Goal: Book appointment/travel/reservation

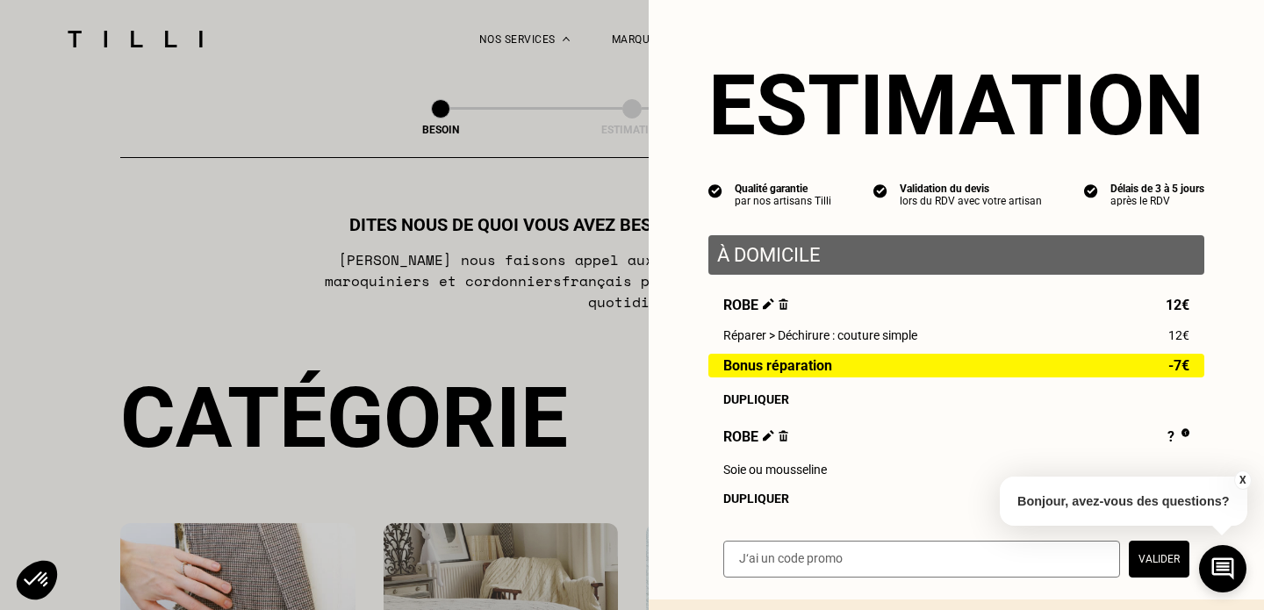
select select "FR"
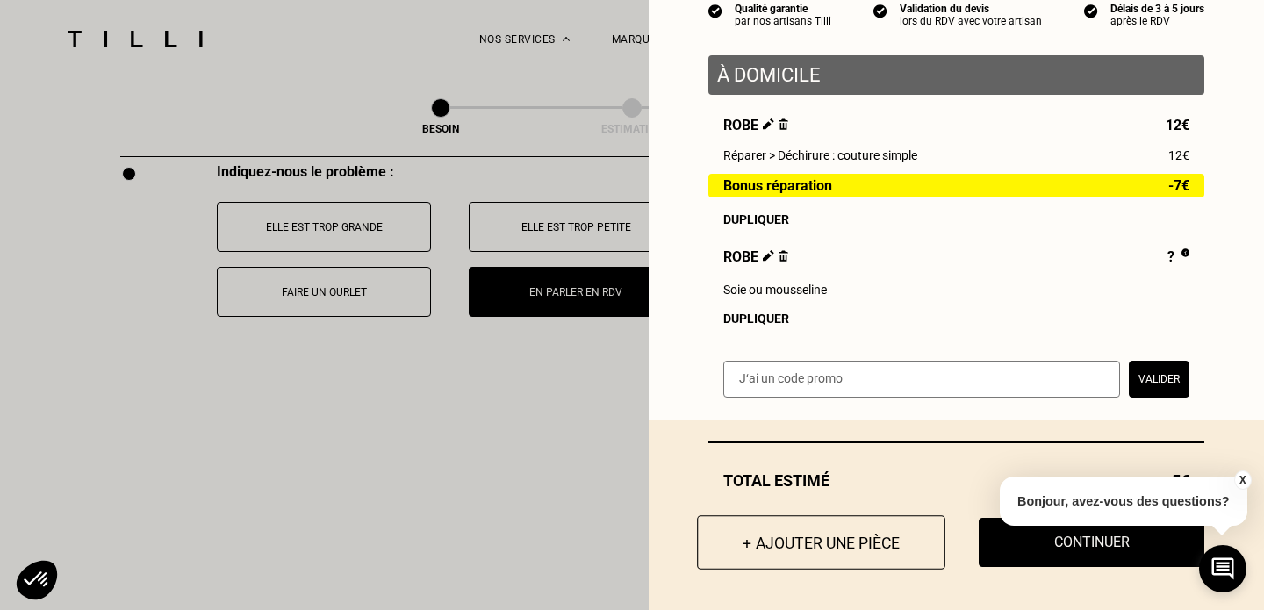
click at [781, 534] on button "+ Ajouter une pièce" at bounding box center [821, 542] width 248 height 54
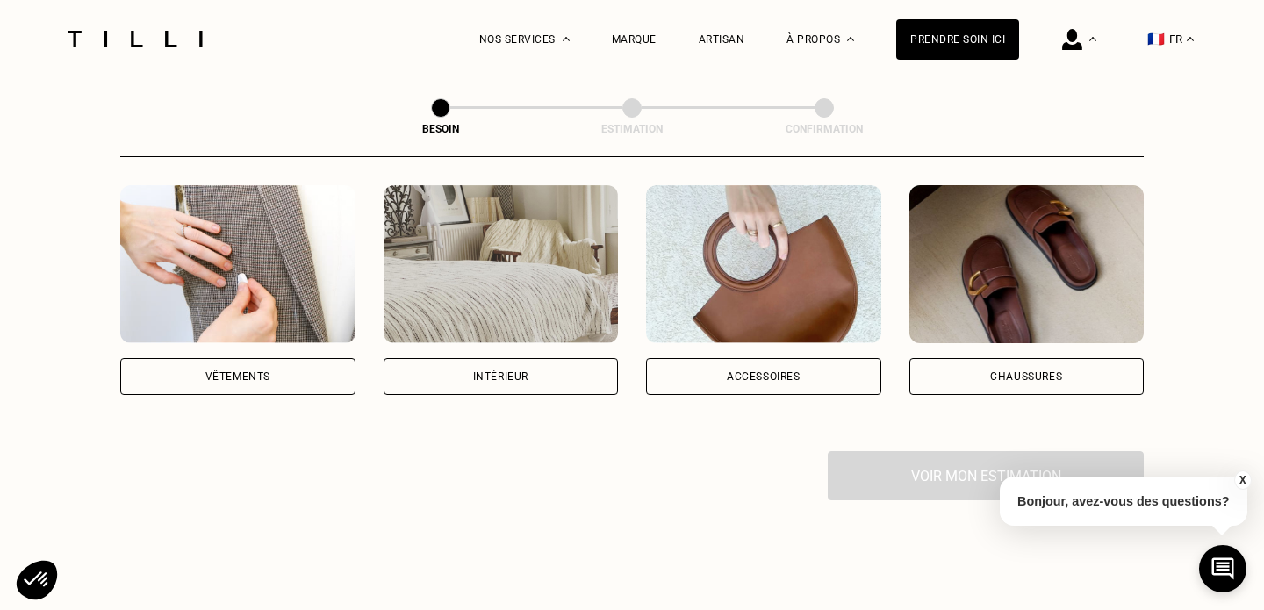
scroll to position [367, 0]
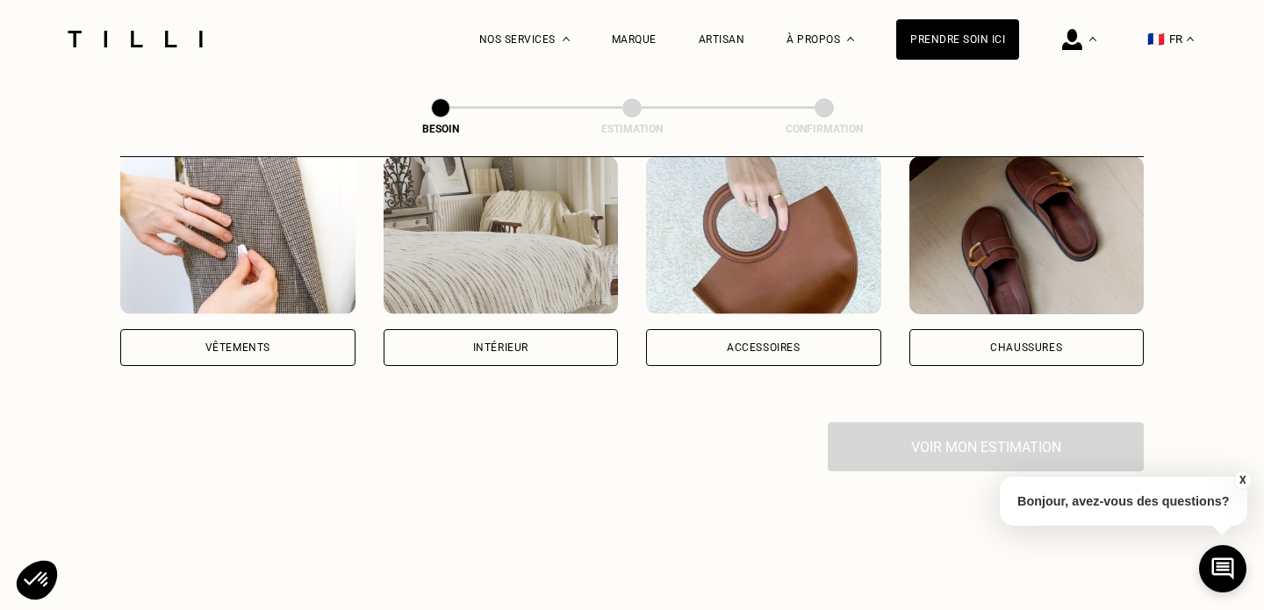
click at [223, 220] on img at bounding box center [237, 235] width 235 height 158
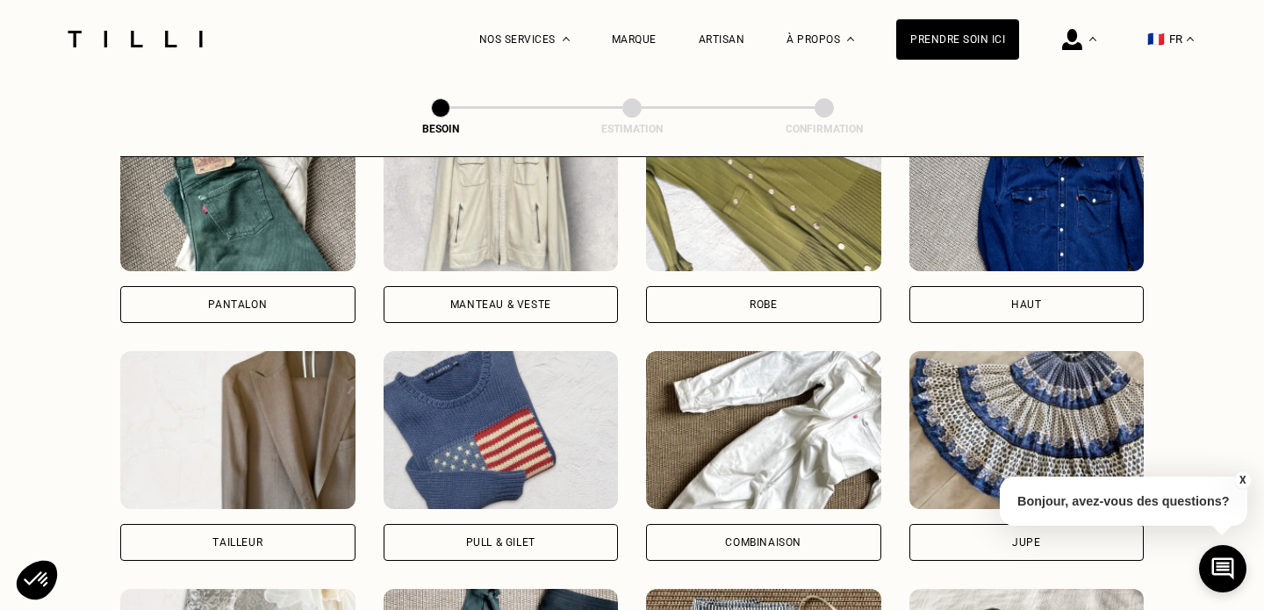
scroll to position [886, 0]
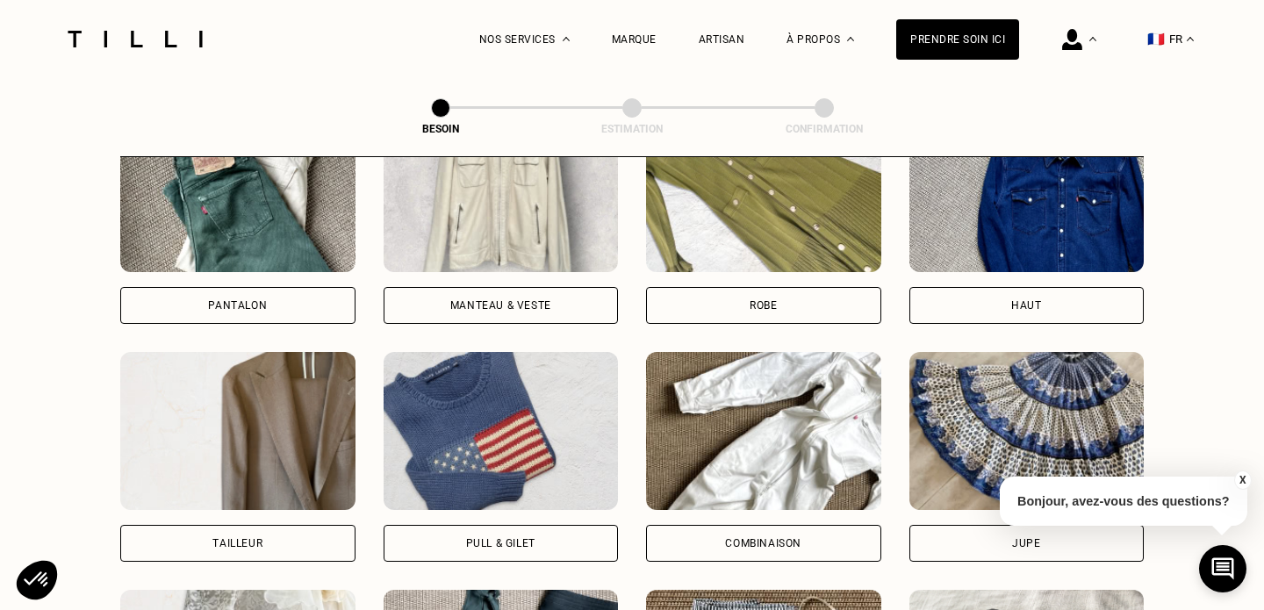
click at [913, 193] on img at bounding box center [1026, 193] width 235 height 158
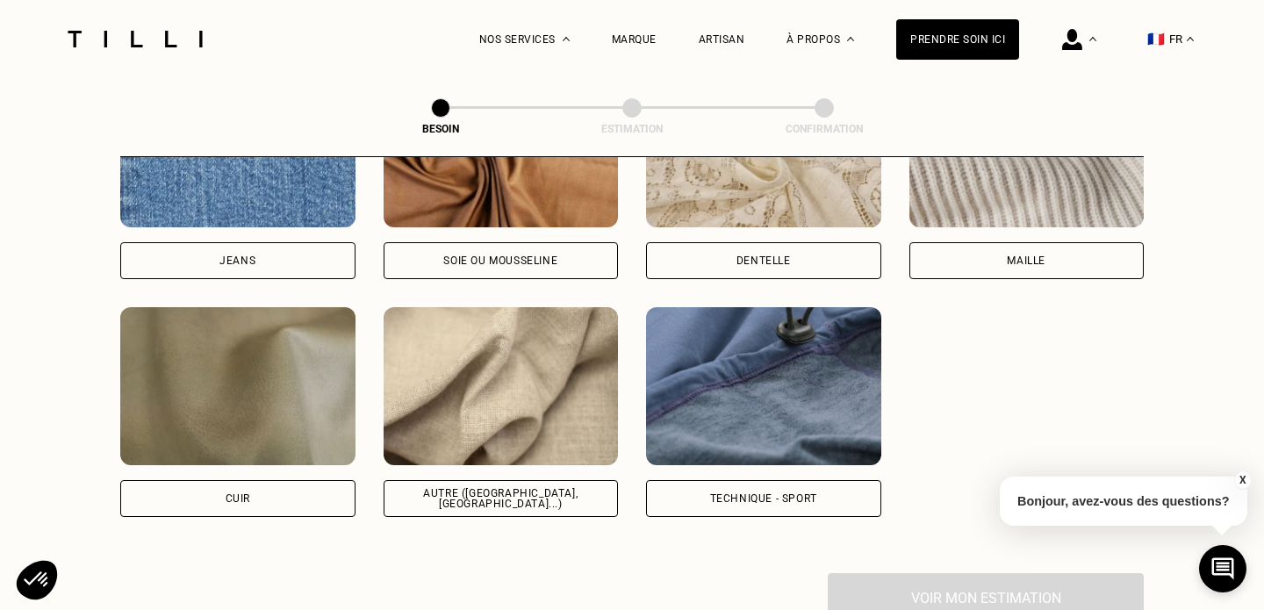
scroll to position [2010, 0]
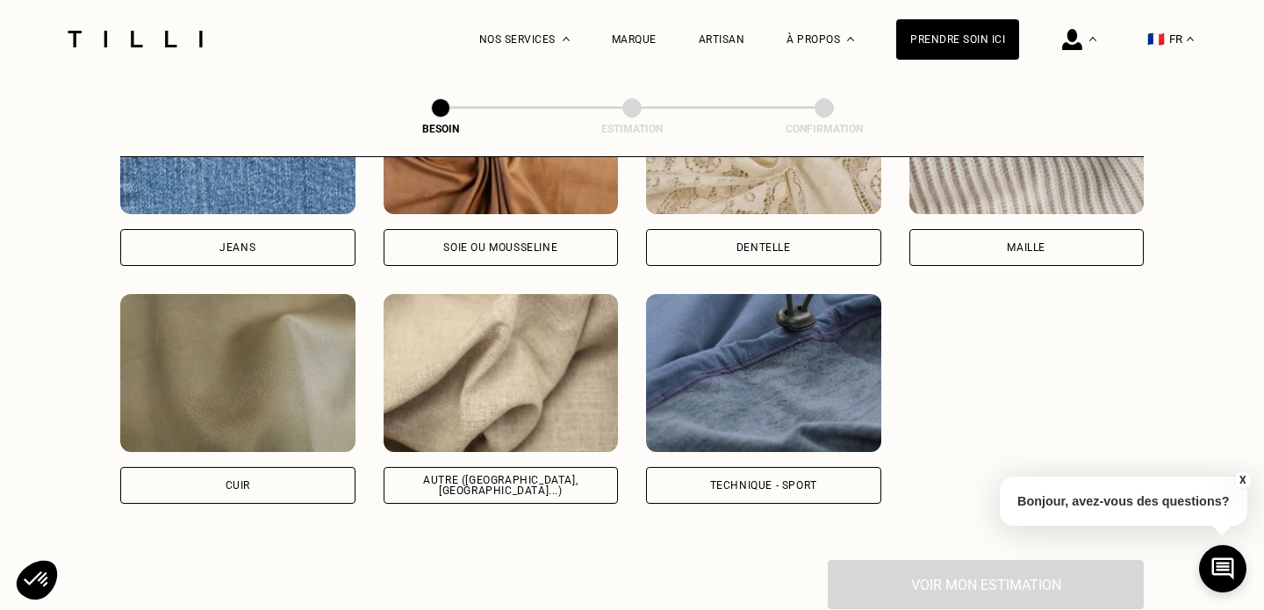
click at [480, 353] on img at bounding box center [501, 373] width 235 height 158
select select "FR"
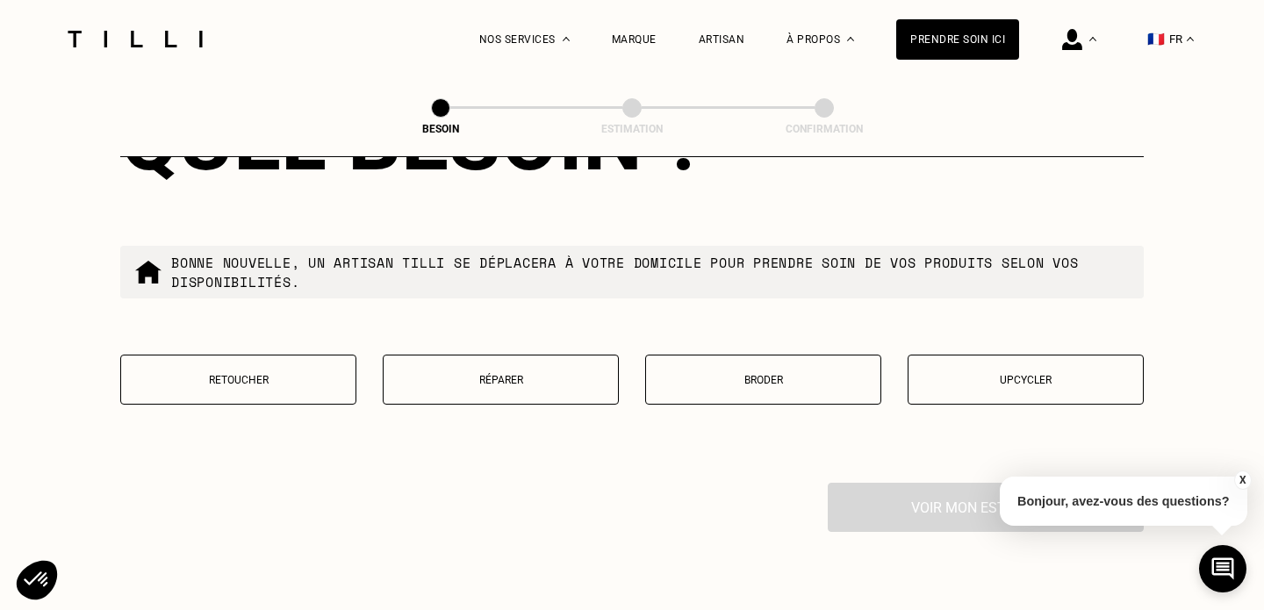
scroll to position [2976, 0]
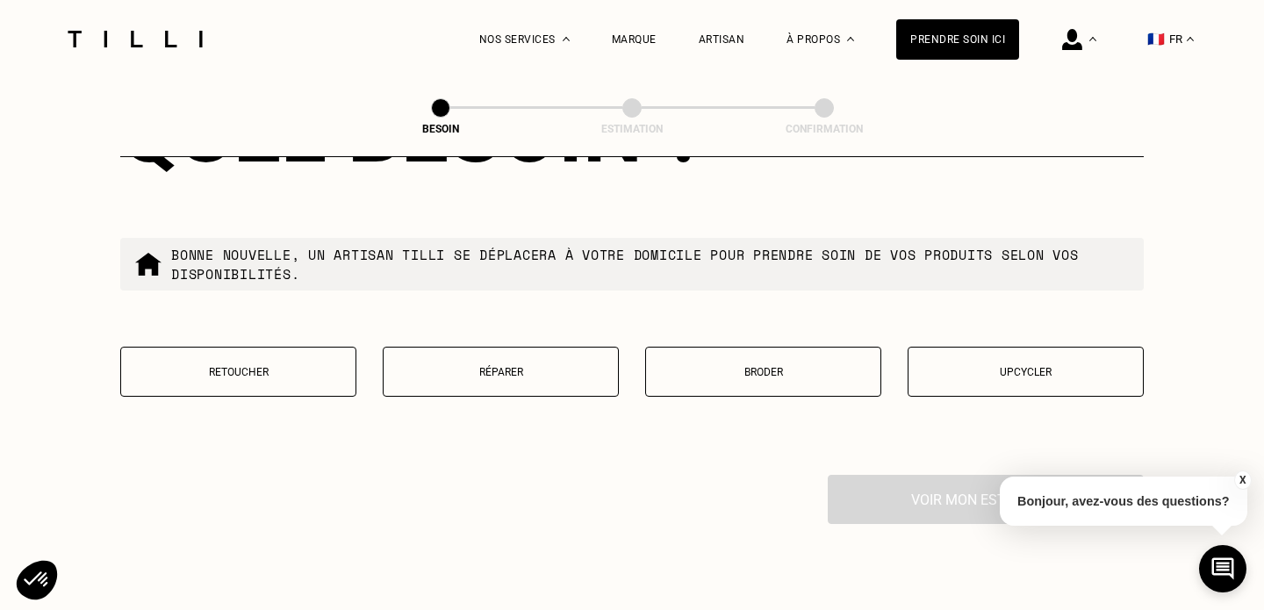
click at [514, 365] on button "Réparer" at bounding box center [501, 372] width 236 height 50
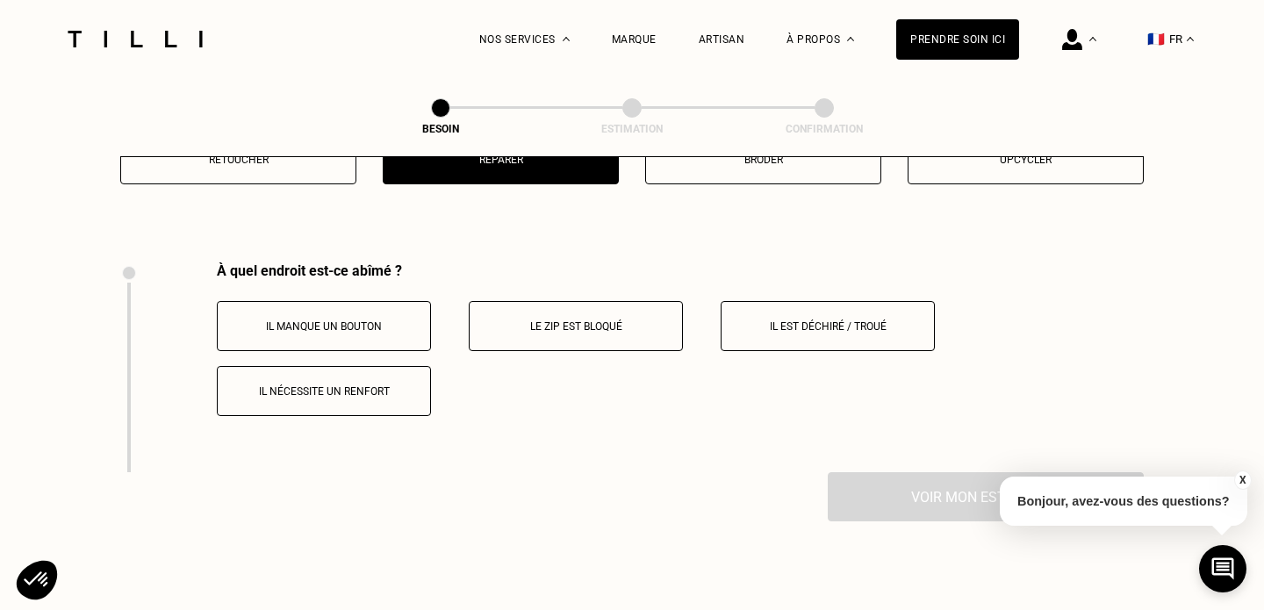
scroll to position [3240, 0]
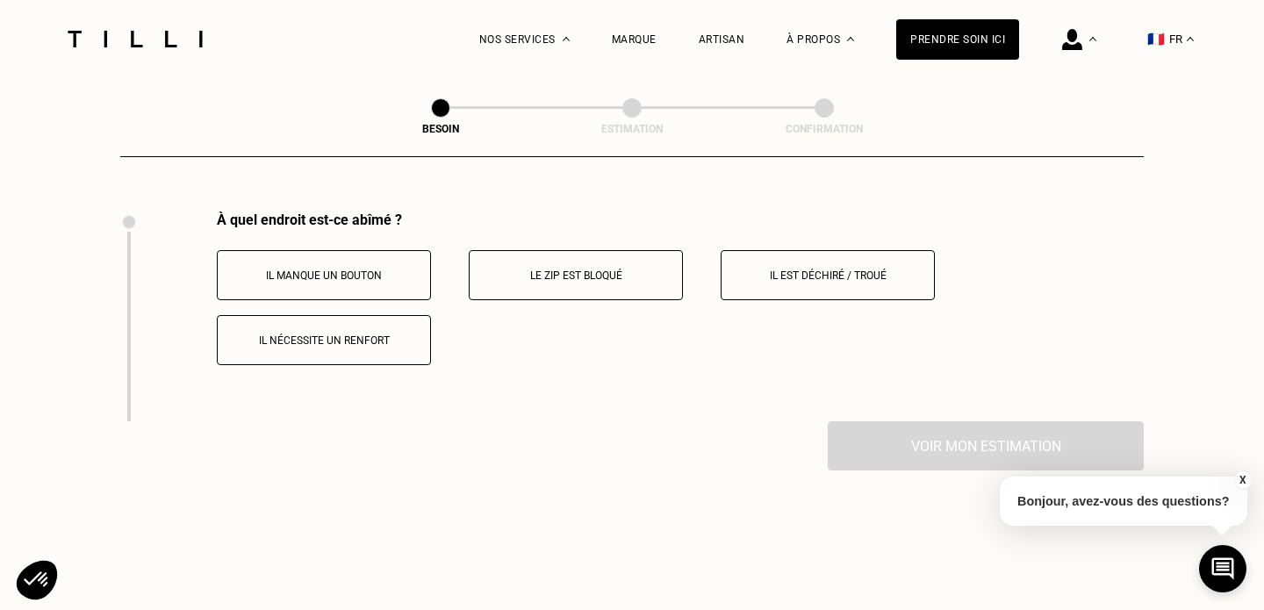
click at [760, 274] on button "Il est déchiré / troué" at bounding box center [828, 275] width 214 height 50
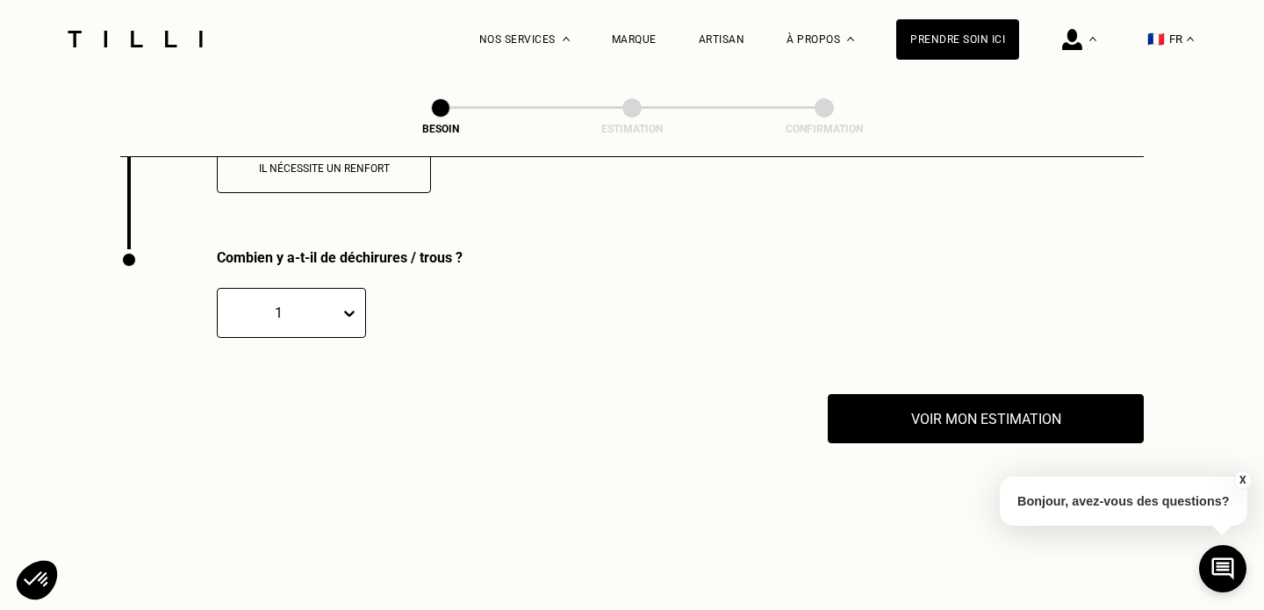
scroll to position [3449, 0]
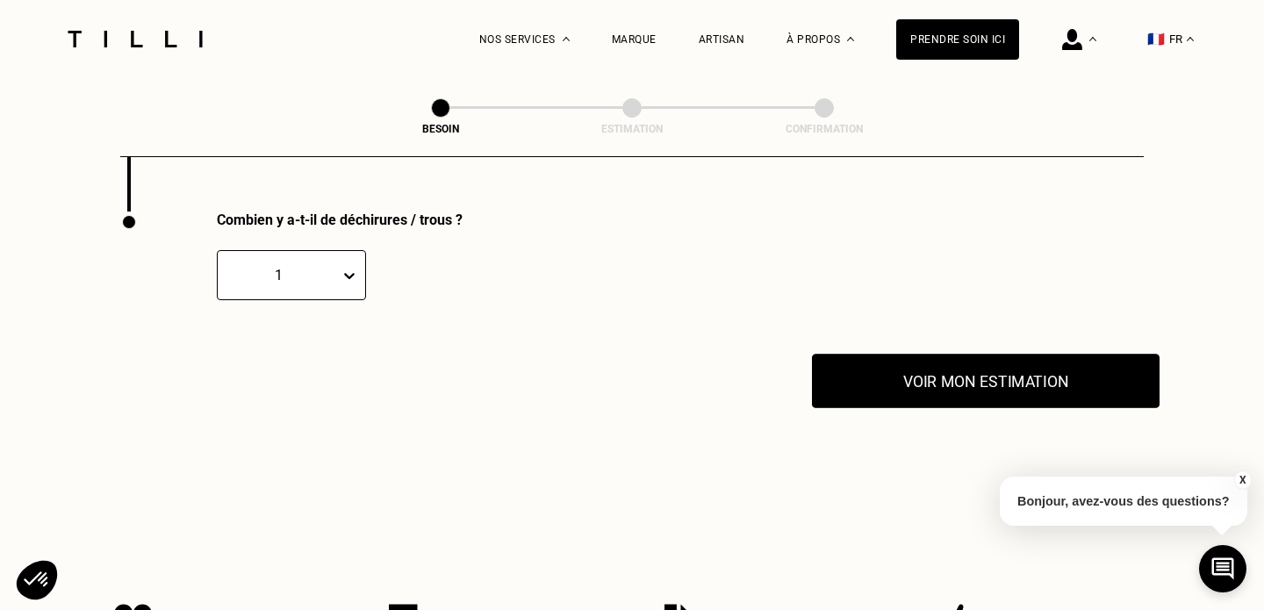
click at [872, 355] on button "Voir mon estimation" at bounding box center [986, 381] width 348 height 54
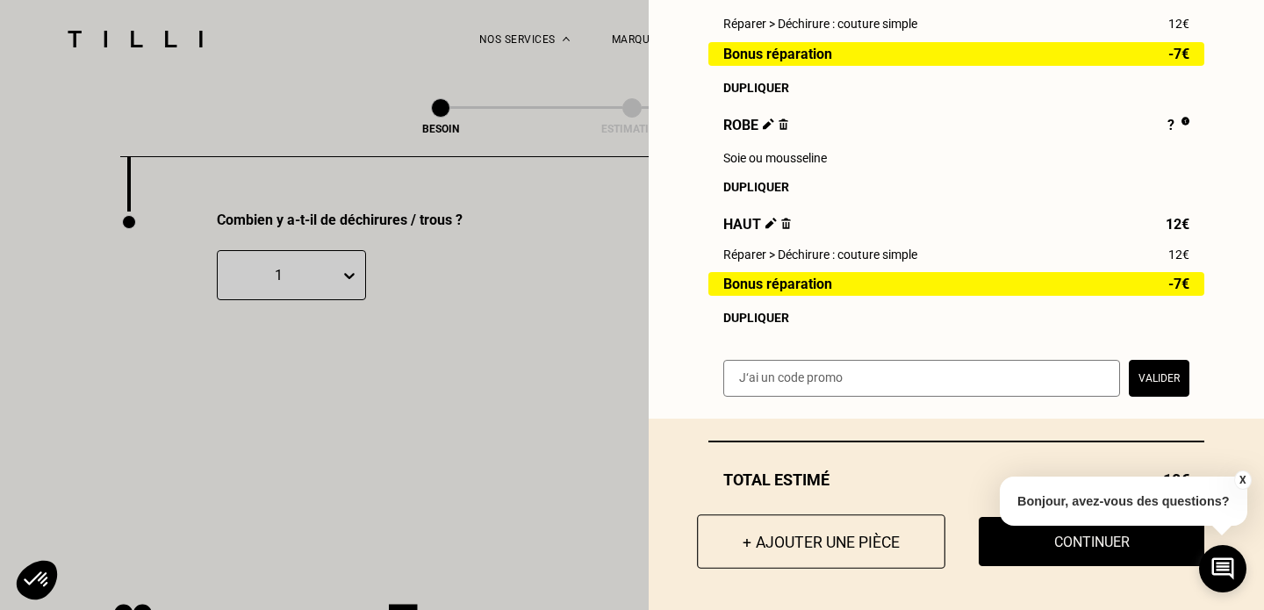
scroll to position [311, 0]
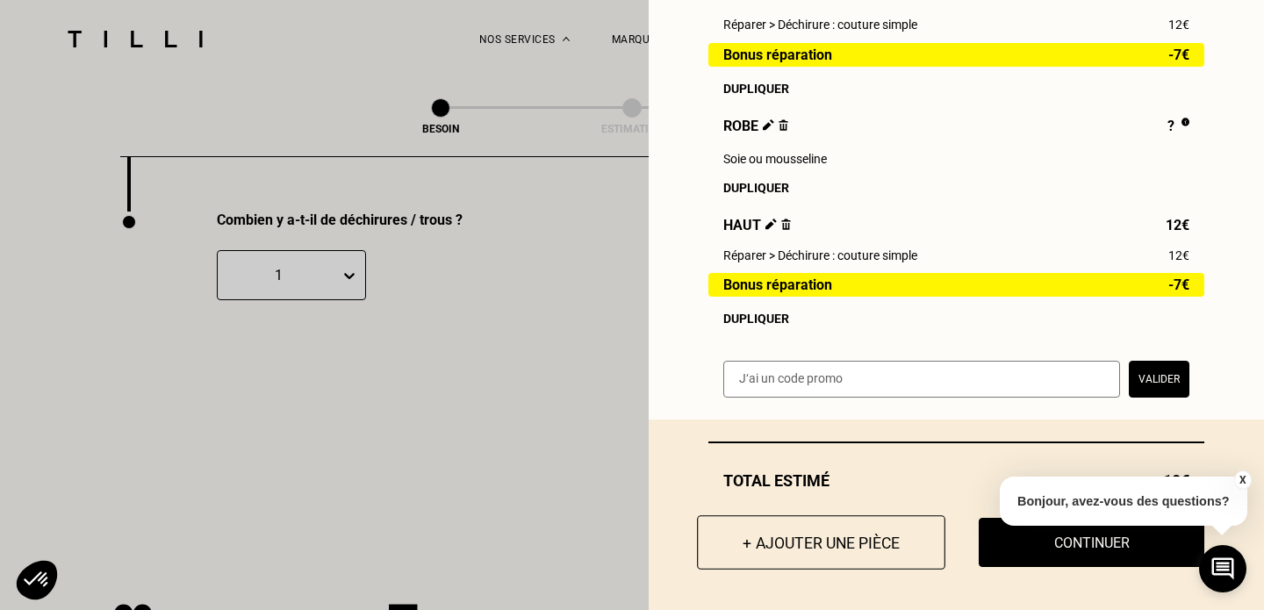
click at [789, 554] on button "+ Ajouter une pièce" at bounding box center [821, 542] width 248 height 54
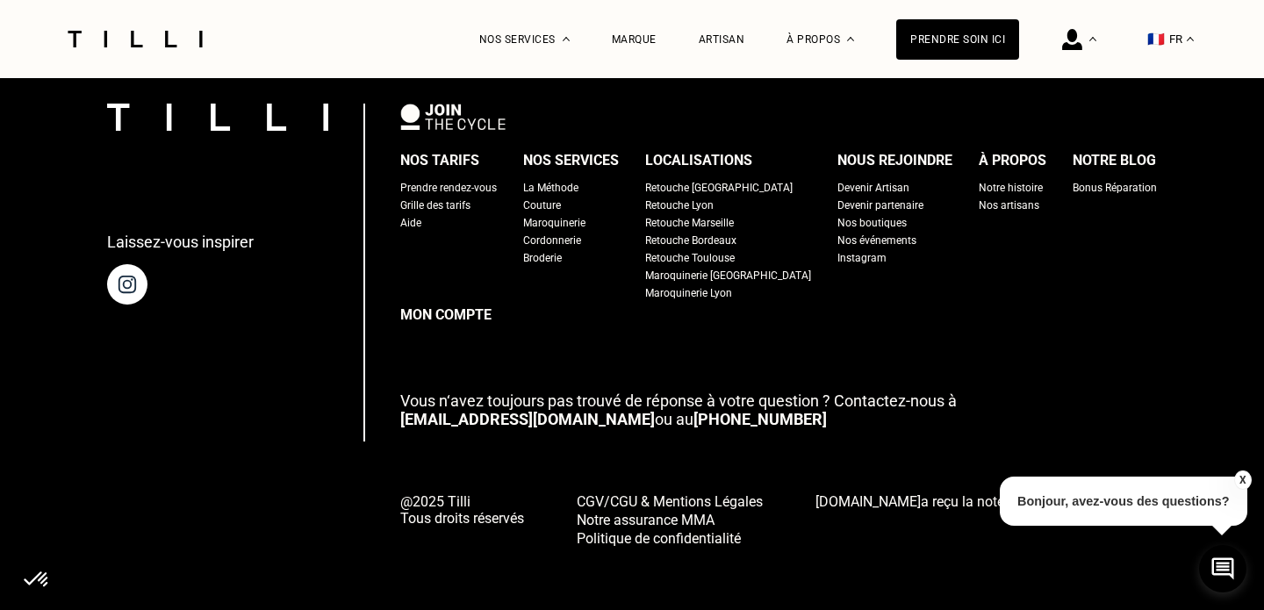
scroll to position [0, 0]
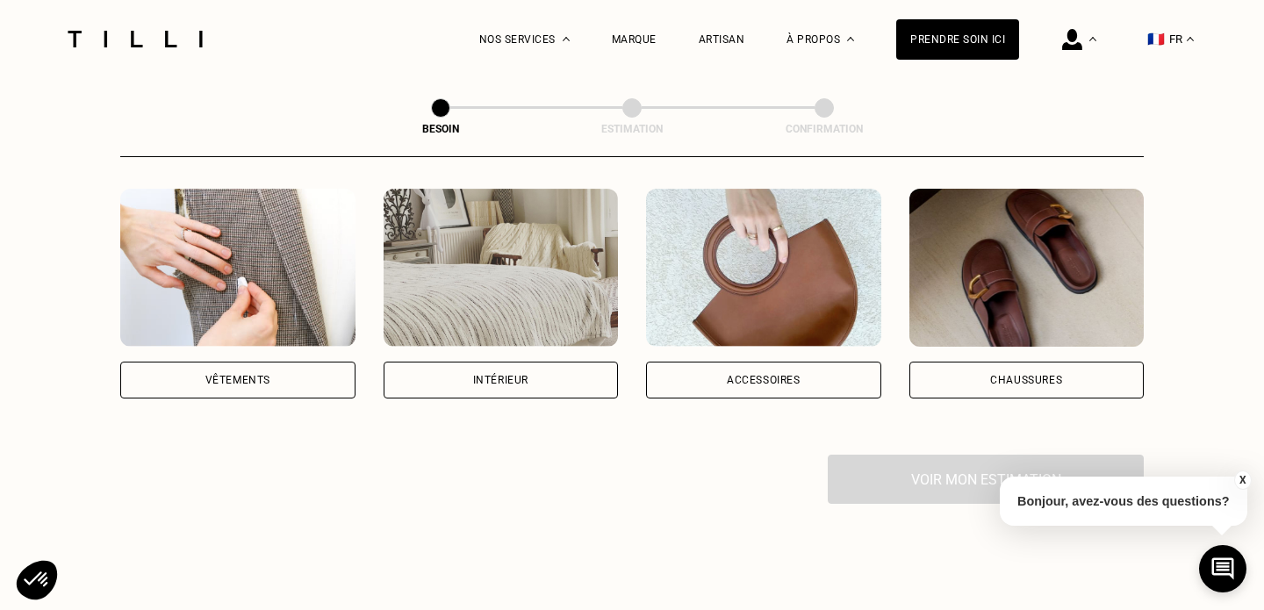
click at [202, 280] on img at bounding box center [237, 268] width 235 height 158
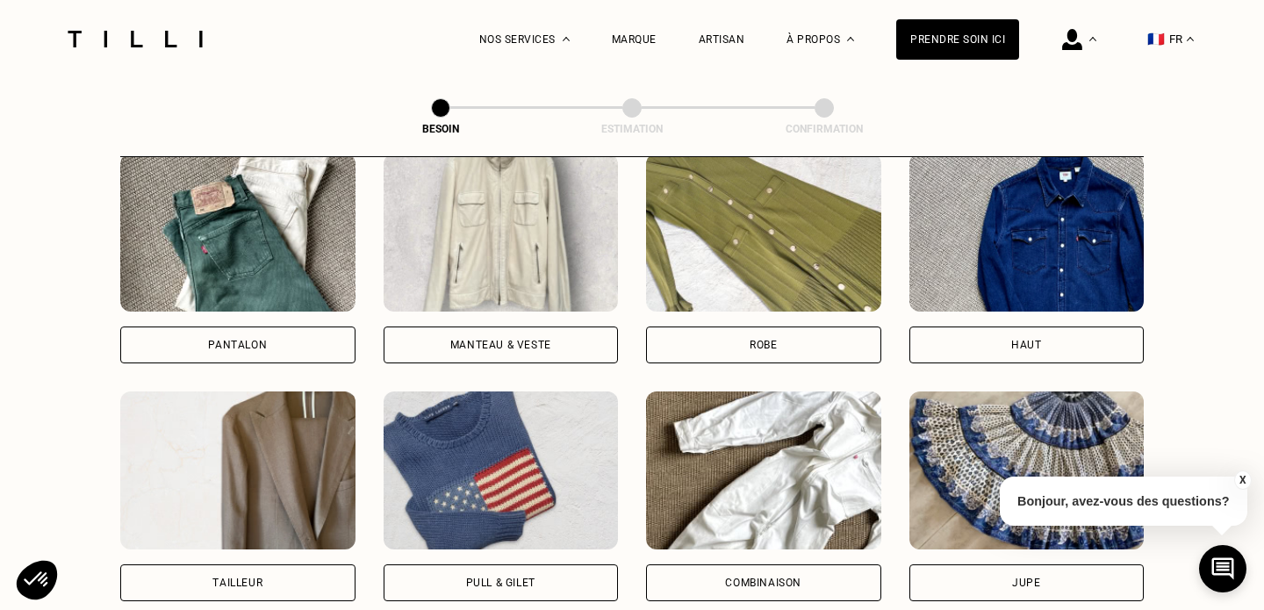
scroll to position [865, 0]
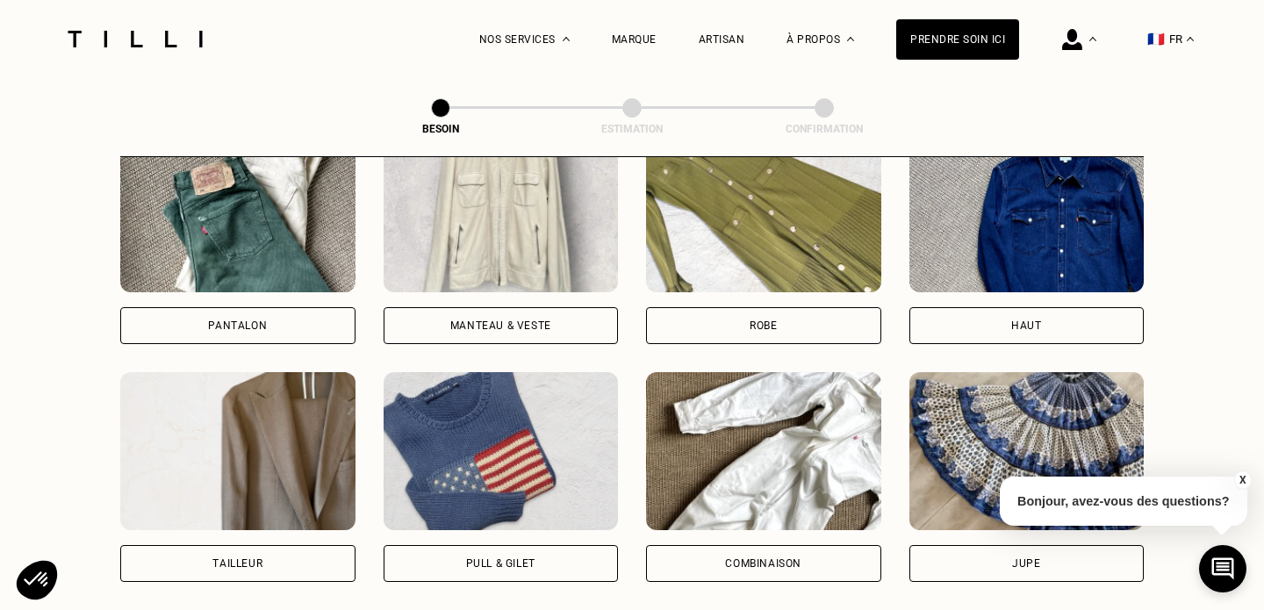
click at [1074, 262] on img at bounding box center [1026, 213] width 235 height 158
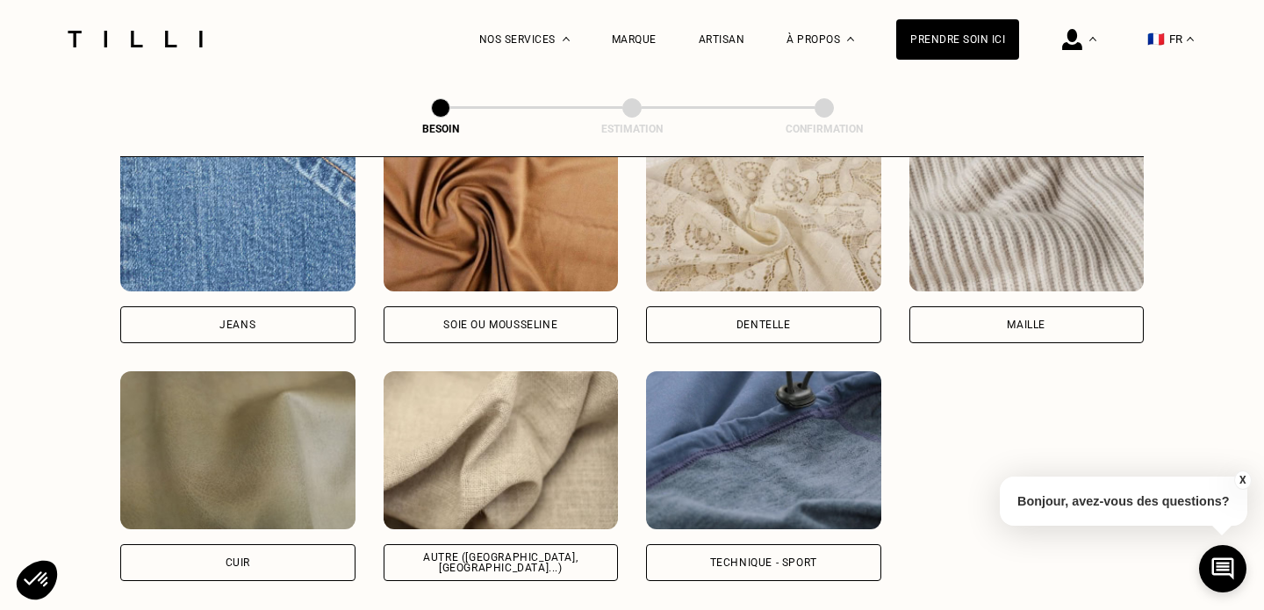
scroll to position [1942, 0]
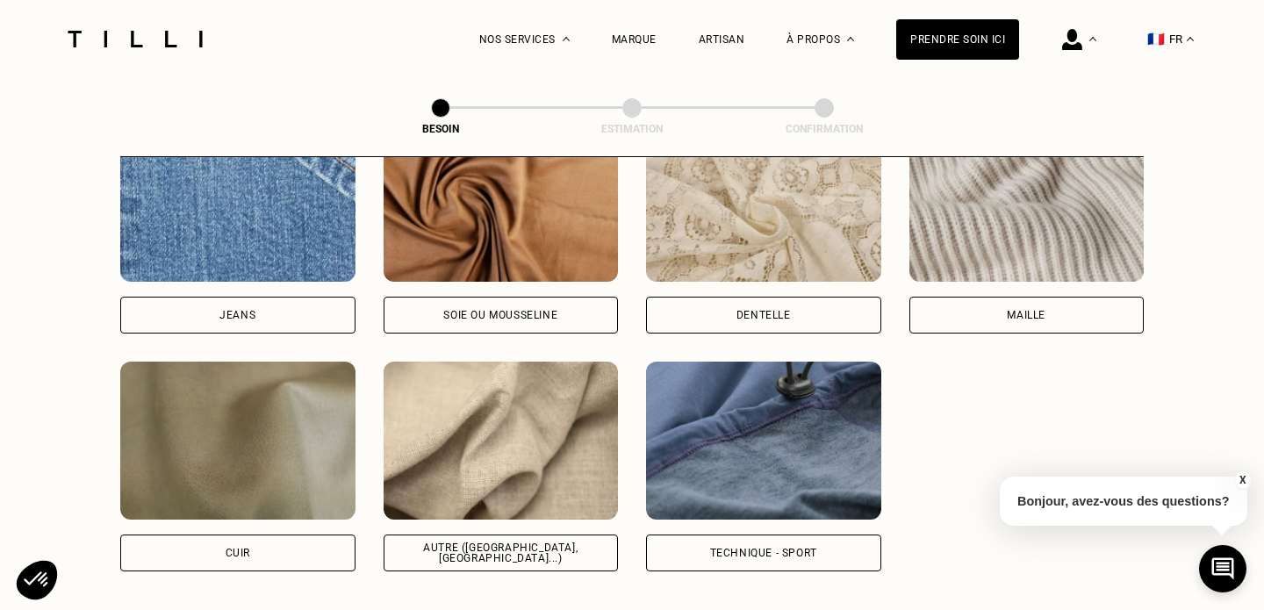
click at [481, 401] on img at bounding box center [501, 441] width 235 height 158
select select "FR"
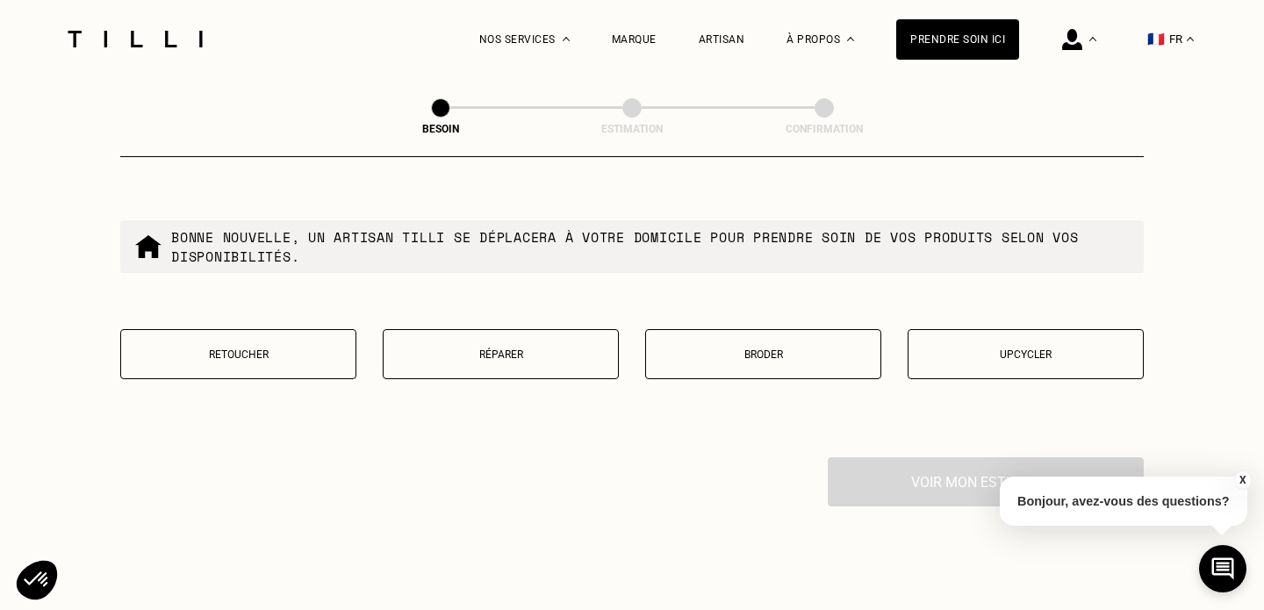
scroll to position [3060, 0]
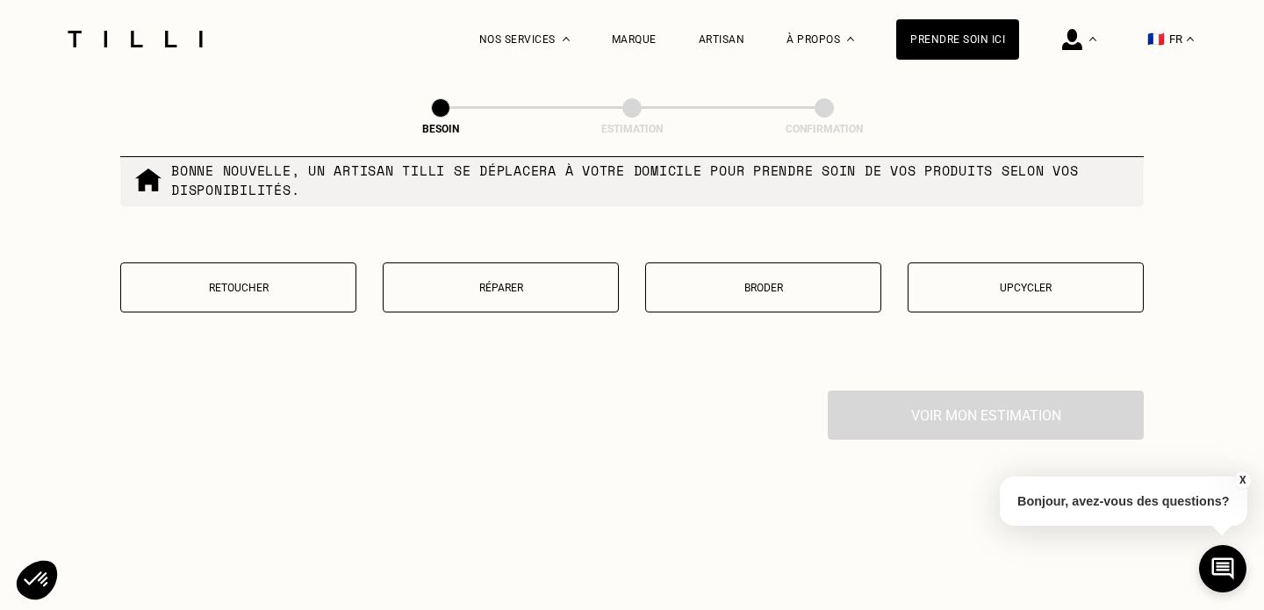
click at [519, 289] on button "Réparer" at bounding box center [501, 287] width 236 height 50
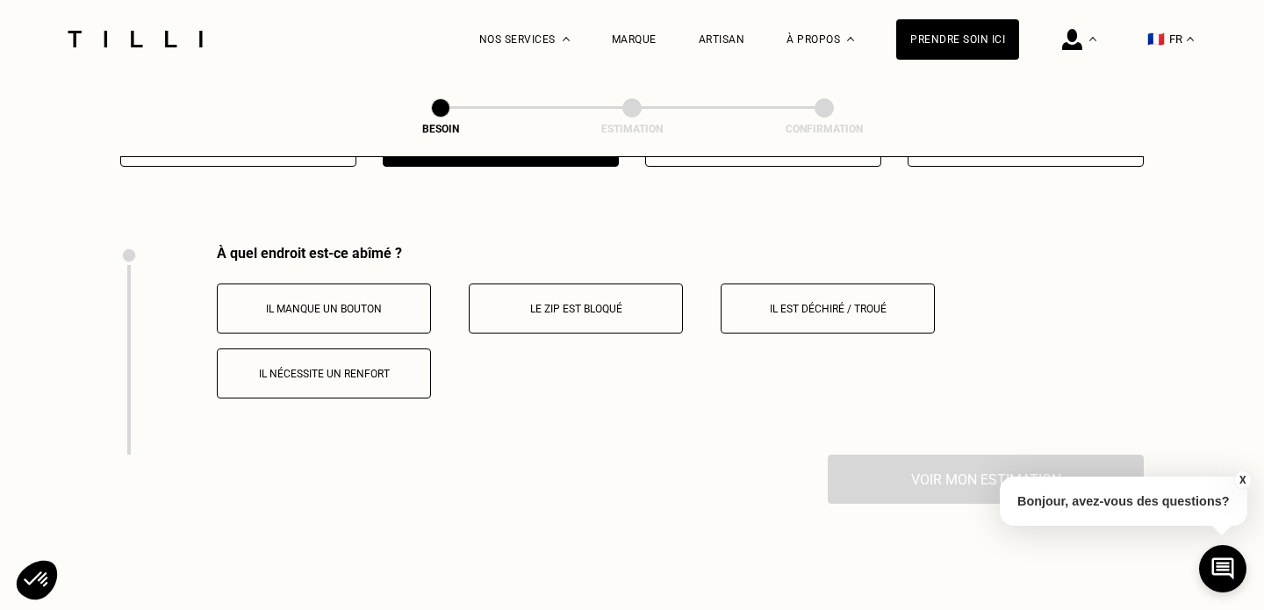
scroll to position [3240, 0]
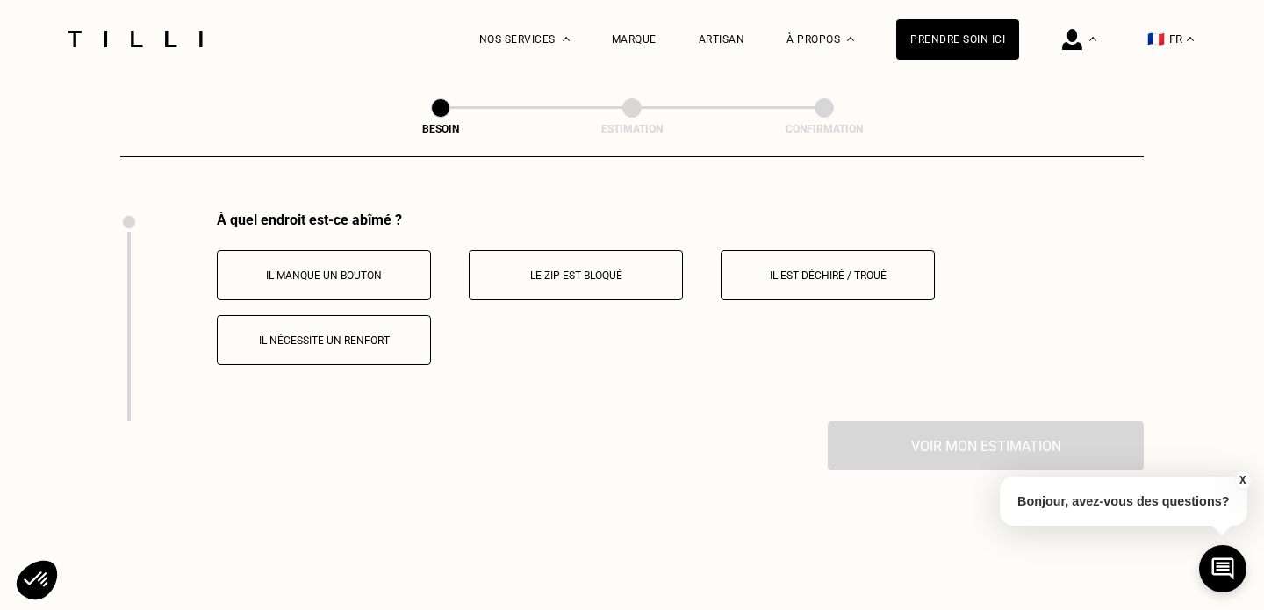
click at [383, 336] on button "Il nécessite un renfort" at bounding box center [324, 340] width 214 height 50
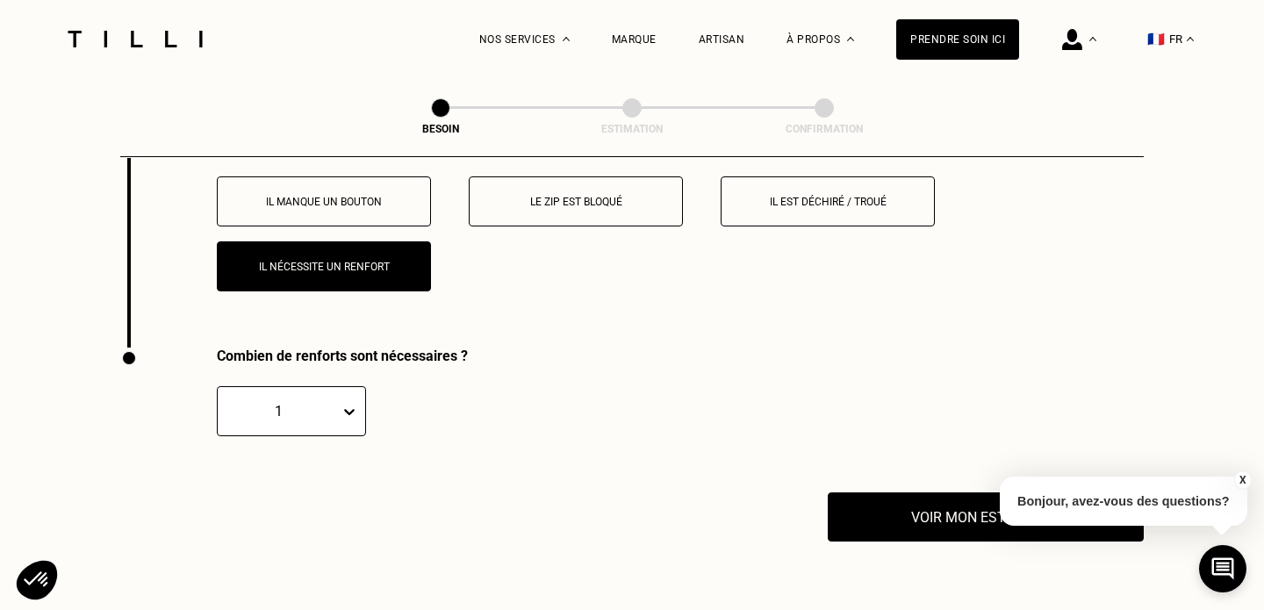
scroll to position [3312, 0]
click at [406, 262] on p "Il nécessite un renfort" at bounding box center [323, 268] width 195 height 12
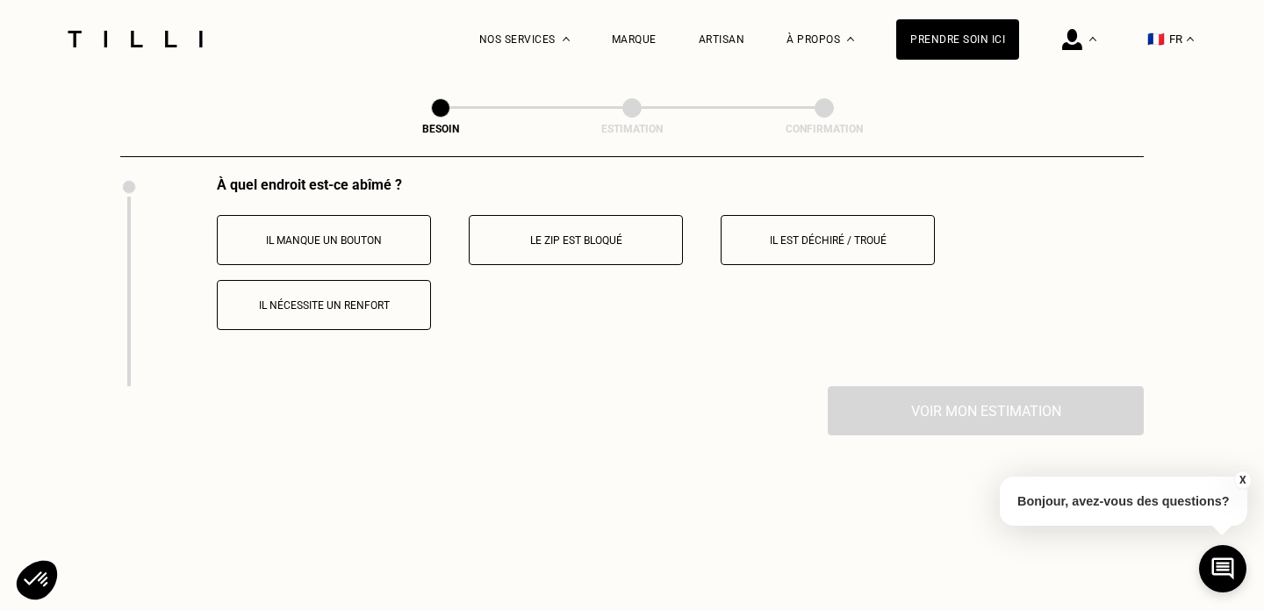
scroll to position [3274, 0]
click at [372, 312] on button "Il nécessite un renfort" at bounding box center [324, 306] width 214 height 50
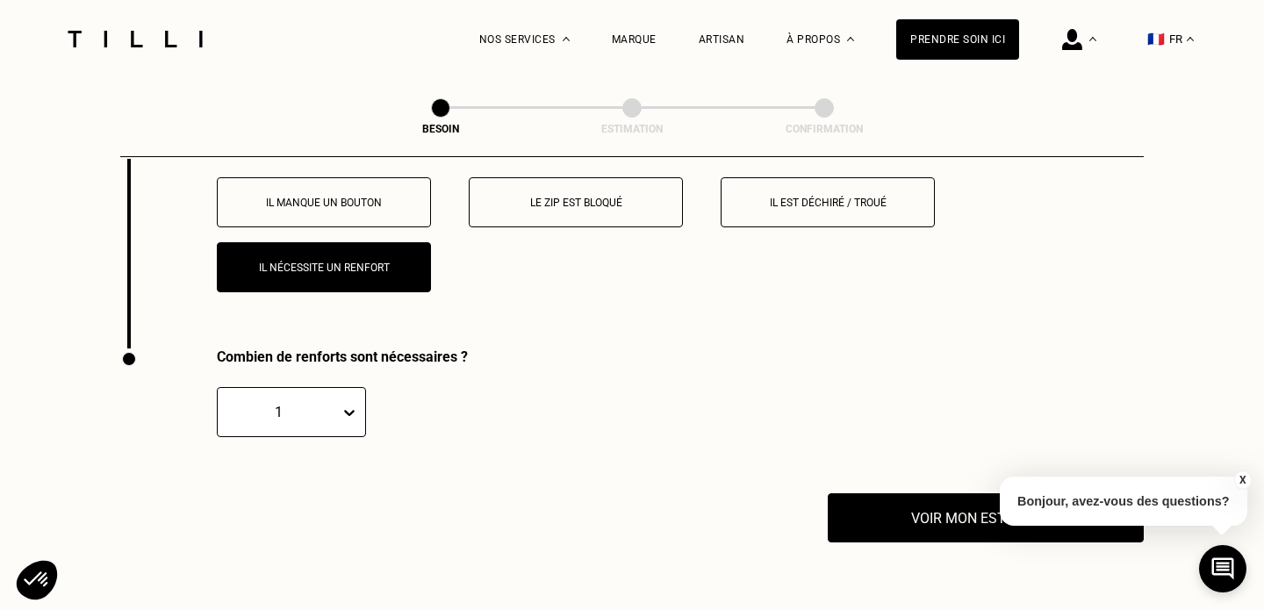
scroll to position [3300, 0]
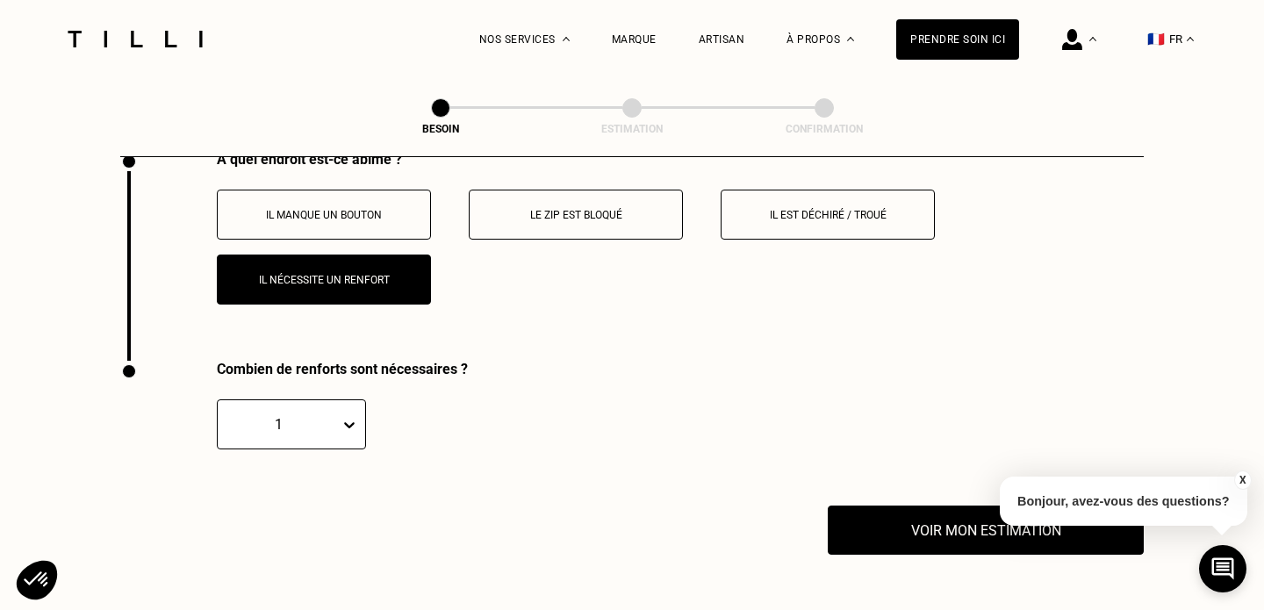
click at [386, 271] on button "Il nécessite un renfort" at bounding box center [324, 280] width 214 height 50
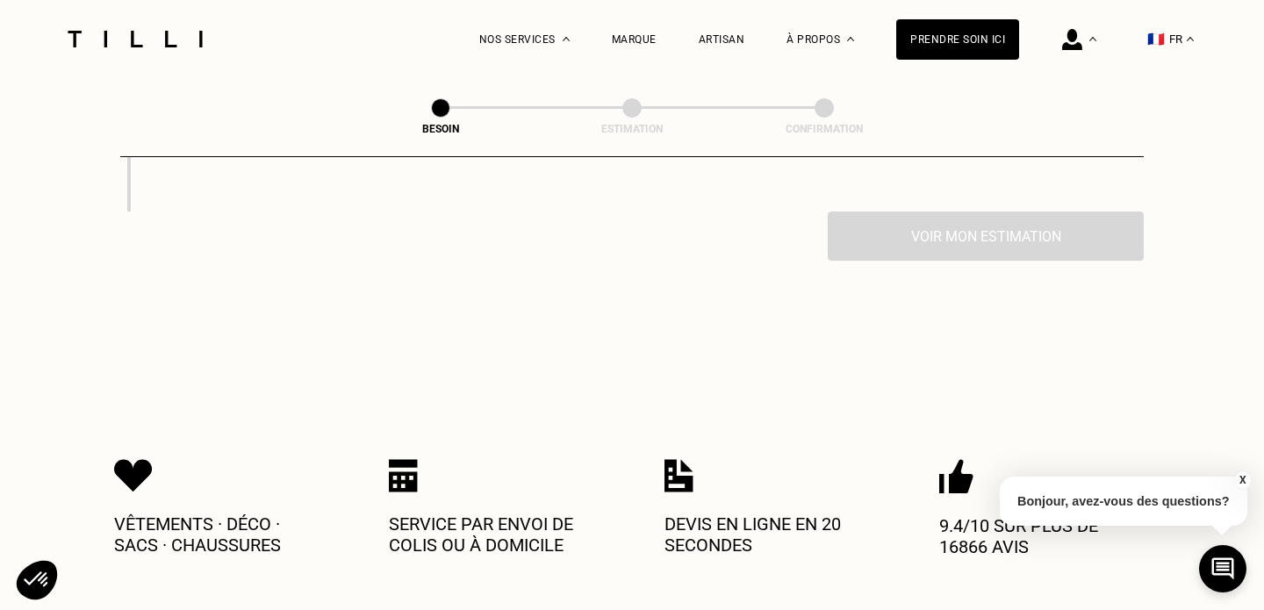
click at [379, 224] on div "Voir mon estimation" at bounding box center [631, 236] width 1023 height 49
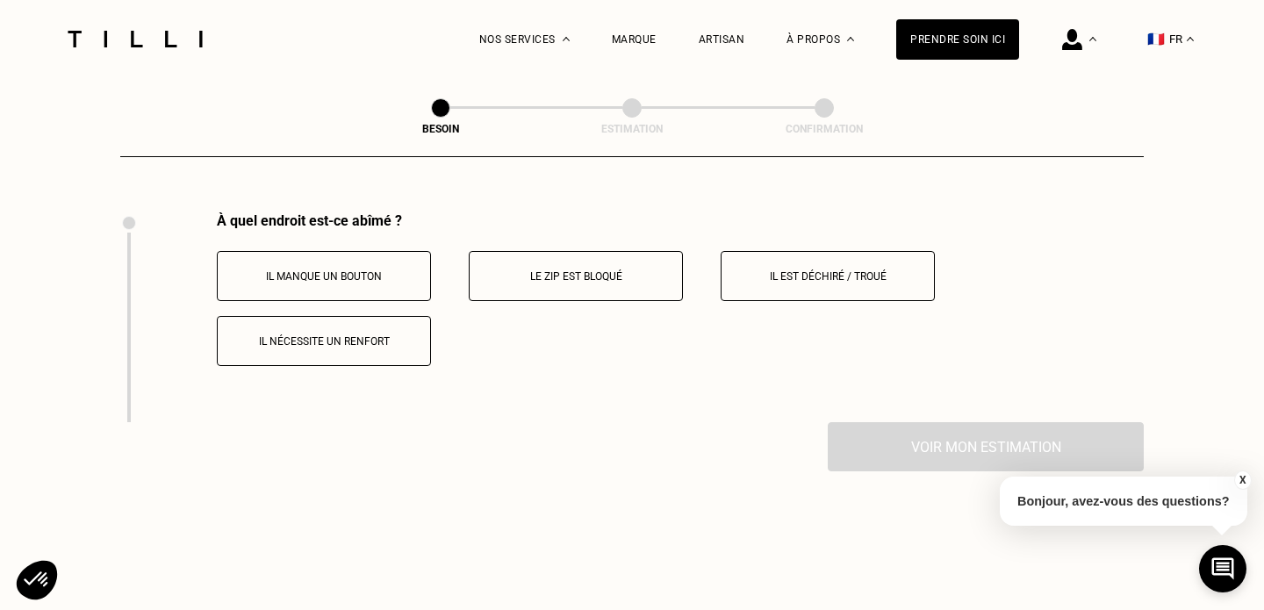
click at [377, 251] on button "Il manque un bouton" at bounding box center [324, 276] width 214 height 50
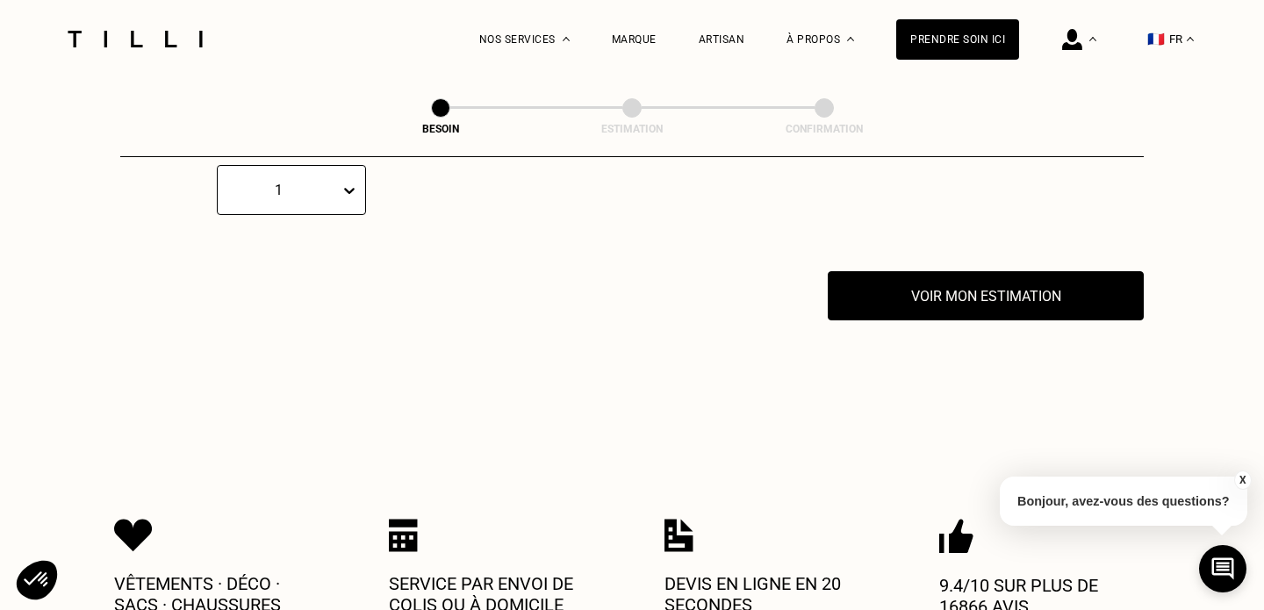
scroll to position [3565, 0]
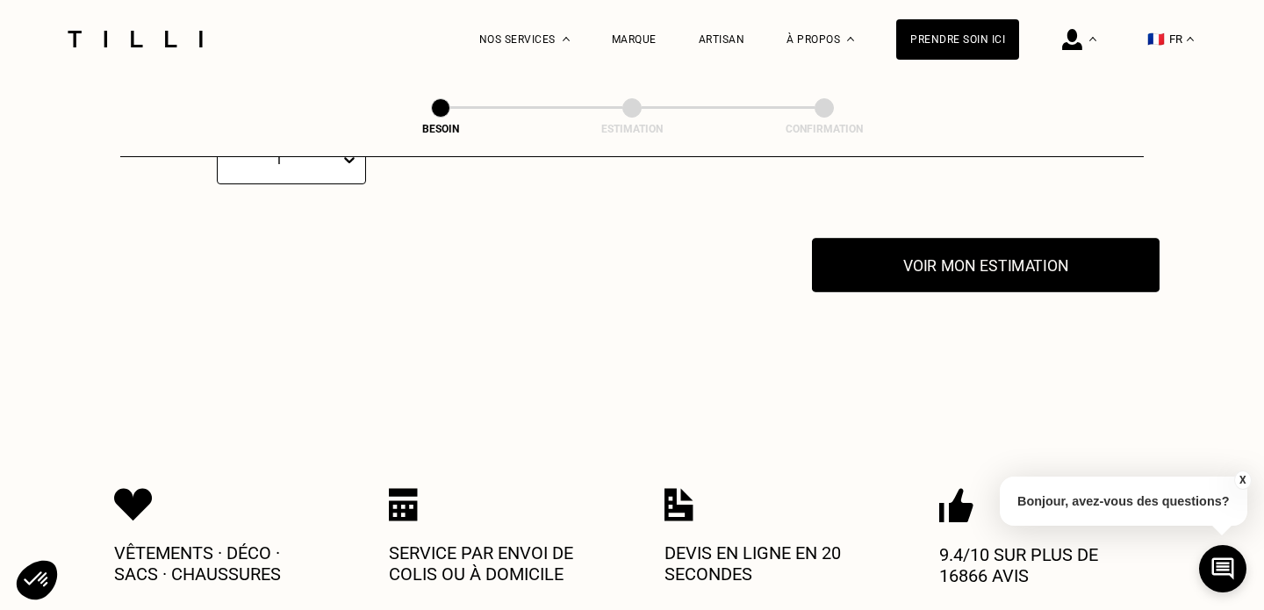
click at [879, 273] on button "Voir mon estimation" at bounding box center [986, 265] width 348 height 54
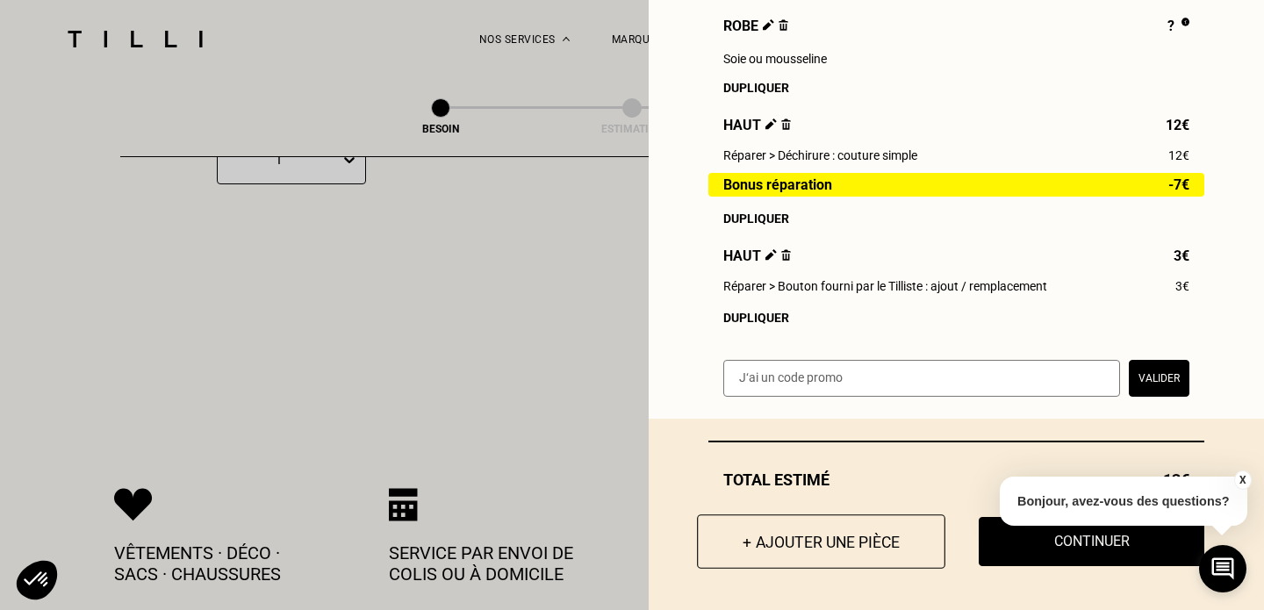
scroll to position [410, 0]
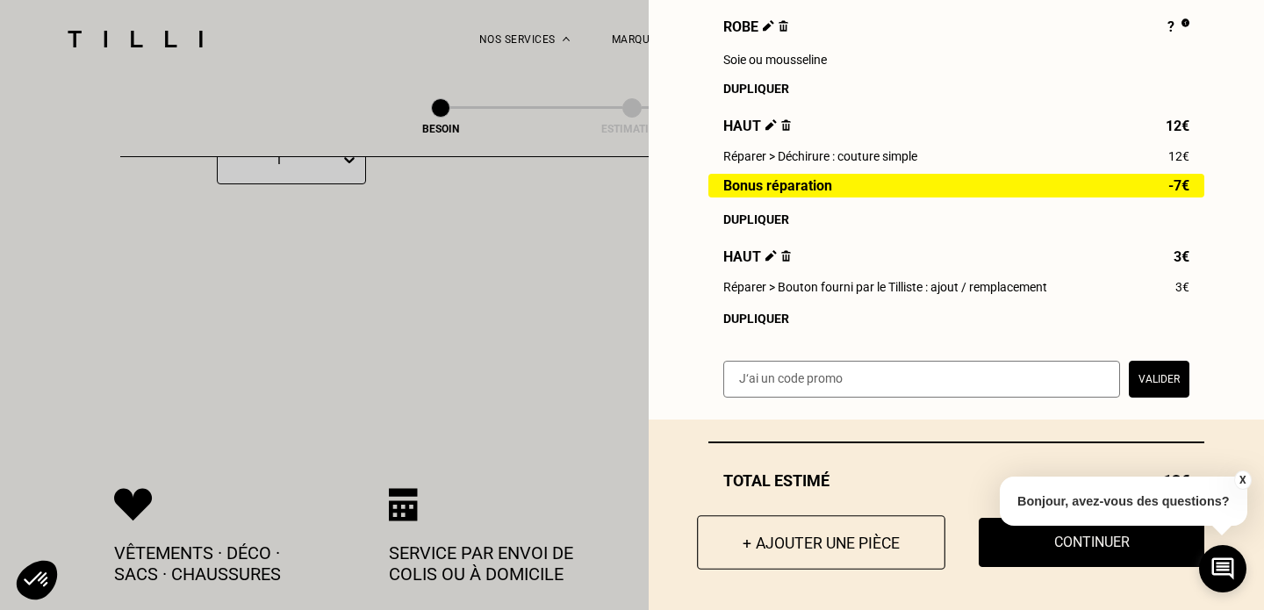
click at [771, 556] on button "+ Ajouter une pièce" at bounding box center [821, 542] width 248 height 54
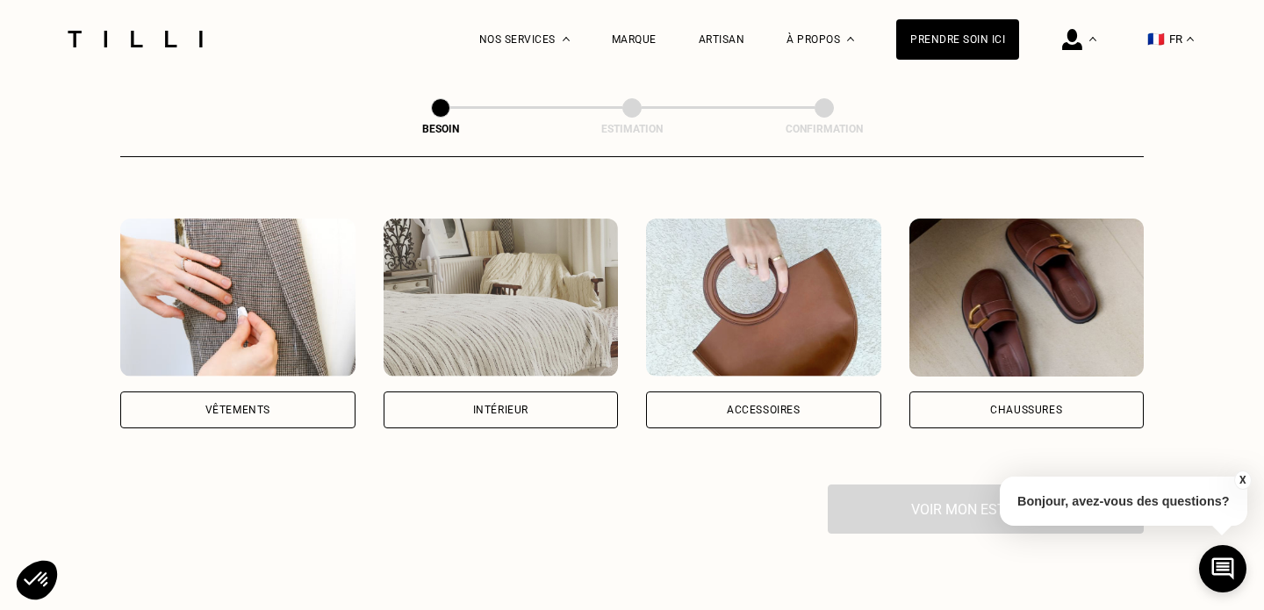
scroll to position [305, 0]
click at [958, 306] on img at bounding box center [1026, 297] width 235 height 158
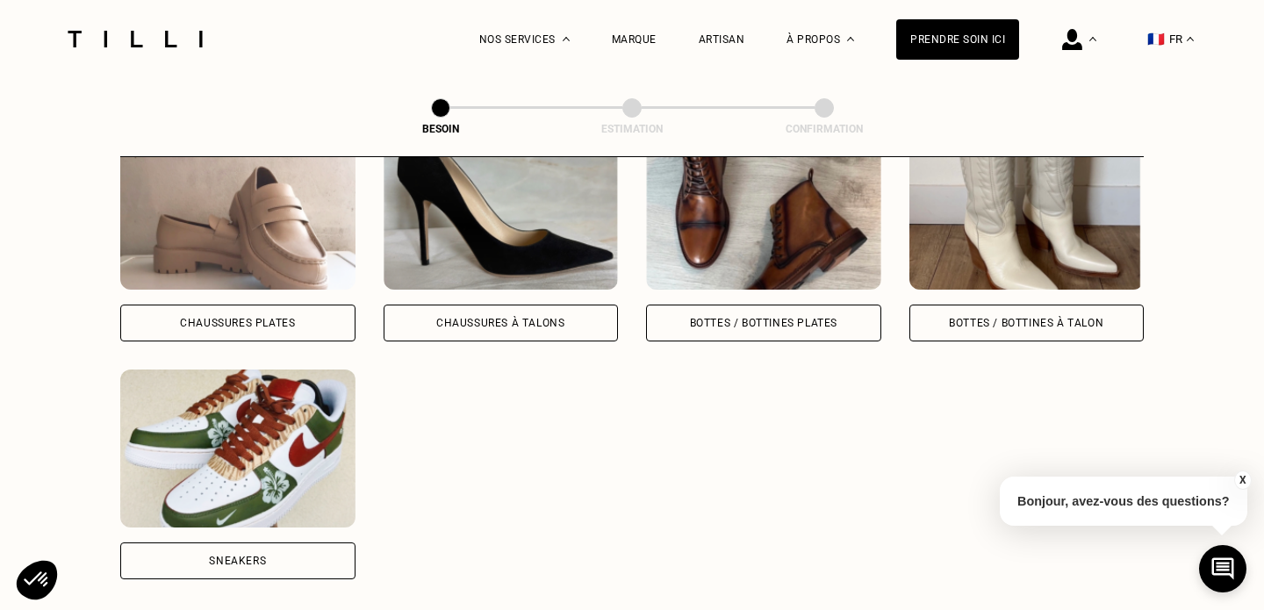
scroll to position [881, 0]
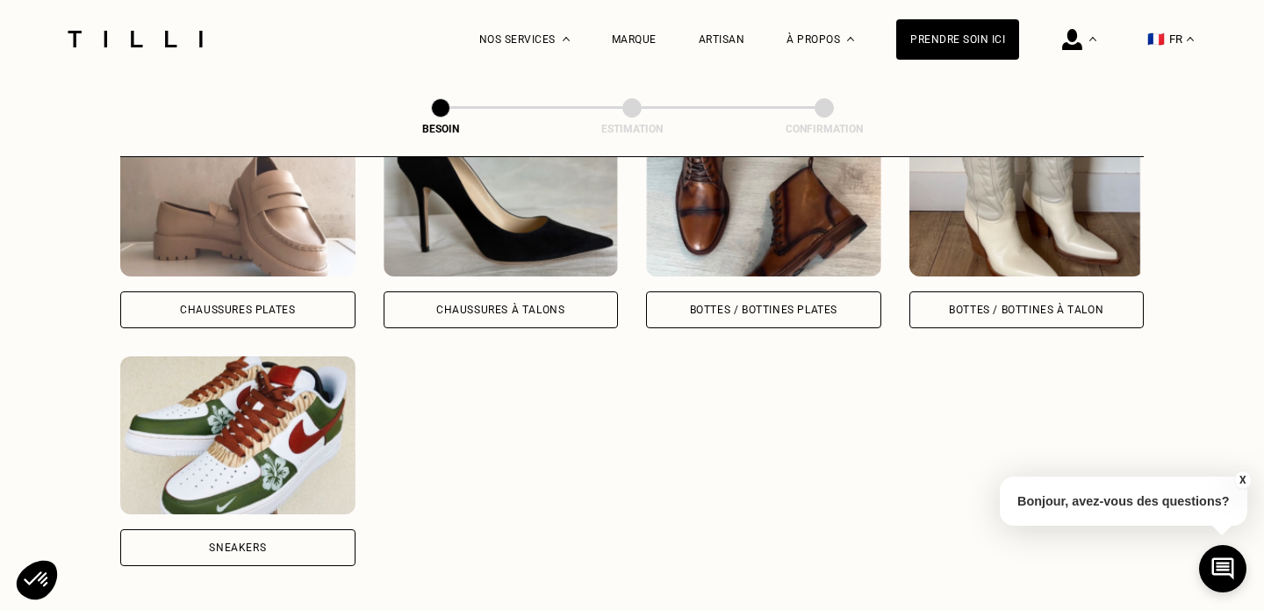
click at [293, 430] on img at bounding box center [237, 435] width 235 height 158
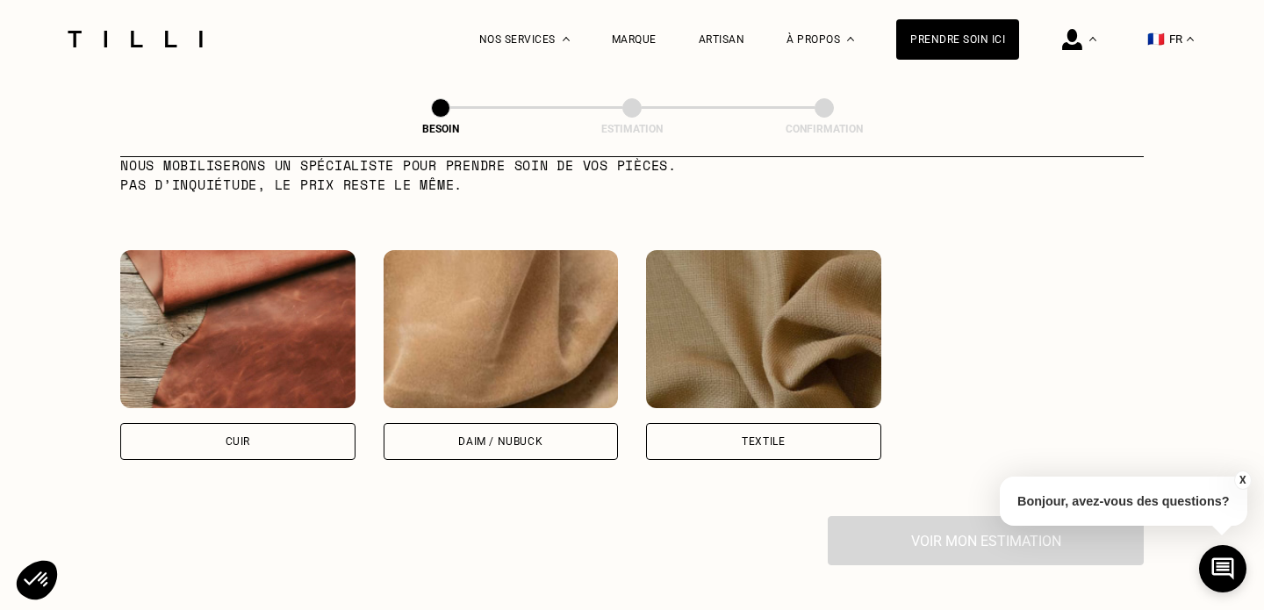
scroll to position [1594, 0]
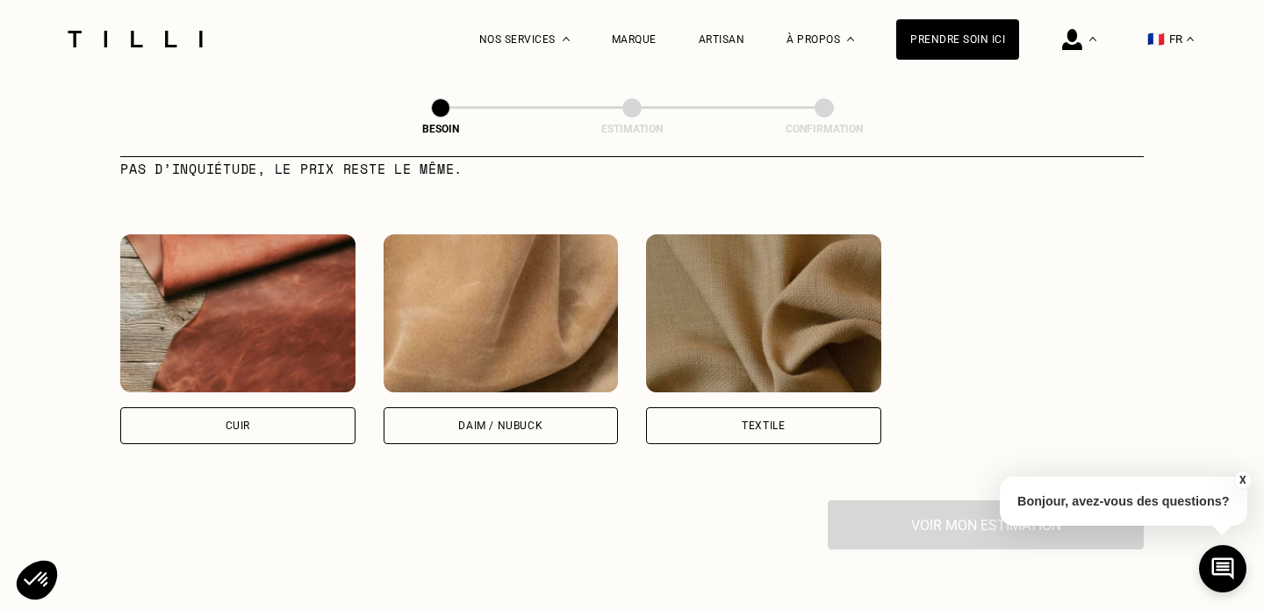
click at [299, 330] on img at bounding box center [237, 313] width 235 height 158
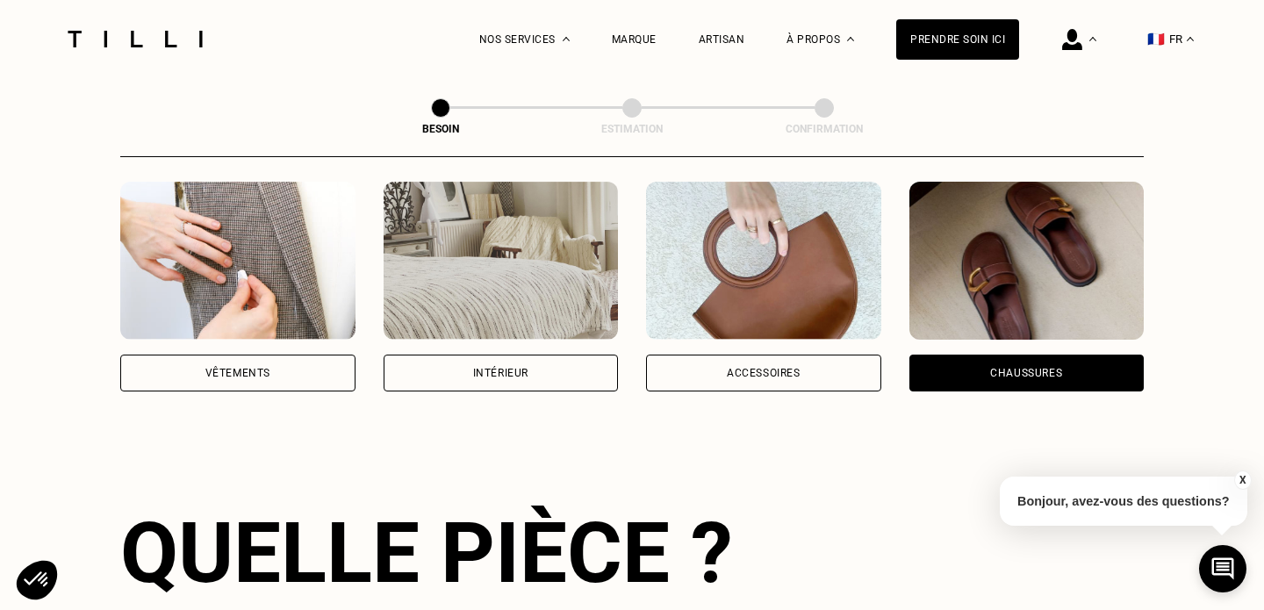
scroll to position [348, 0]
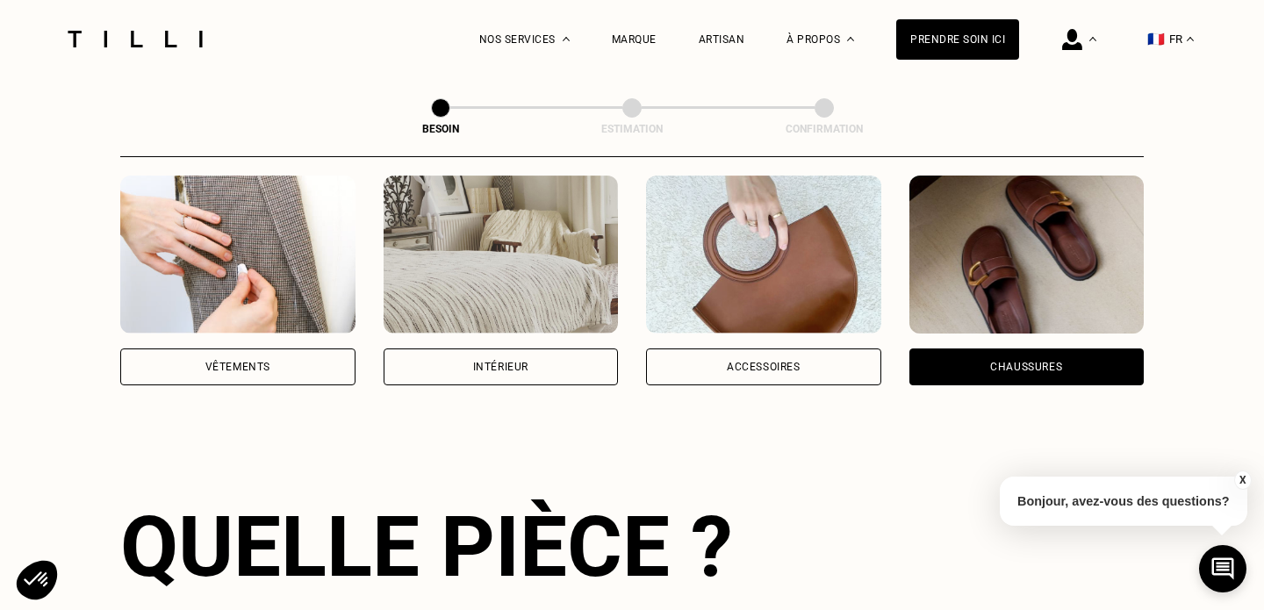
click at [967, 348] on div "Chaussures" at bounding box center [1026, 366] width 235 height 37
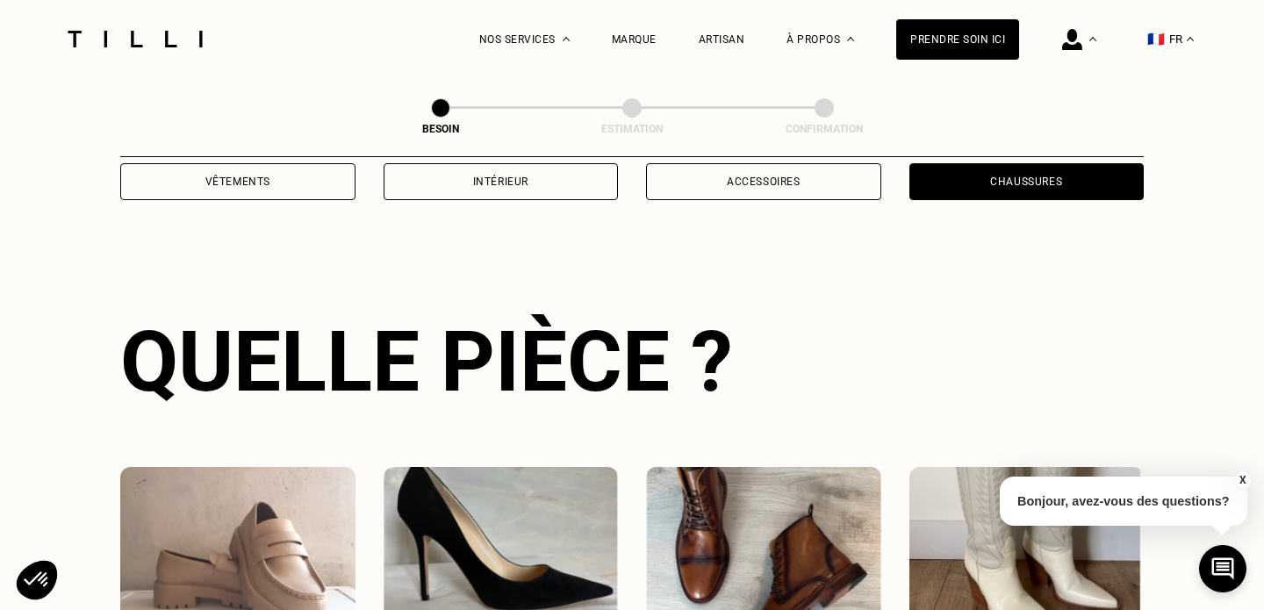
scroll to position [571, 0]
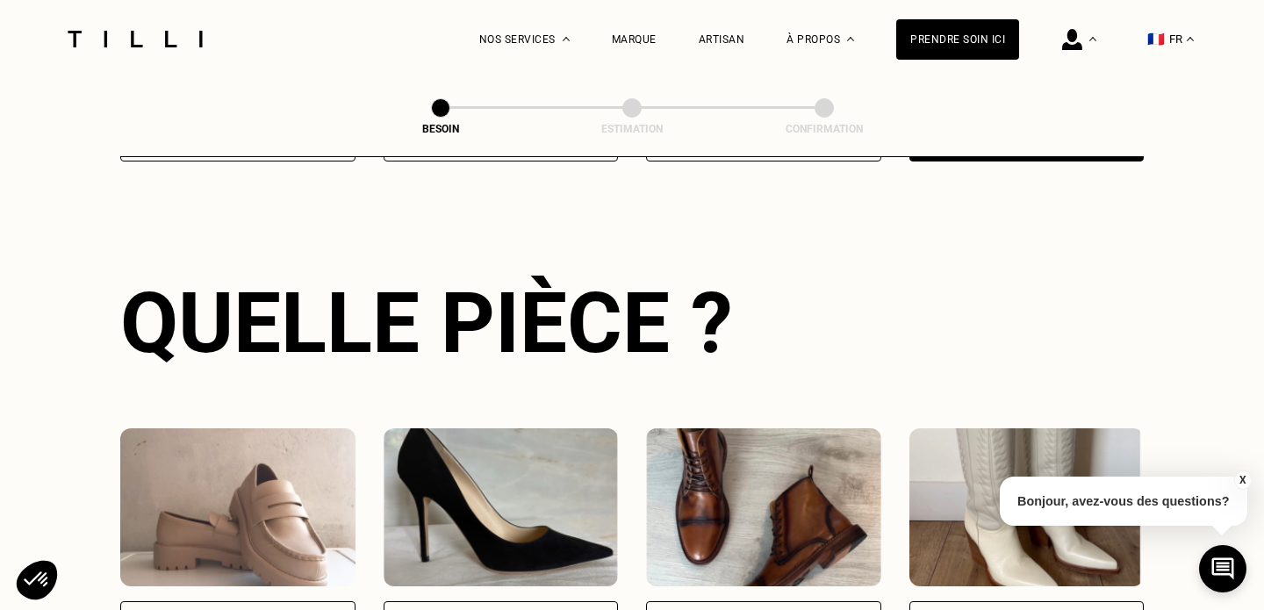
click at [1244, 481] on button "X" at bounding box center [1242, 479] width 18 height 19
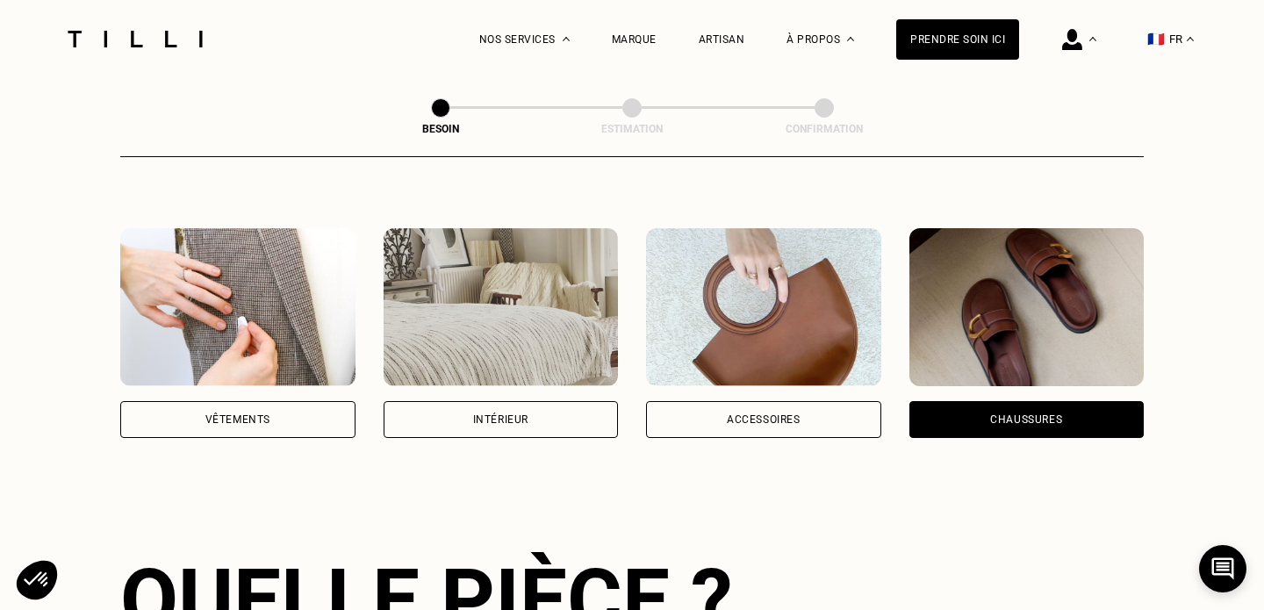
scroll to position [293, 0]
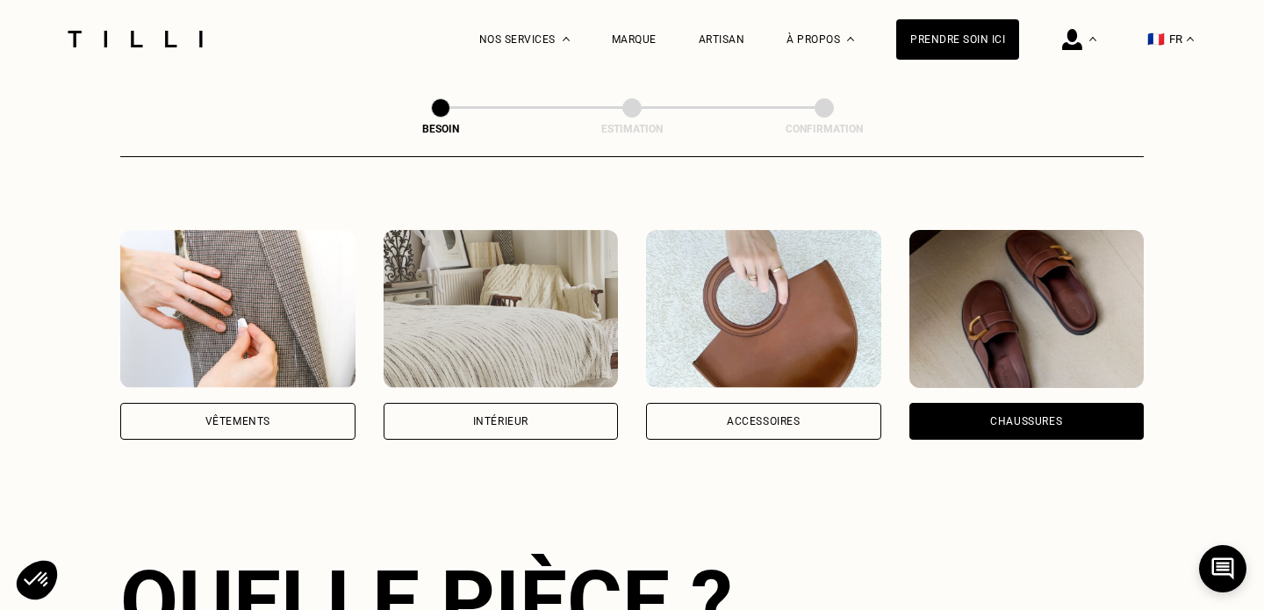
click at [307, 360] on img at bounding box center [237, 309] width 235 height 158
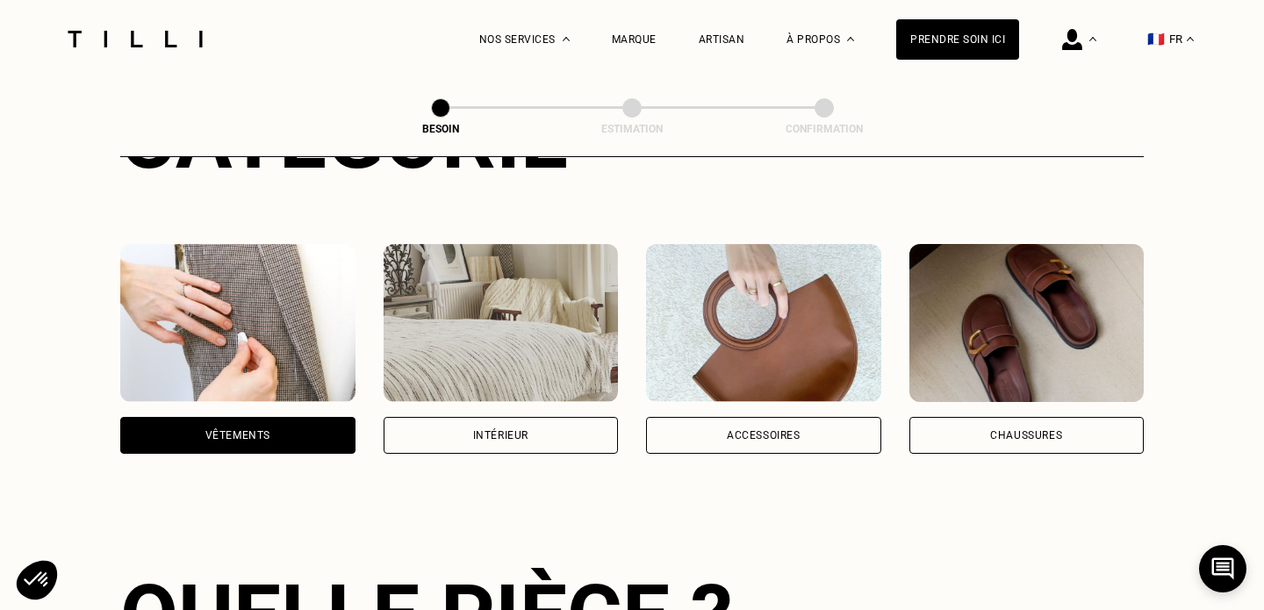
scroll to position [306, 0]
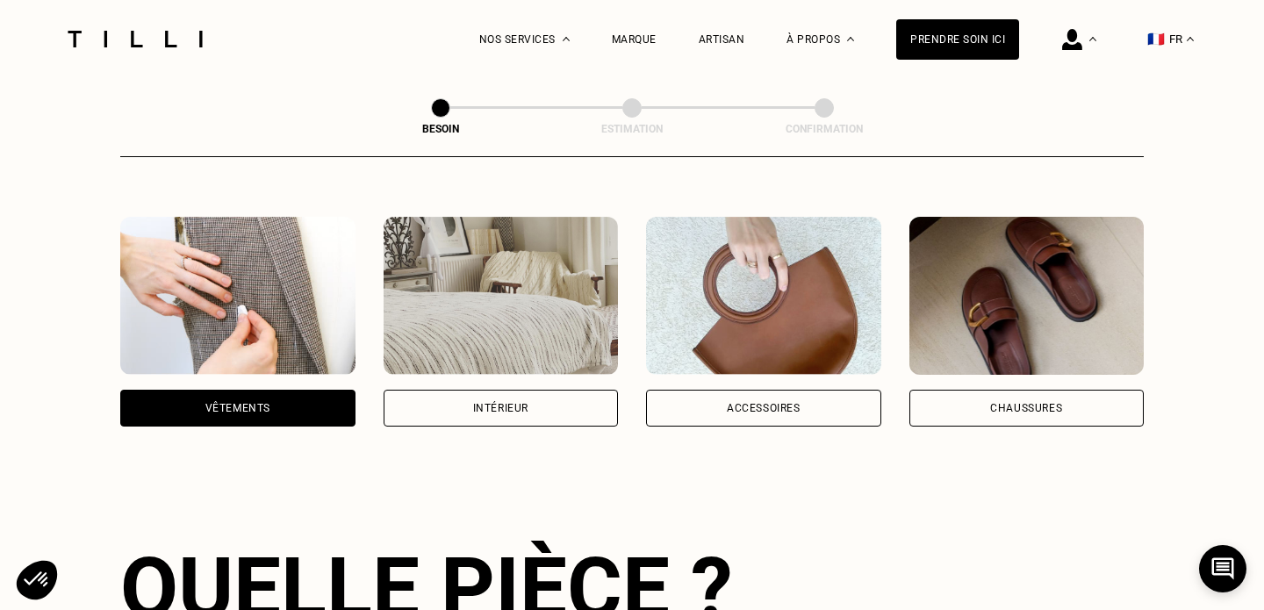
click at [210, 366] on div "Vêtements" at bounding box center [237, 322] width 235 height 210
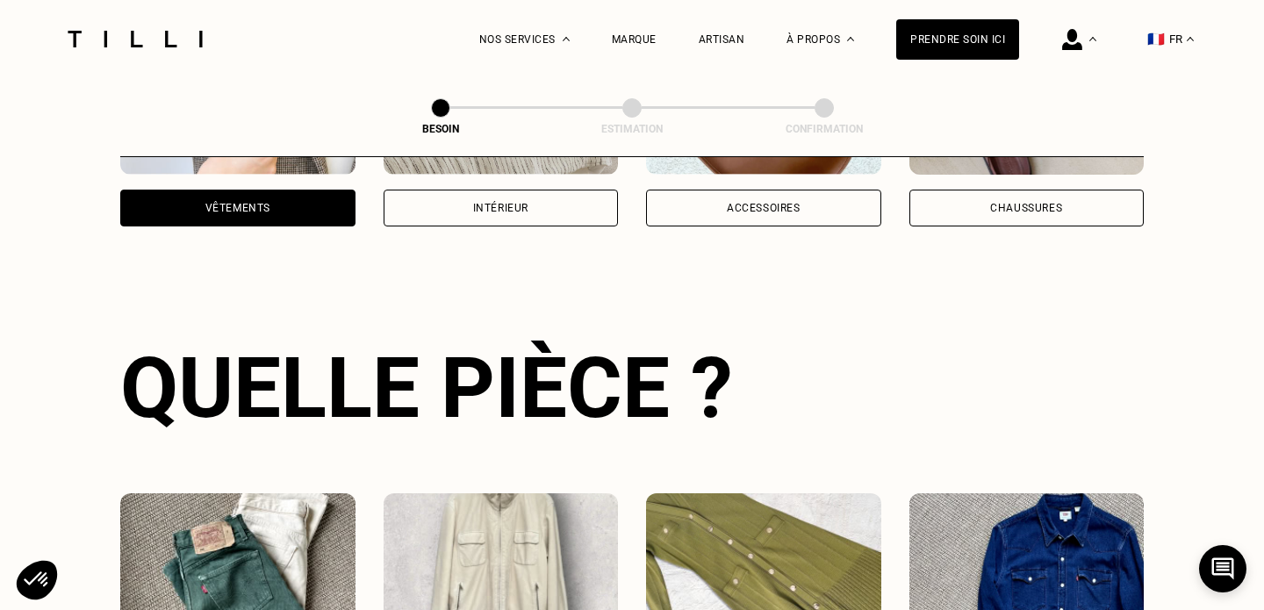
scroll to position [862, 0]
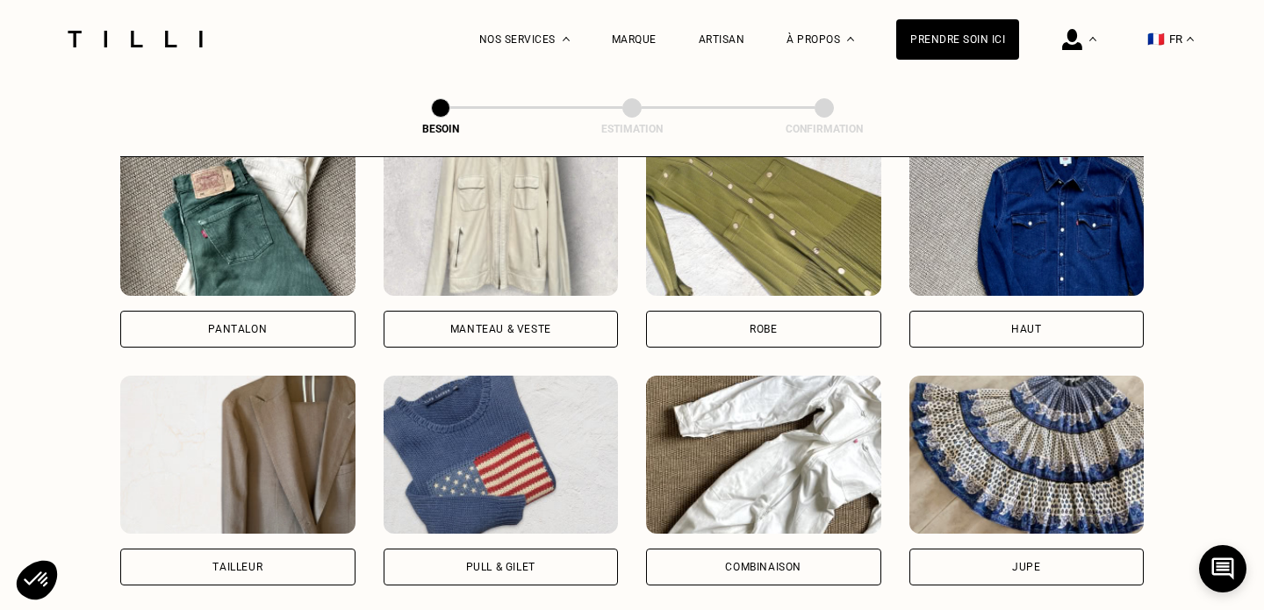
click at [707, 255] on img at bounding box center [763, 217] width 235 height 158
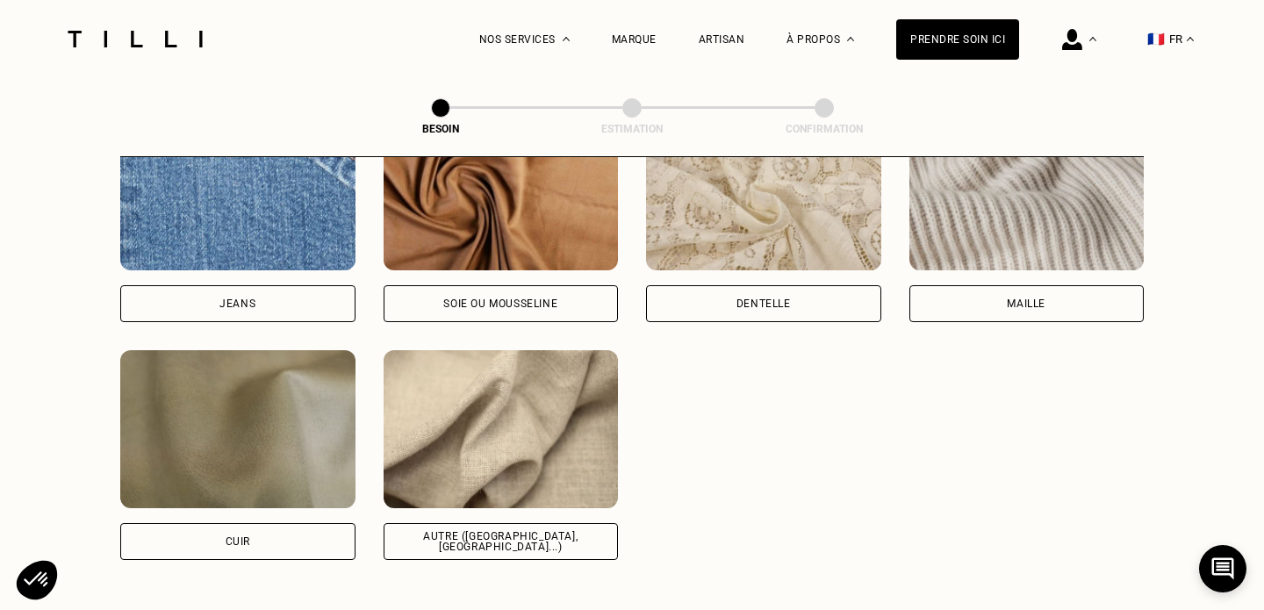
scroll to position [1997, 0]
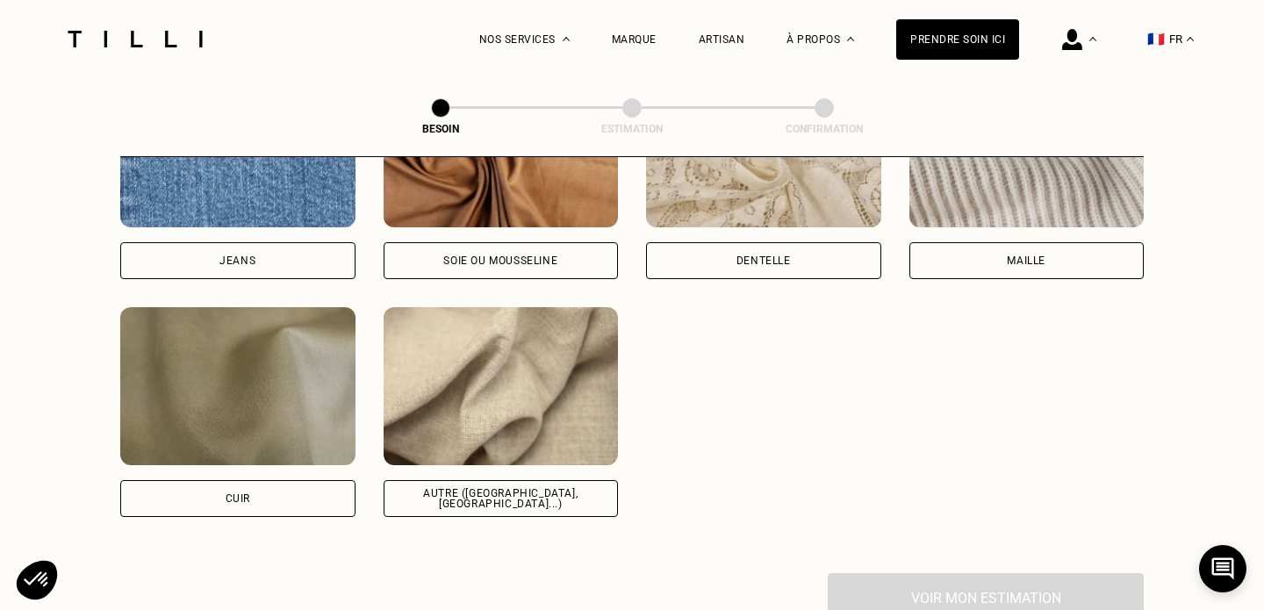
click at [473, 319] on img at bounding box center [501, 386] width 235 height 158
select select "FR"
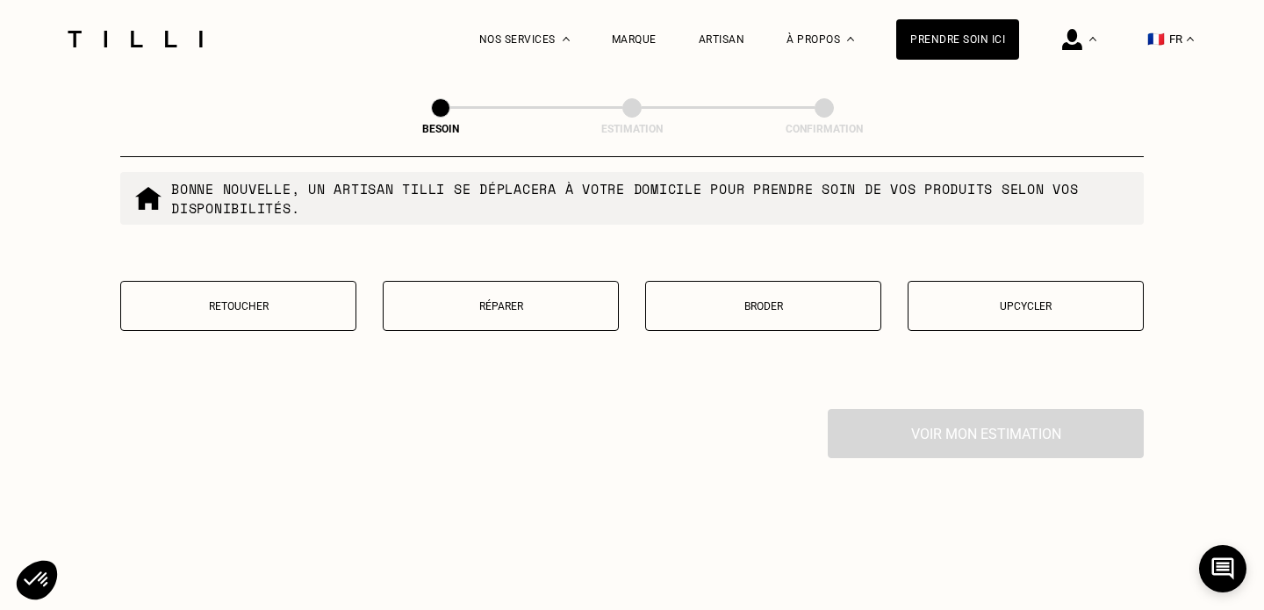
scroll to position [3055, 0]
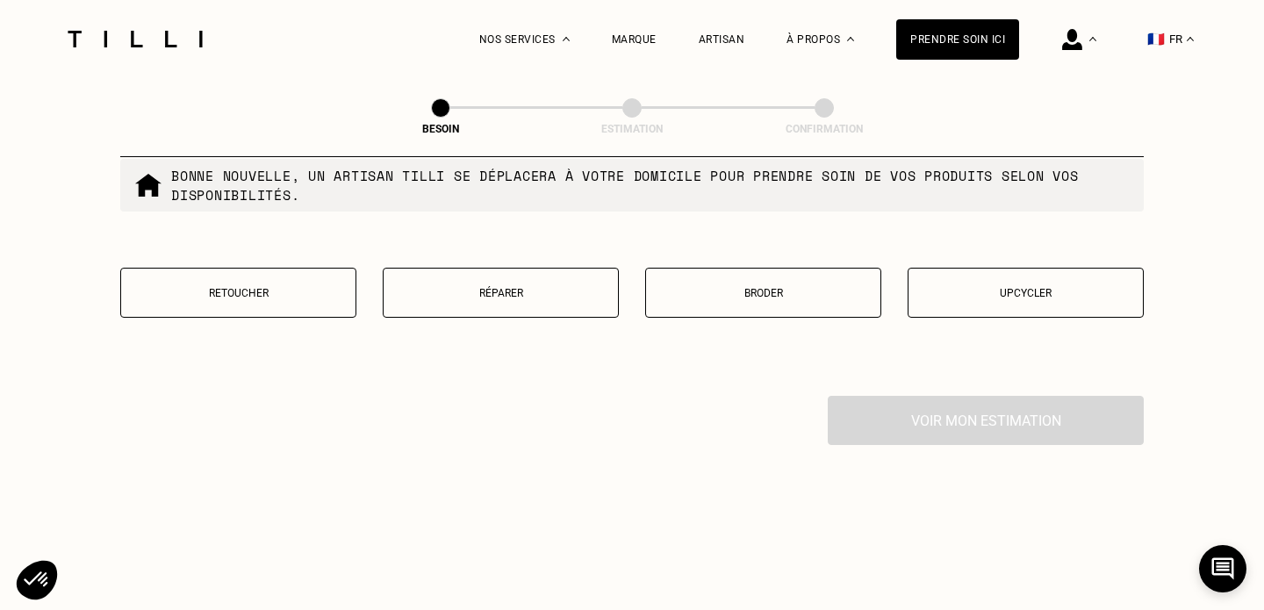
click at [477, 288] on button "Réparer" at bounding box center [501, 293] width 236 height 50
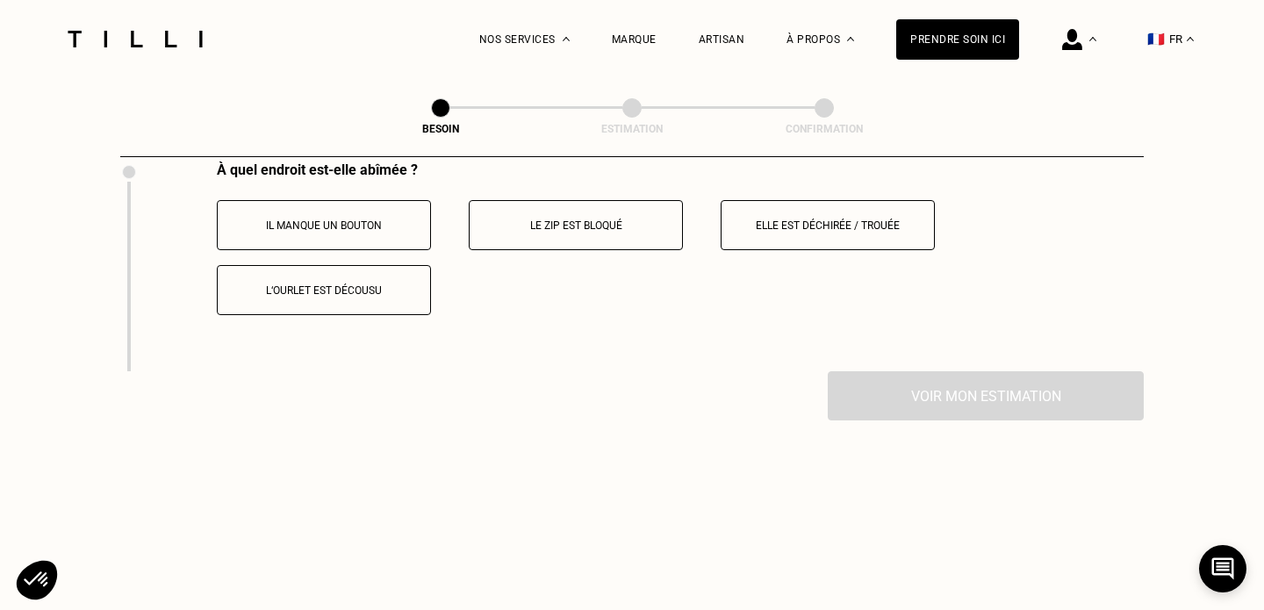
scroll to position [3274, 0]
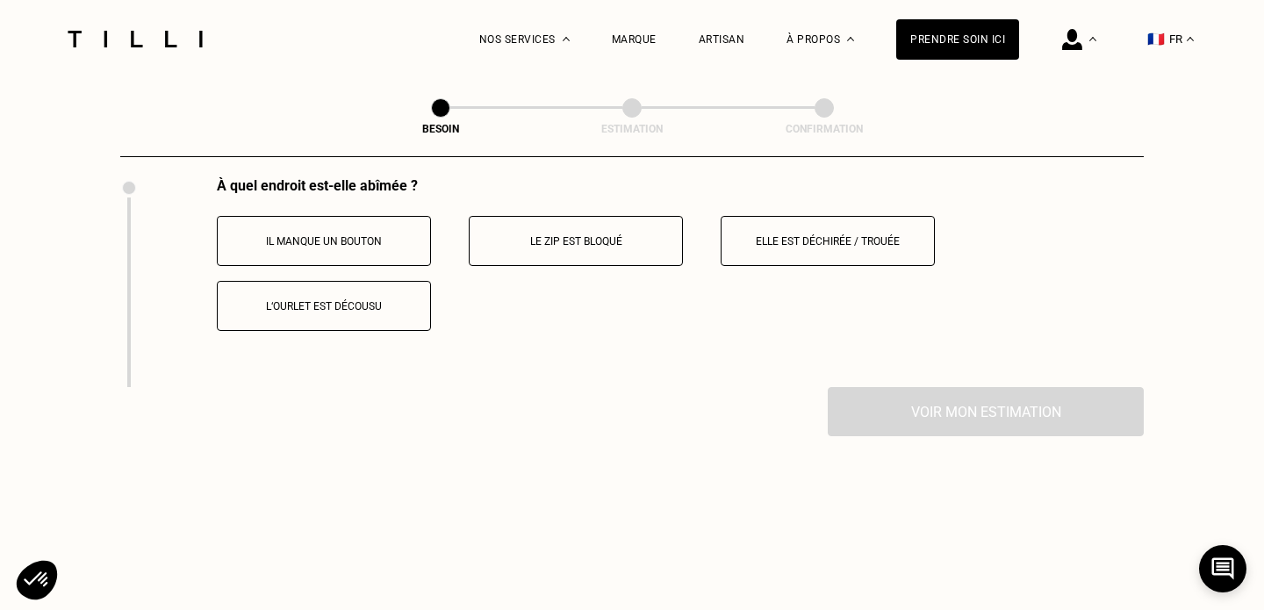
click at [795, 240] on button "Elle est déchirée / trouée" at bounding box center [828, 241] width 214 height 50
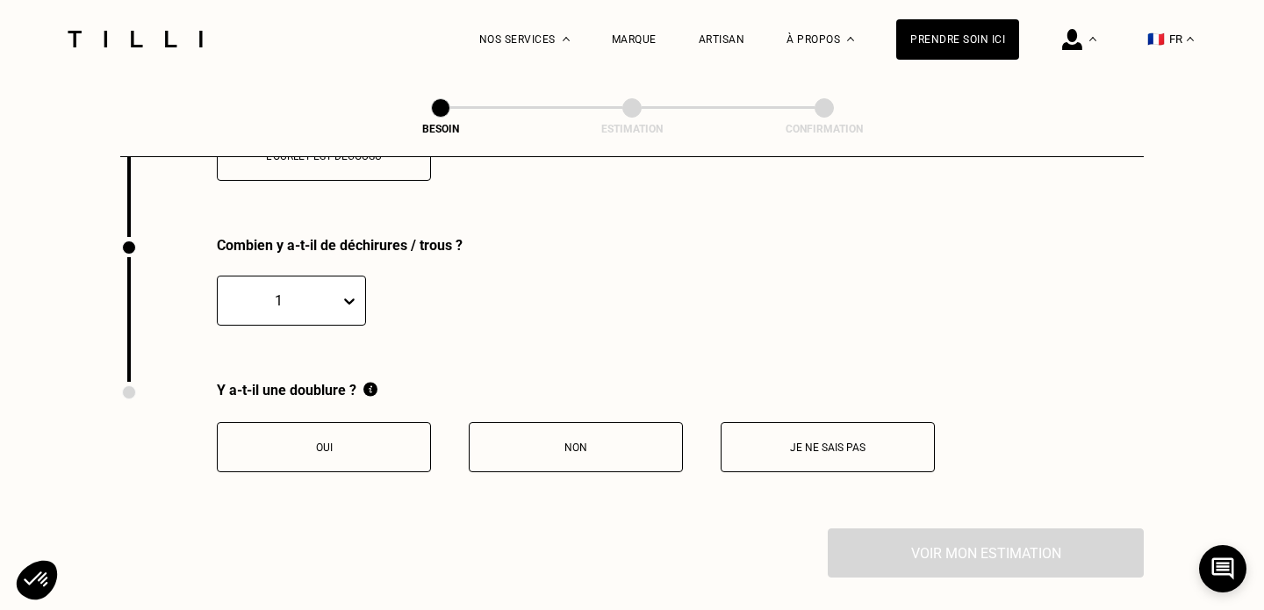
scroll to position [3449, 0]
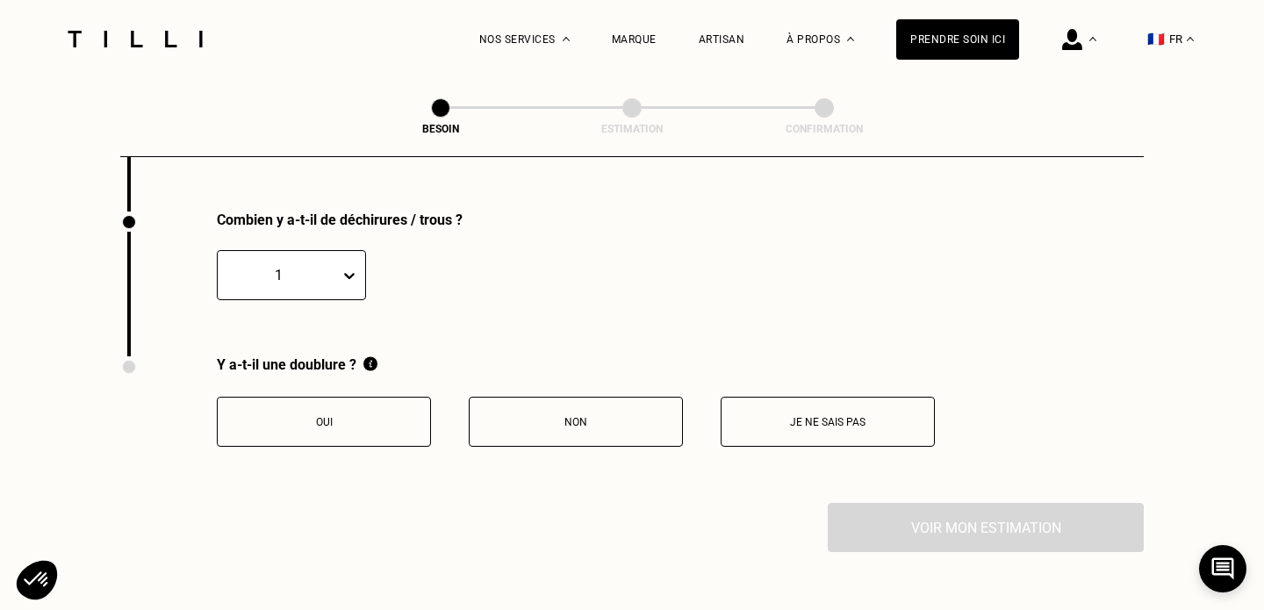
click at [591, 416] on p "Non" at bounding box center [575, 422] width 195 height 12
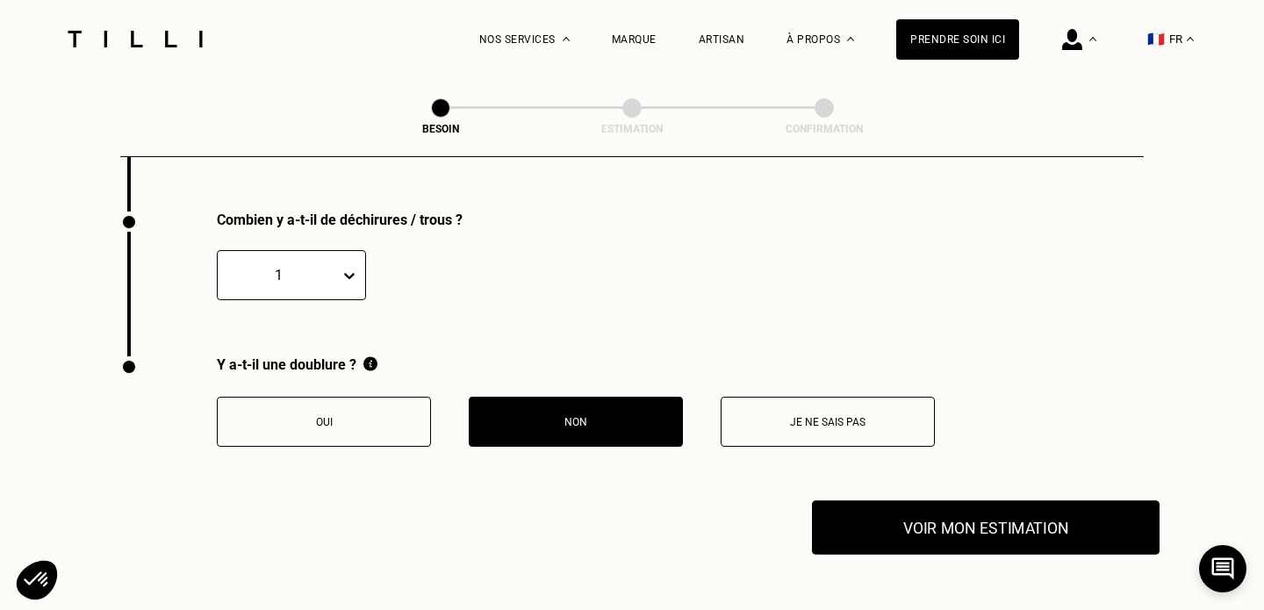
click at [904, 519] on button "Voir mon estimation" at bounding box center [986, 527] width 348 height 54
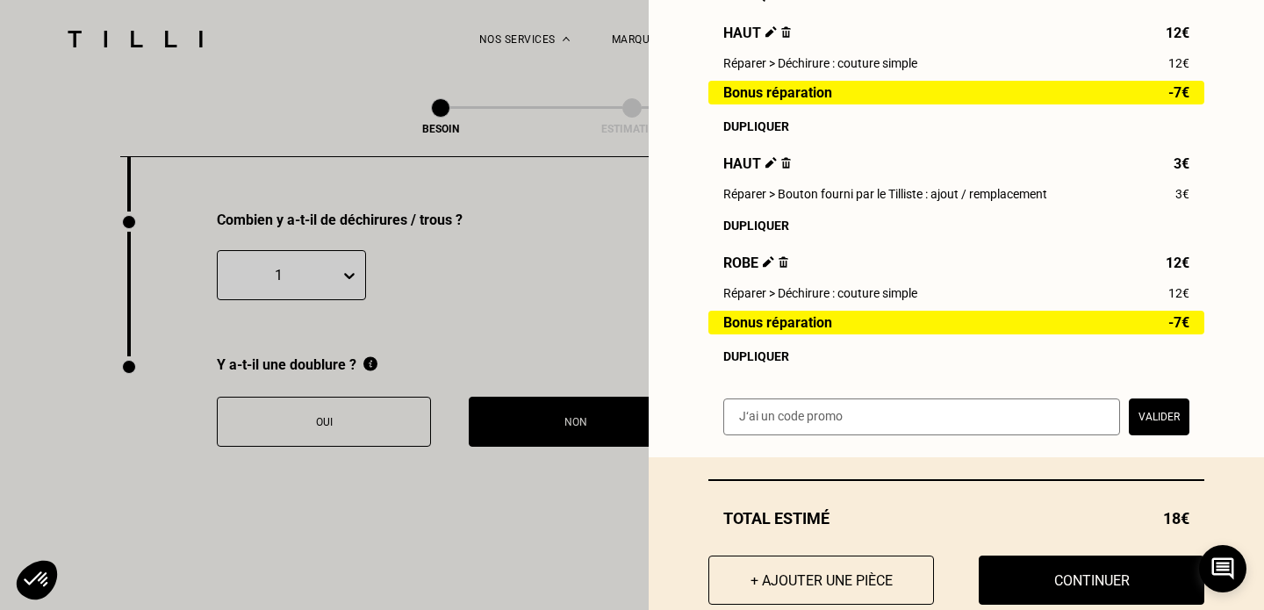
scroll to position [462, 0]
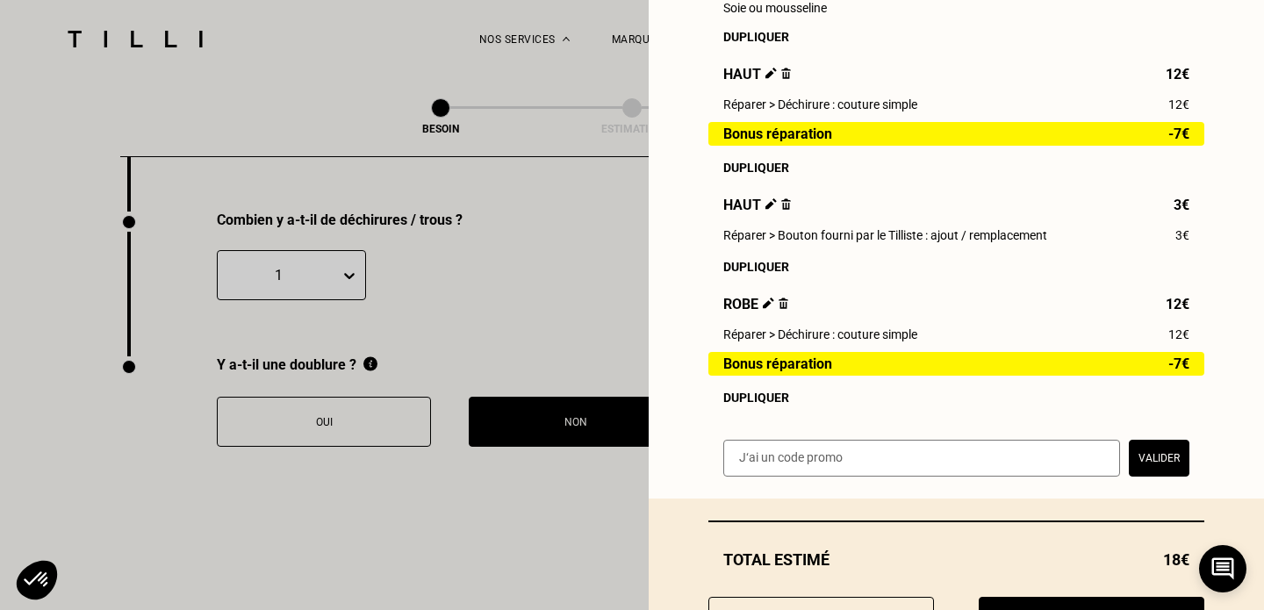
click at [784, 303] on img at bounding box center [784, 303] width 10 height 11
click at [780, 304] on img at bounding box center [784, 303] width 10 height 11
click at [784, 304] on img at bounding box center [784, 303] width 10 height 11
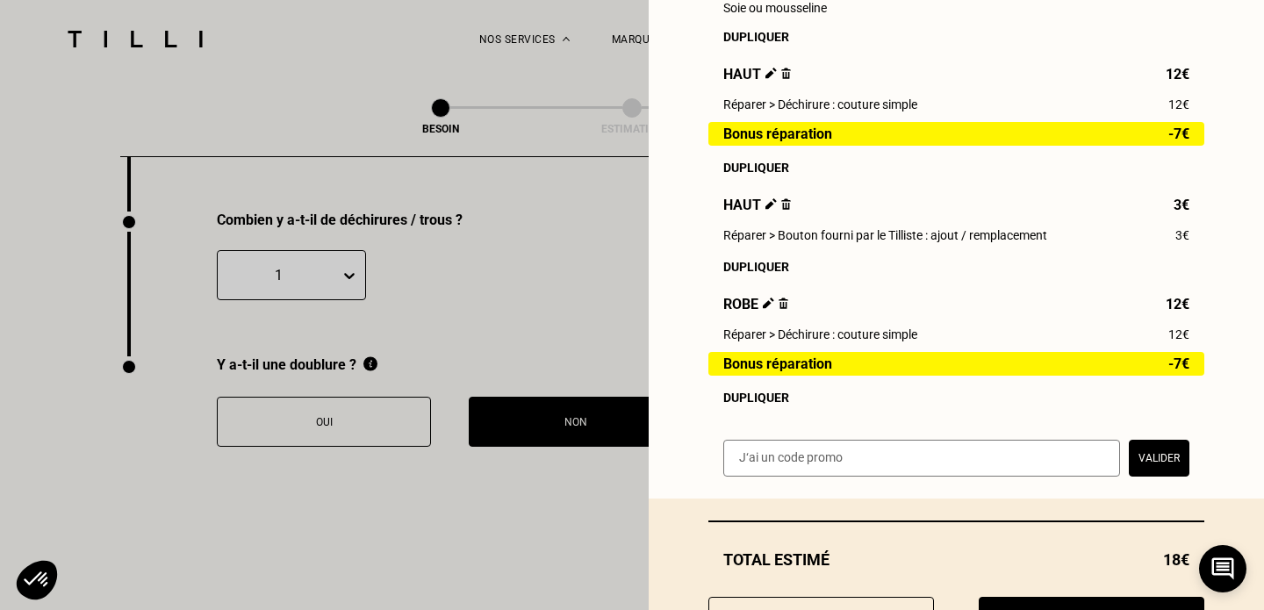
click at [784, 304] on div "Robe 12€ Réparer > Déchirure : couture simple 12€ Bonus réparation -7€ Duplique…" at bounding box center [956, 120] width 496 height 570
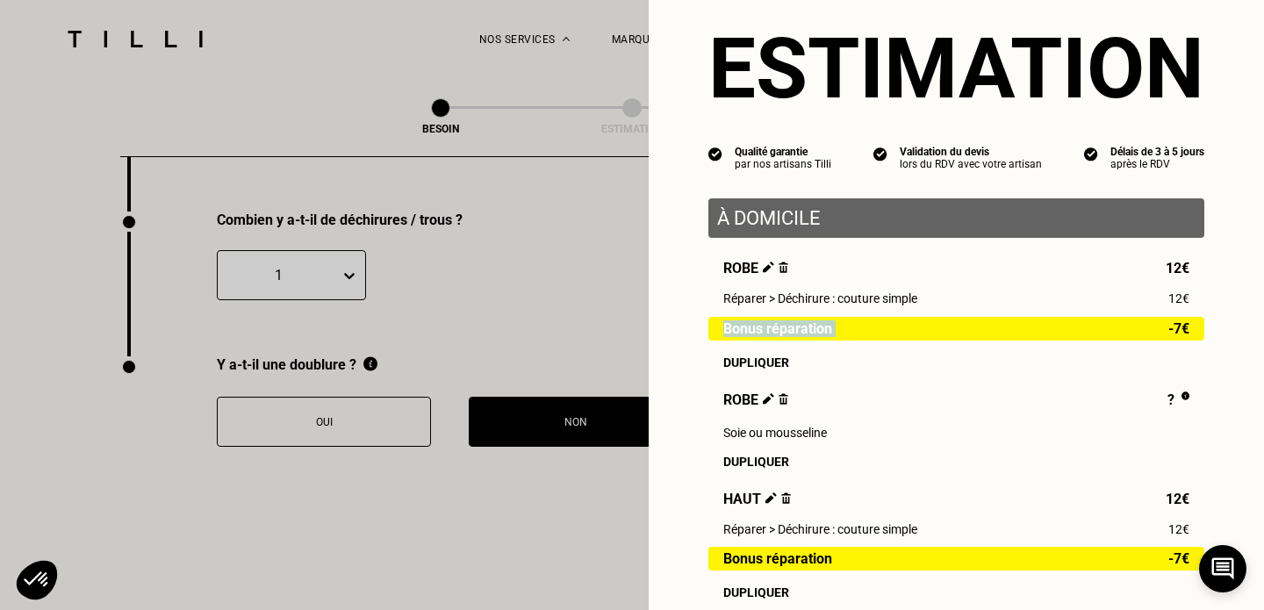
scroll to position [41, 0]
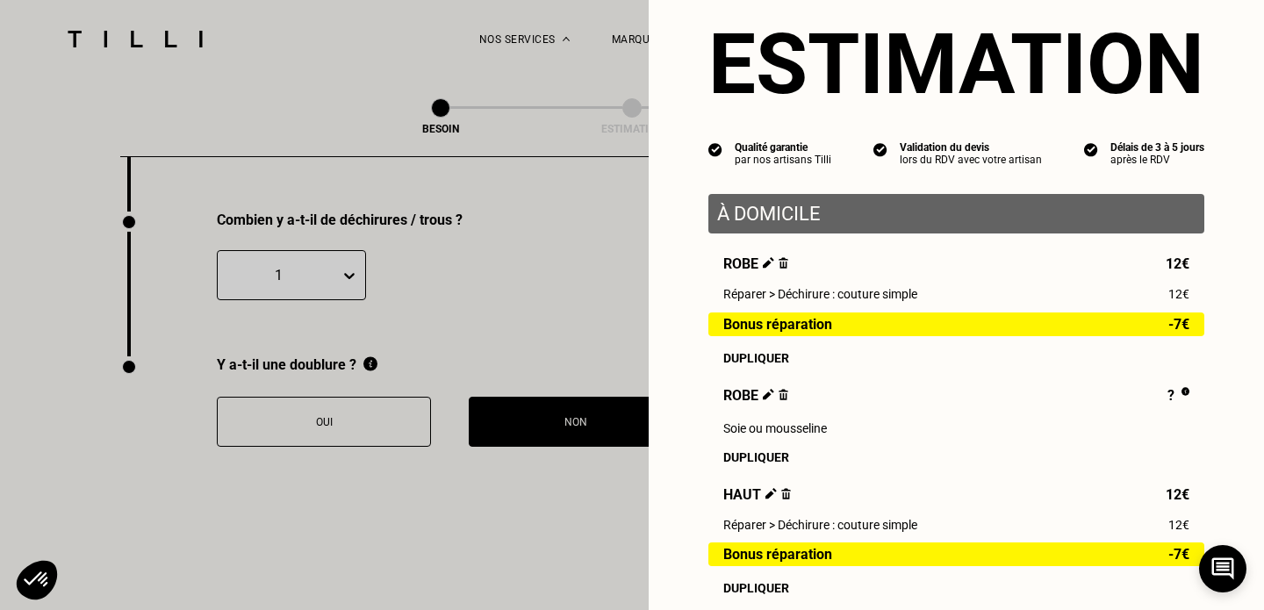
click at [827, 273] on div "Robe 12€ Réparer > Déchirure : couture simple 12€ Bonus réparation -7€ Duplique…" at bounding box center [956, 540] width 496 height 570
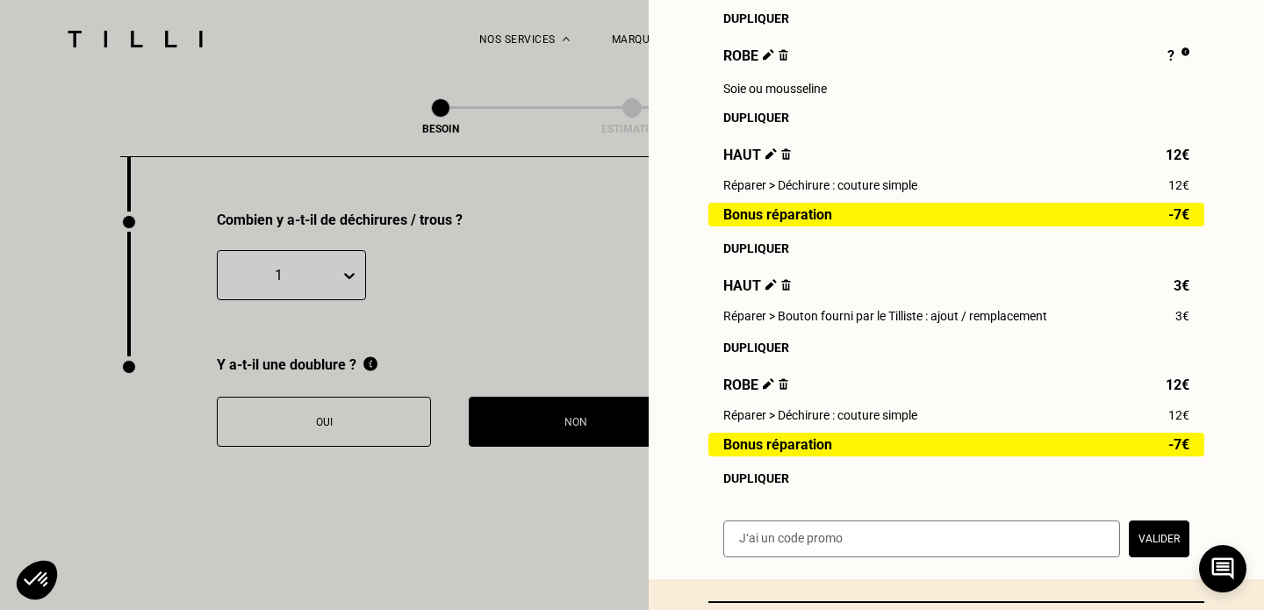
scroll to position [384, 0]
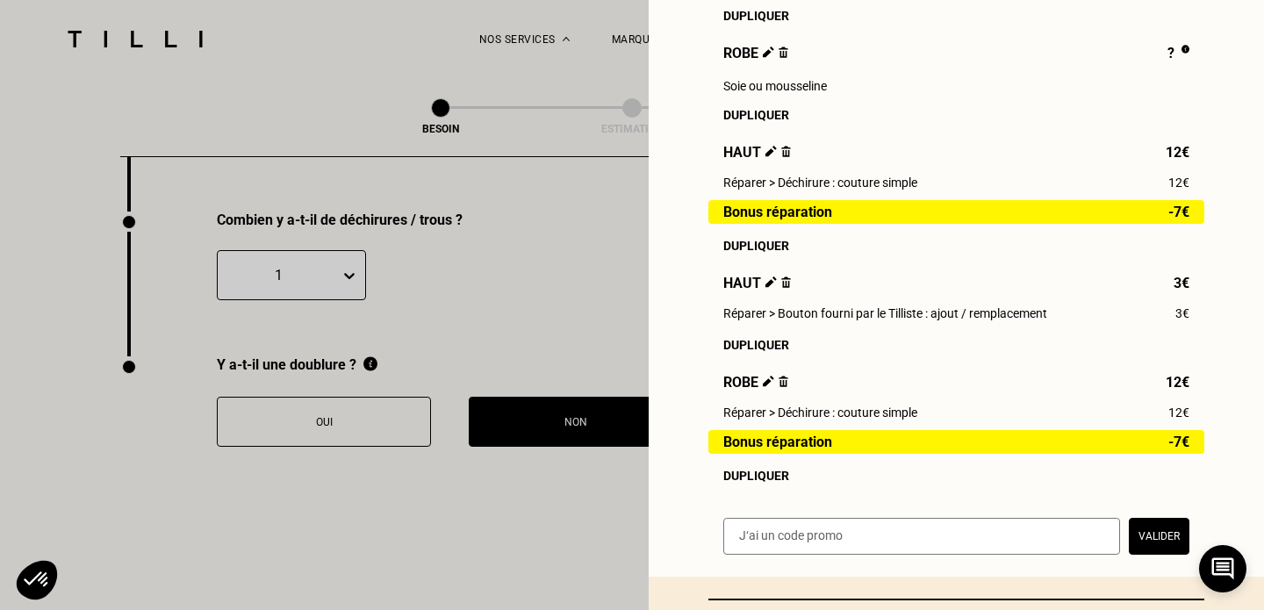
click at [783, 381] on img at bounding box center [784, 381] width 10 height 11
click at [763, 380] on img at bounding box center [768, 381] width 11 height 11
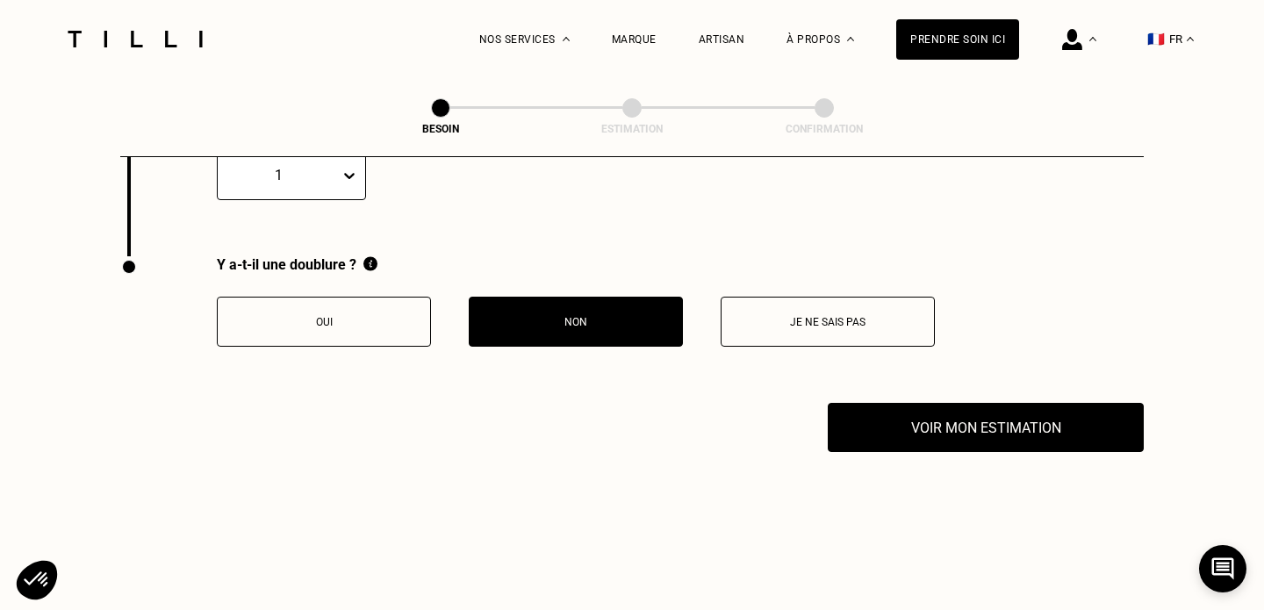
scroll to position [3543, 0]
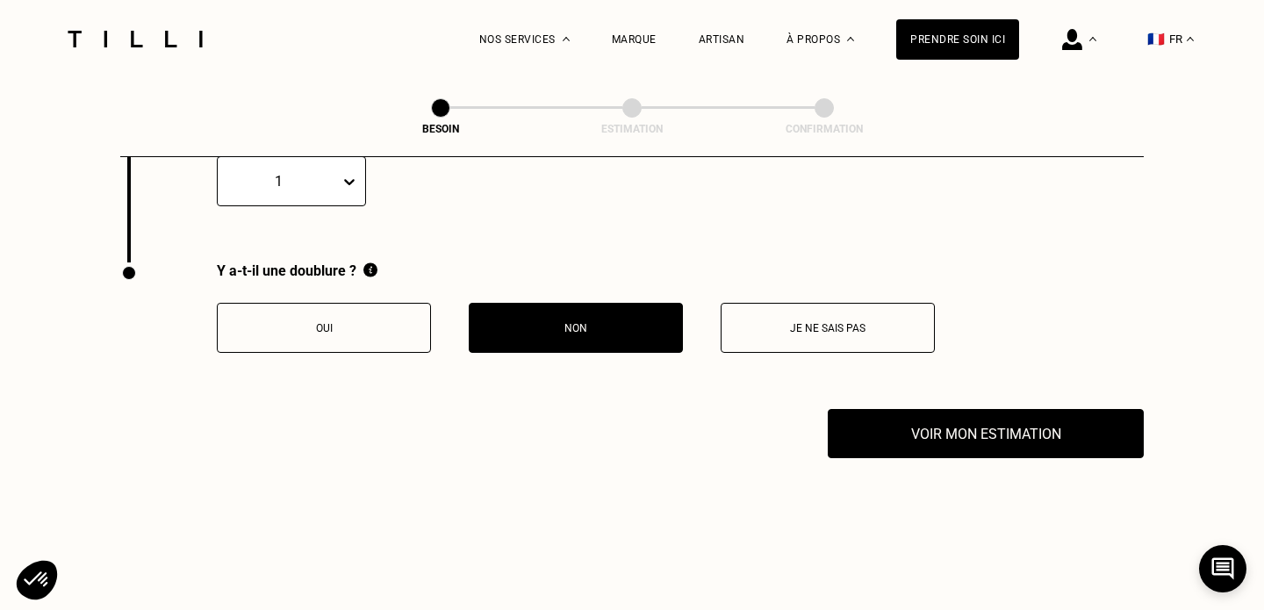
click at [641, 348] on div "Y a-t-il une doublure ? Oui Non Je ne sais pas" at bounding box center [527, 335] width 814 height 147
click at [637, 335] on button "Non" at bounding box center [576, 328] width 214 height 50
click at [641, 322] on p "Non" at bounding box center [575, 328] width 195 height 12
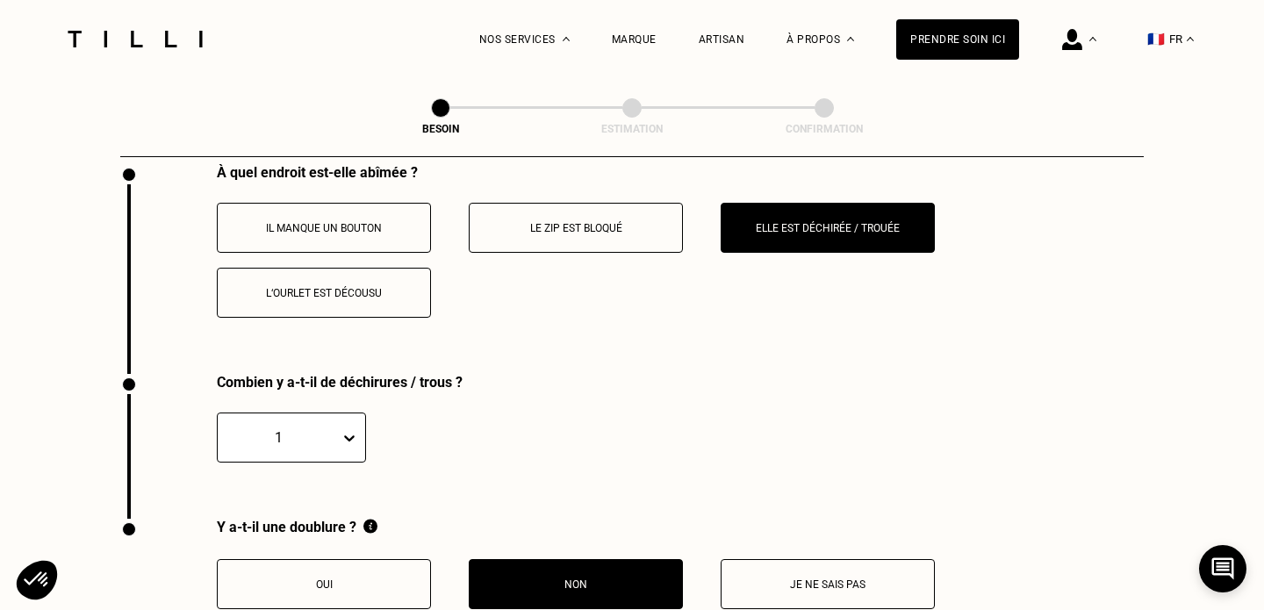
scroll to position [3293, 0]
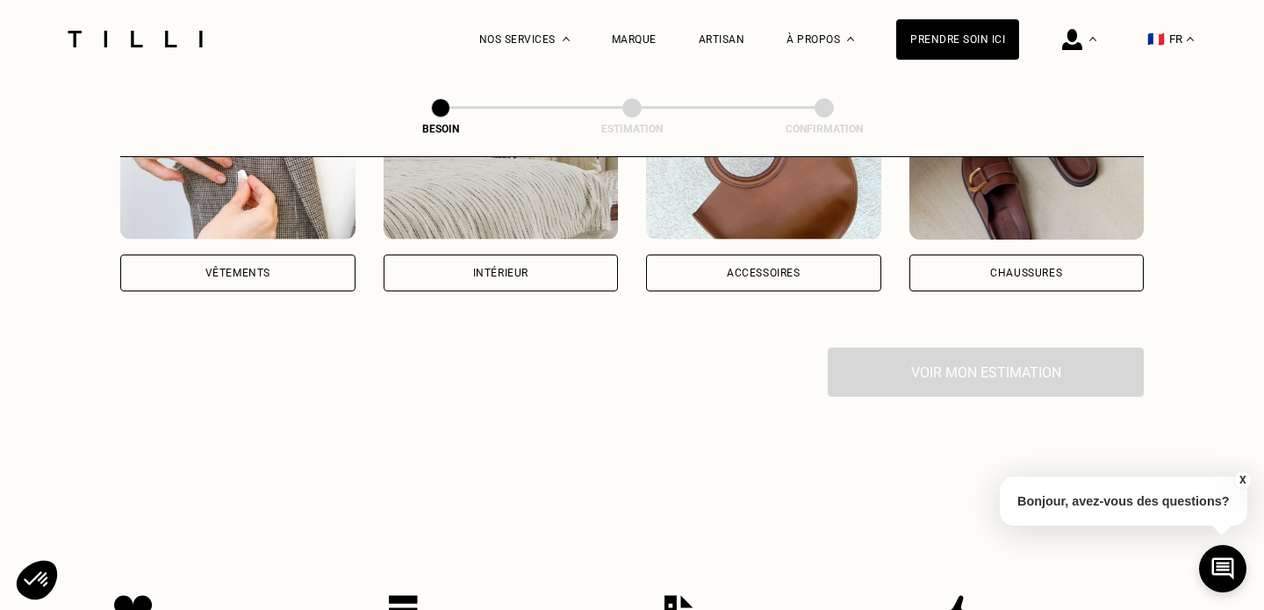
scroll to position [333, 0]
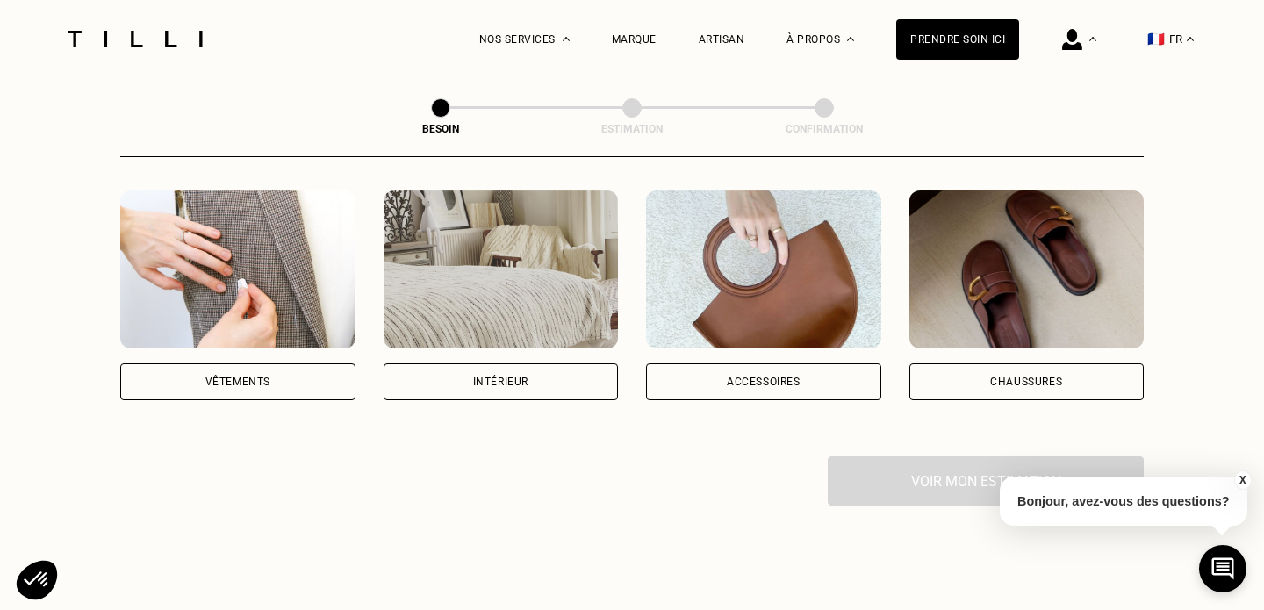
click at [298, 363] on div "Vêtements" at bounding box center [237, 381] width 235 height 37
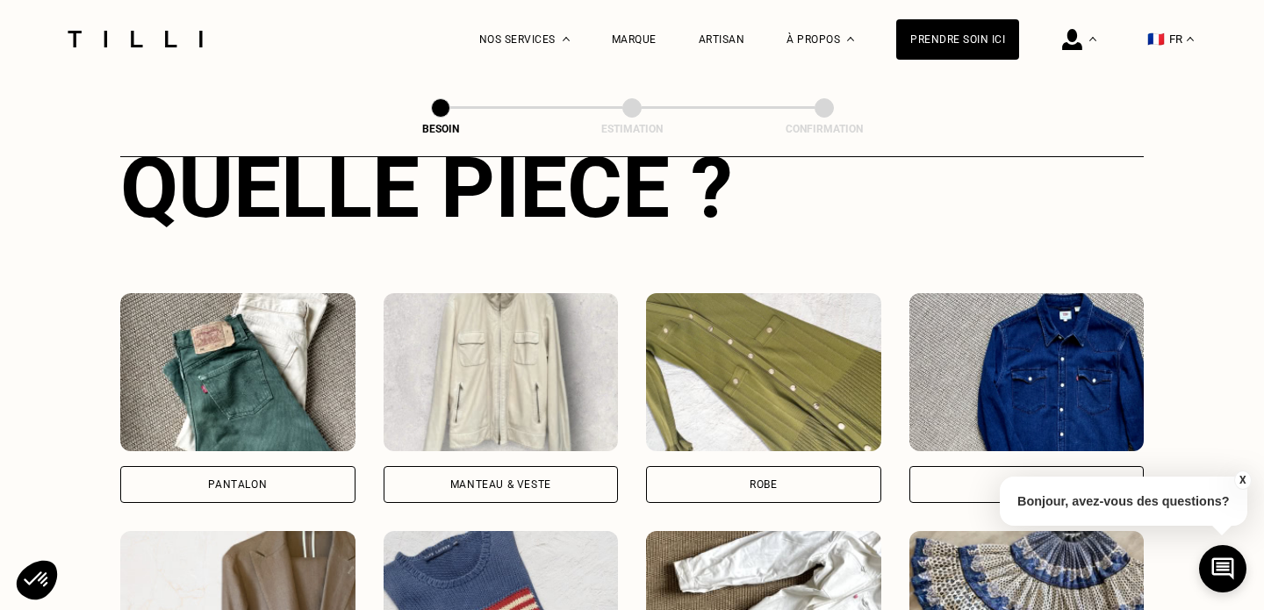
click at [298, 345] on img at bounding box center [237, 372] width 235 height 158
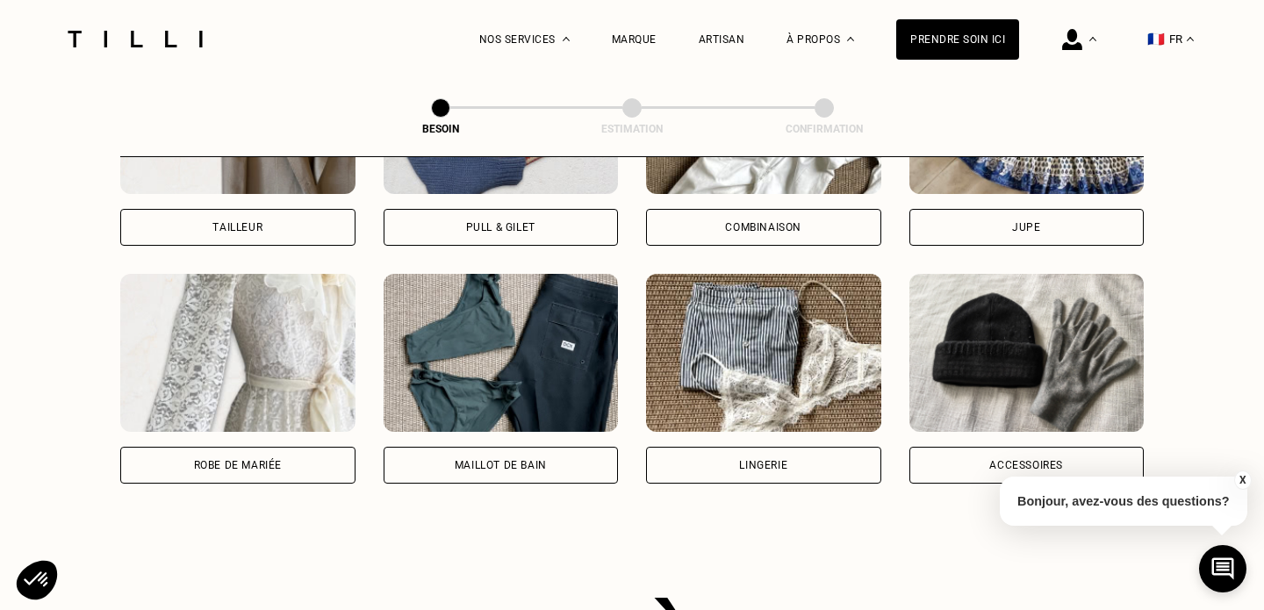
scroll to position [1198, 0]
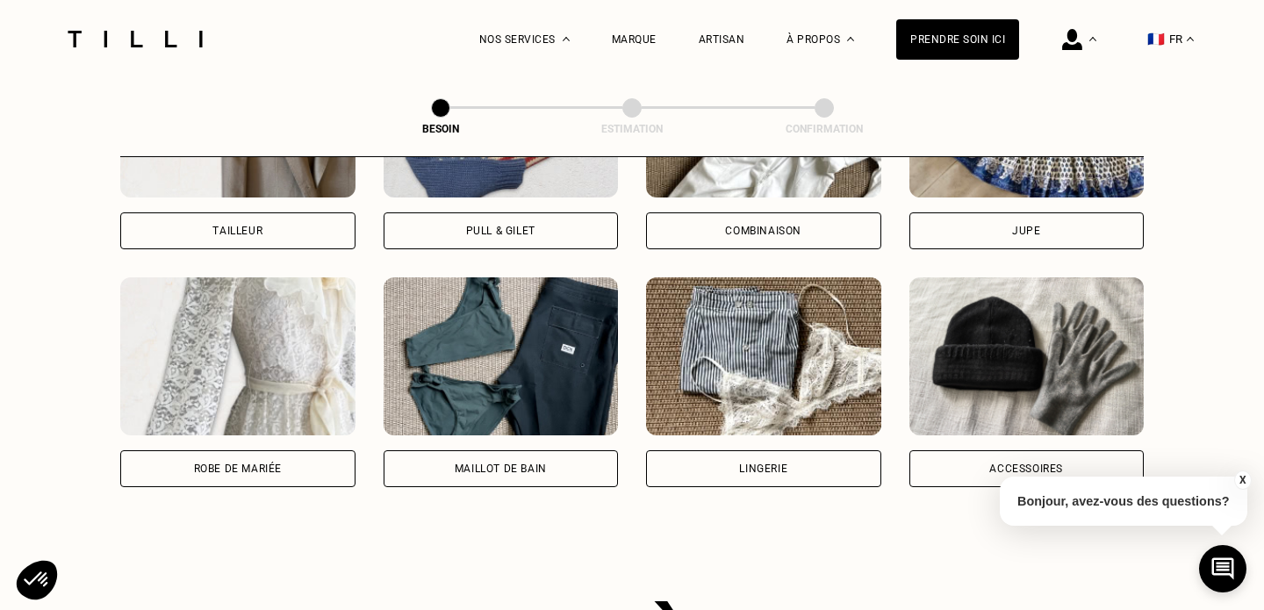
click at [298, 345] on img at bounding box center [237, 356] width 235 height 158
select select "FR"
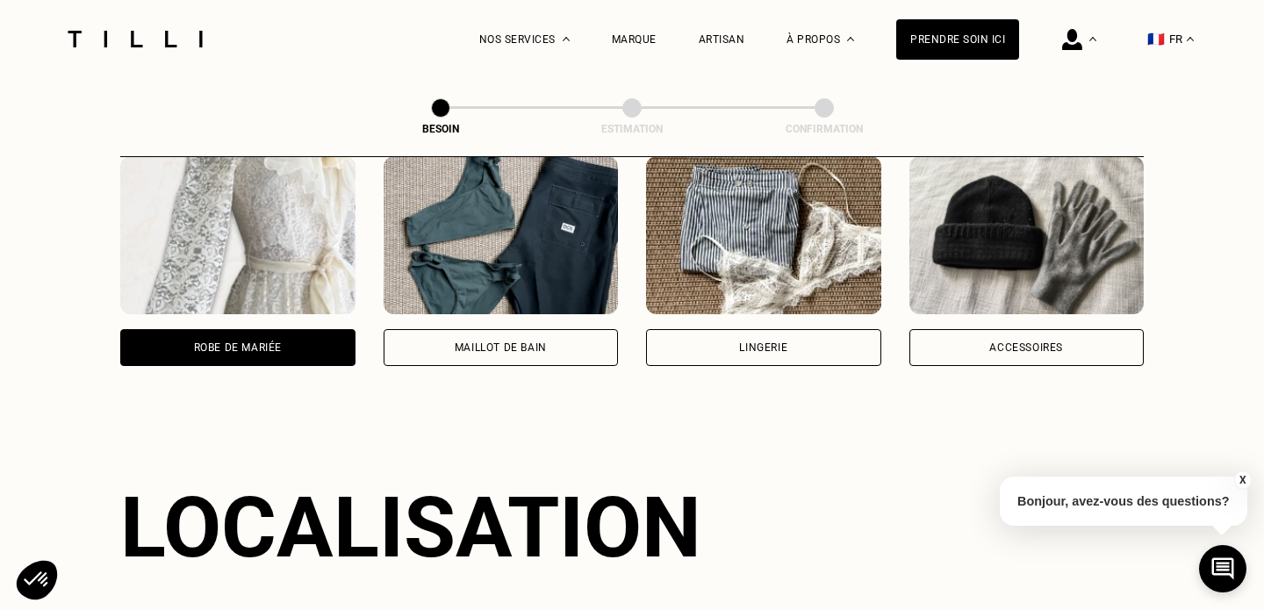
scroll to position [1282, 0]
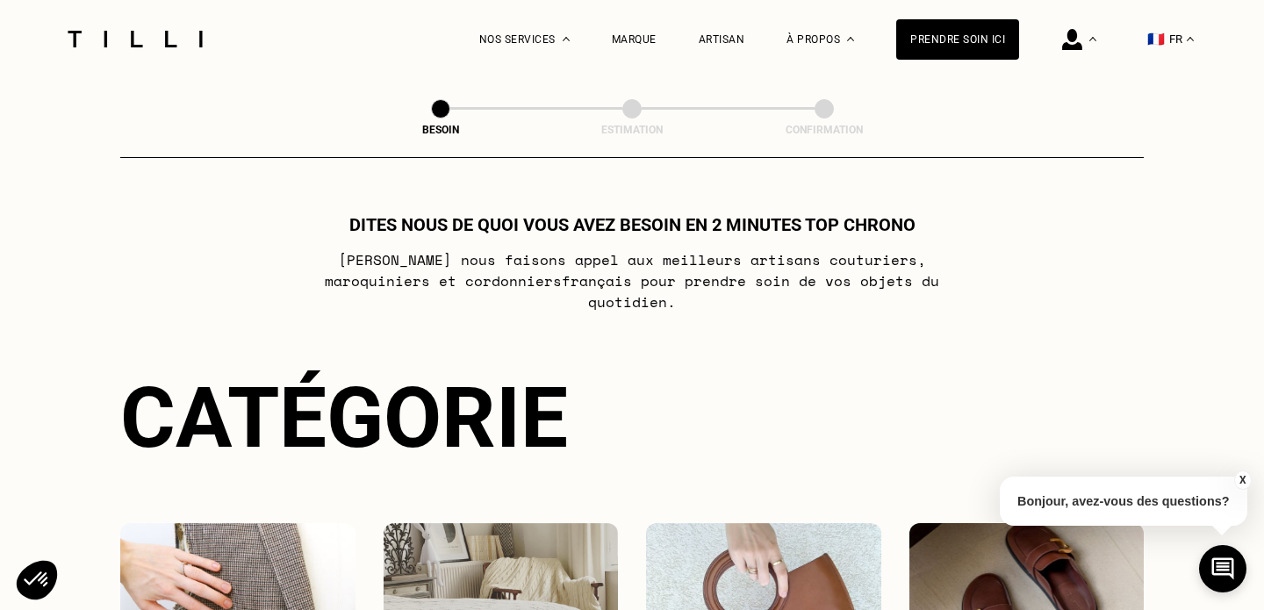
select select "FR"
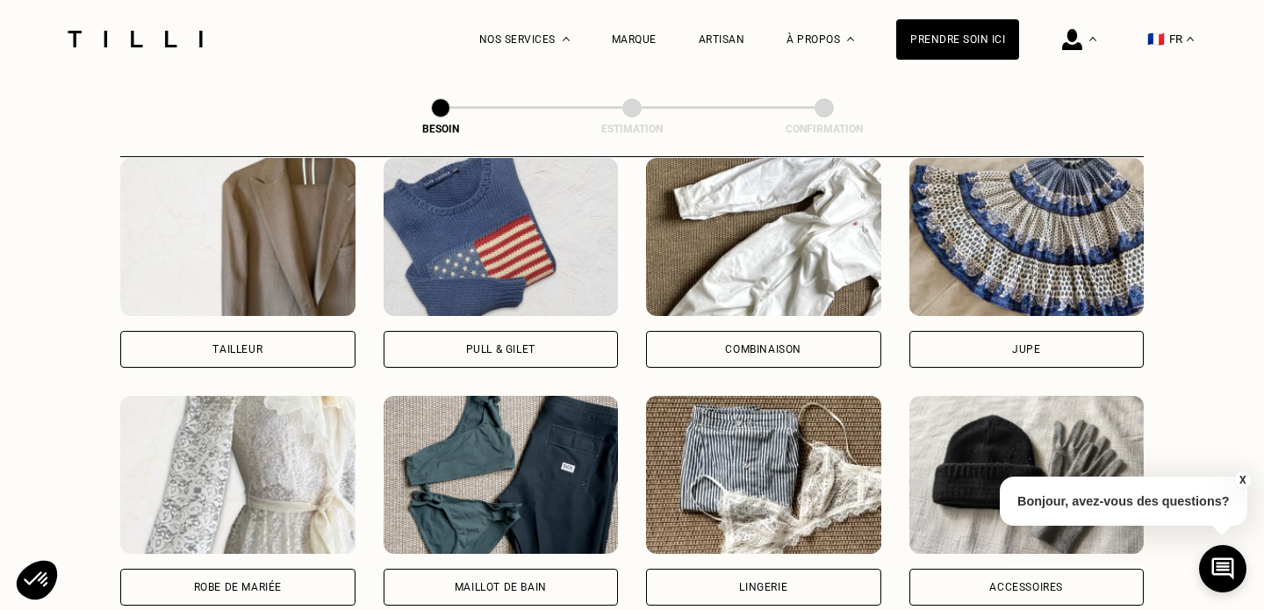
scroll to position [1051, 0]
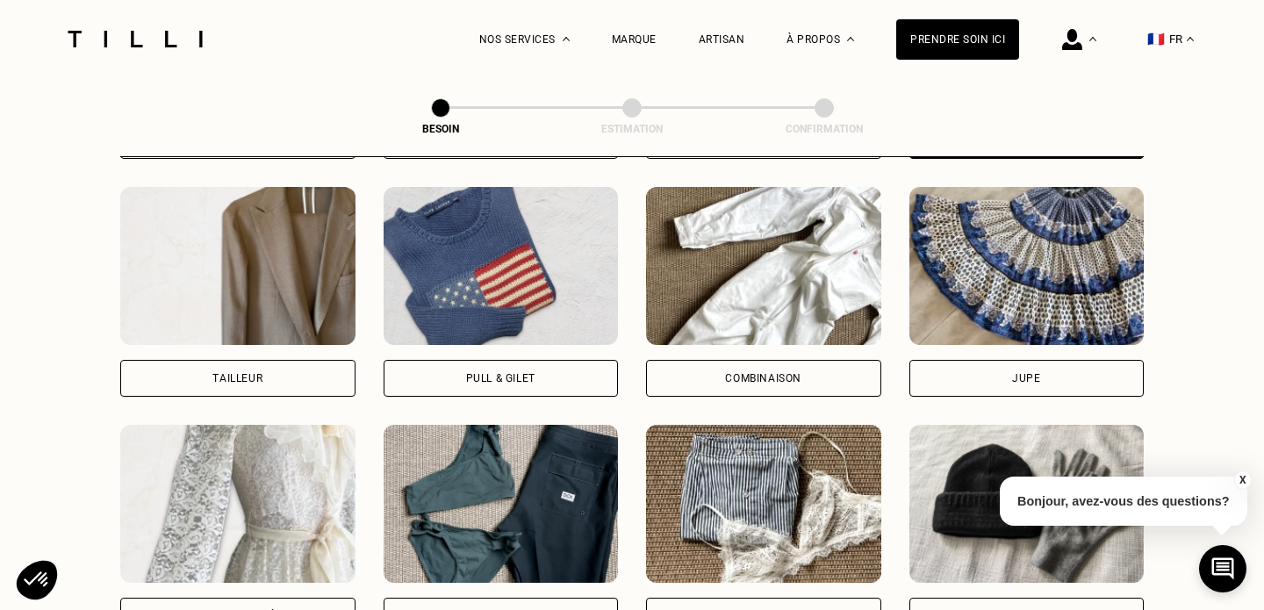
click at [286, 433] on img at bounding box center [237, 504] width 235 height 158
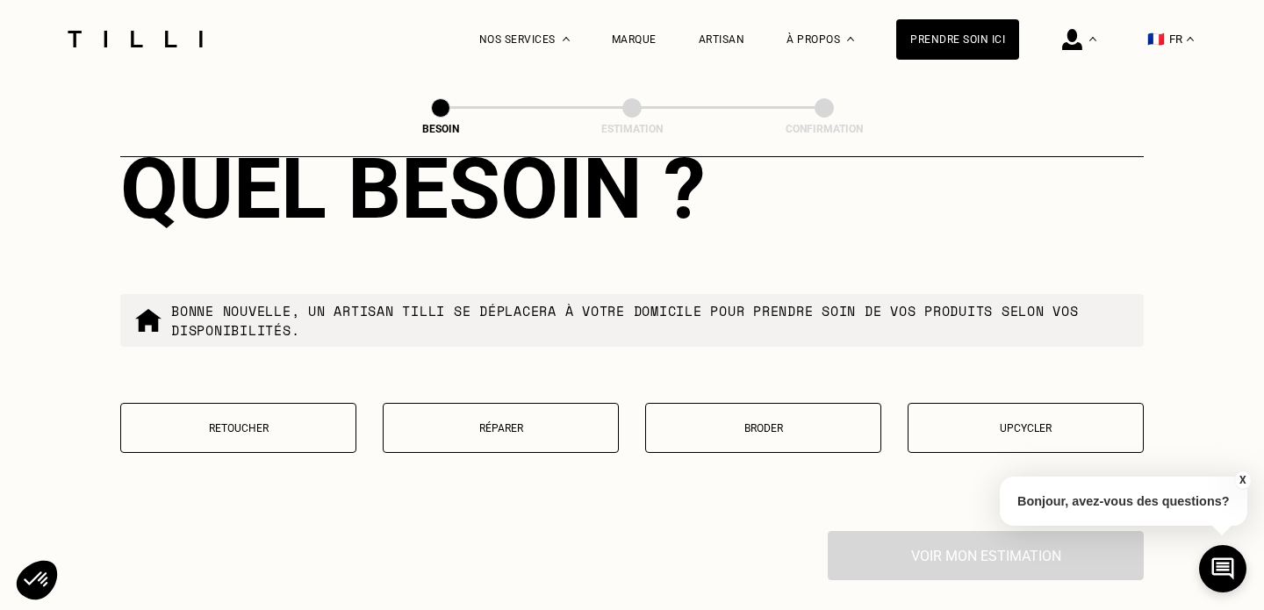
scroll to position [2129, 0]
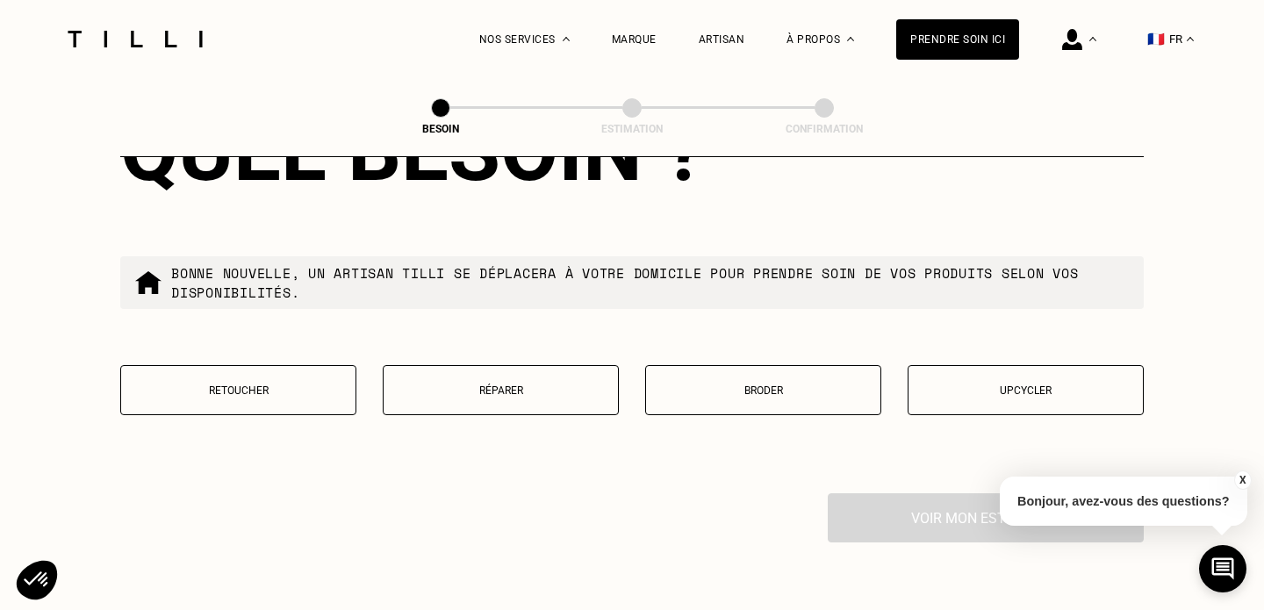
click at [325, 346] on div "Quel besoin ? Bonne nouvelle, un artisan tilli se déplacera à votre domicile po…" at bounding box center [631, 270] width 1023 height 448
click at [319, 365] on button "Retoucher" at bounding box center [238, 390] width 236 height 50
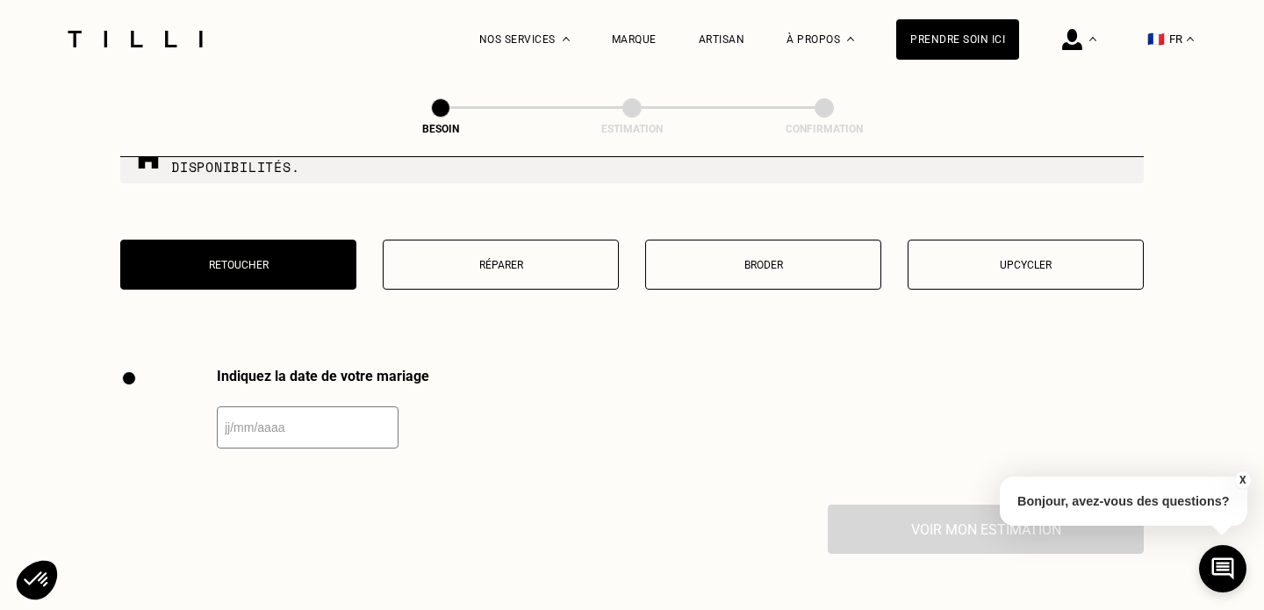
scroll to position [2252, 0]
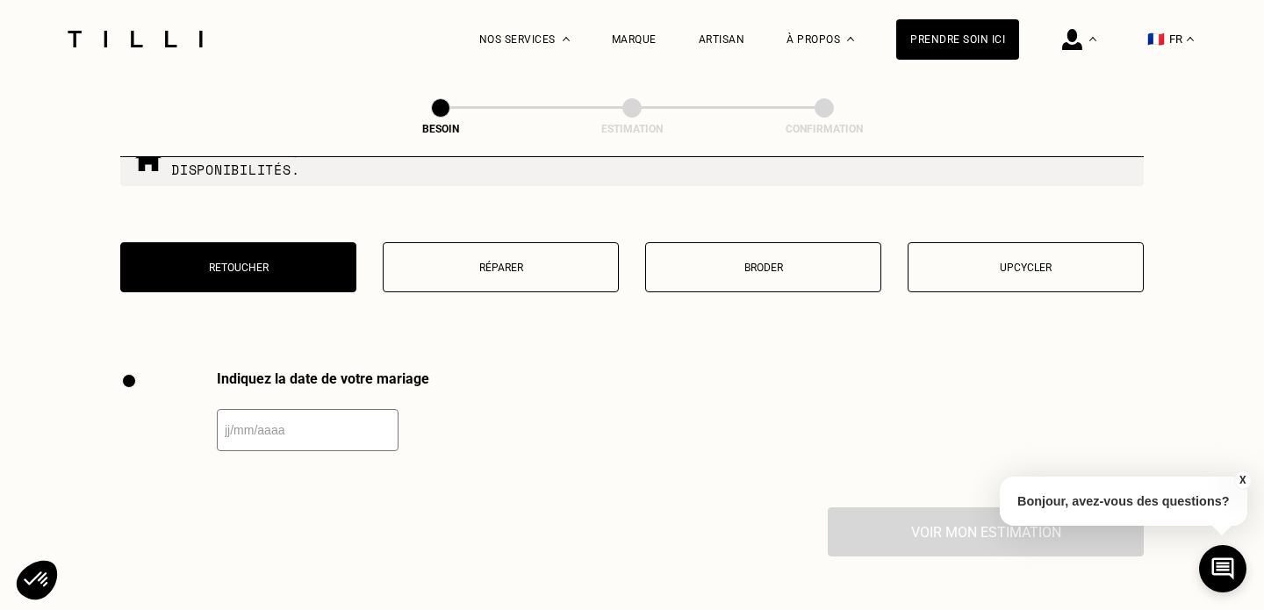
click at [317, 262] on p "Retoucher" at bounding box center [238, 268] width 217 height 12
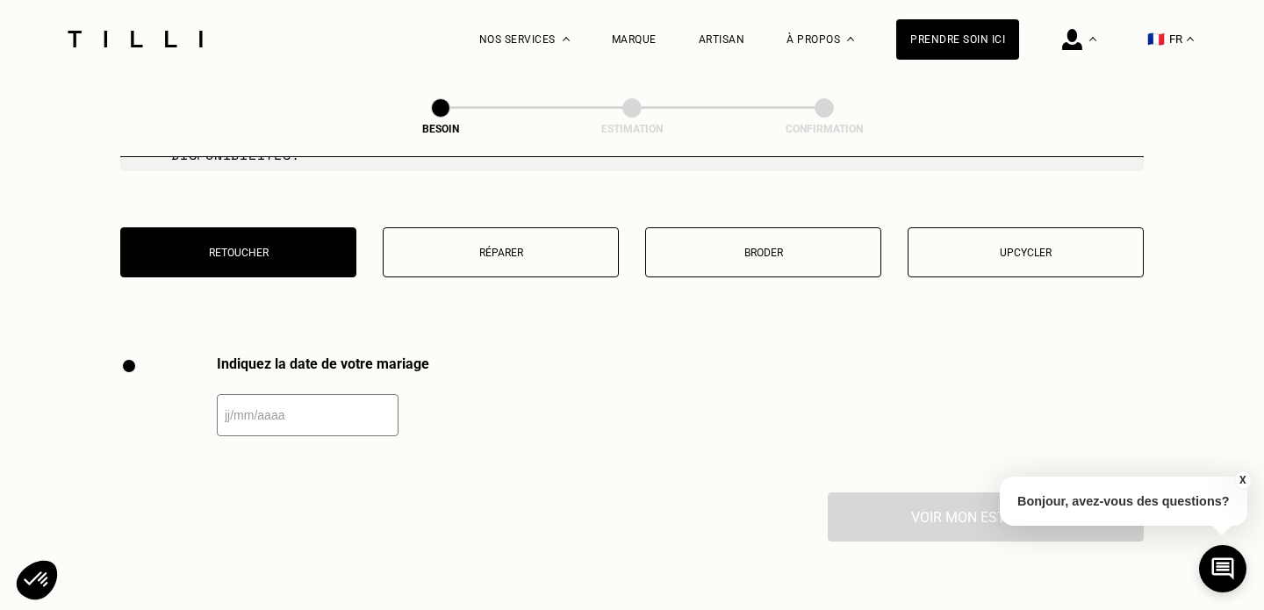
scroll to position [2266, 0]
click at [482, 267] on div "Retoucher Réparer Broder Upcycler" at bounding box center [631, 264] width 1023 height 72
click at [482, 256] on button "Réparer" at bounding box center [501, 253] width 236 height 50
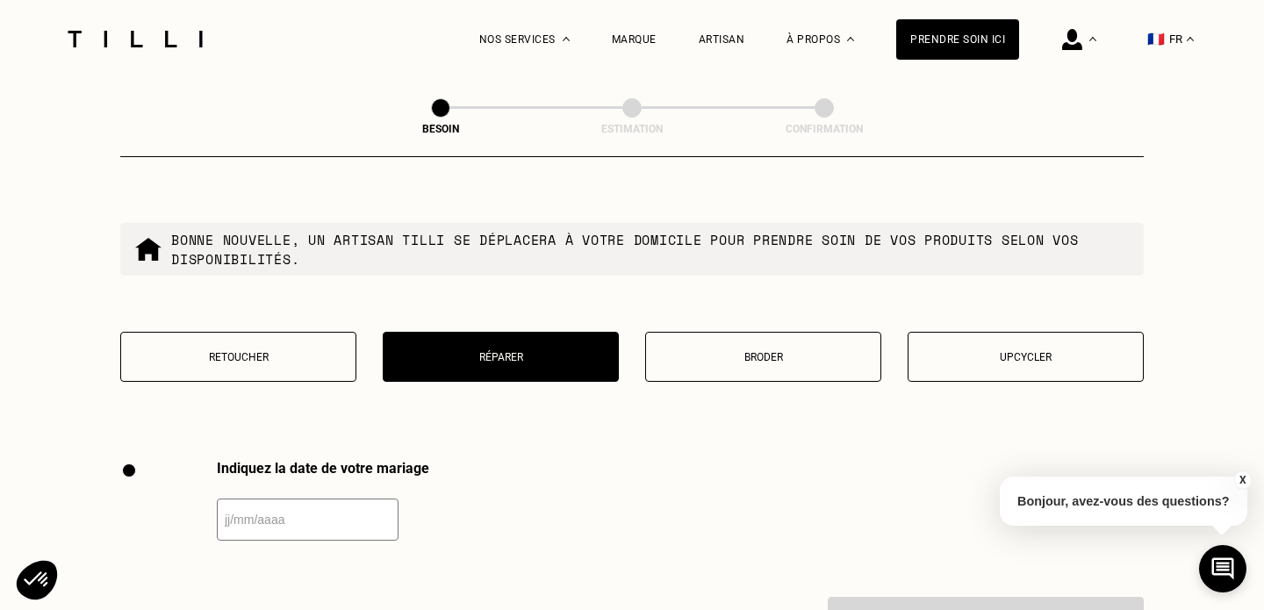
scroll to position [2163, 0]
click at [708, 351] on p "Broder" at bounding box center [763, 357] width 217 height 12
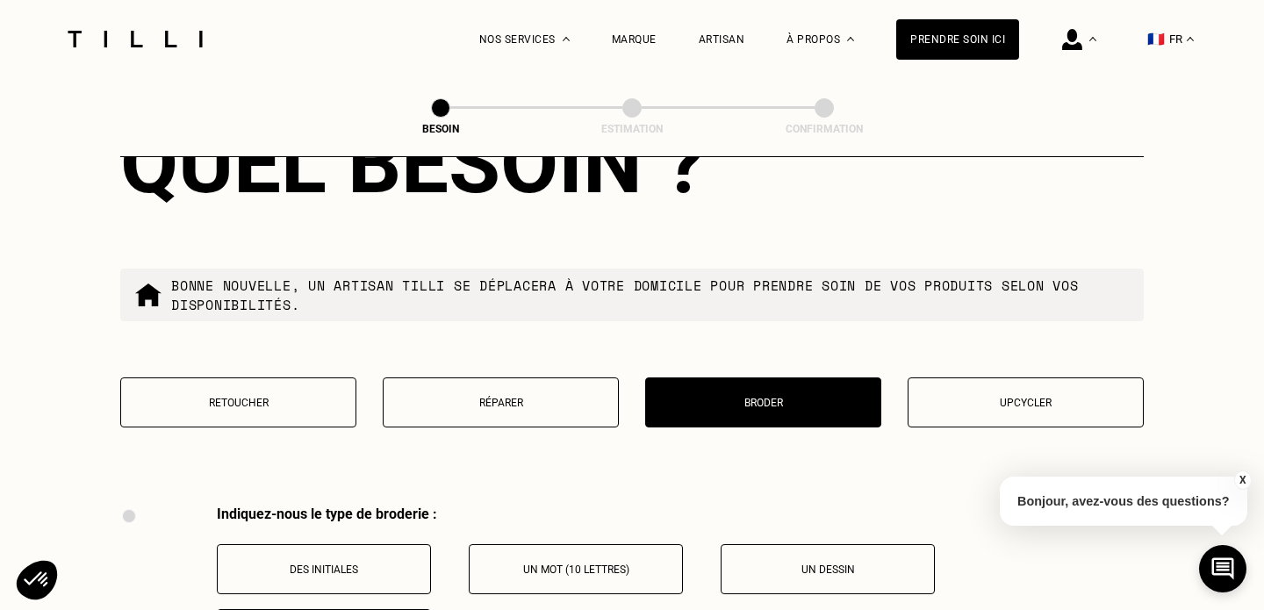
scroll to position [2101, 0]
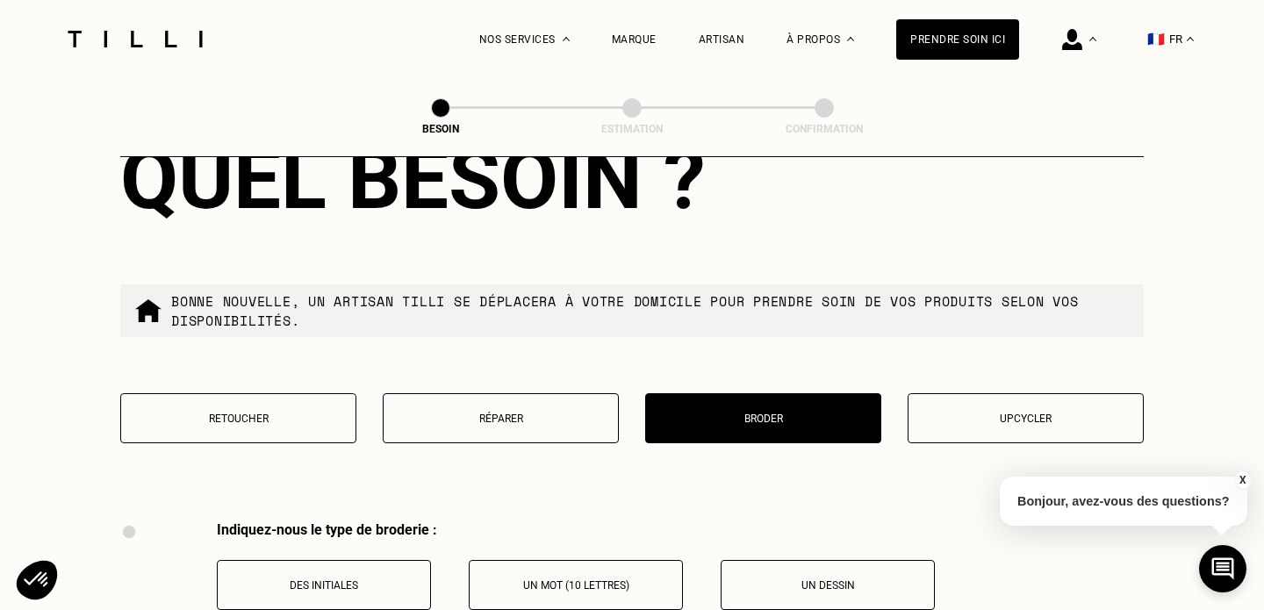
click at [1026, 413] on p "Upcycler" at bounding box center [1025, 419] width 217 height 12
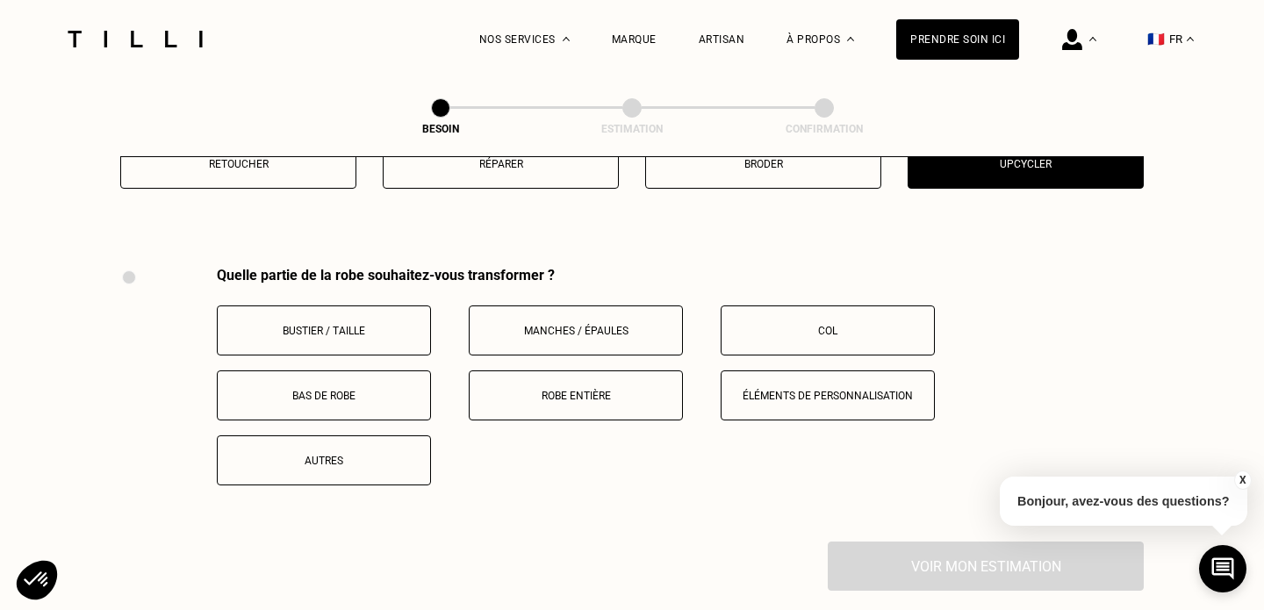
scroll to position [2411, 0]
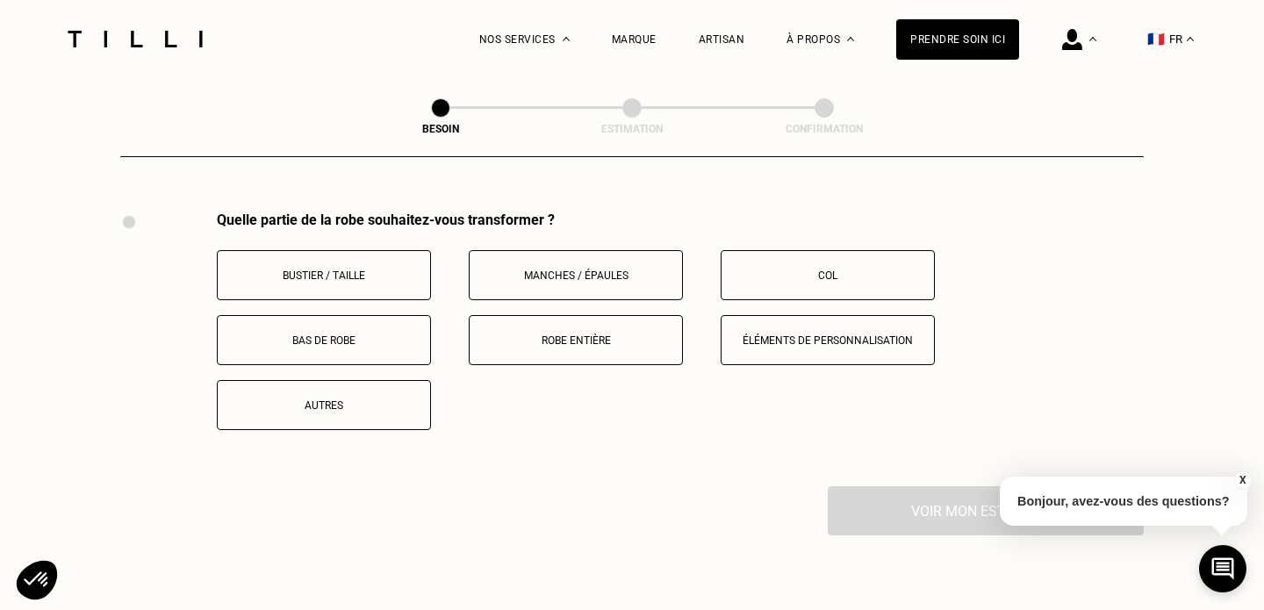
click at [346, 399] on p "Autres" at bounding box center [323, 405] width 195 height 12
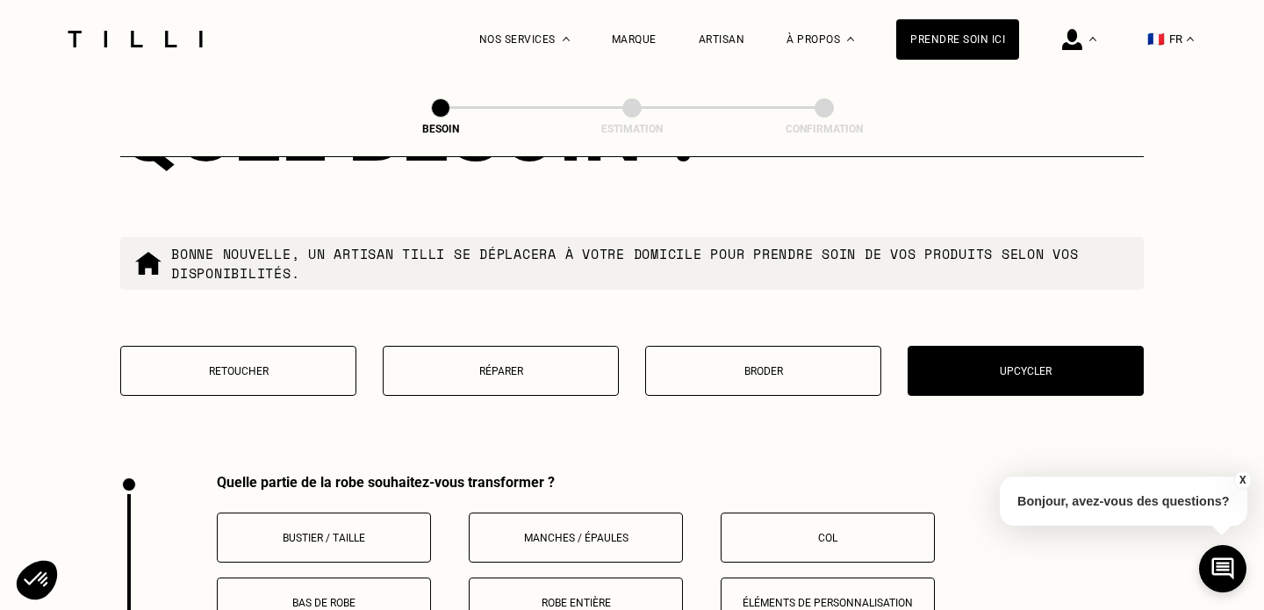
scroll to position [2145, 0]
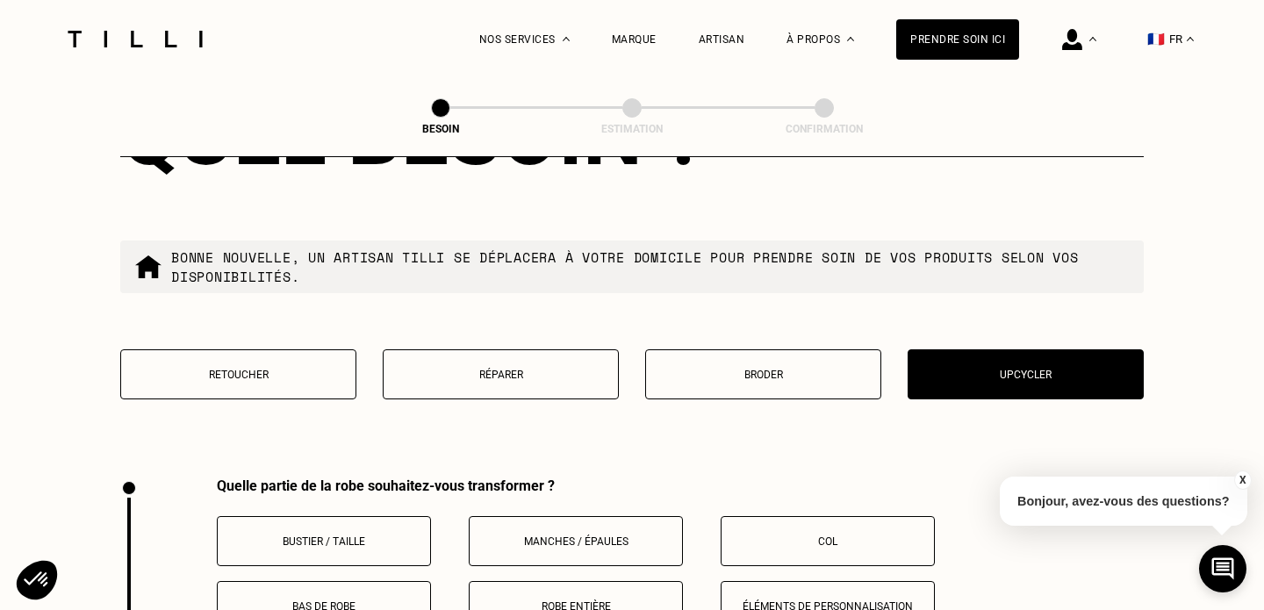
click at [448, 369] on p "Réparer" at bounding box center [500, 375] width 217 height 12
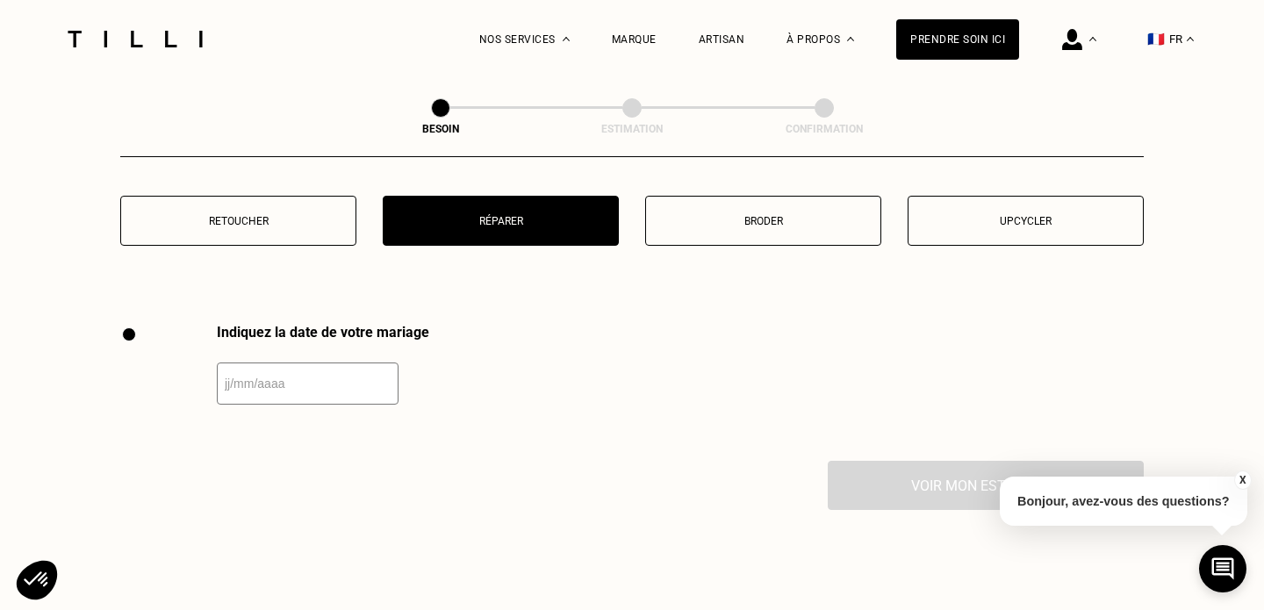
scroll to position [2271, 0]
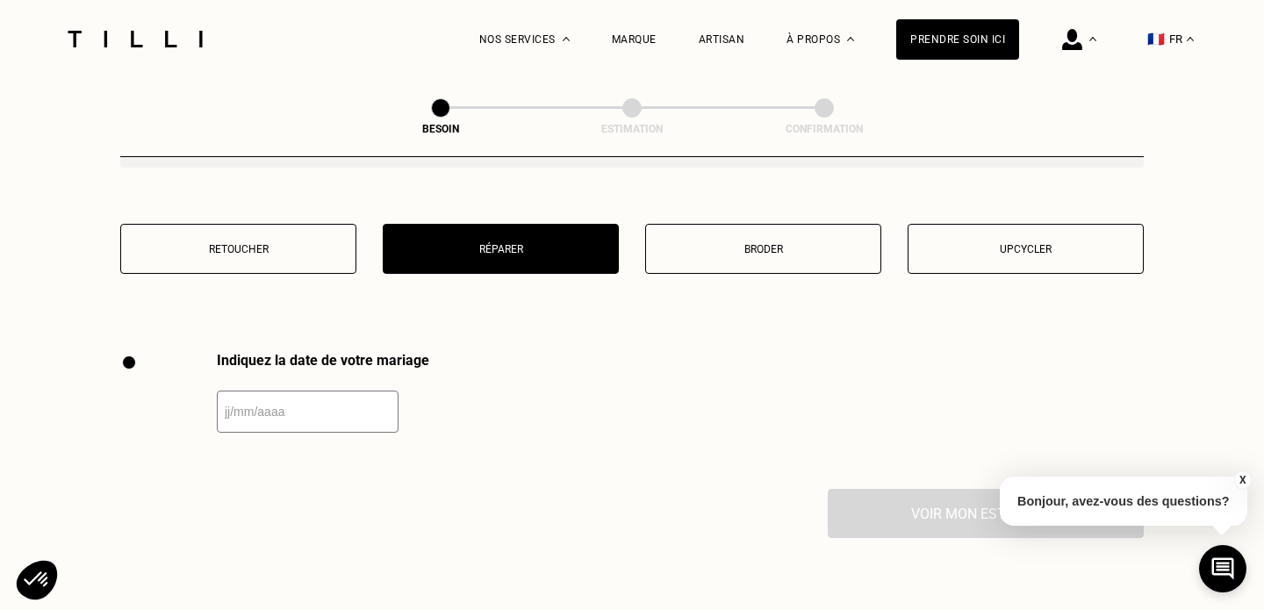
click at [932, 243] on p "Upcycler" at bounding box center [1025, 249] width 217 height 12
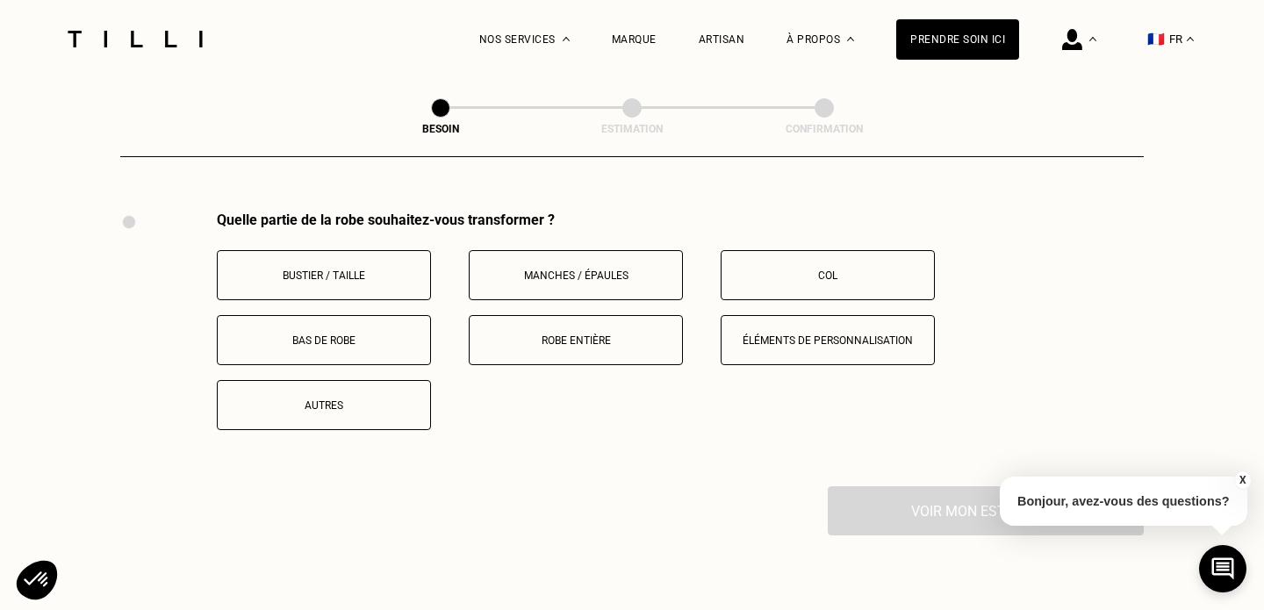
scroll to position [2479, 0]
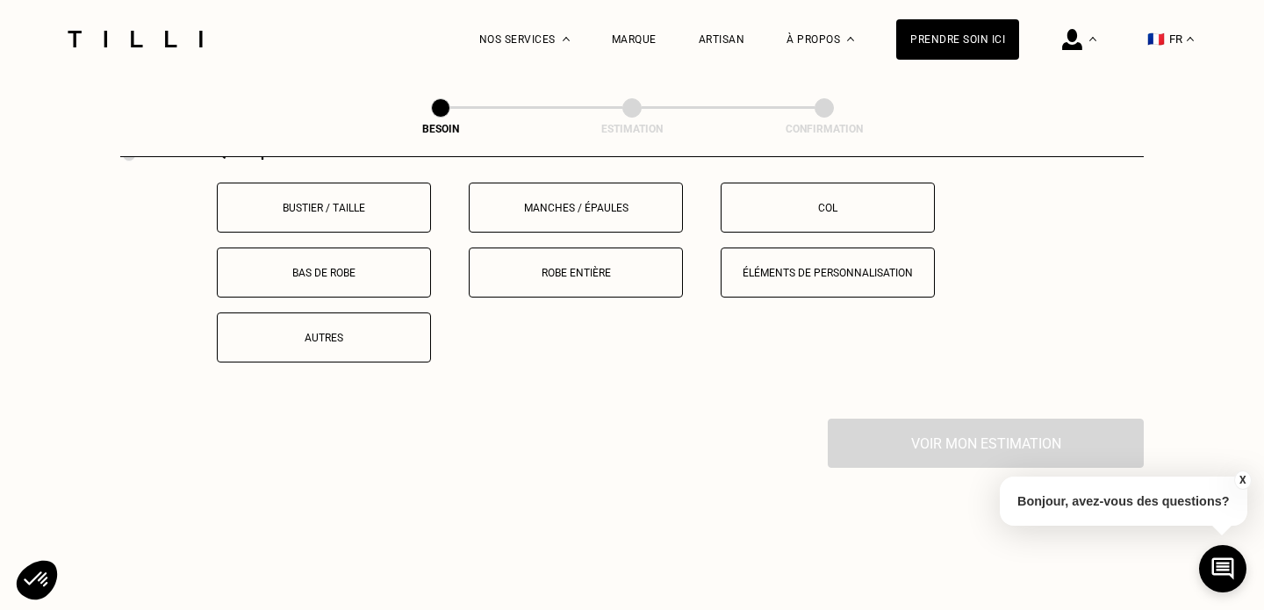
click at [339, 332] on p "Autres" at bounding box center [323, 338] width 195 height 12
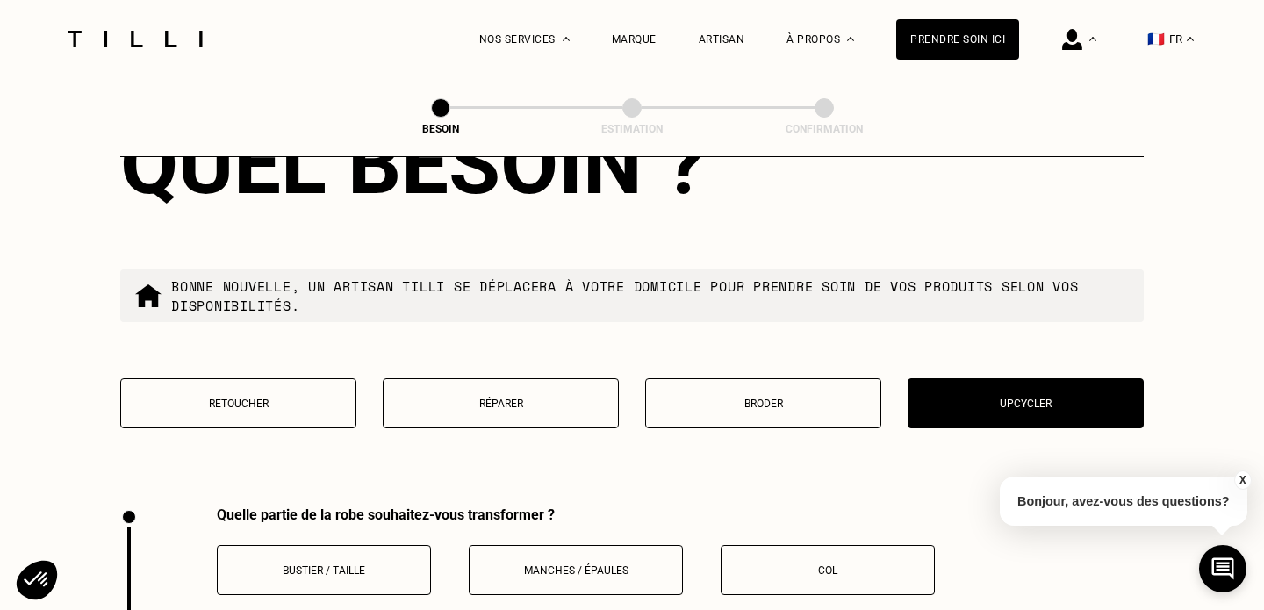
scroll to position [2115, 0]
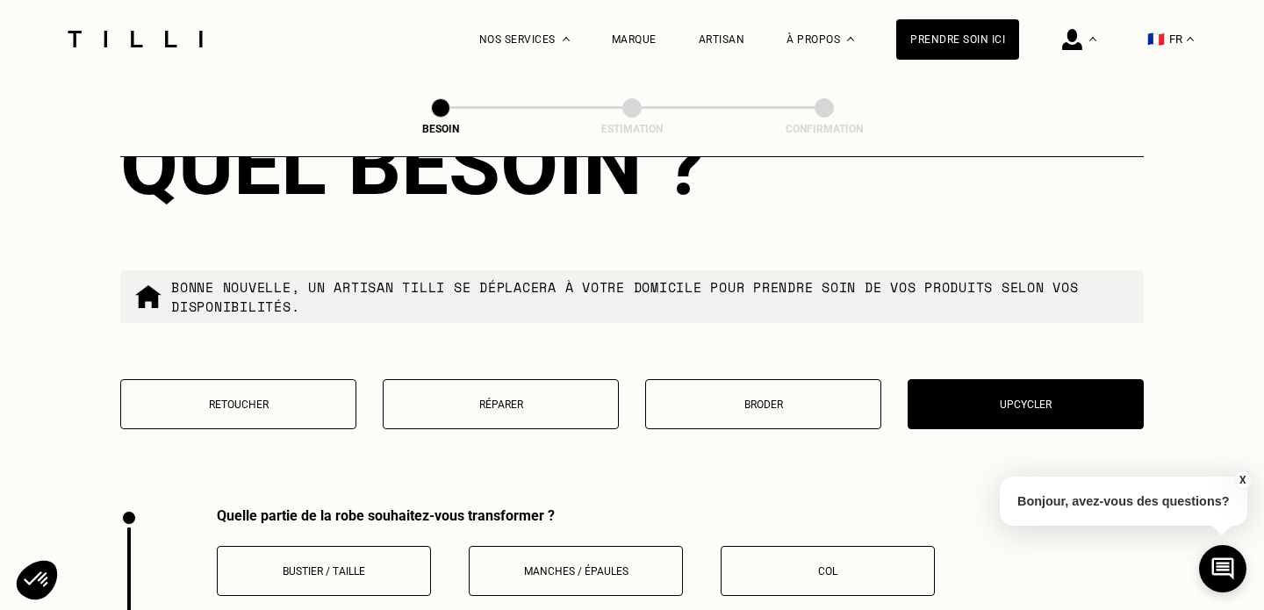
click at [295, 379] on button "Retoucher" at bounding box center [238, 404] width 236 height 50
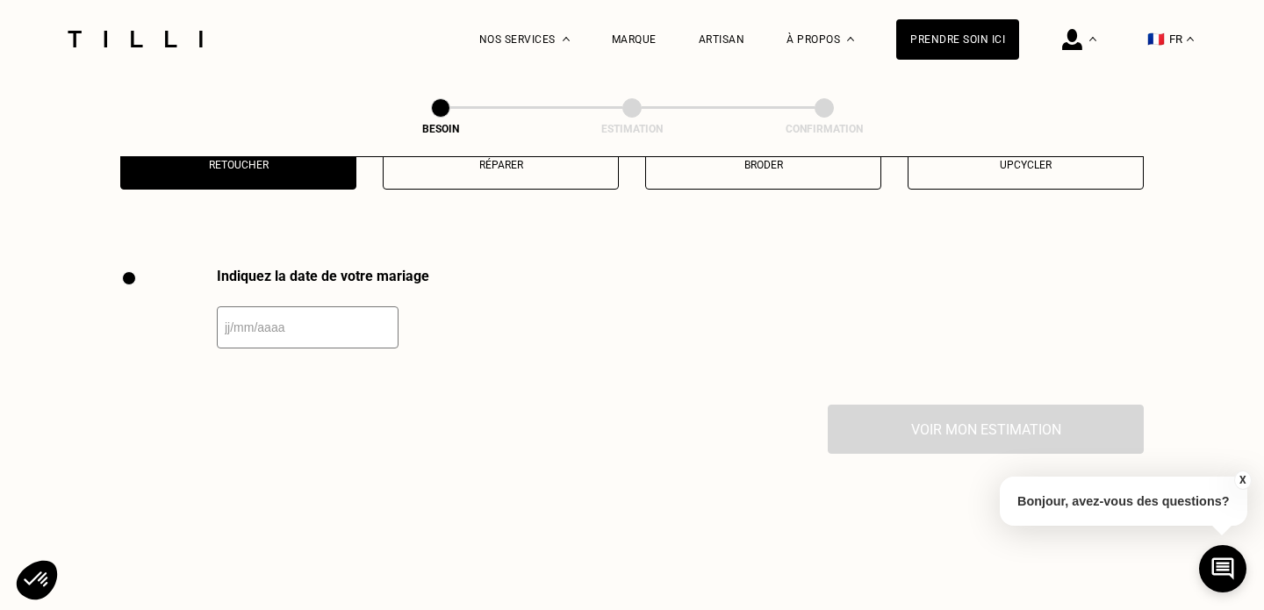
scroll to position [2411, 0]
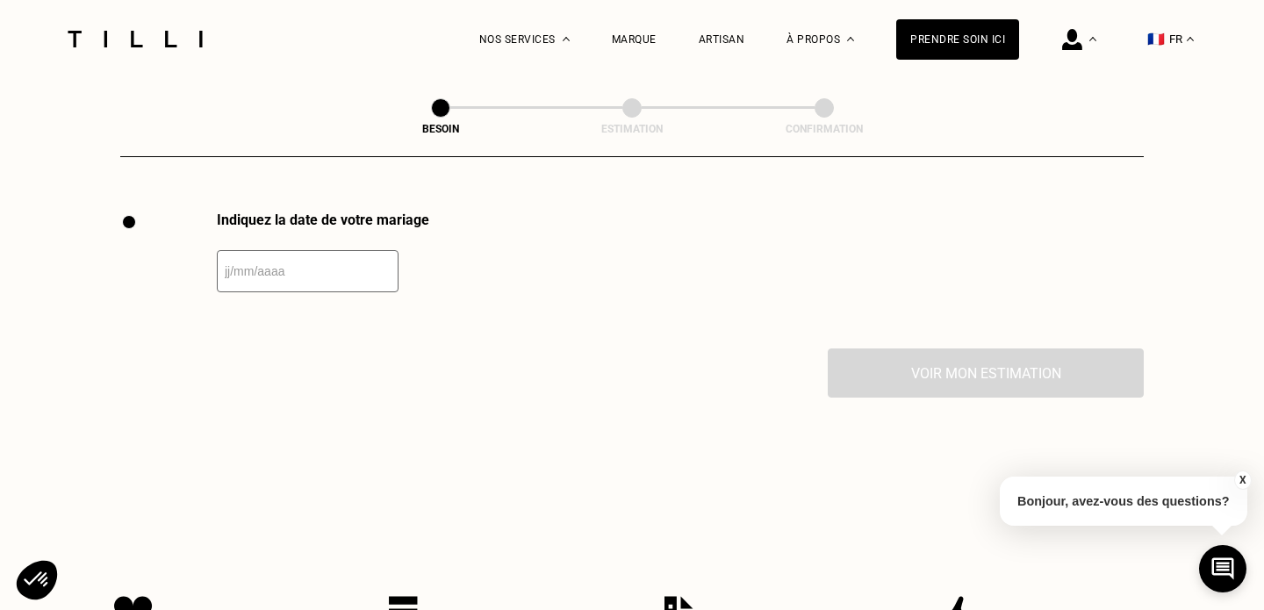
click at [312, 262] on input "text" at bounding box center [308, 271] width 182 height 42
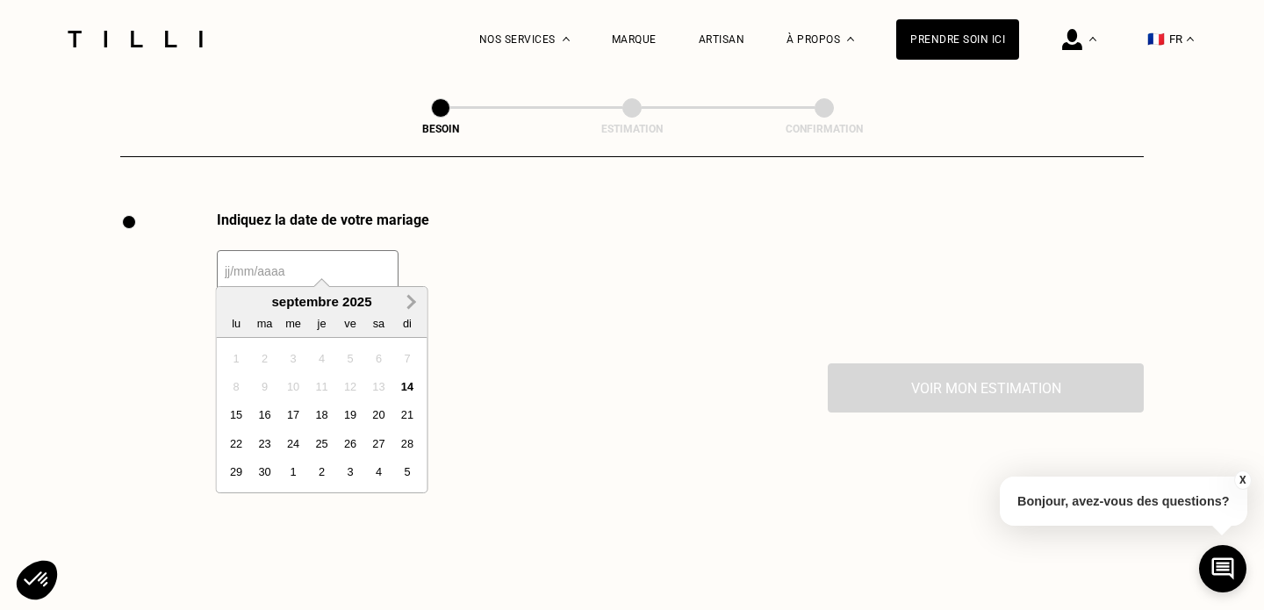
click at [406, 295] on button "Next Month" at bounding box center [412, 303] width 28 height 28
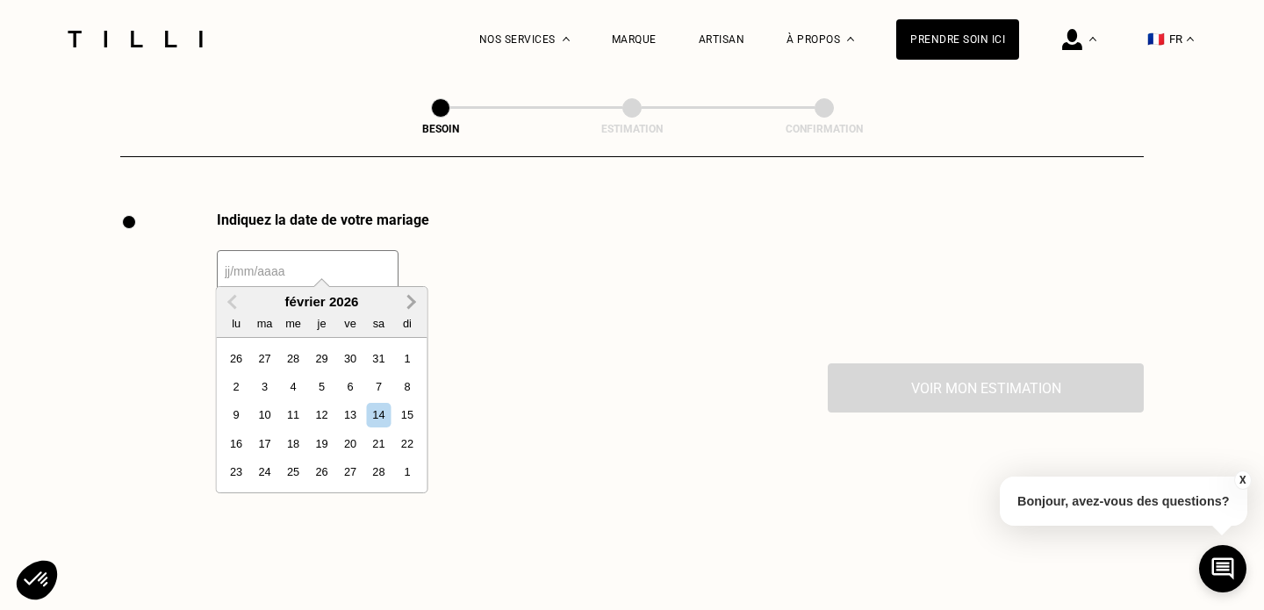
click at [407, 295] on button "Next Month" at bounding box center [412, 303] width 28 height 28
click at [227, 305] on button "Previous Month" at bounding box center [233, 303] width 28 height 28
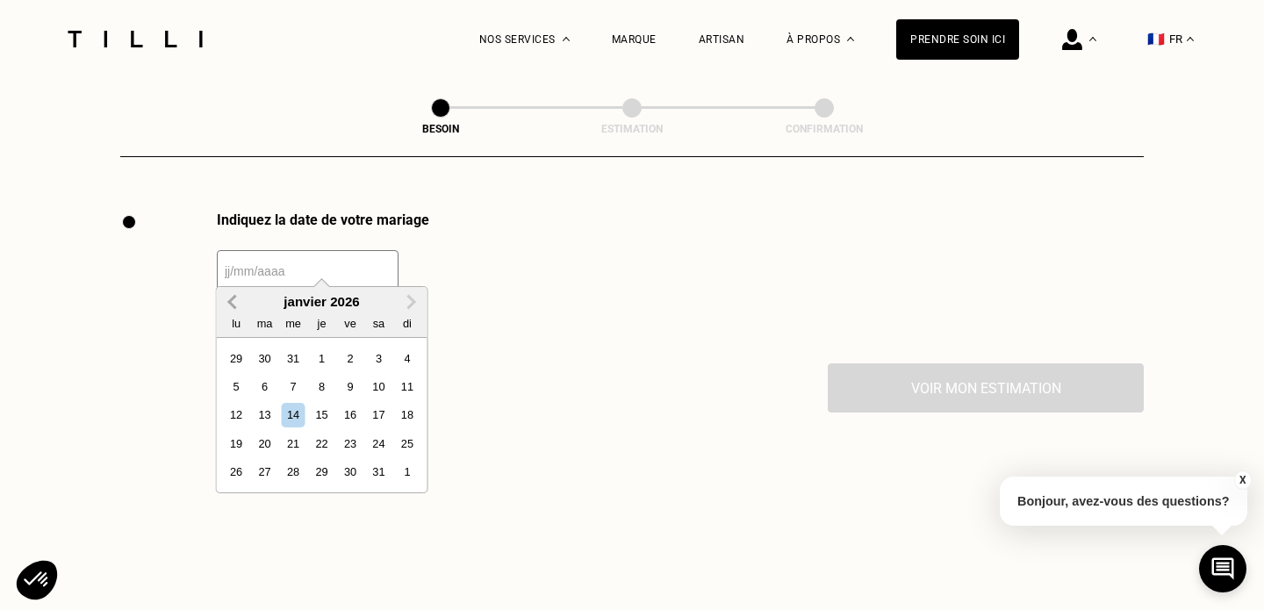
click at [227, 305] on button "Previous Month" at bounding box center [233, 303] width 28 height 28
click at [376, 470] on div "1" at bounding box center [379, 472] width 24 height 24
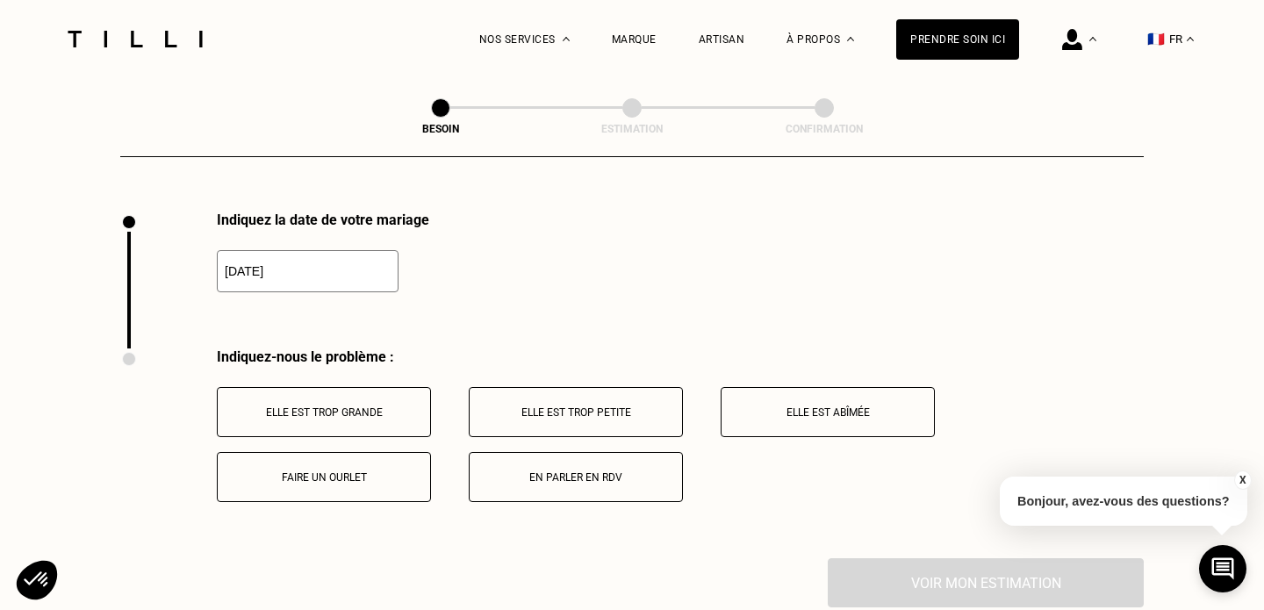
type input "[DATE]"
click at [504, 471] on p "En parler en RDV" at bounding box center [575, 477] width 195 height 12
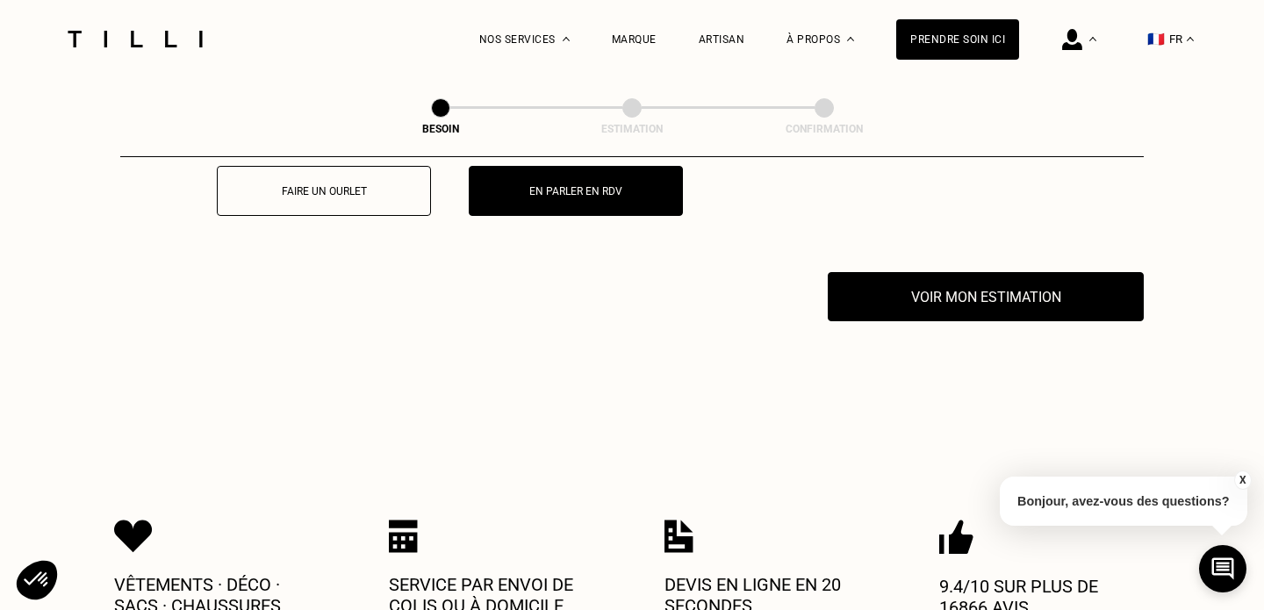
scroll to position [2491, 0]
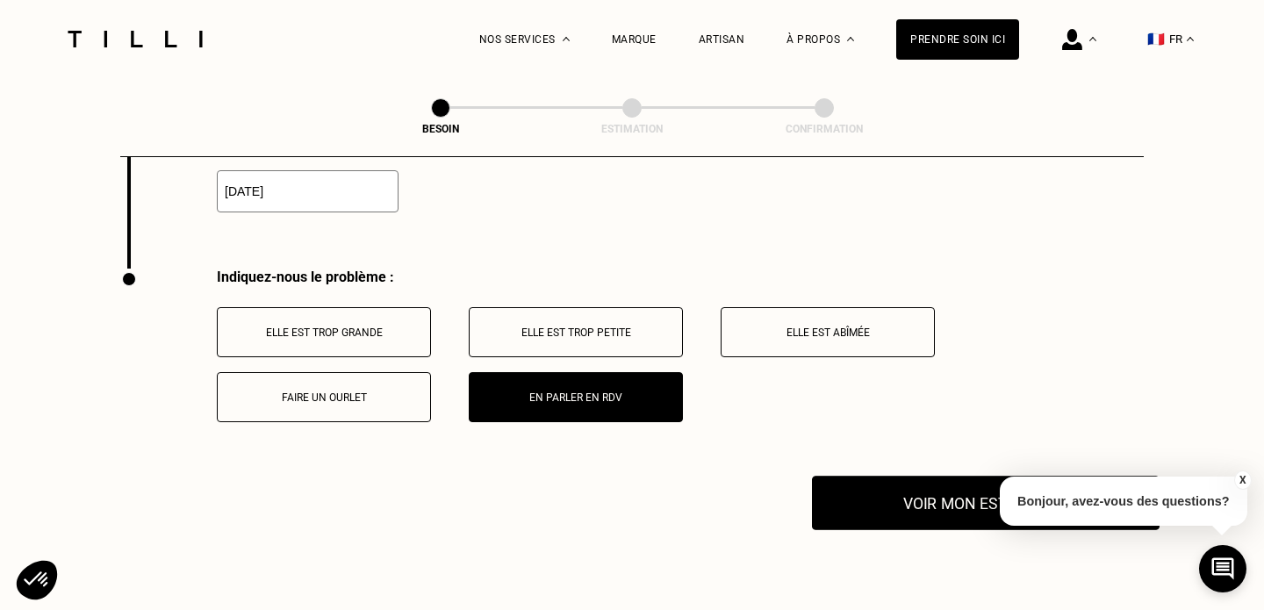
click at [879, 478] on button "Voir mon estimation" at bounding box center [986, 503] width 348 height 54
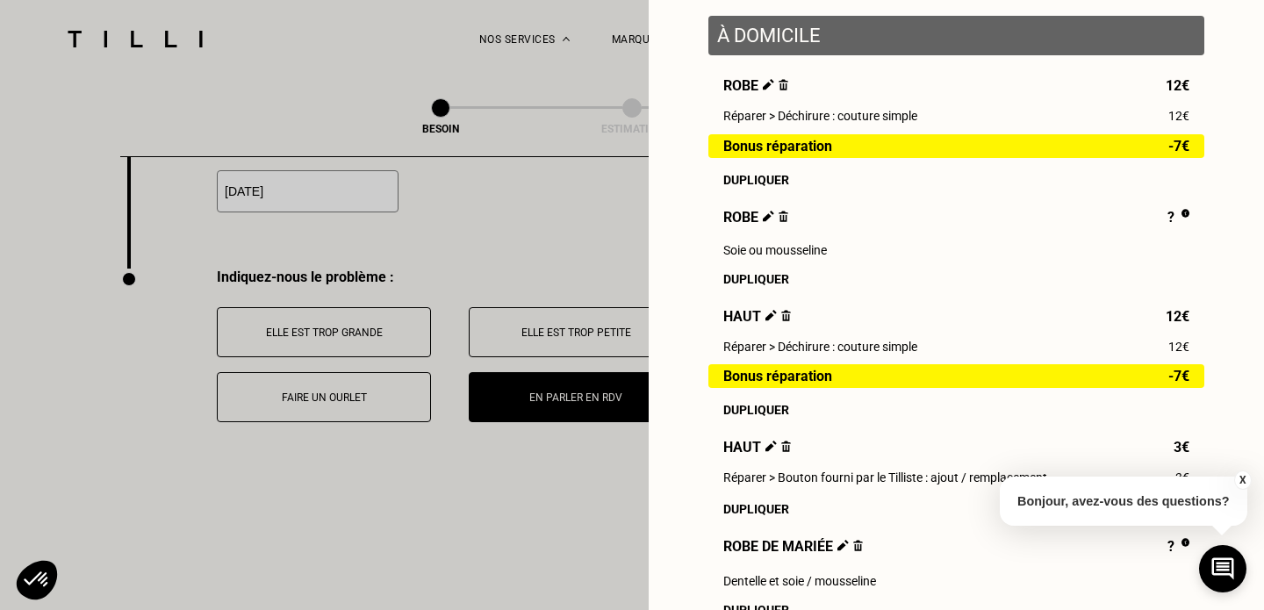
scroll to position [219, 0]
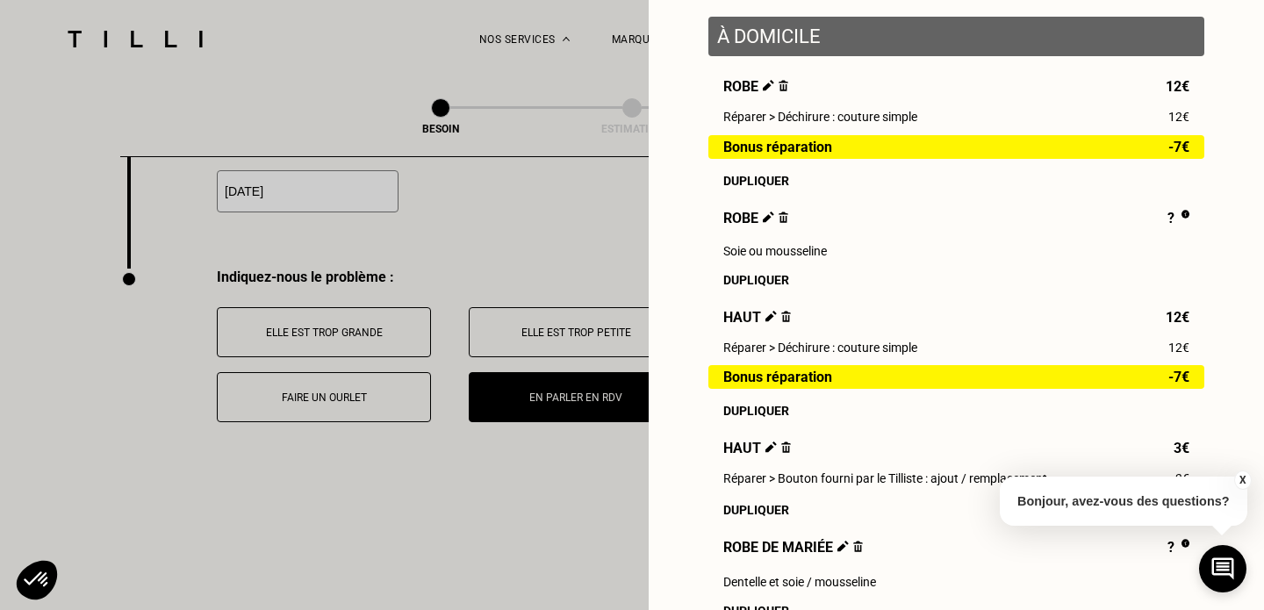
click at [784, 214] on img at bounding box center [784, 217] width 10 height 11
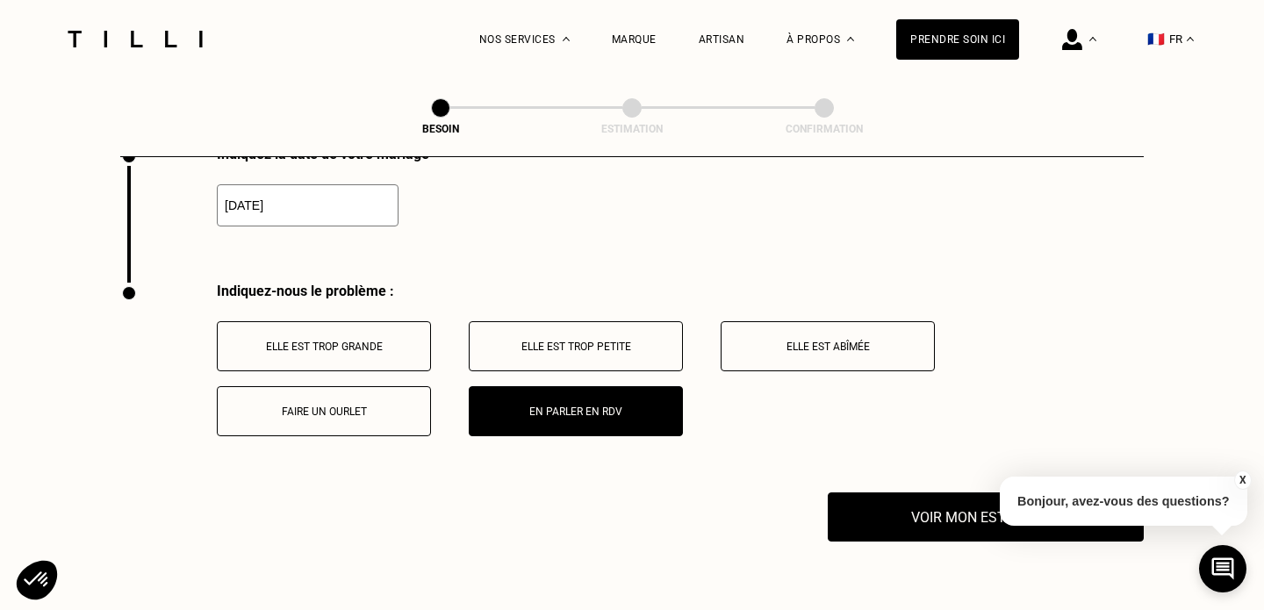
scroll to position [2407, 0]
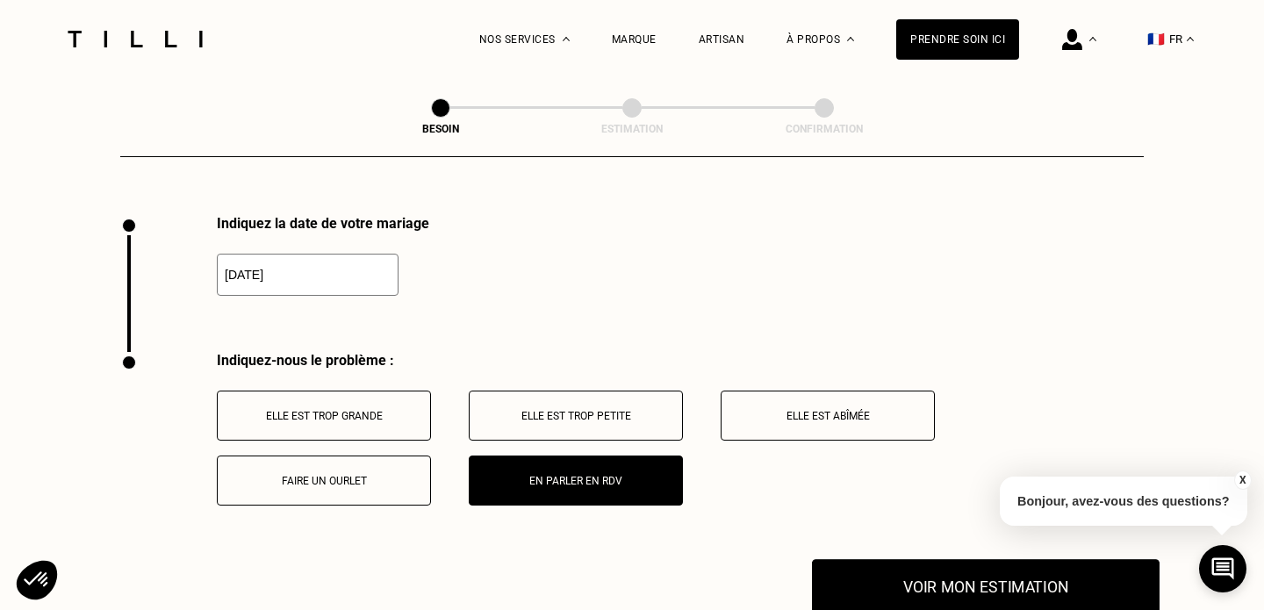
click at [860, 567] on button "Voir mon estimation" at bounding box center [986, 586] width 348 height 54
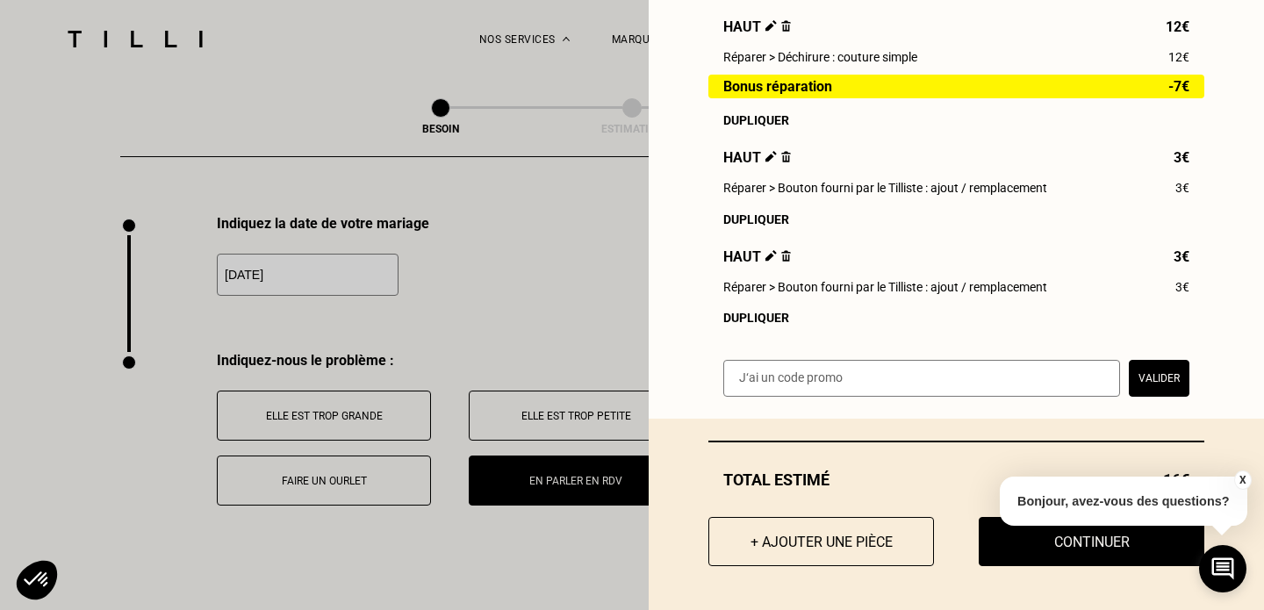
scroll to position [409, 0]
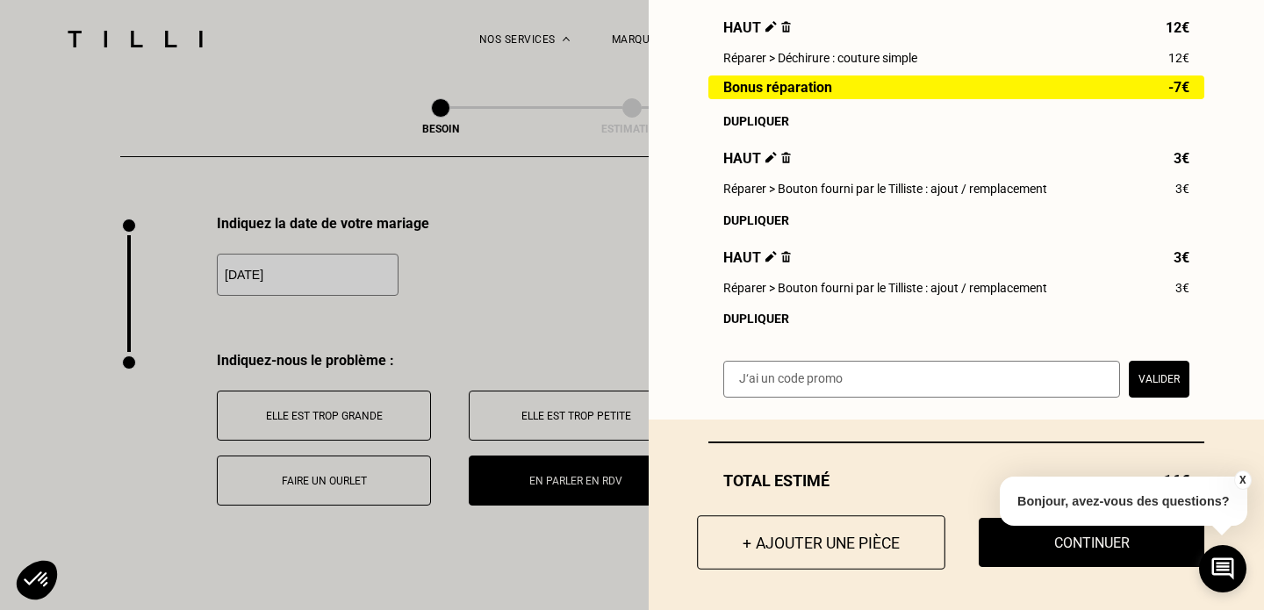
click at [711, 550] on button "+ Ajouter une pièce" at bounding box center [821, 542] width 248 height 54
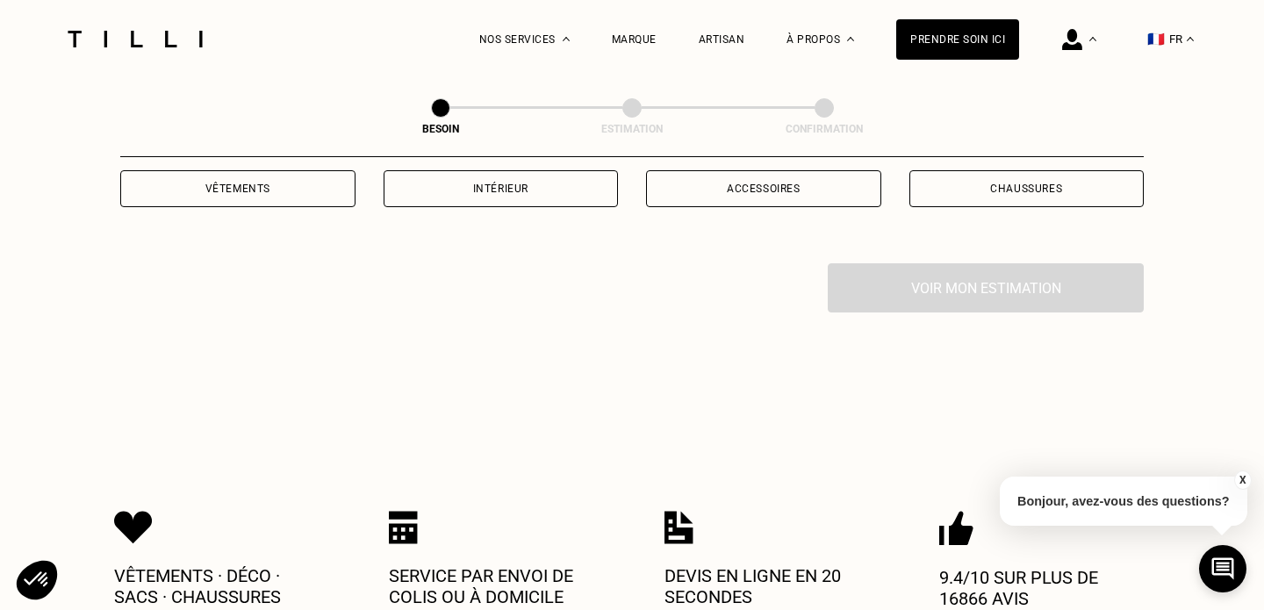
click at [221, 176] on div "Vêtements" at bounding box center [237, 188] width 235 height 37
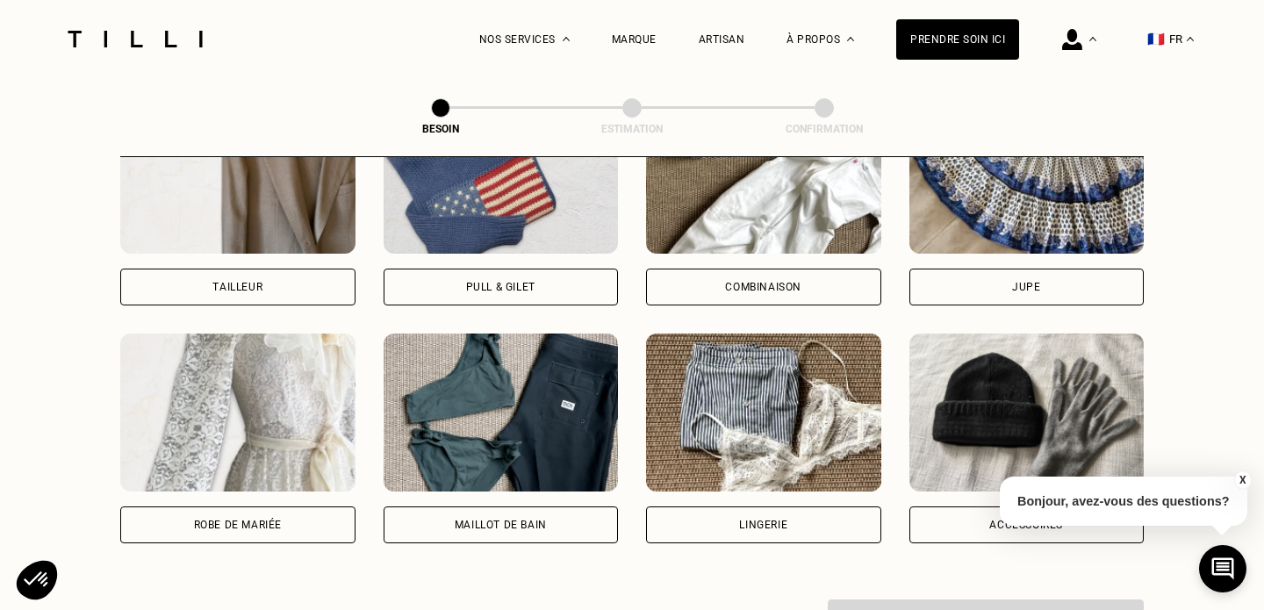
click at [231, 392] on img at bounding box center [237, 413] width 235 height 158
select select "FR"
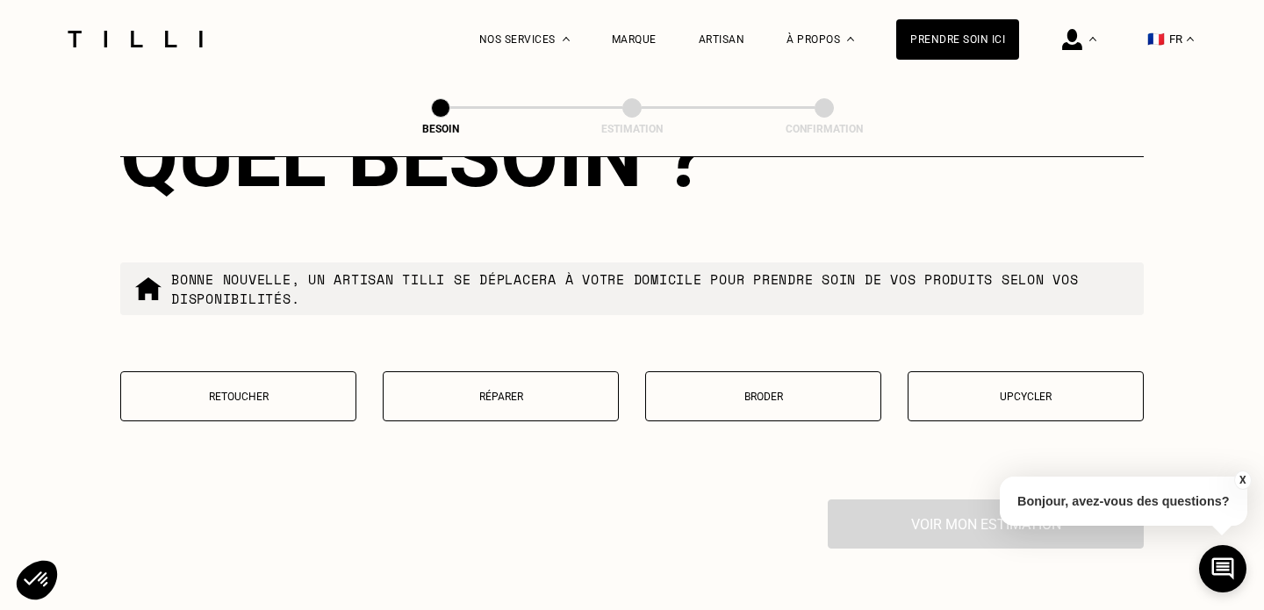
scroll to position [2132, 0]
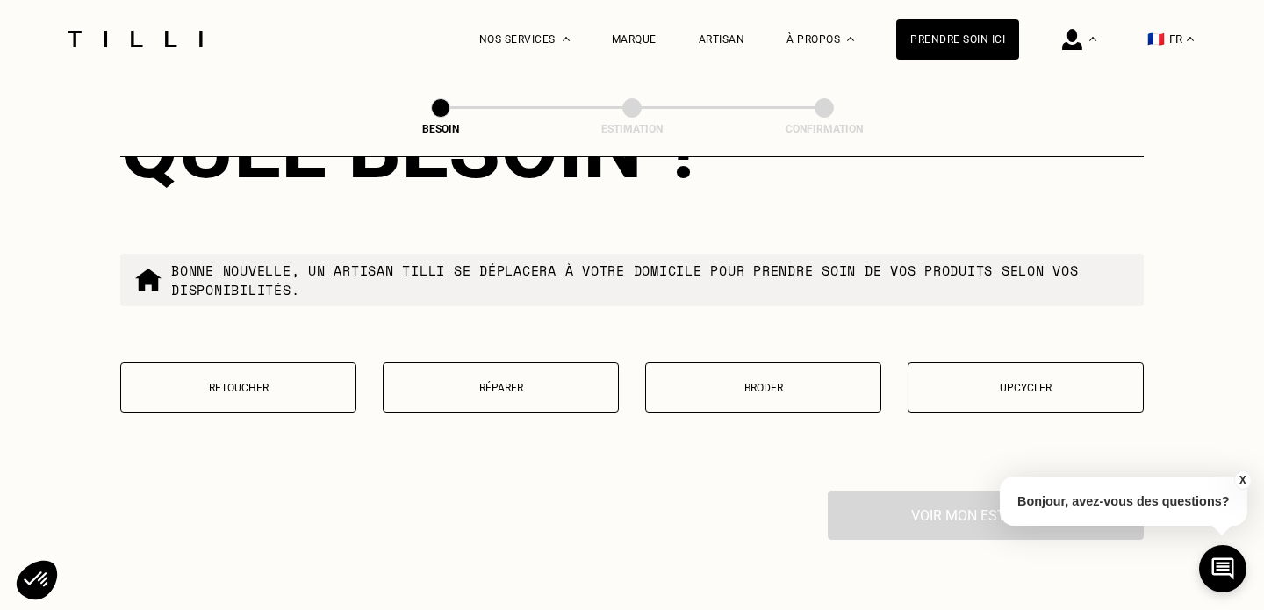
click at [296, 384] on button "Retoucher" at bounding box center [238, 387] width 236 height 50
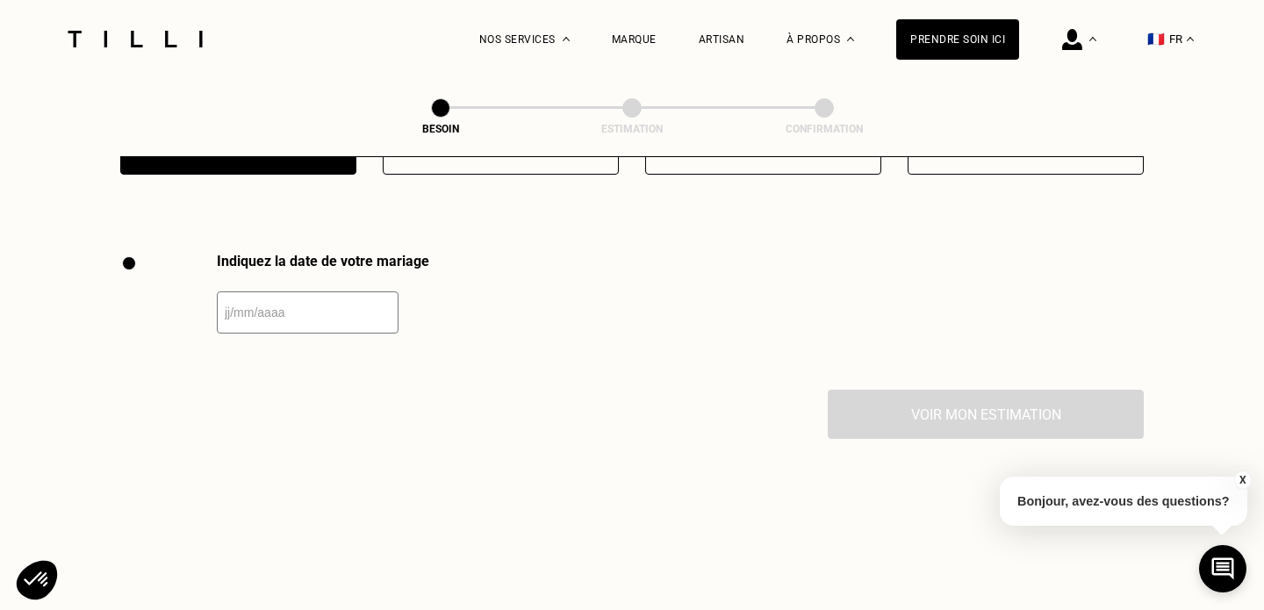
scroll to position [2369, 0]
click at [295, 294] on input "text" at bounding box center [308, 313] width 182 height 42
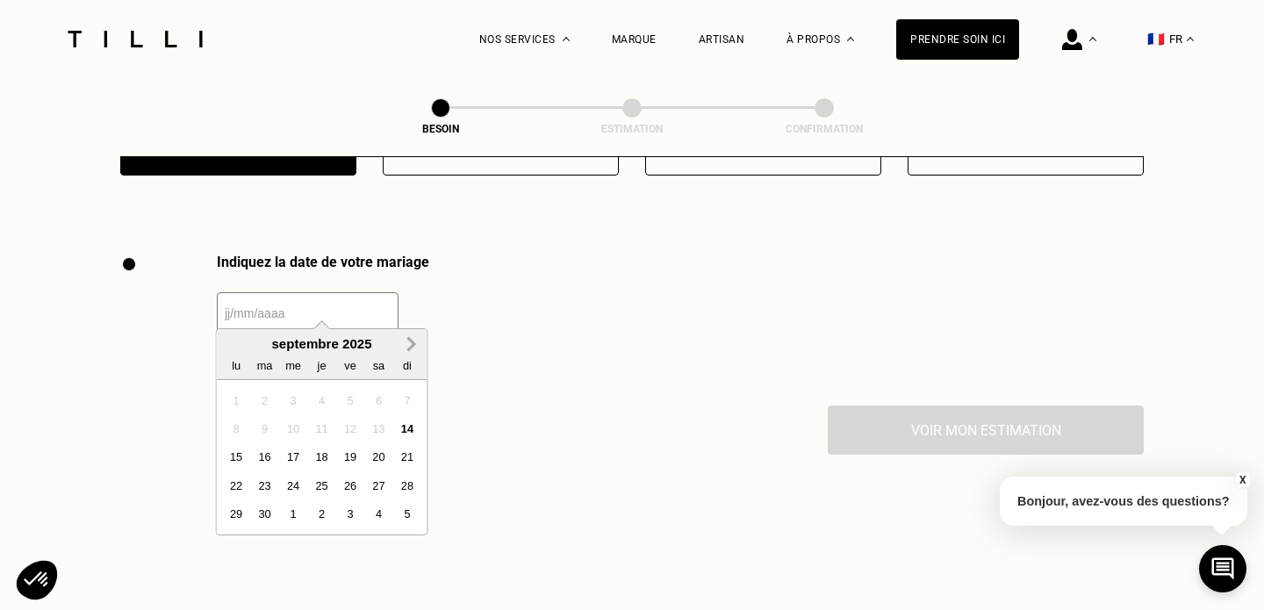
click at [414, 351] on button "Next Month" at bounding box center [412, 345] width 28 height 28
click at [354, 512] on div "28" at bounding box center [350, 514] width 24 height 24
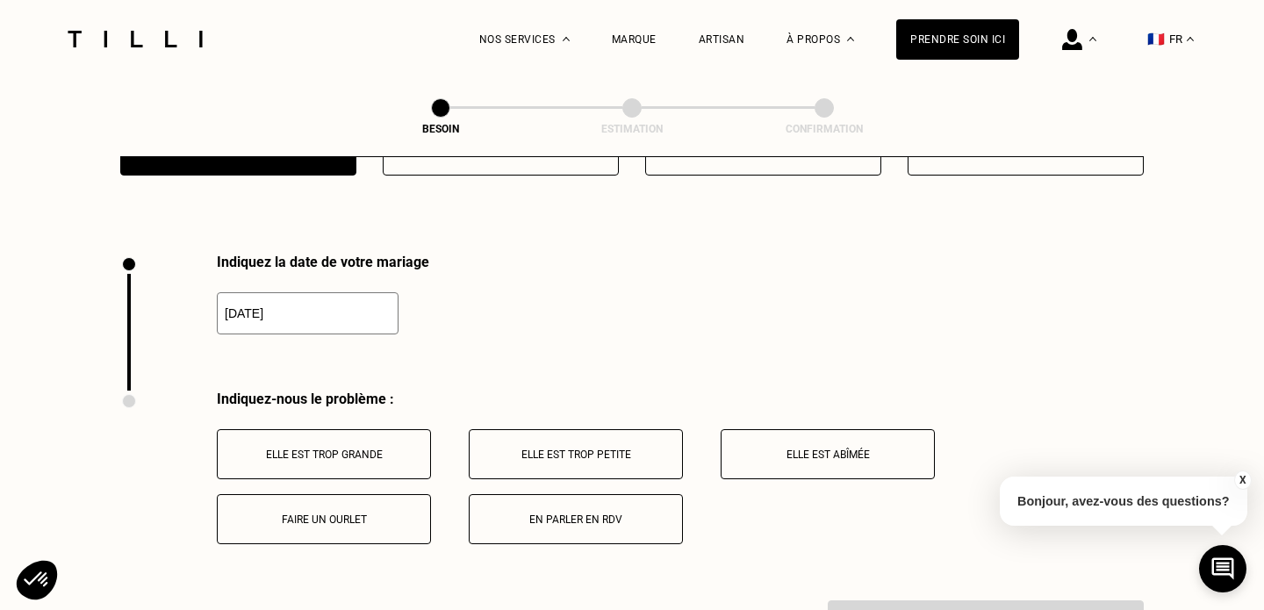
type input "[DATE]"
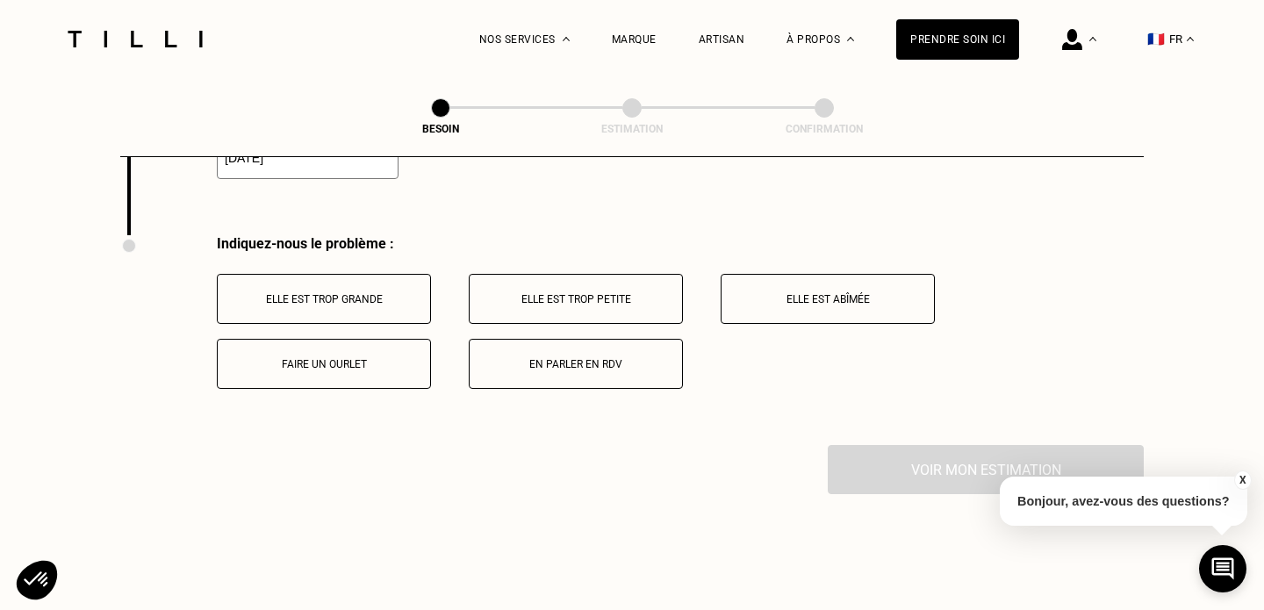
scroll to position [2525, 0]
click at [754, 292] on p "Elle est abîmée" at bounding box center [827, 298] width 195 height 12
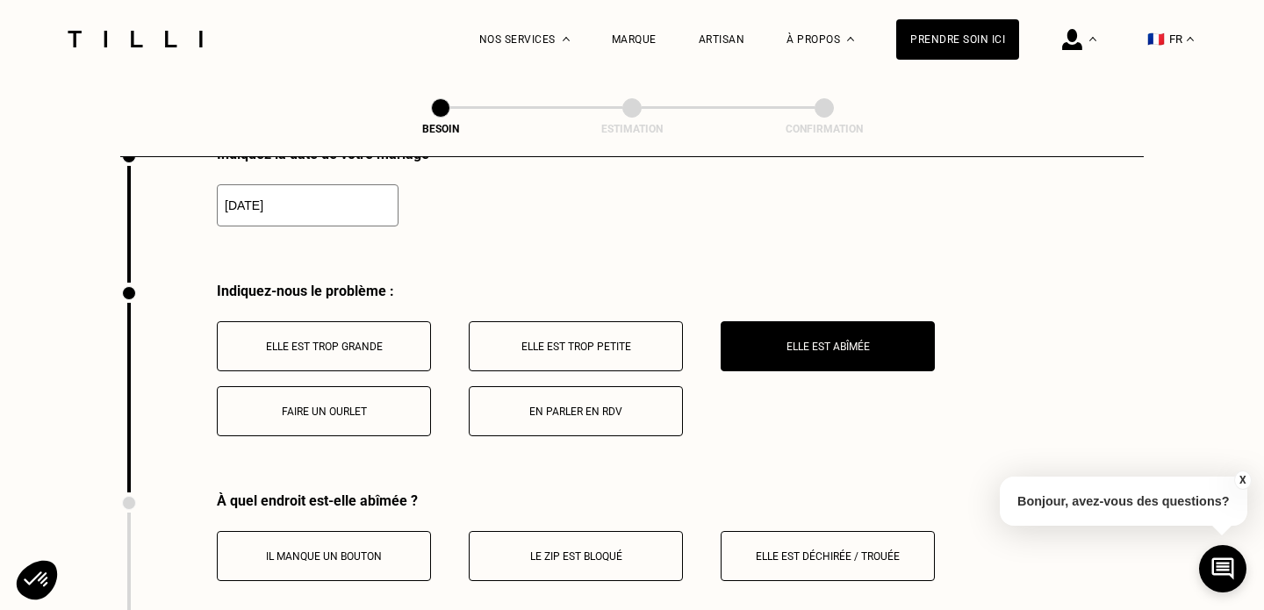
scroll to position [2477, 0]
click at [611, 348] on button "Elle est trop petite" at bounding box center [576, 346] width 214 height 50
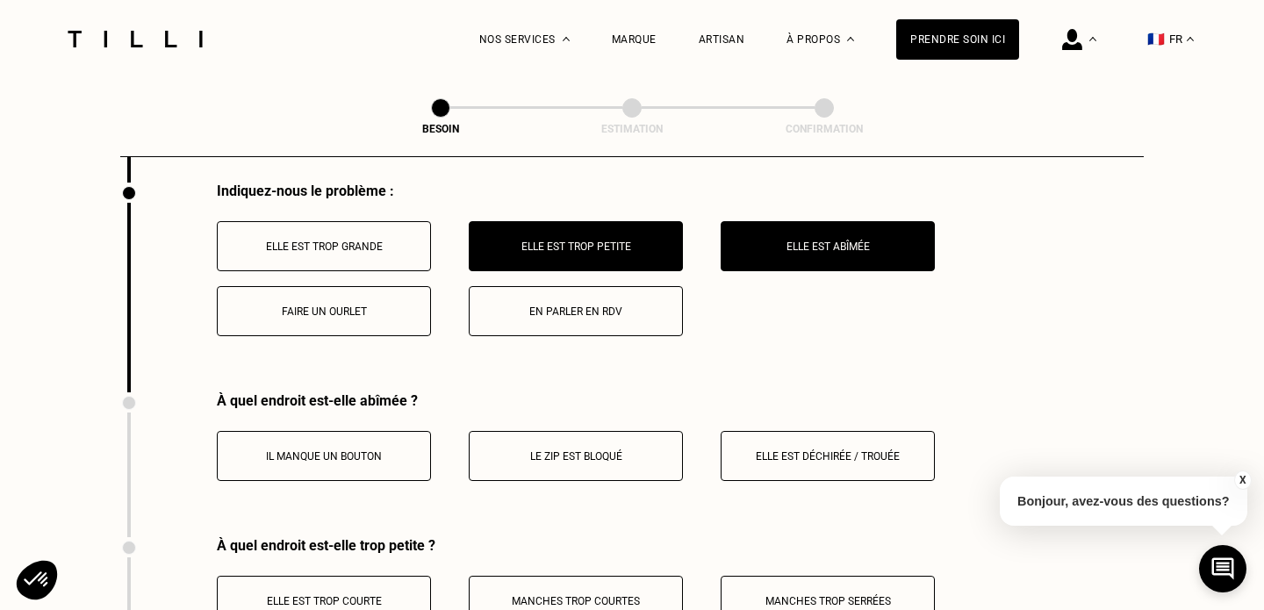
scroll to position [2543, 0]
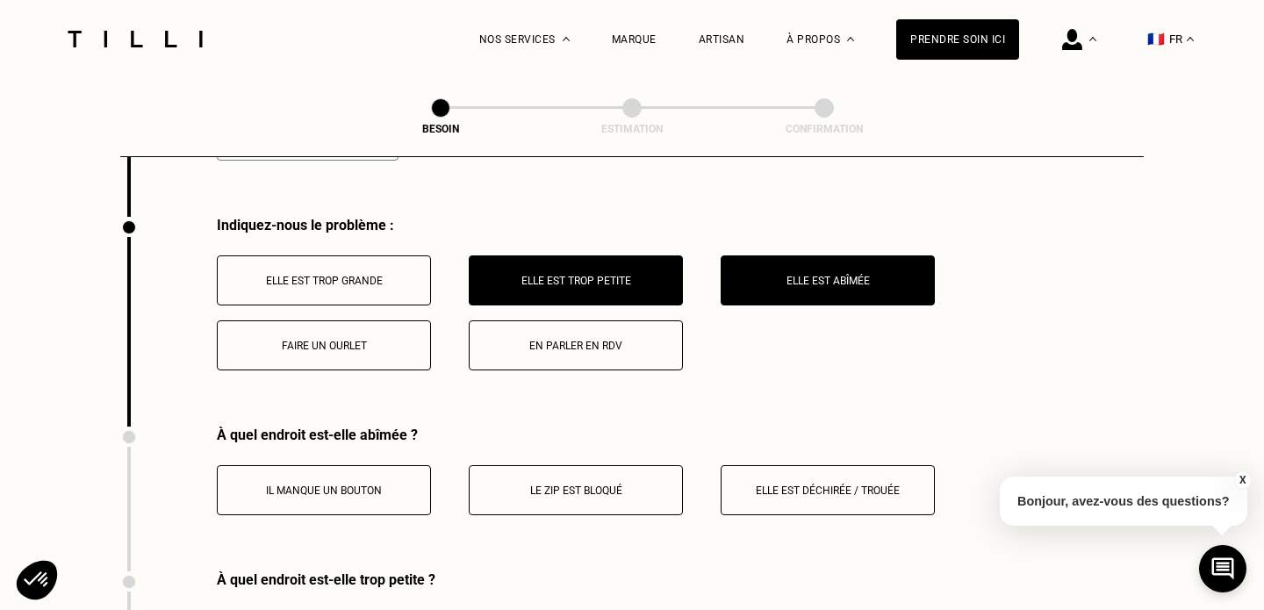
click at [785, 275] on p "Elle est abîmée" at bounding box center [827, 281] width 195 height 12
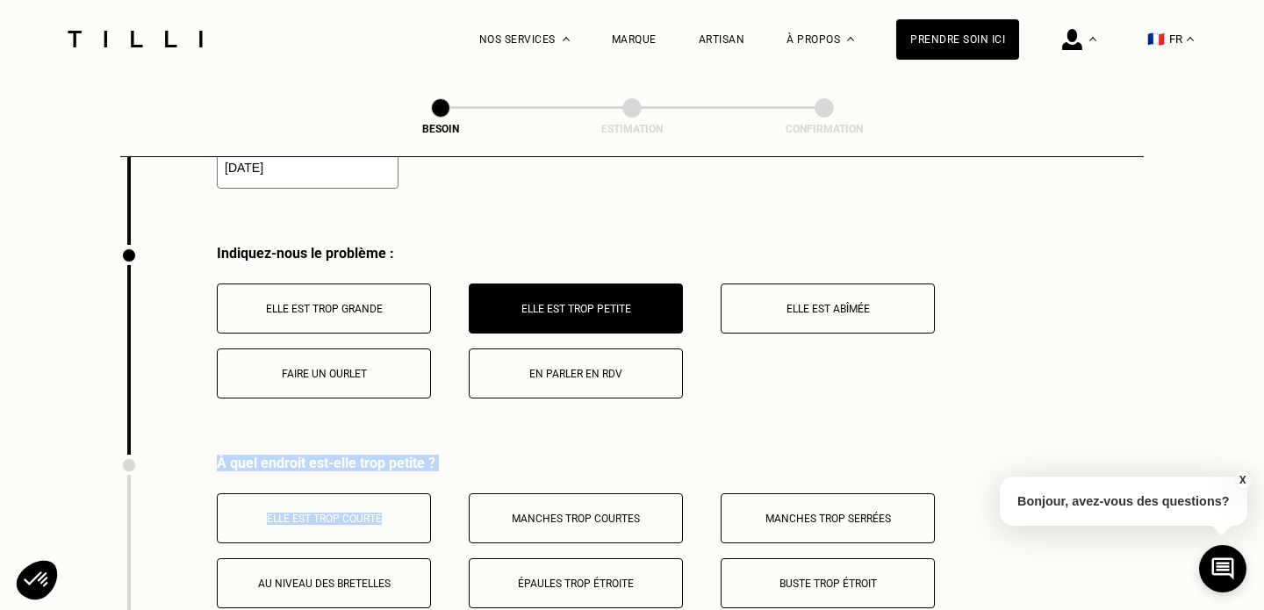
click at [614, 283] on button "Elle est trop petite" at bounding box center [576, 308] width 214 height 50
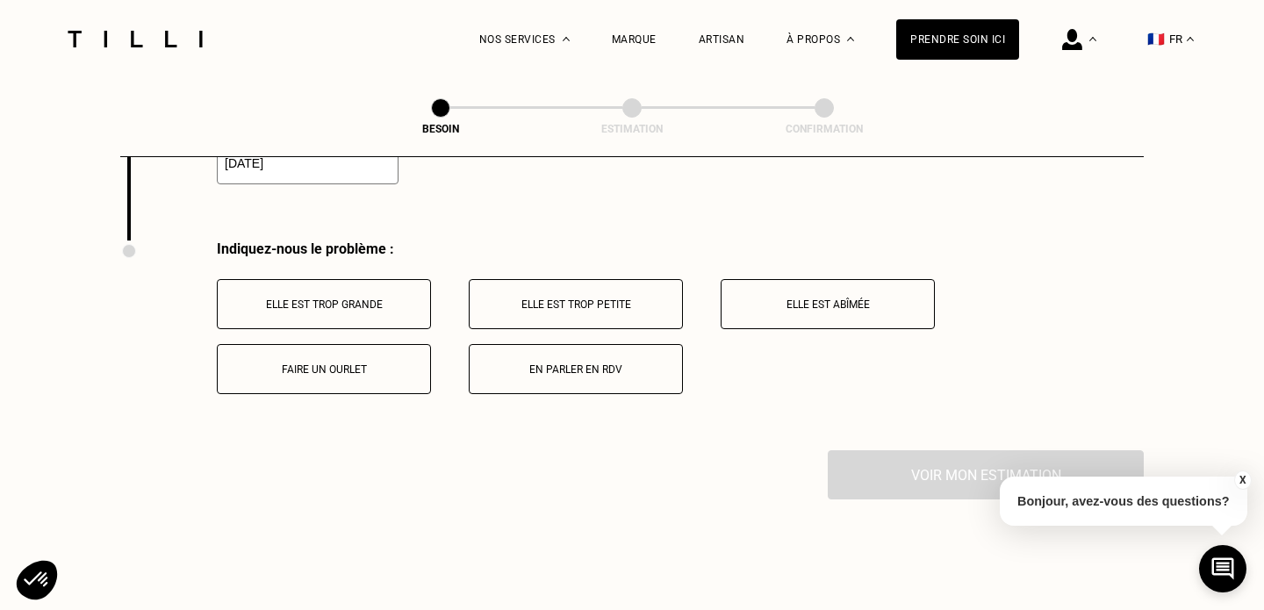
scroll to position [2526, 0]
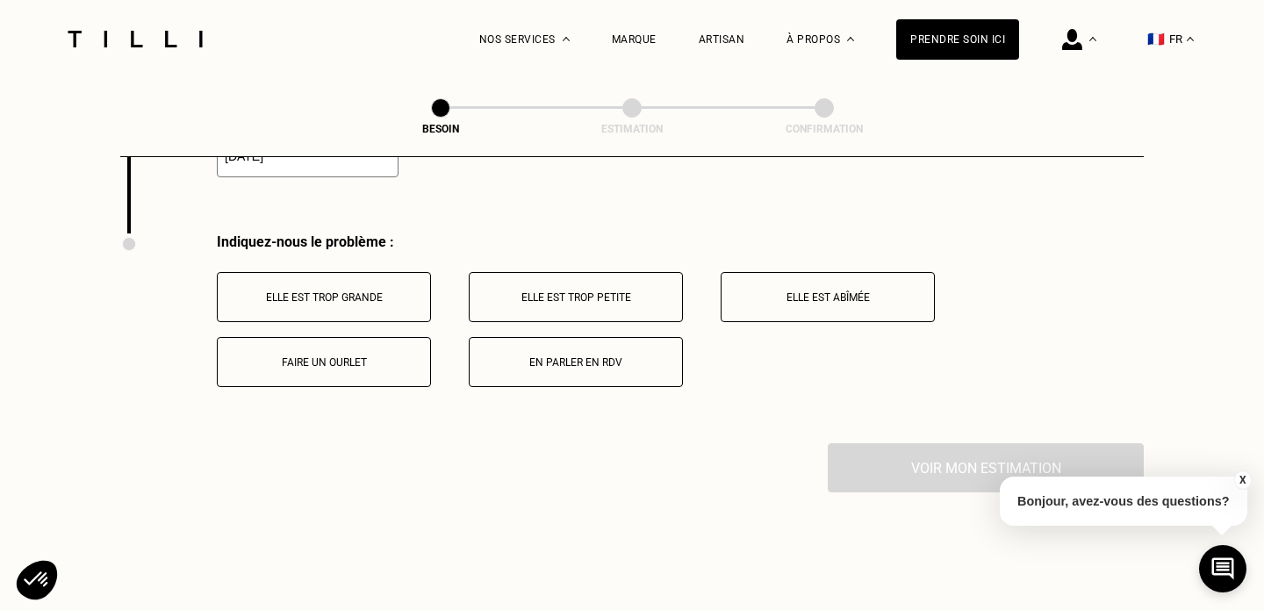
click at [360, 356] on p "Faire un ourlet" at bounding box center [323, 362] width 195 height 12
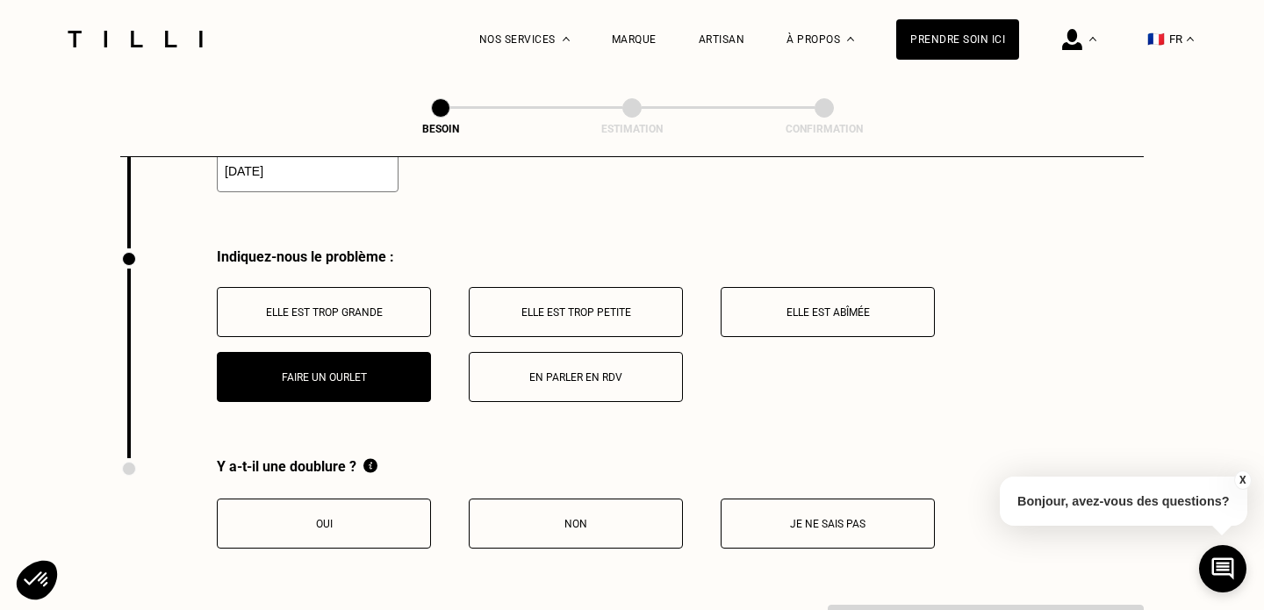
scroll to position [2503, 0]
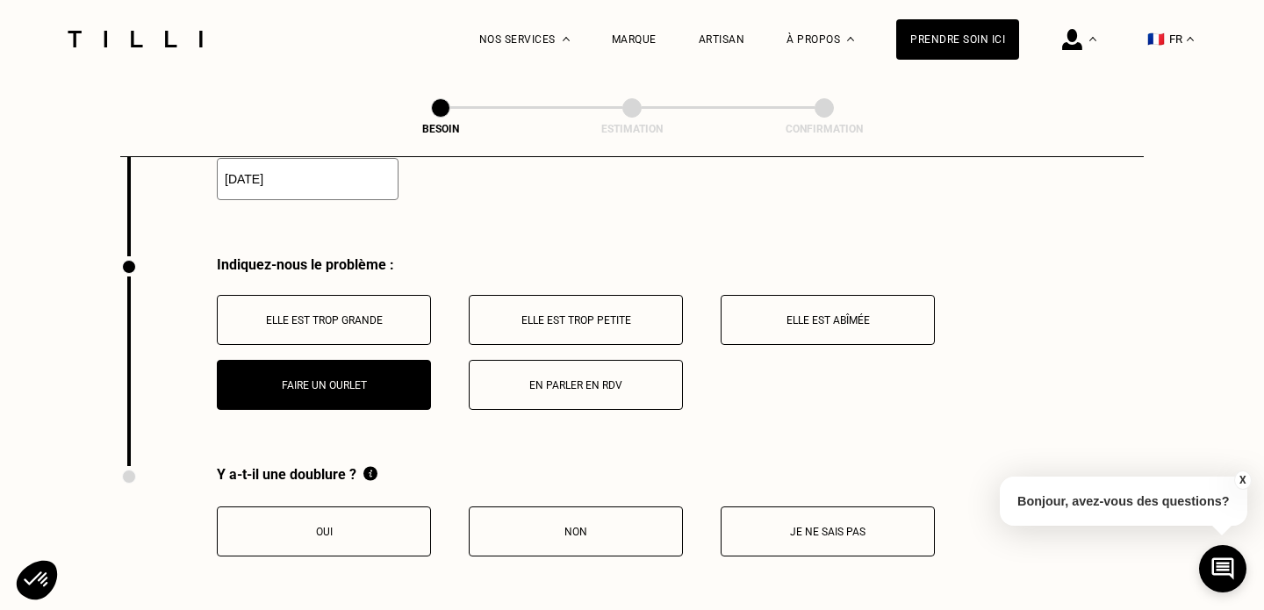
click at [366, 526] on p "Oui" at bounding box center [323, 532] width 195 height 12
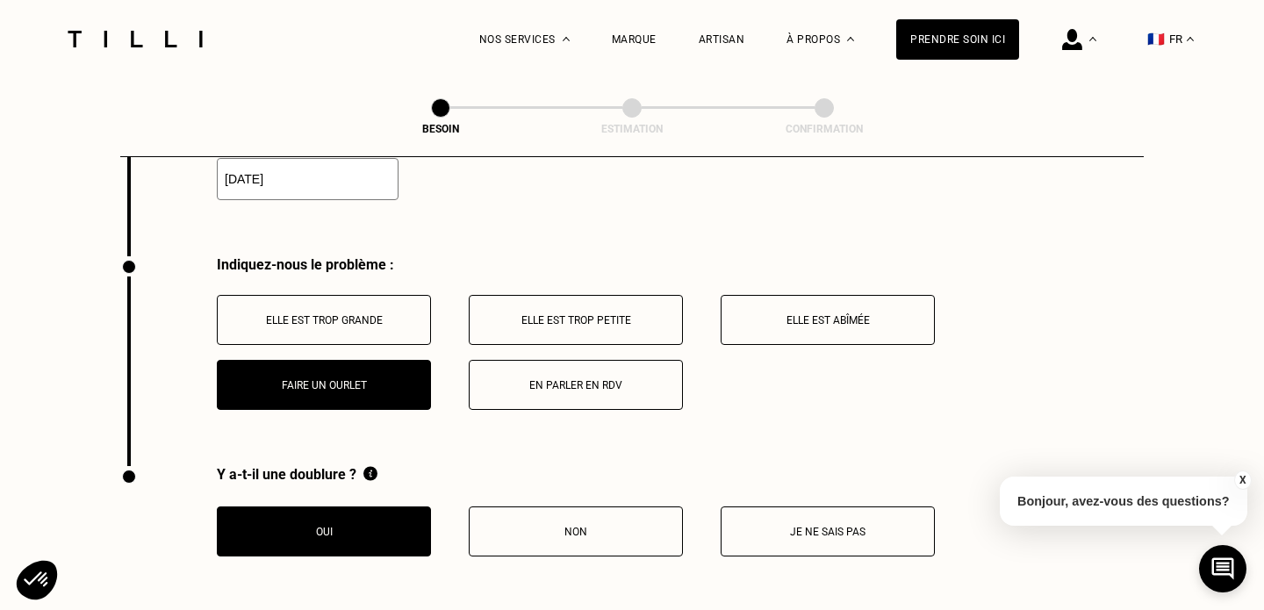
click at [366, 526] on p "Oui" at bounding box center [323, 532] width 195 height 12
click at [358, 379] on p "Faire un ourlet" at bounding box center [323, 385] width 195 height 12
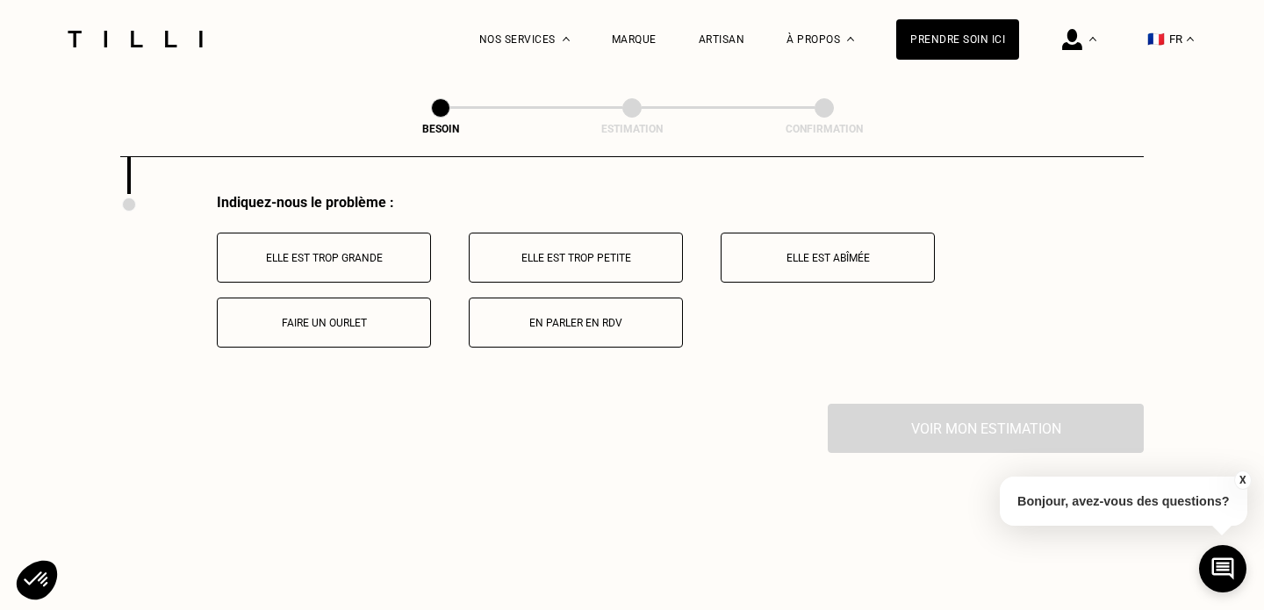
scroll to position [2524, 0]
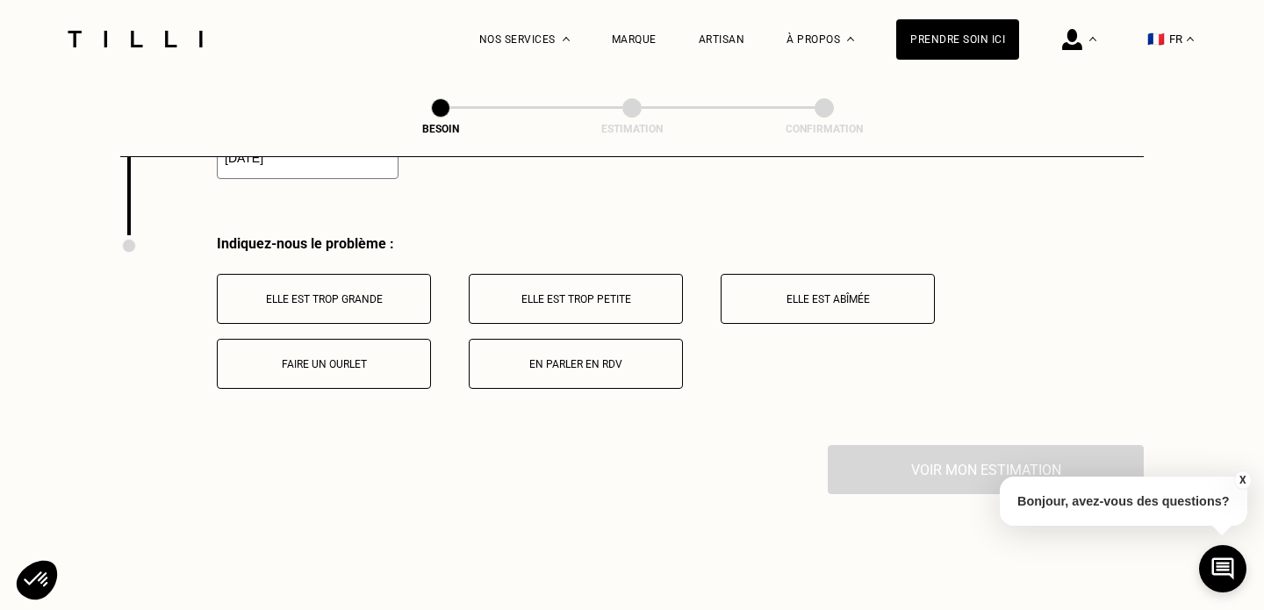
click at [559, 355] on button "En parler en RDV" at bounding box center [576, 364] width 214 height 50
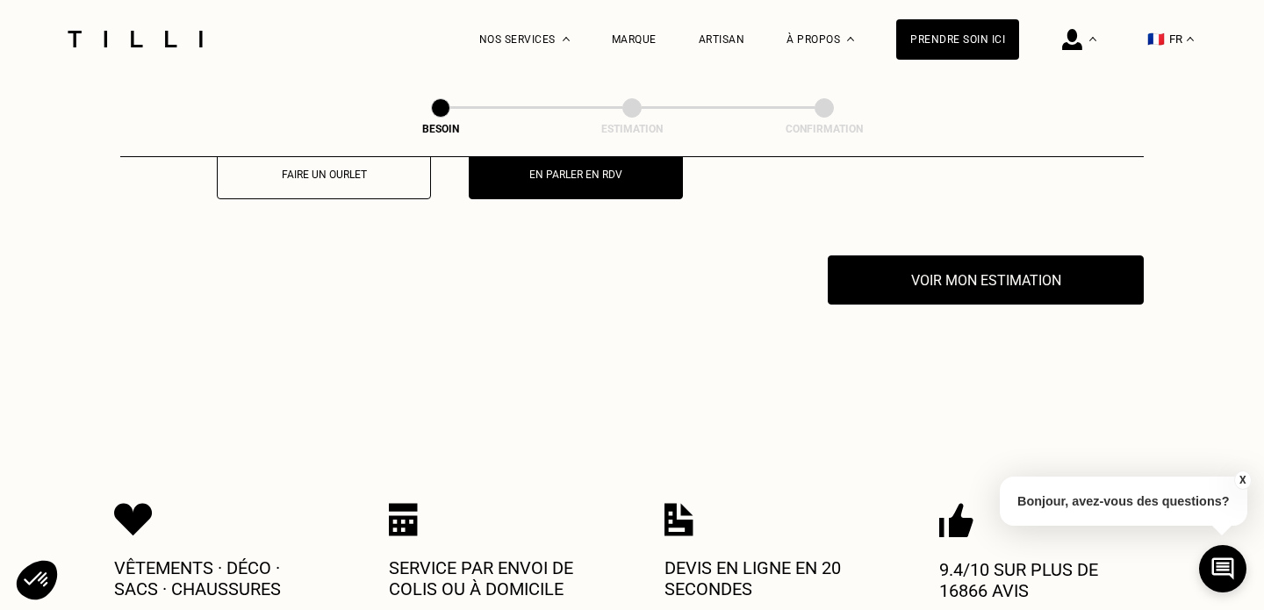
scroll to position [2758, 0]
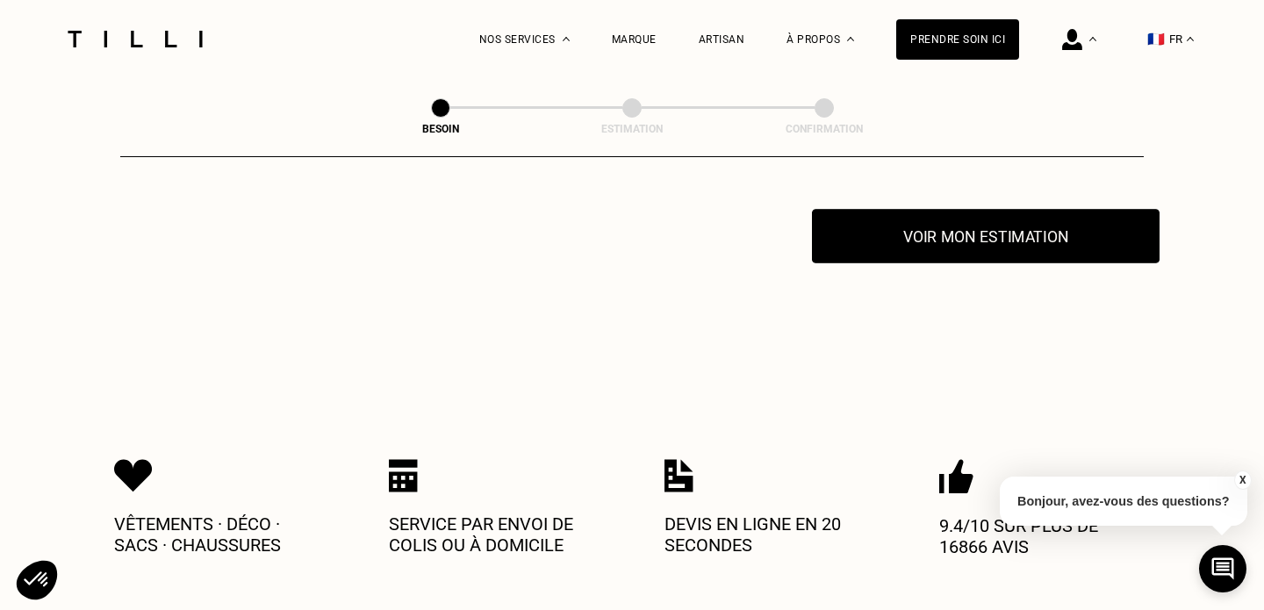
click at [887, 227] on button "Voir mon estimation" at bounding box center [986, 236] width 348 height 54
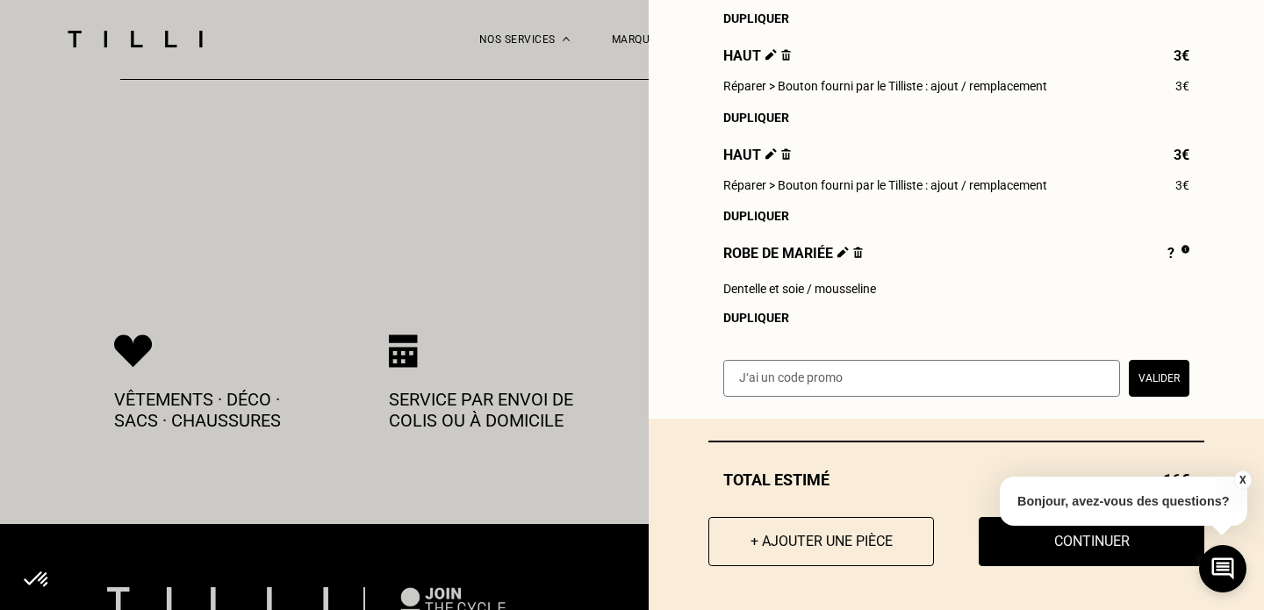
scroll to position [511, 0]
click at [1025, 560] on button "Continuer" at bounding box center [1091, 542] width 248 height 54
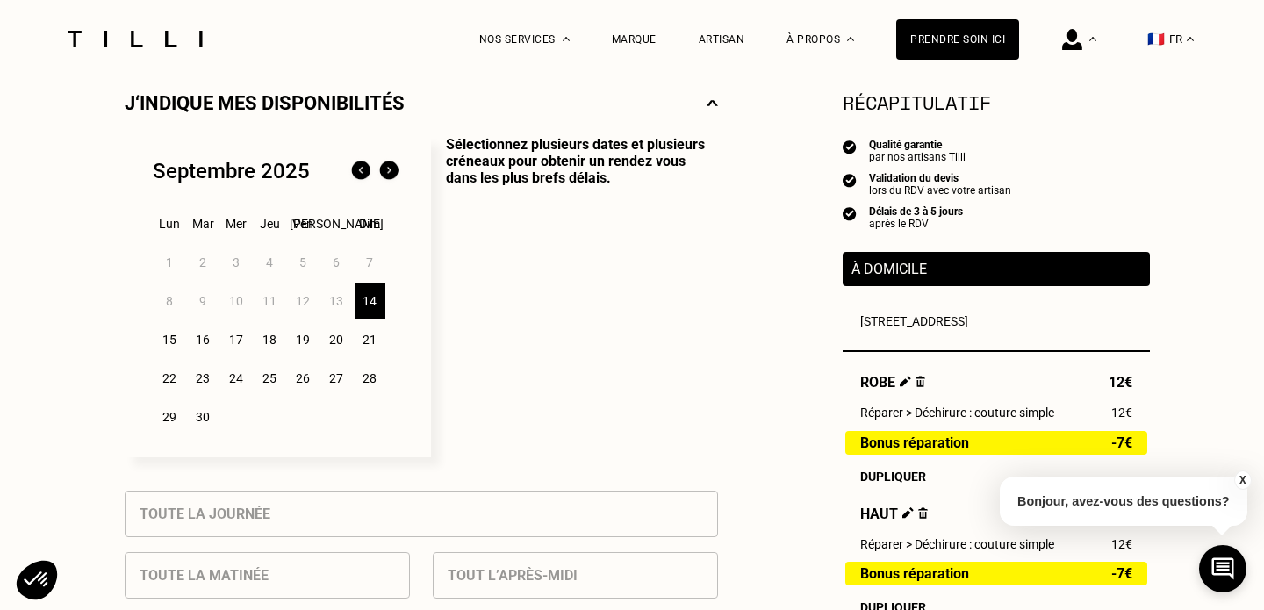
scroll to position [406, 0]
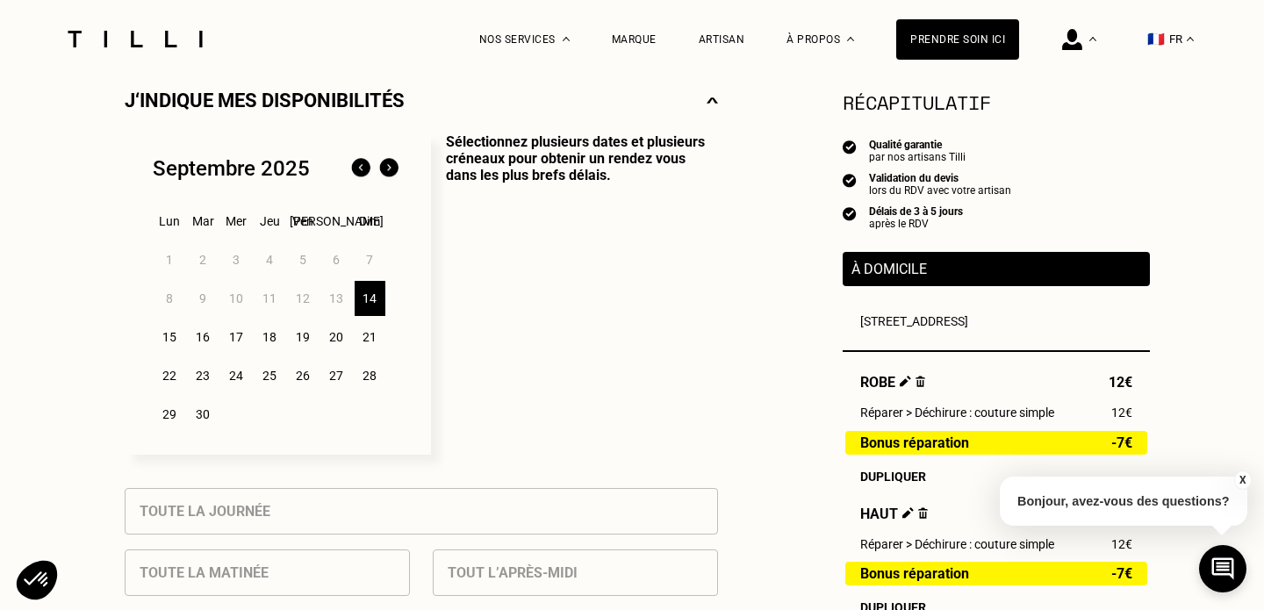
click at [268, 334] on div "18" at bounding box center [270, 336] width 31 height 35
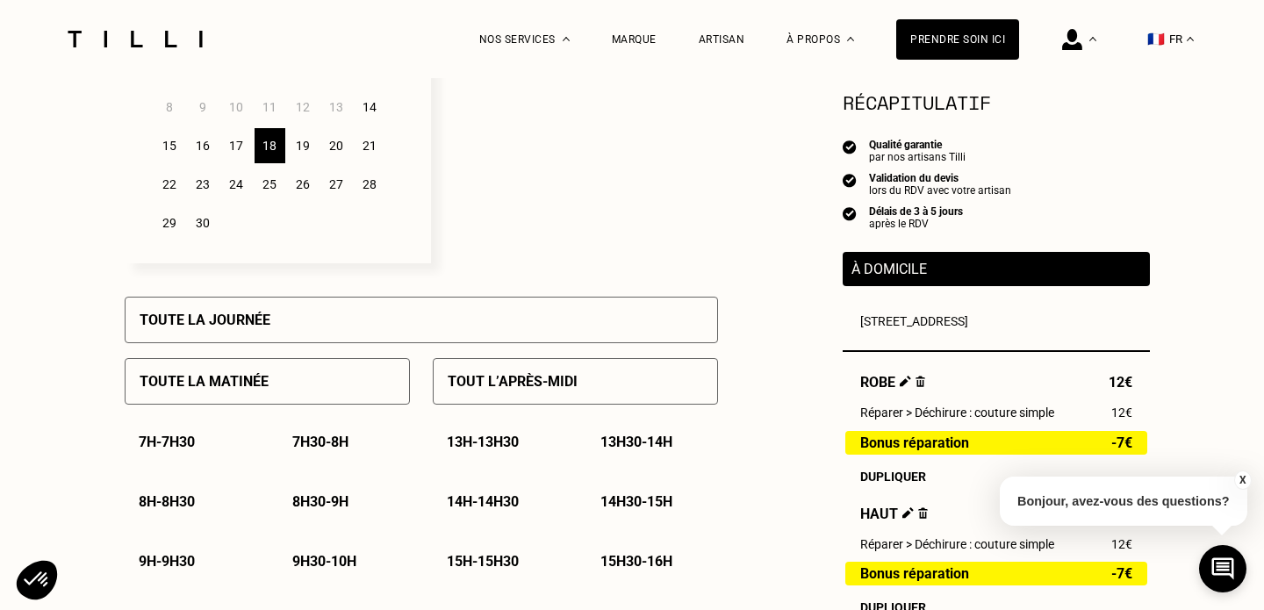
scroll to position [599, 0]
click at [251, 378] on p "Toute la matinée" at bounding box center [204, 380] width 129 height 17
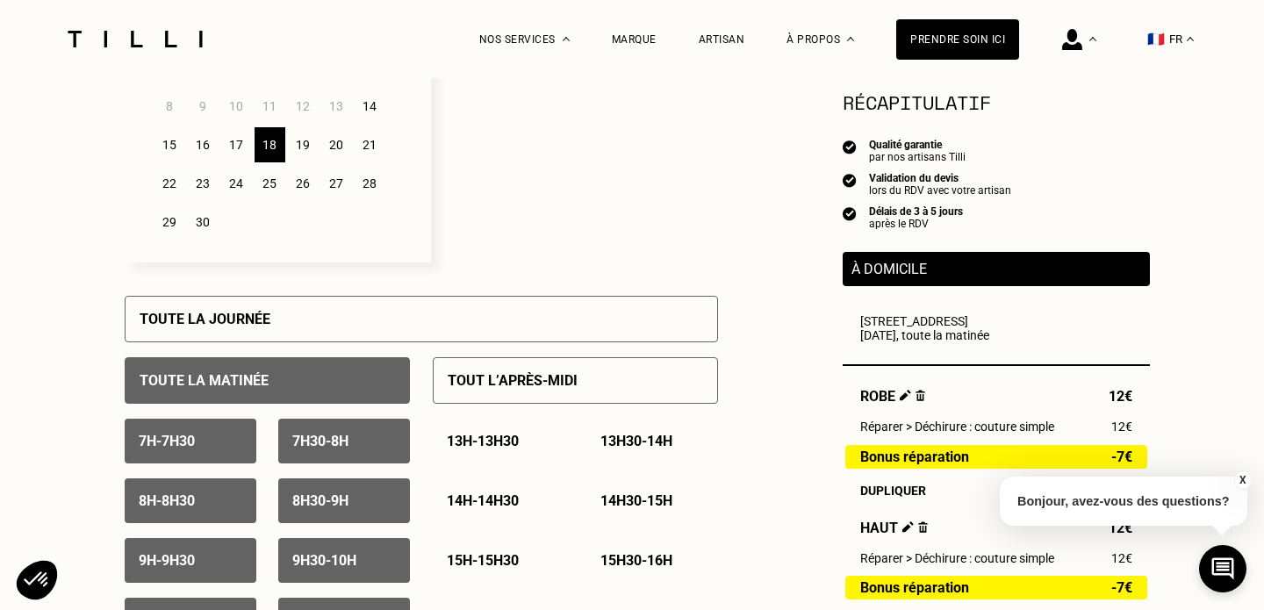
click at [212, 434] on div "7h - 7h30" at bounding box center [191, 441] width 132 height 45
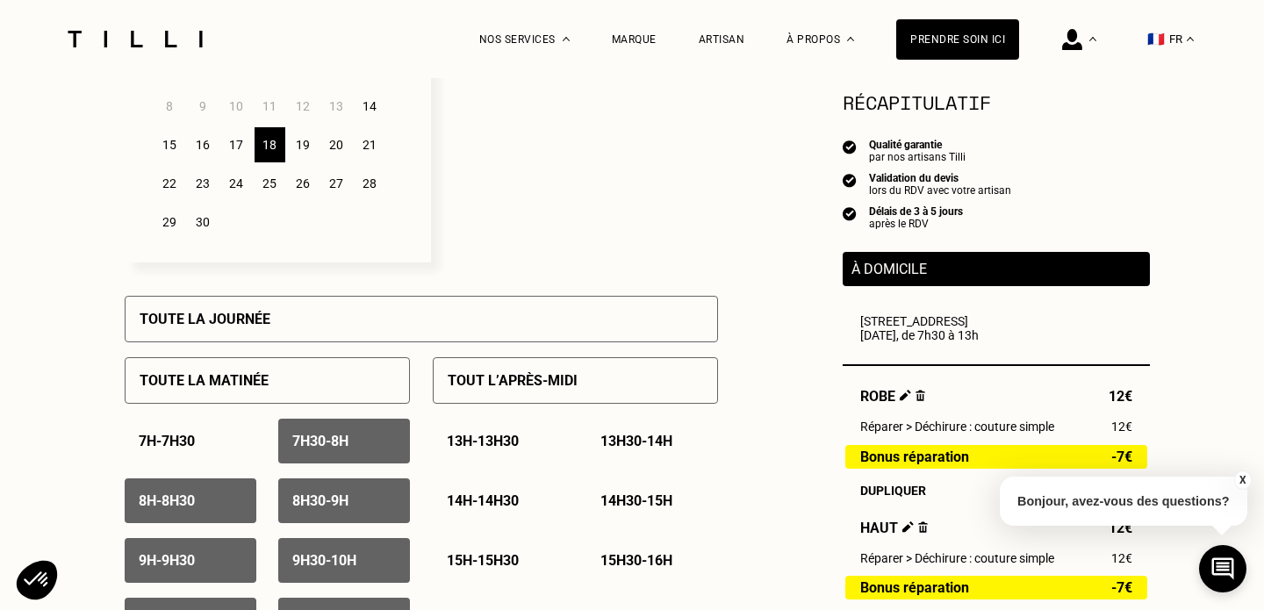
click at [334, 441] on p "7h30 - 8h" at bounding box center [320, 441] width 56 height 17
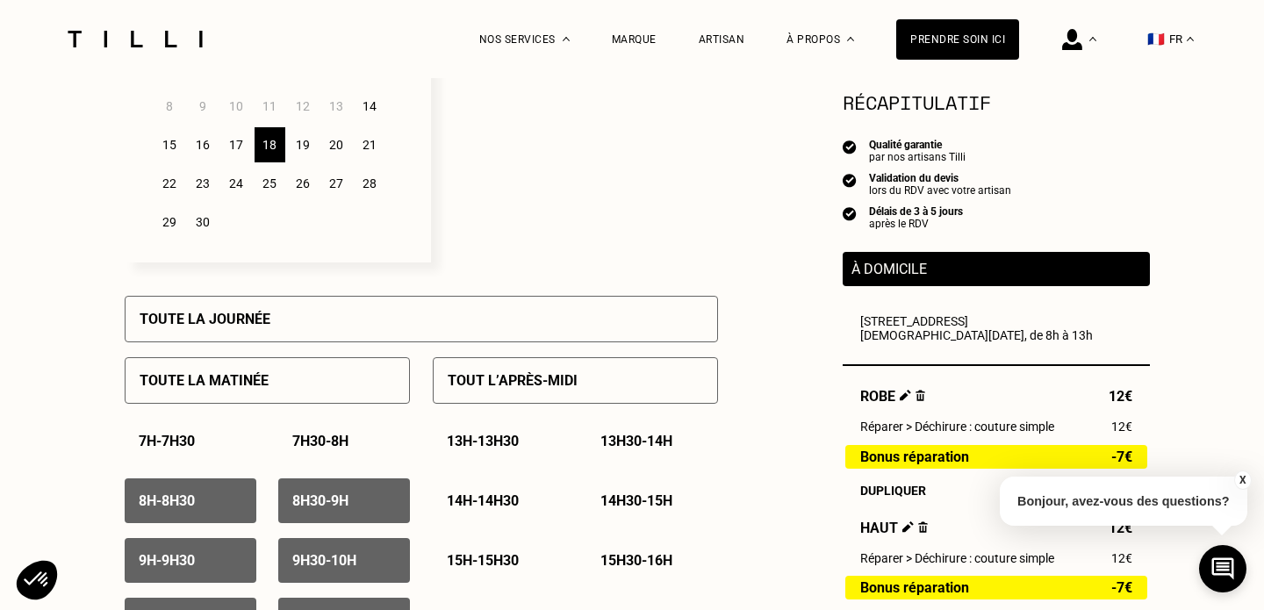
click at [216, 481] on div "8h - 8h30" at bounding box center [191, 500] width 132 height 45
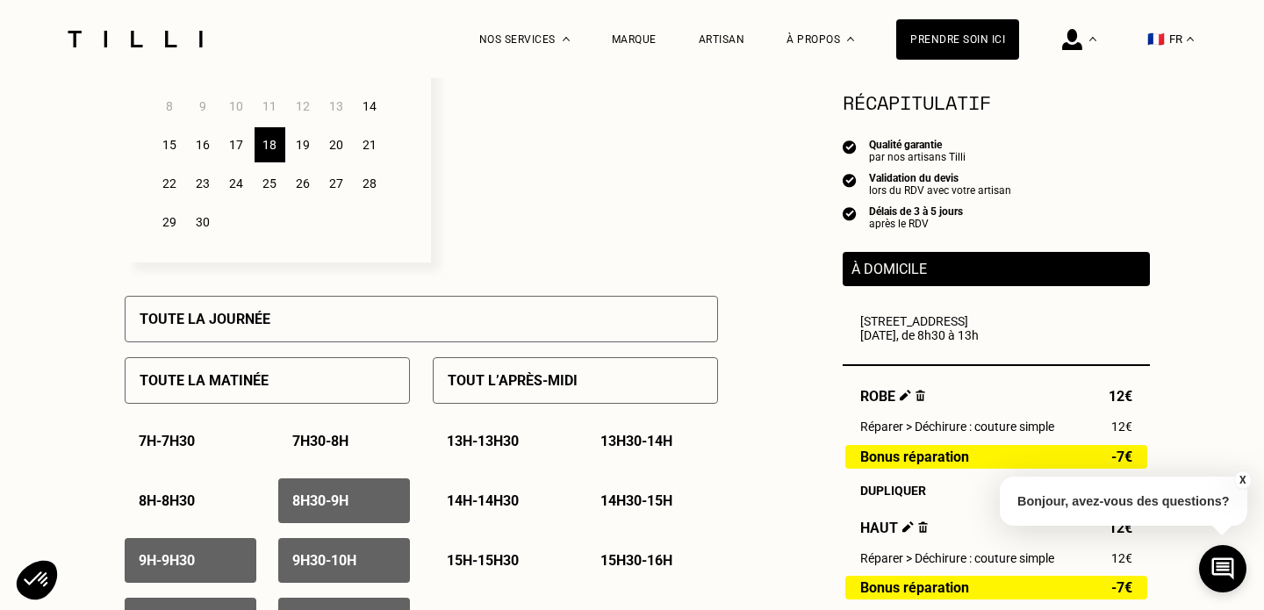
click at [291, 490] on div "8h30 - 9h" at bounding box center [344, 500] width 132 height 45
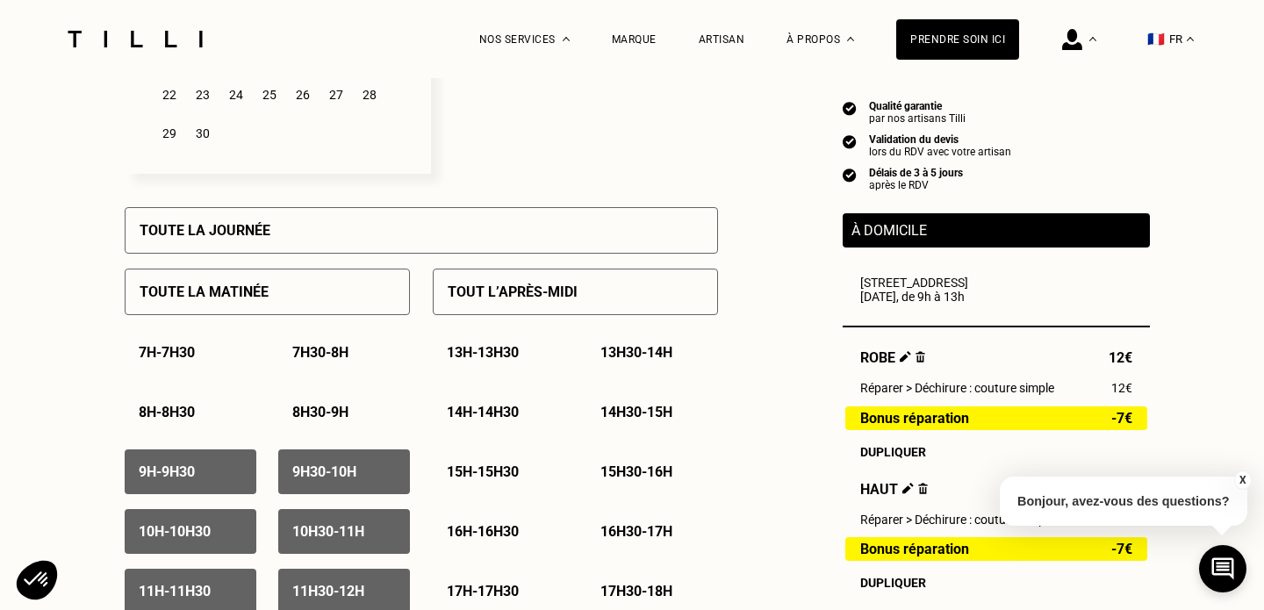
scroll to position [690, 0]
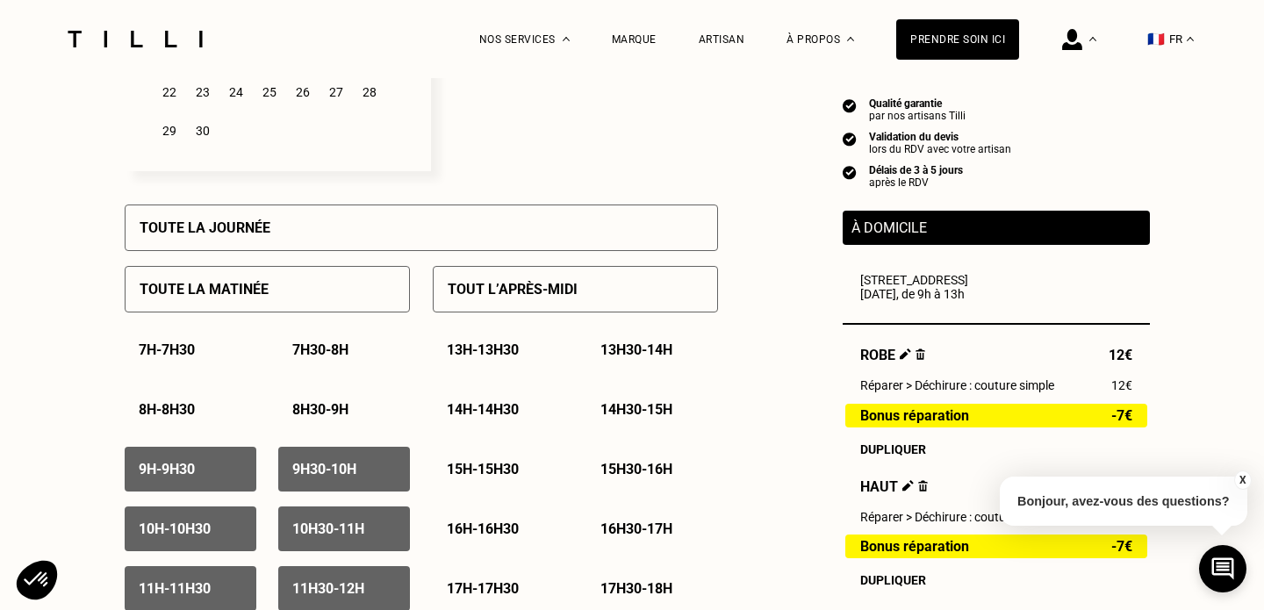
click at [239, 469] on div "9h - 9h30" at bounding box center [191, 469] width 132 height 45
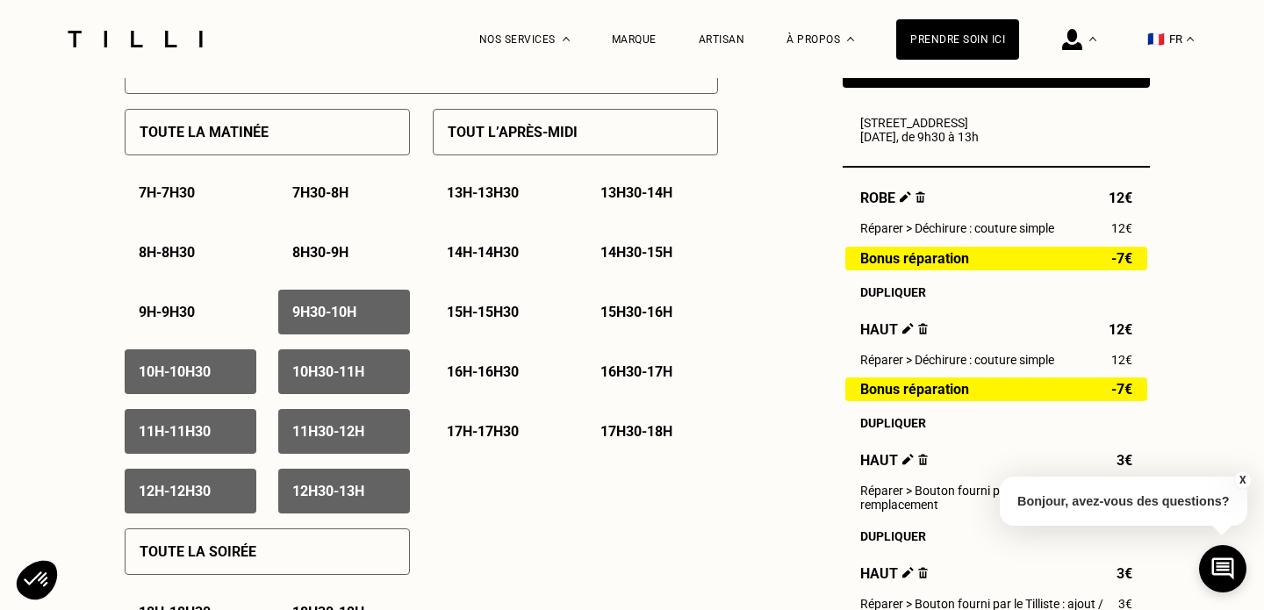
scroll to position [850, 0]
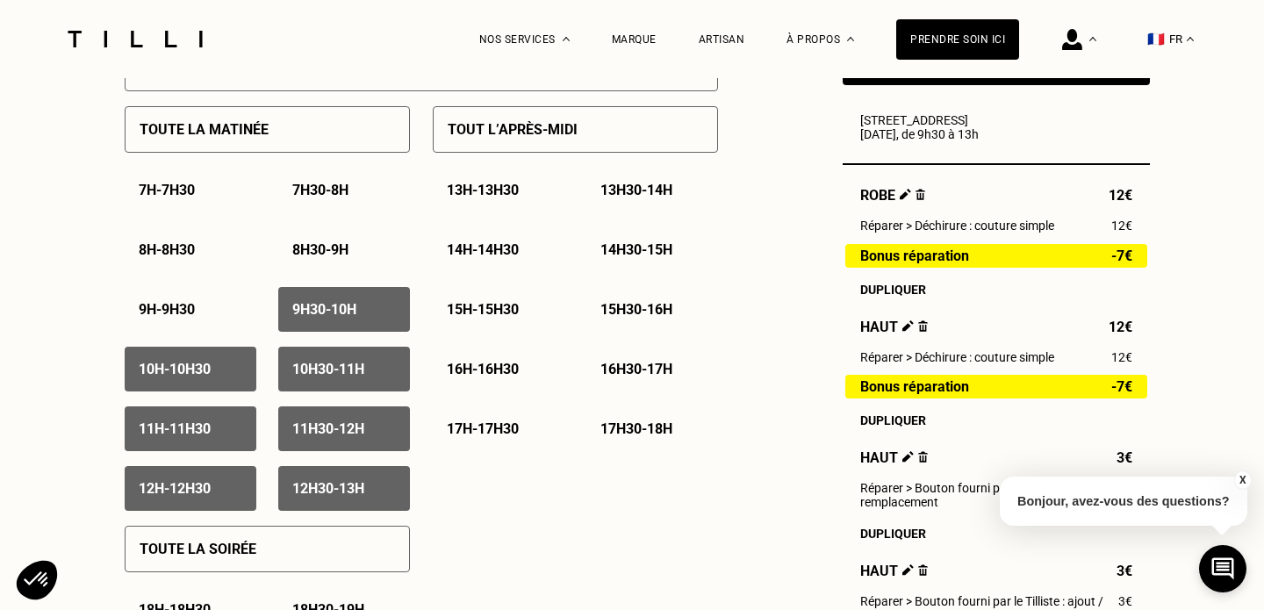
click at [301, 316] on p "9h30 - 10h" at bounding box center [324, 309] width 64 height 17
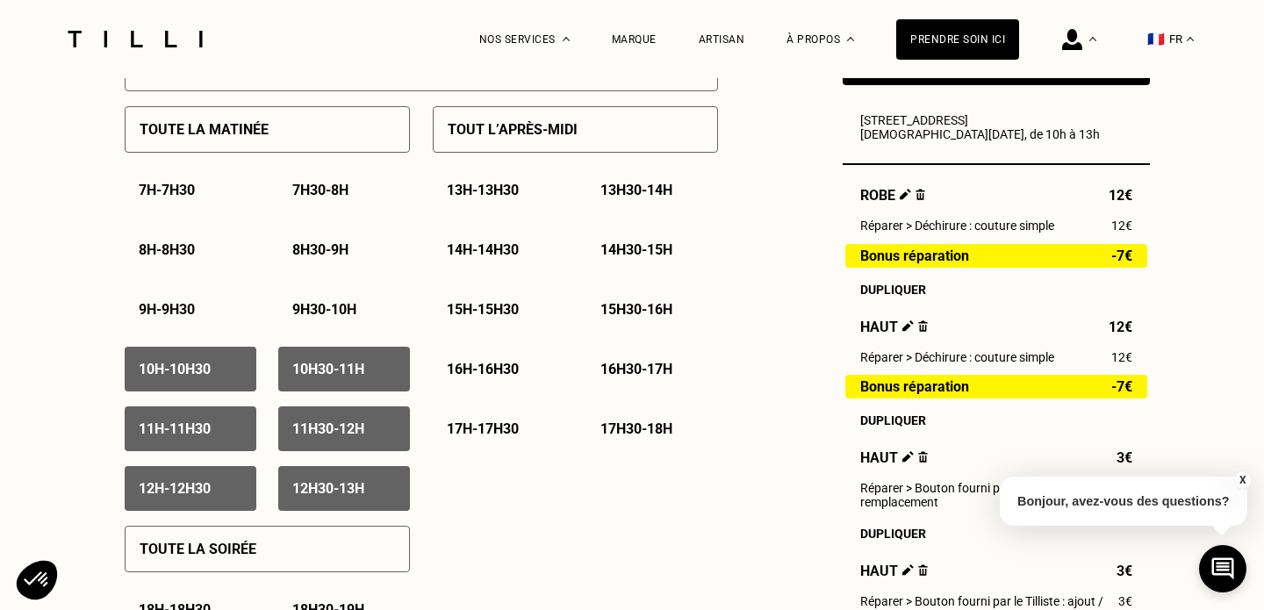
click at [205, 373] on p "10h - 10h30" at bounding box center [175, 369] width 72 height 17
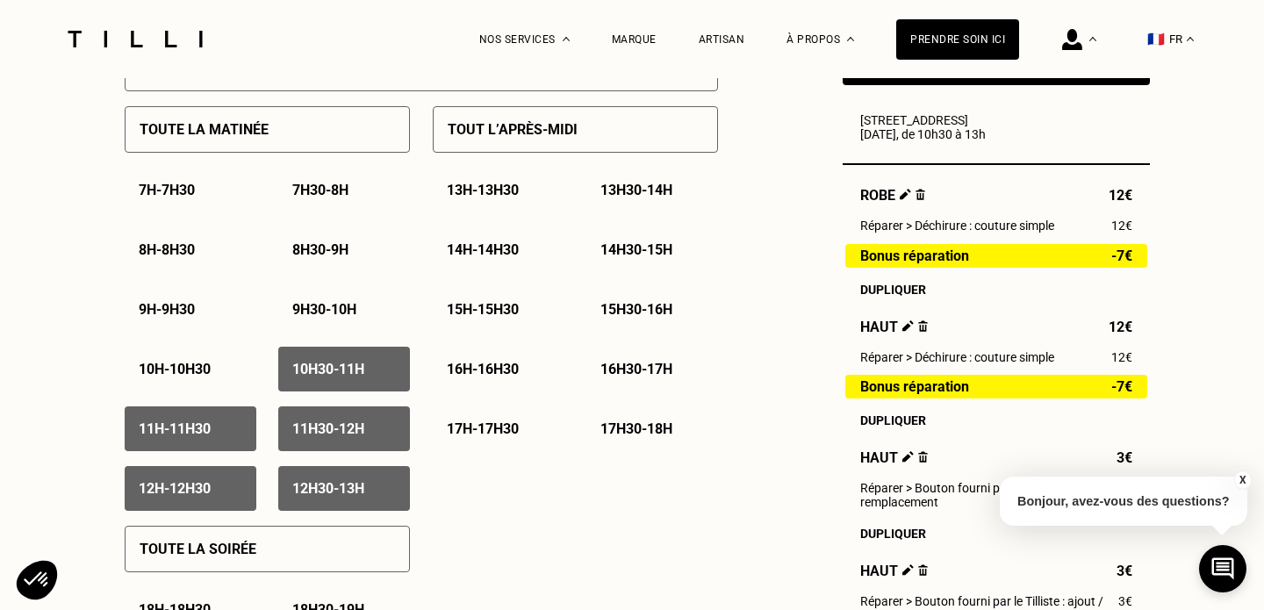
click at [300, 380] on div "10h30 - 11h" at bounding box center [344, 369] width 132 height 45
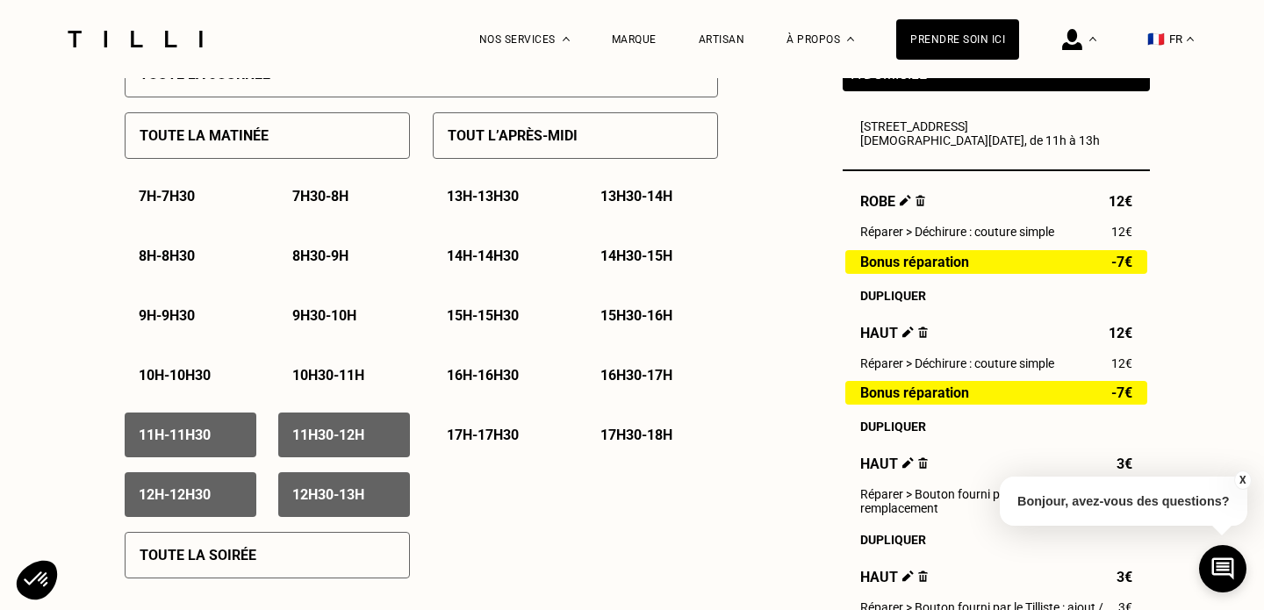
scroll to position [818, 0]
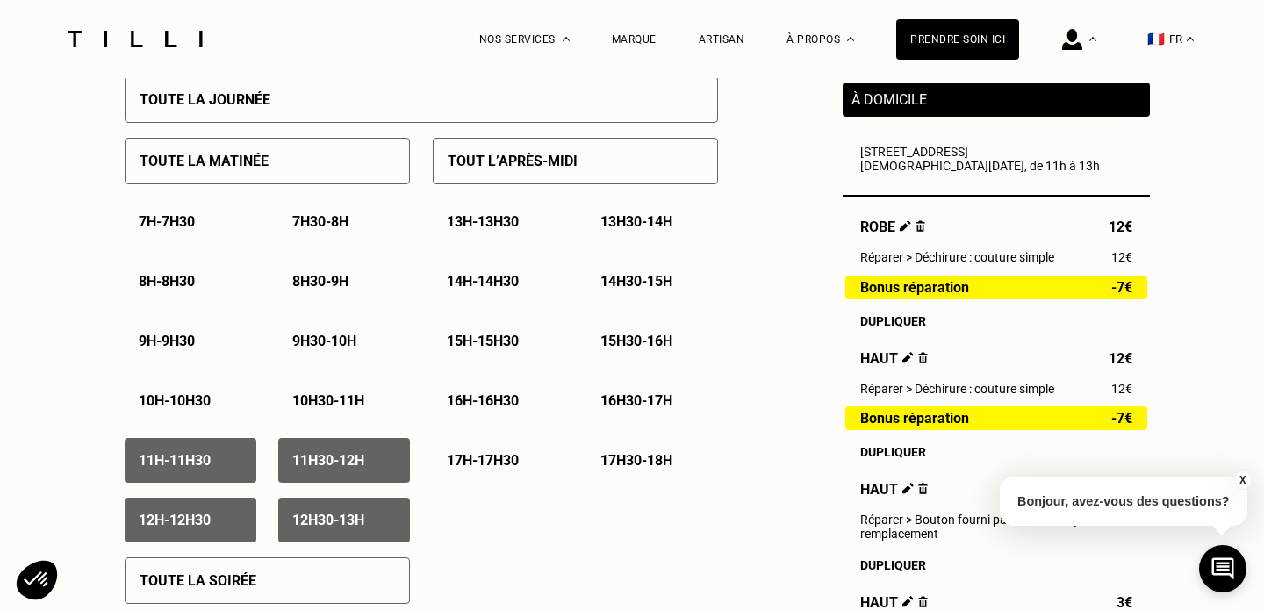
click at [494, 213] on p "13h - 13h30" at bounding box center [483, 221] width 72 height 17
click at [485, 274] on p "14h - 14h30" at bounding box center [483, 281] width 72 height 17
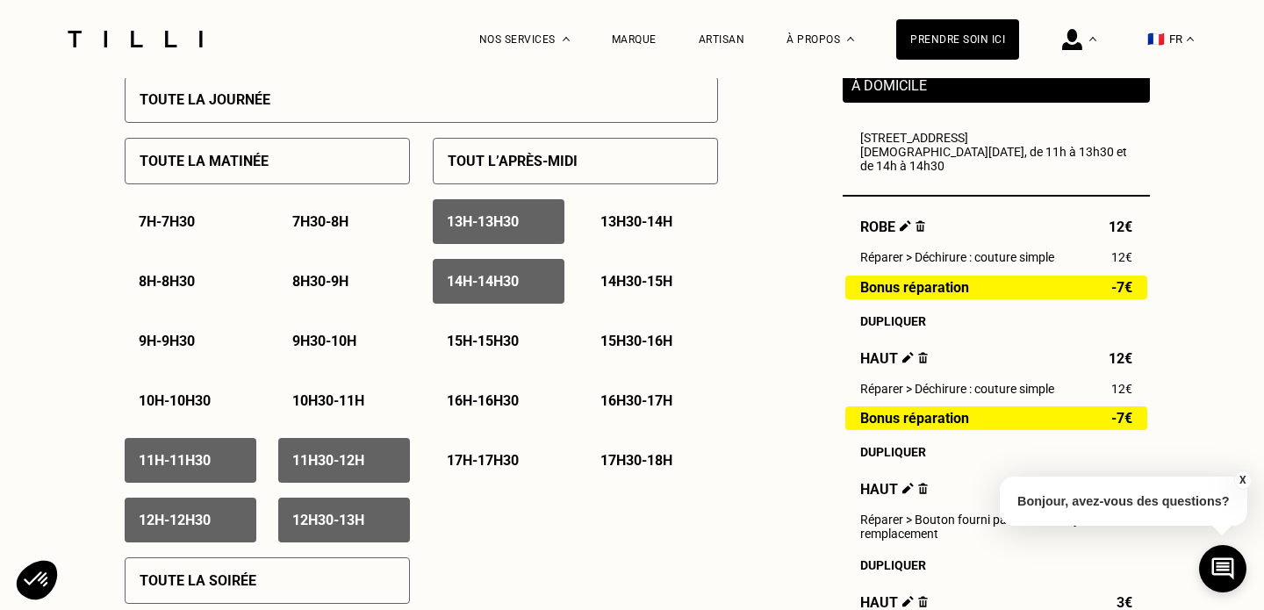
click at [485, 274] on p "14h - 14h30" at bounding box center [483, 281] width 72 height 17
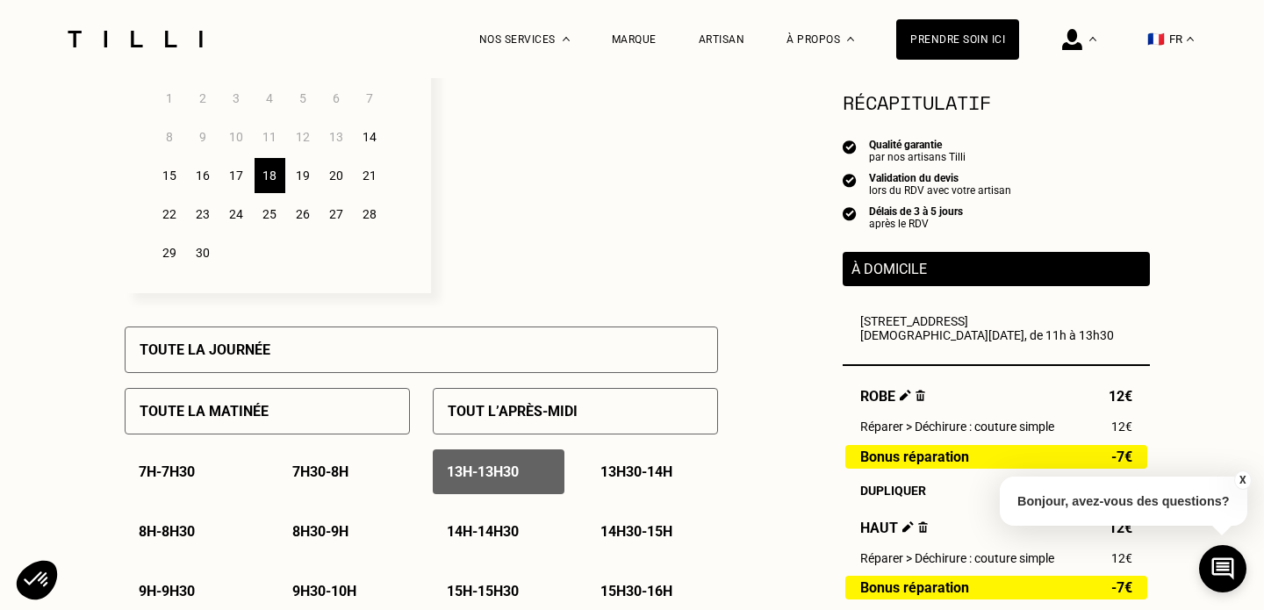
scroll to position [539, 0]
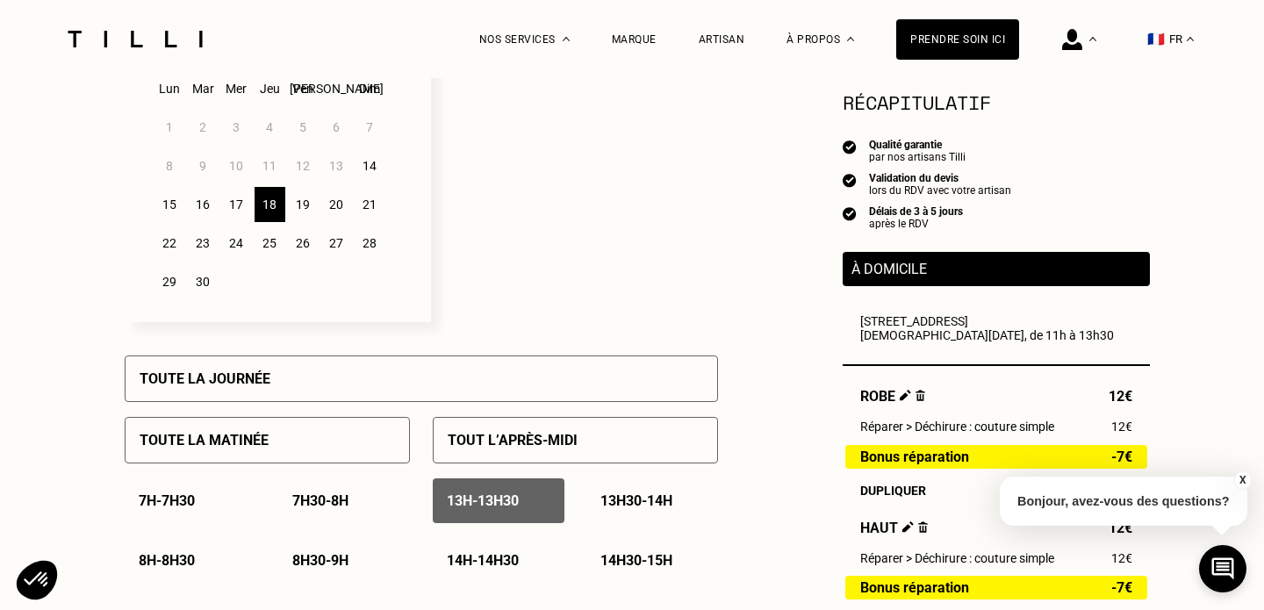
click at [305, 201] on div "19" at bounding box center [303, 204] width 31 height 35
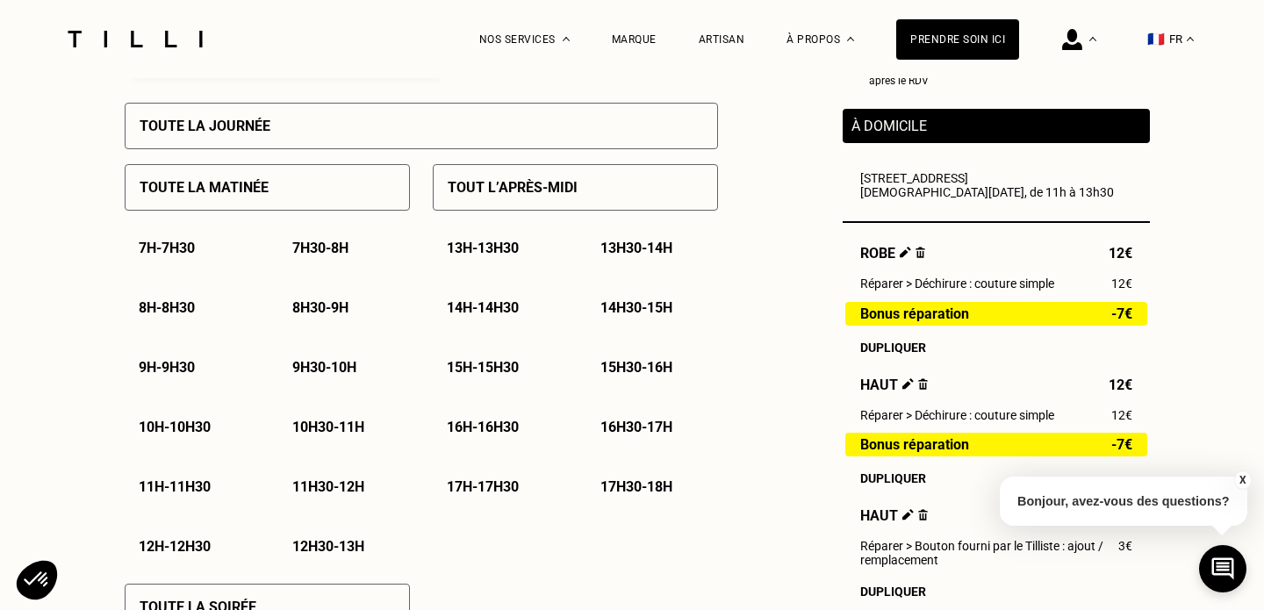
scroll to position [800, 0]
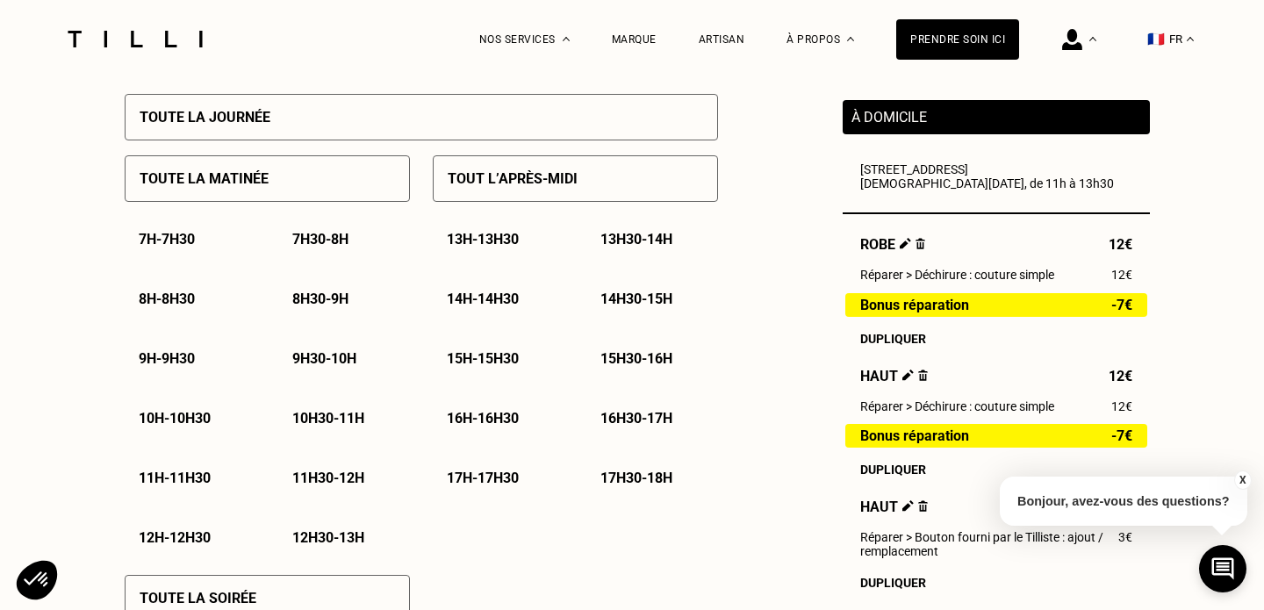
click at [188, 421] on p "10h - 10h30" at bounding box center [175, 418] width 72 height 17
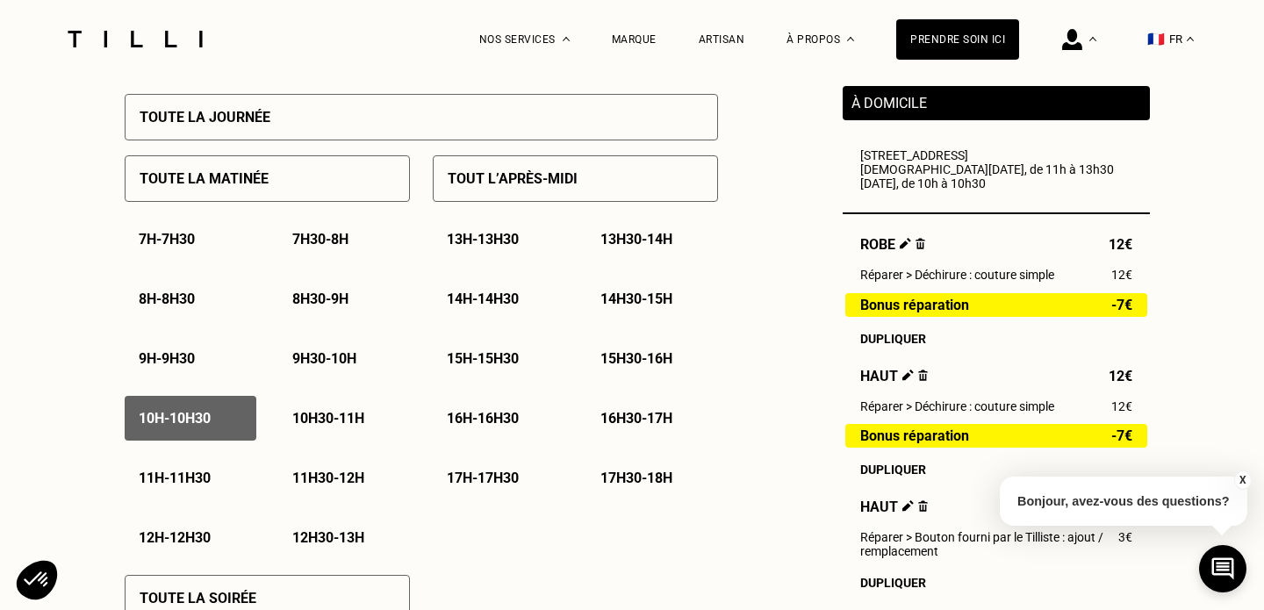
click at [188, 421] on p "10h - 10h30" at bounding box center [175, 418] width 72 height 17
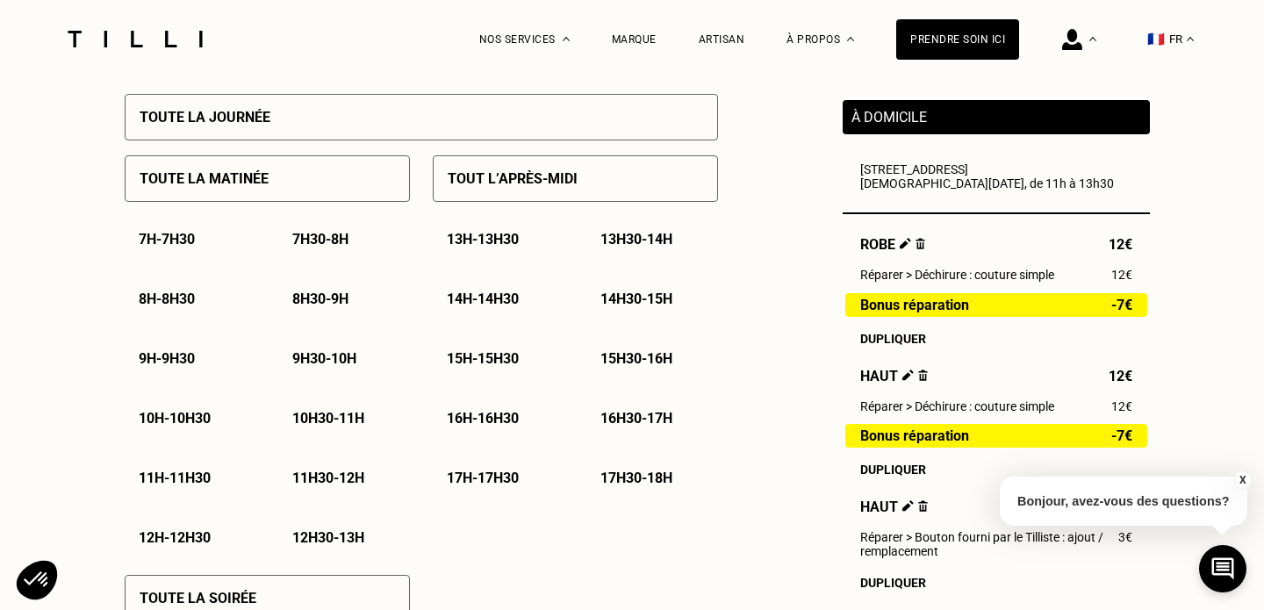
click at [198, 476] on p "11h - 11h30" at bounding box center [175, 478] width 72 height 17
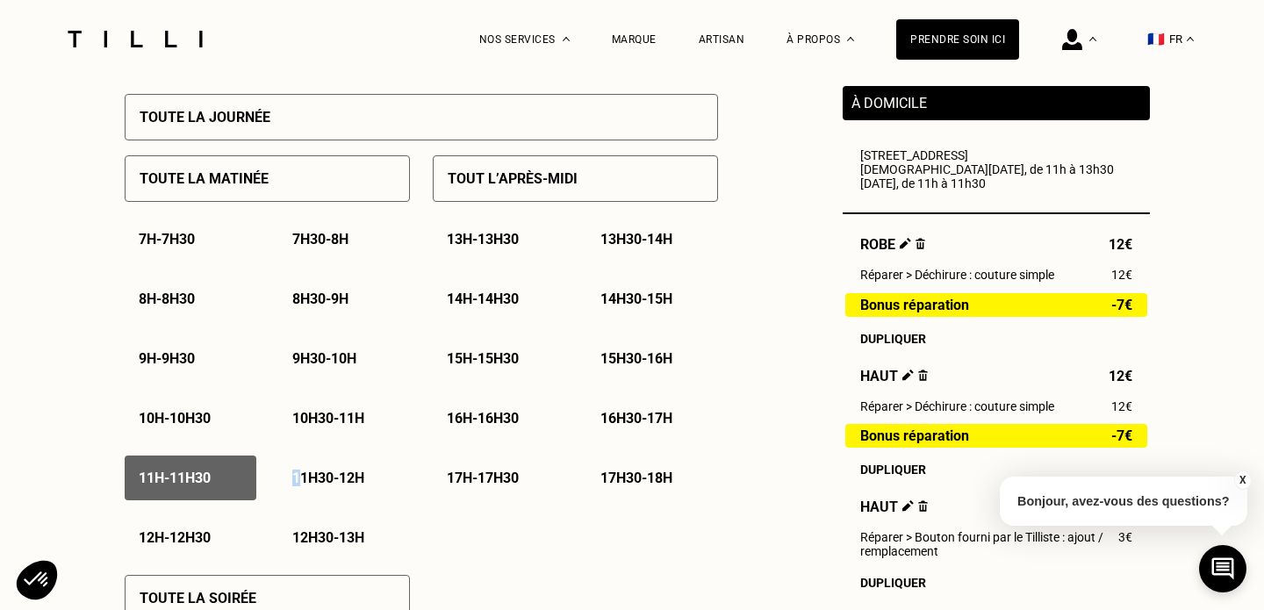
click at [297, 478] on p "11h30 - 12h" at bounding box center [328, 478] width 72 height 17
click at [223, 523] on div "12h - 12h30" at bounding box center [191, 537] width 132 height 45
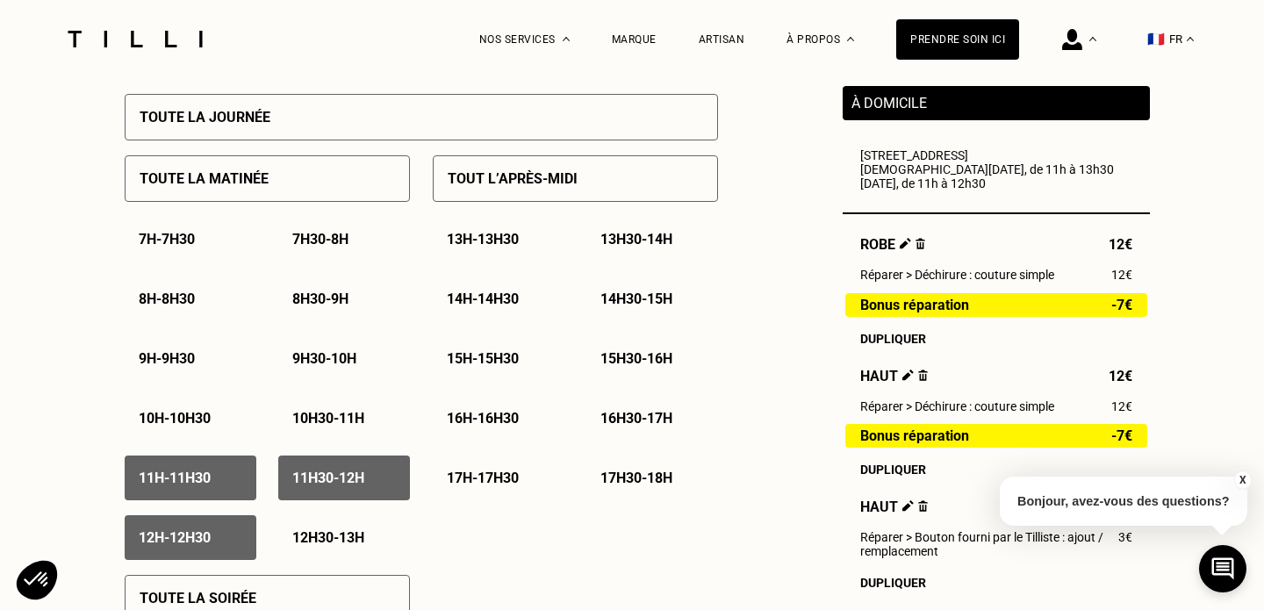
click at [312, 527] on div "12h30 - 13h" at bounding box center [344, 537] width 132 height 45
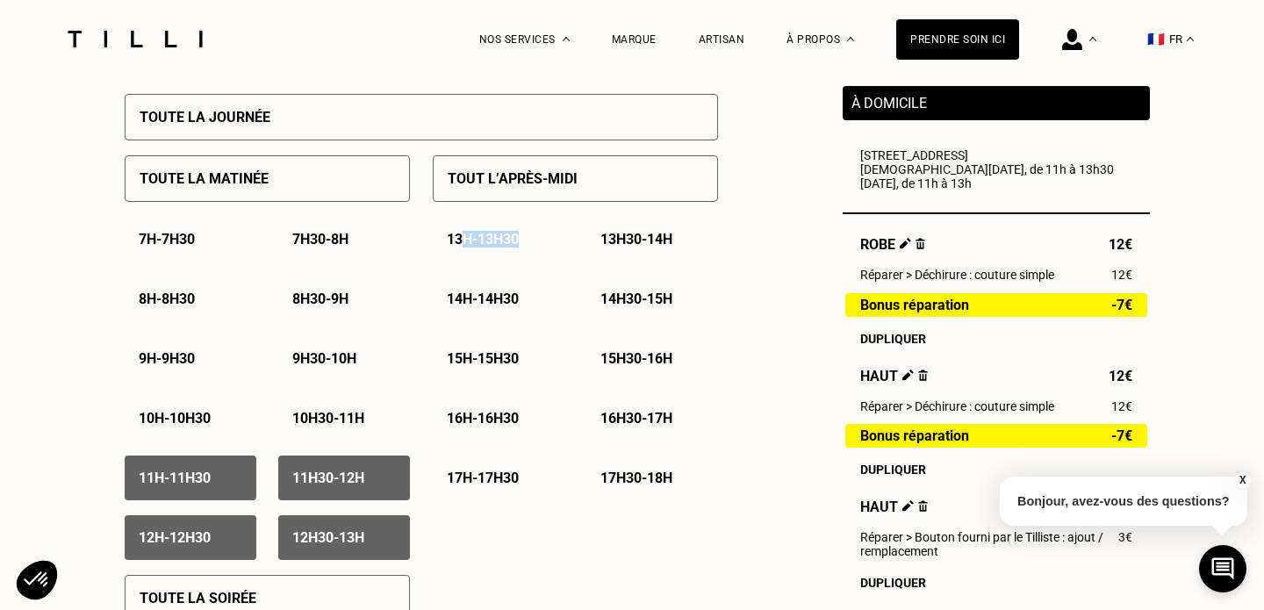
click at [466, 247] on div "13h - 13h30" at bounding box center [499, 239] width 132 height 45
click at [66, 341] on div "Besoin Estimation Confirmation Estimation Récapitulatif Qualité garantie par no…" at bounding box center [632, 472] width 1264 height 2388
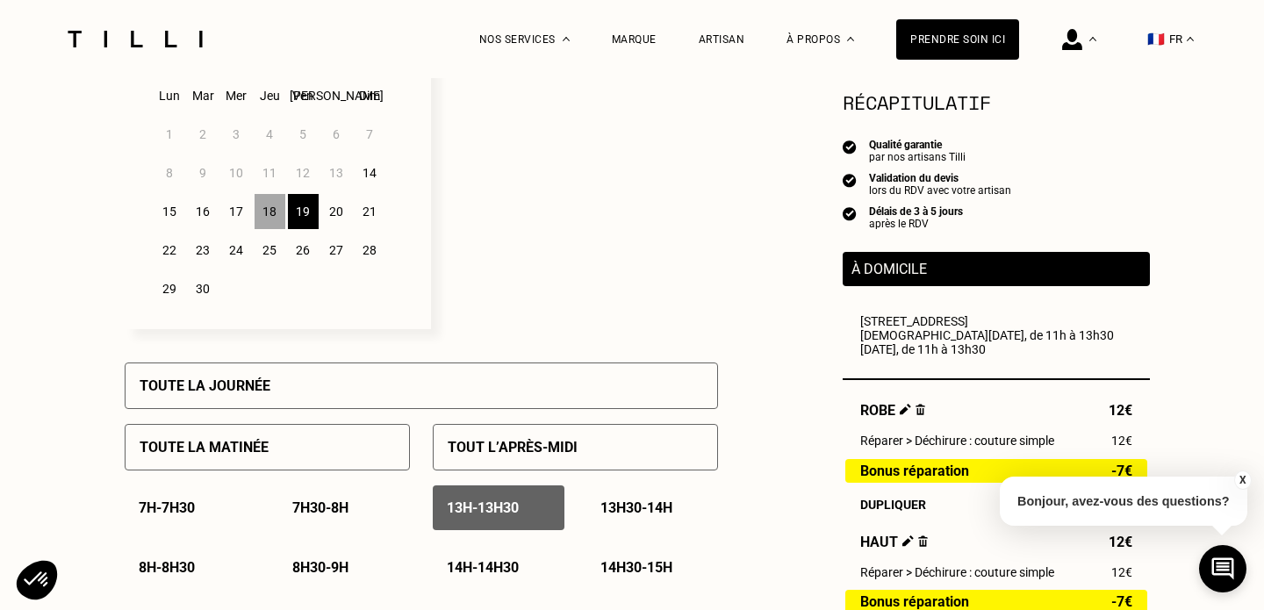
scroll to position [513, 0]
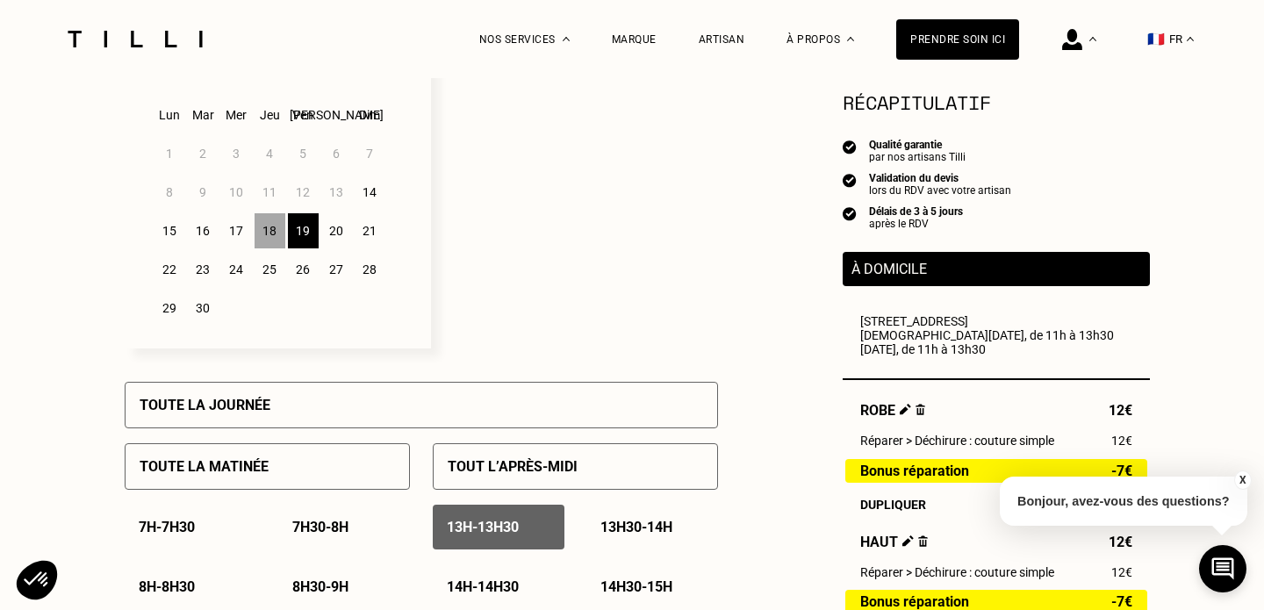
click at [337, 225] on div "20" at bounding box center [336, 230] width 31 height 35
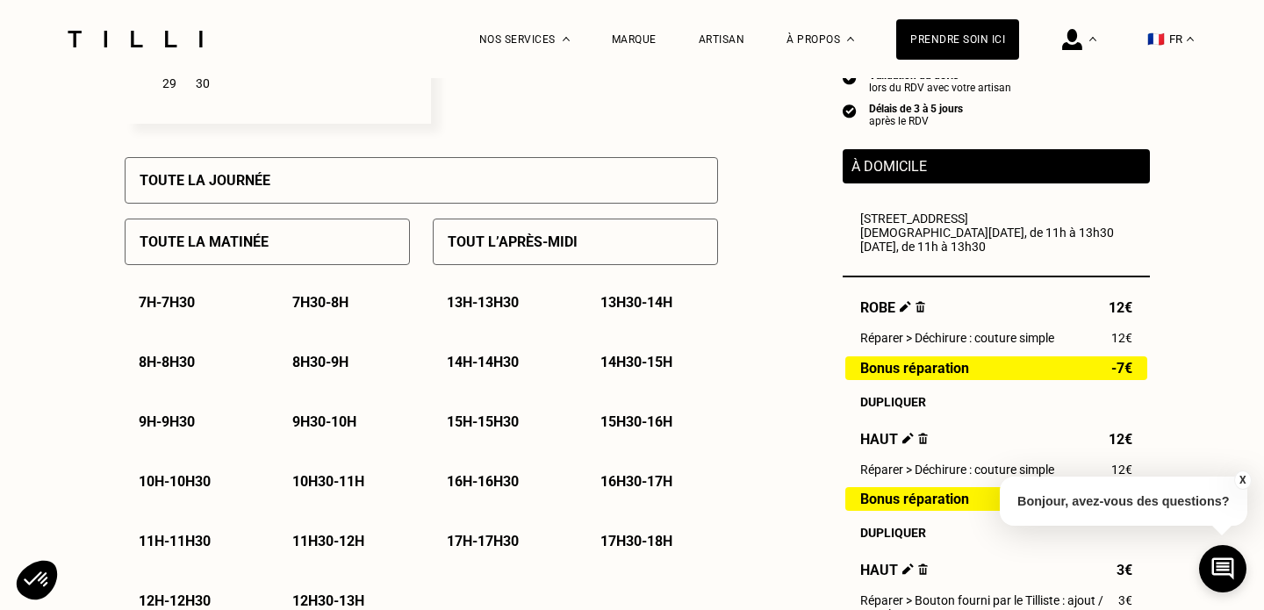
scroll to position [739, 0]
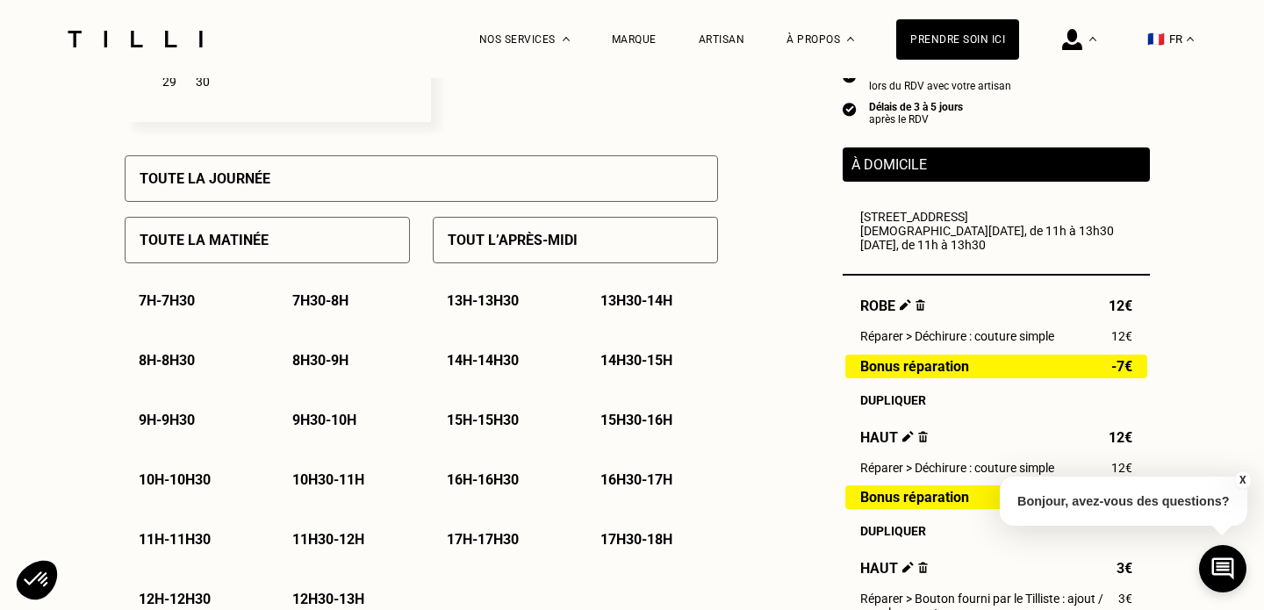
click at [460, 238] on p "Tout l’après-midi" at bounding box center [513, 240] width 130 height 17
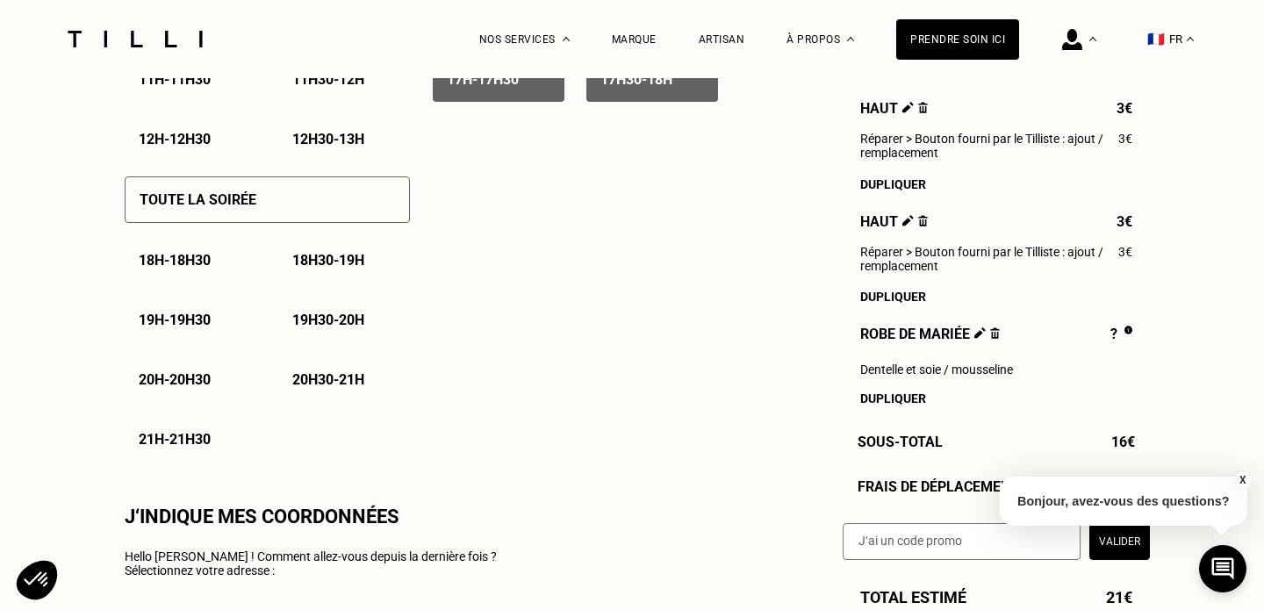
scroll to position [1252, 0]
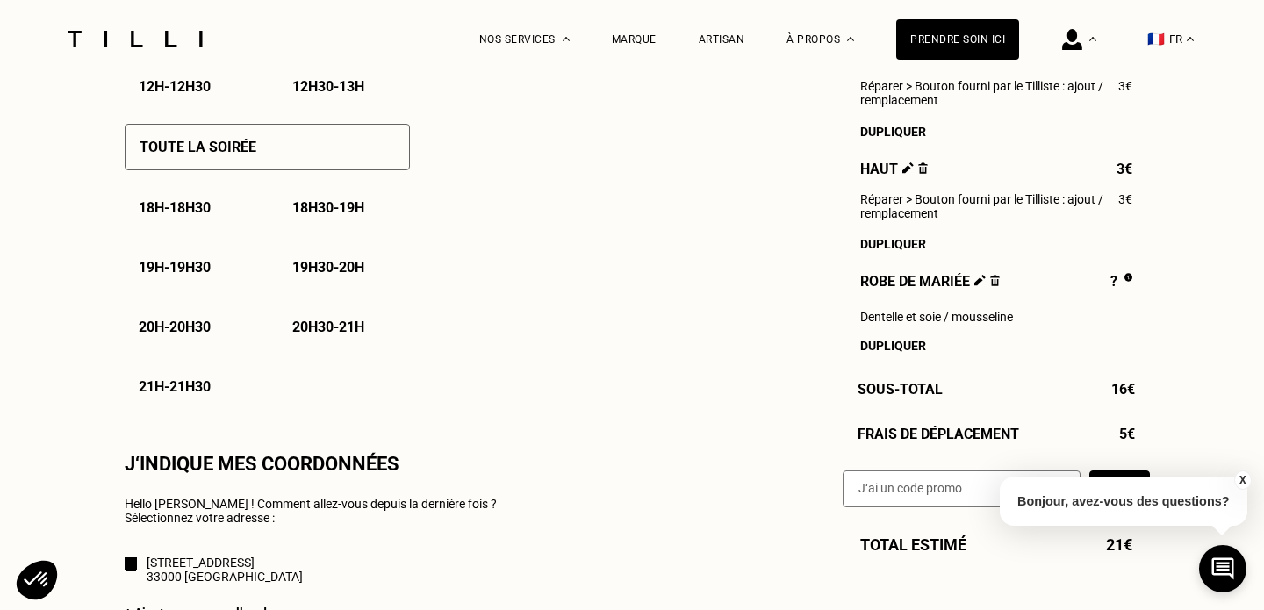
click at [324, 169] on div "Toute la soirée" at bounding box center [267, 147] width 285 height 47
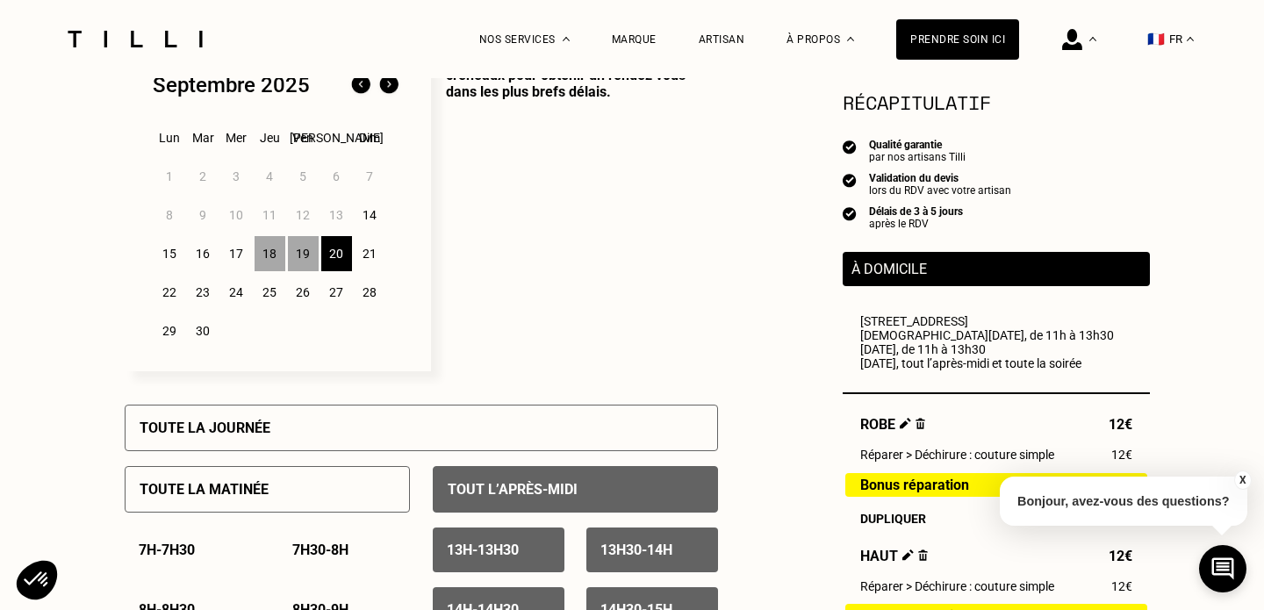
scroll to position [486, 0]
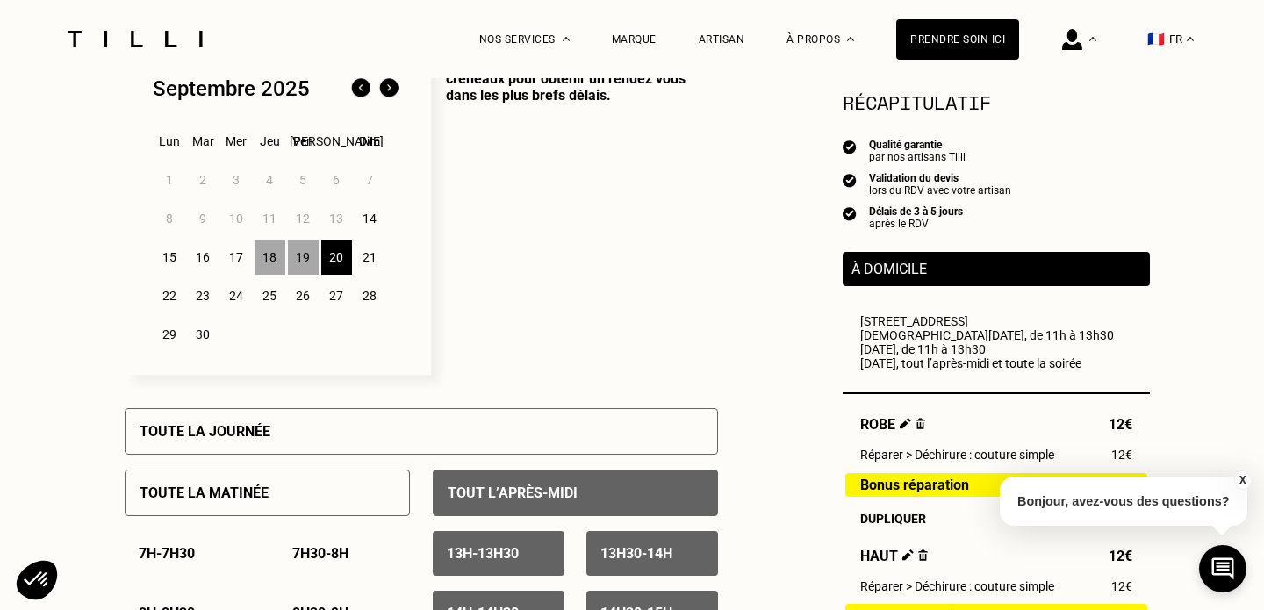
click at [368, 259] on div "21" at bounding box center [370, 257] width 31 height 35
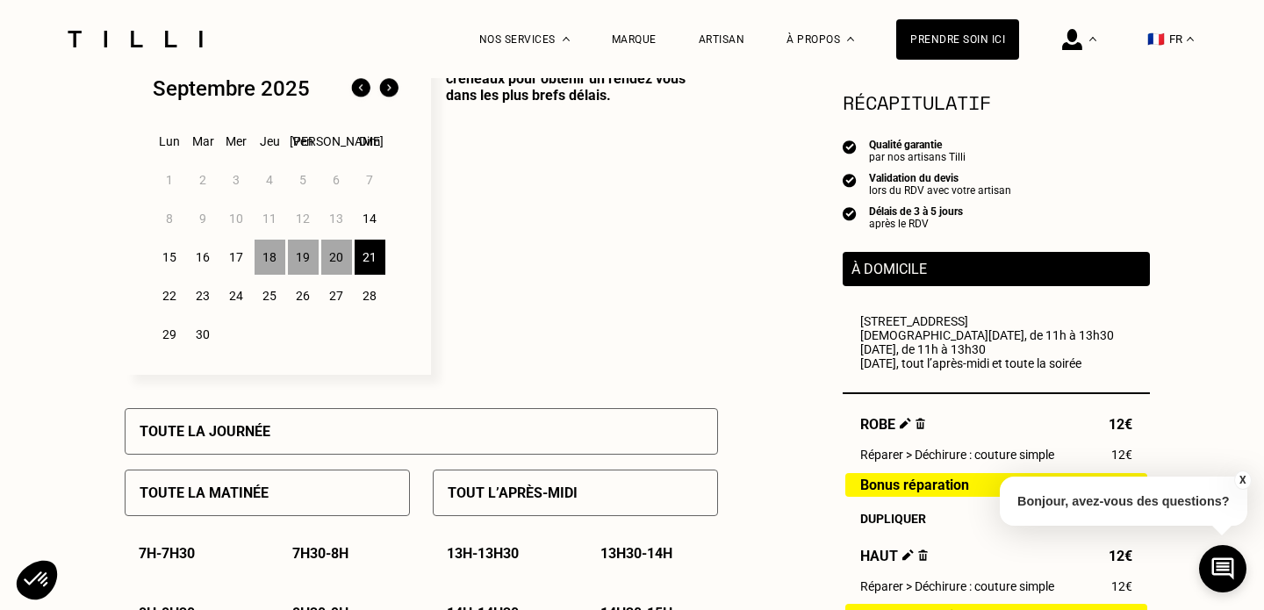
click at [366, 262] on div "21" at bounding box center [370, 257] width 31 height 35
click at [543, 262] on p "Sélectionnez plusieurs dates et plusieurs créneaux pour obtenir un rendez vous …" at bounding box center [574, 214] width 287 height 321
click at [423, 360] on div "Septembre 2025 Lun Mar Mer Jeu Ven Sam Dim 1 2 3 4 5 6 7 8 9 10 11 12 13 14 15 …" at bounding box center [278, 214] width 306 height 321
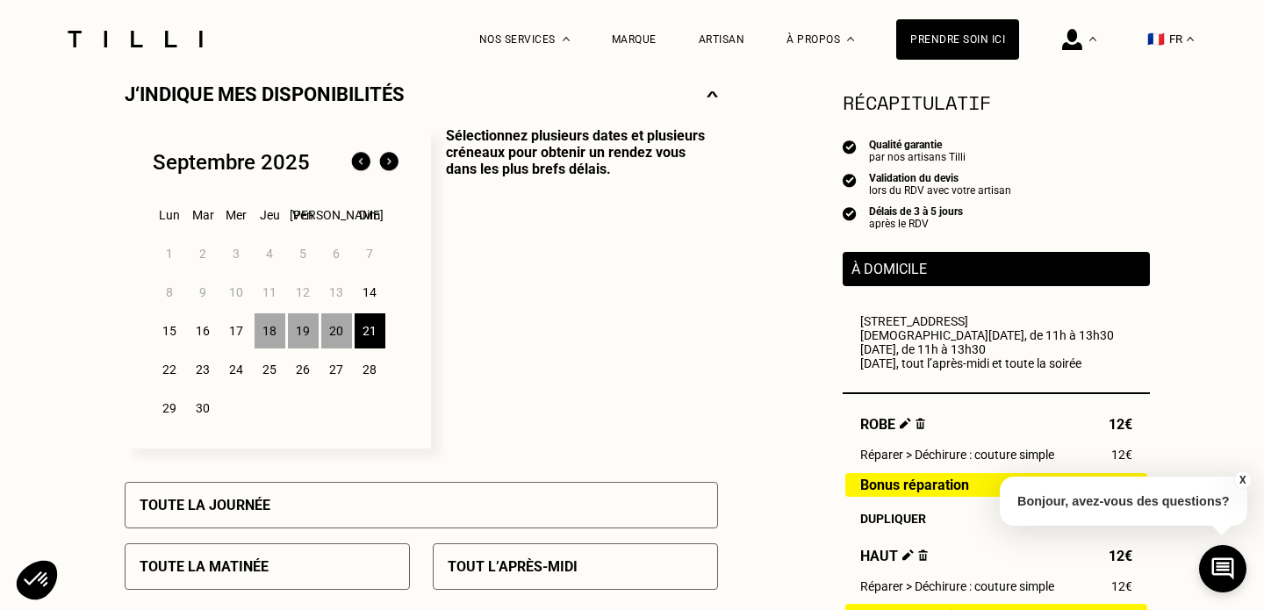
scroll to position [384, 0]
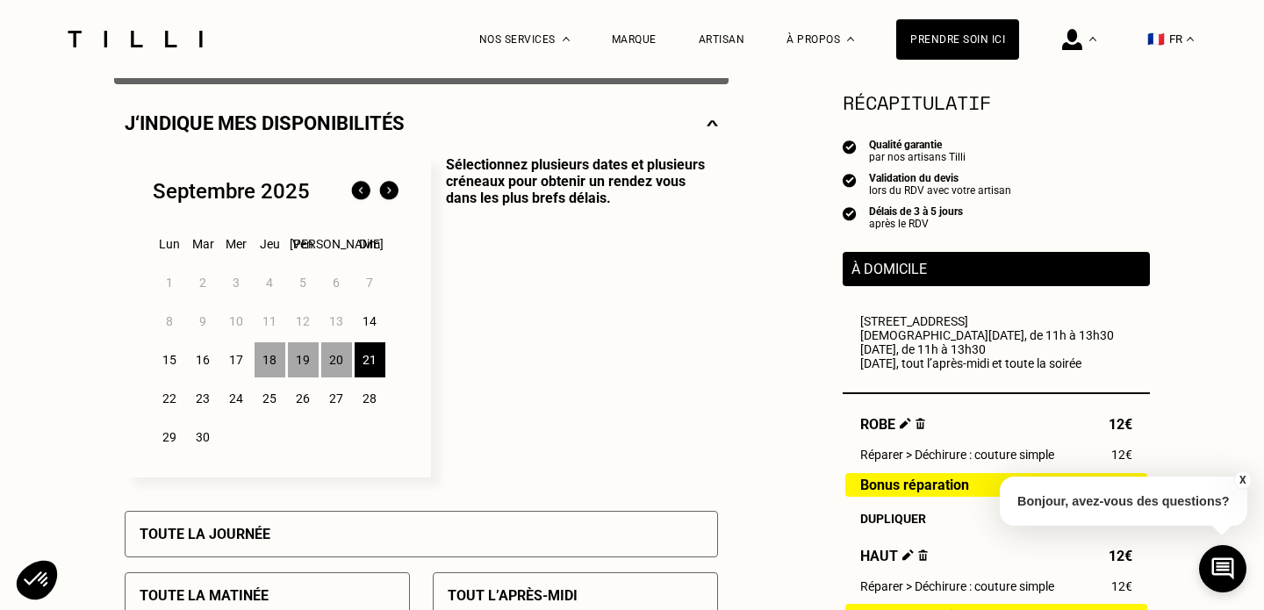
click at [269, 355] on div "18" at bounding box center [270, 359] width 31 height 35
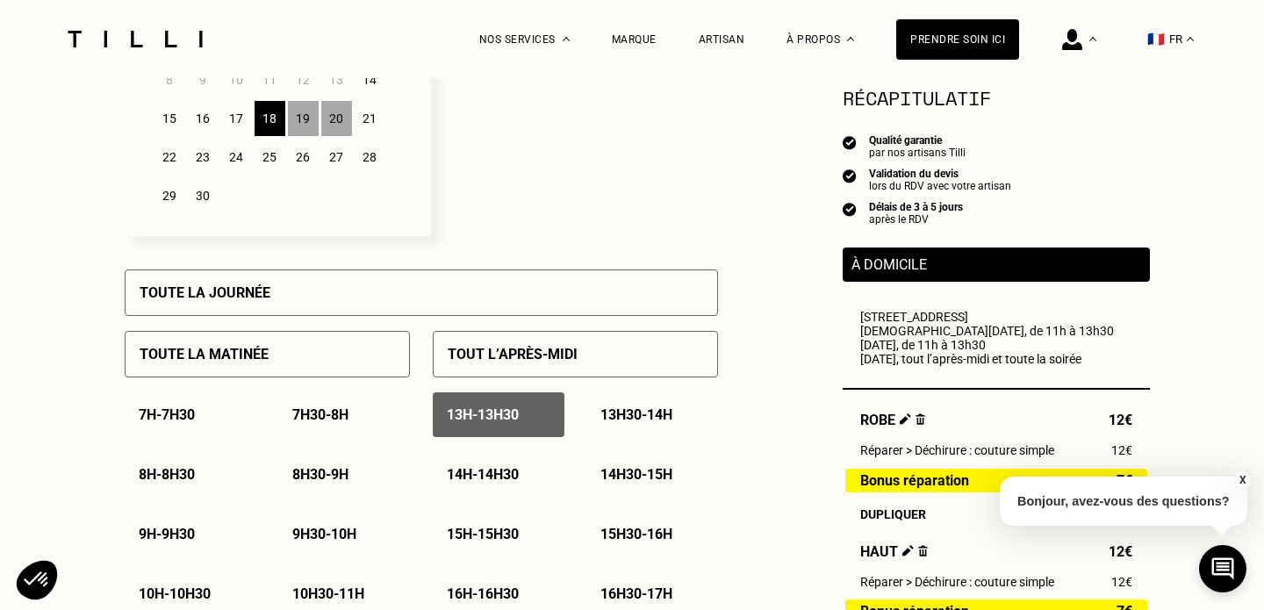
scroll to position [602, 0]
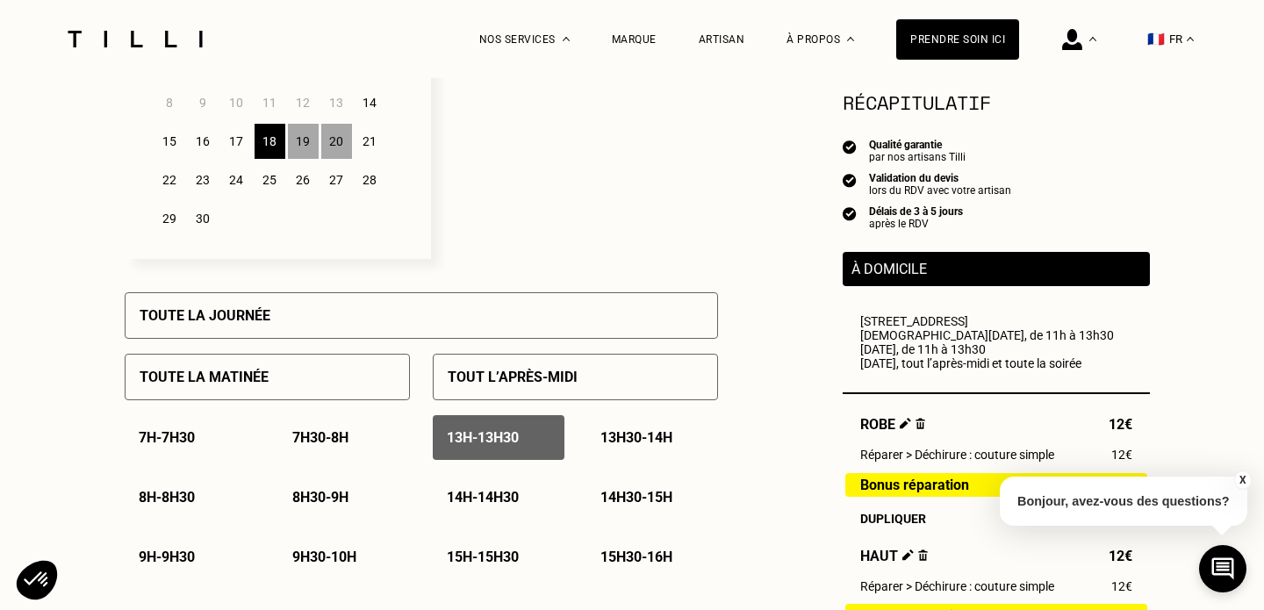
click at [312, 147] on div "19" at bounding box center [303, 141] width 31 height 35
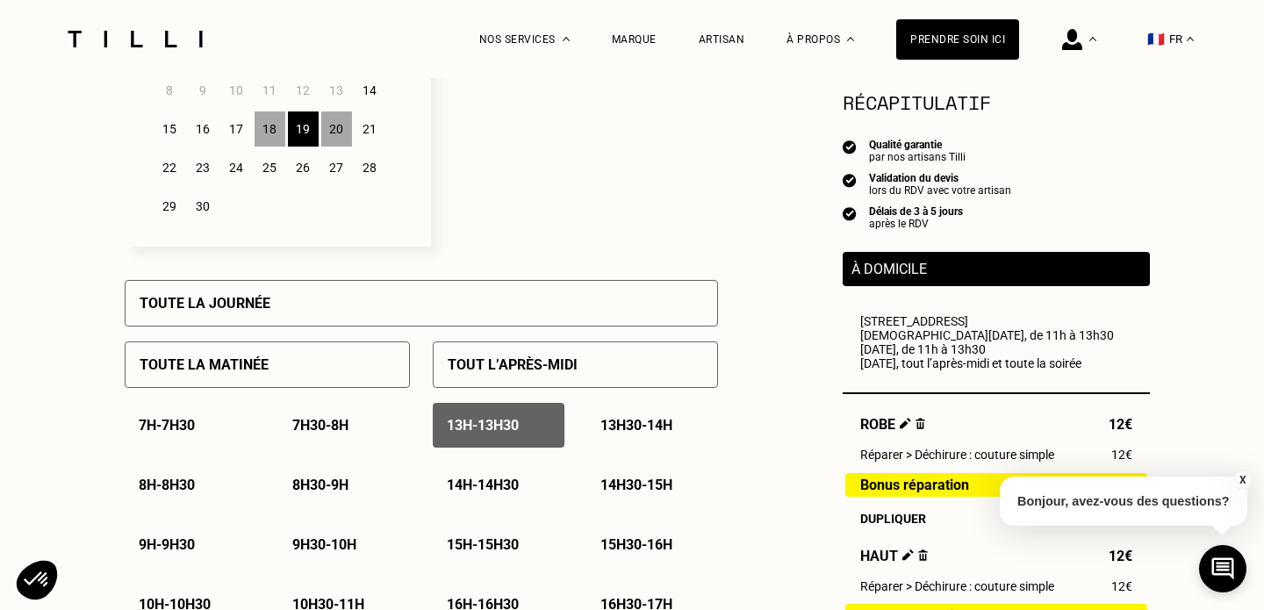
scroll to position [612, 0]
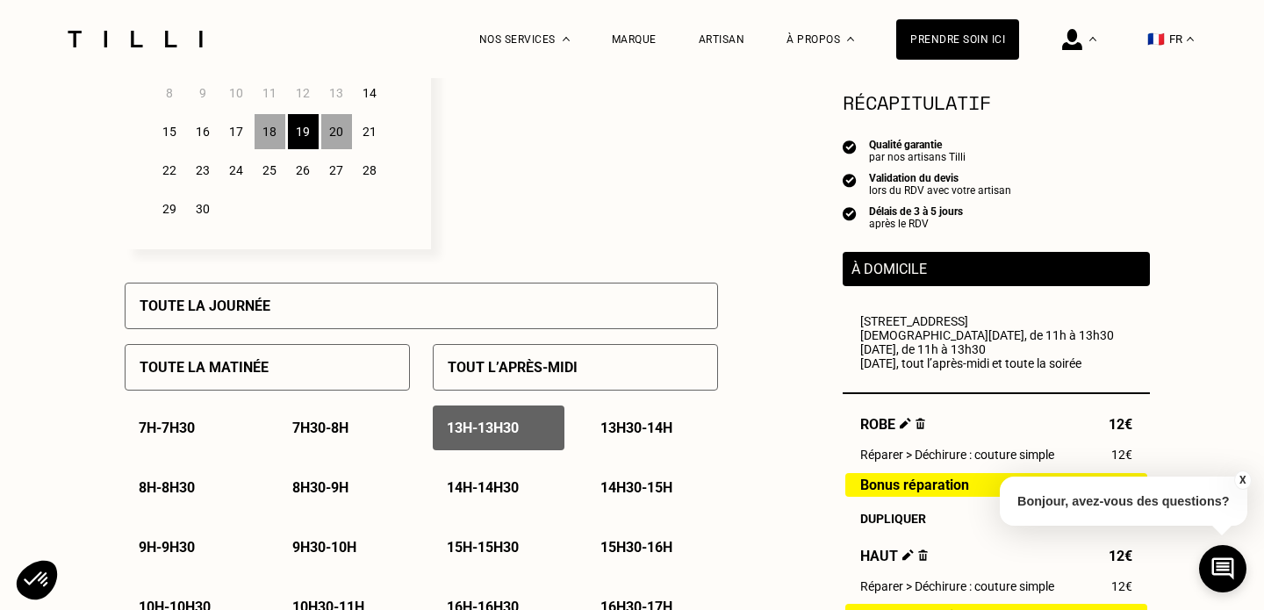
click at [339, 139] on div "20" at bounding box center [336, 131] width 31 height 35
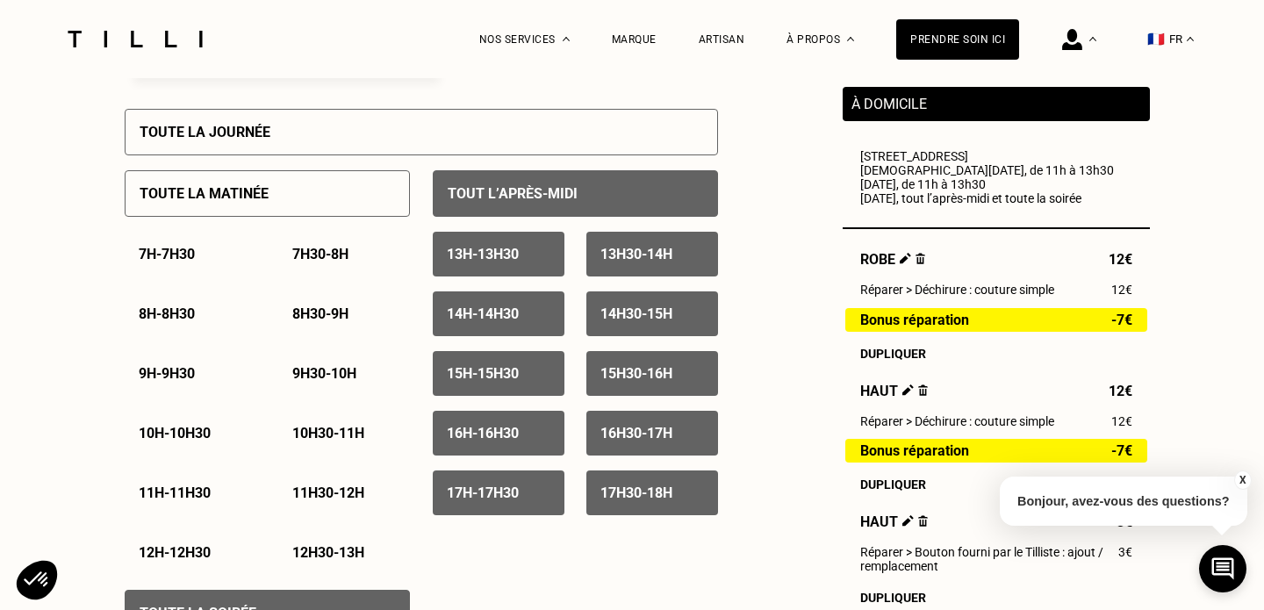
scroll to position [750, 0]
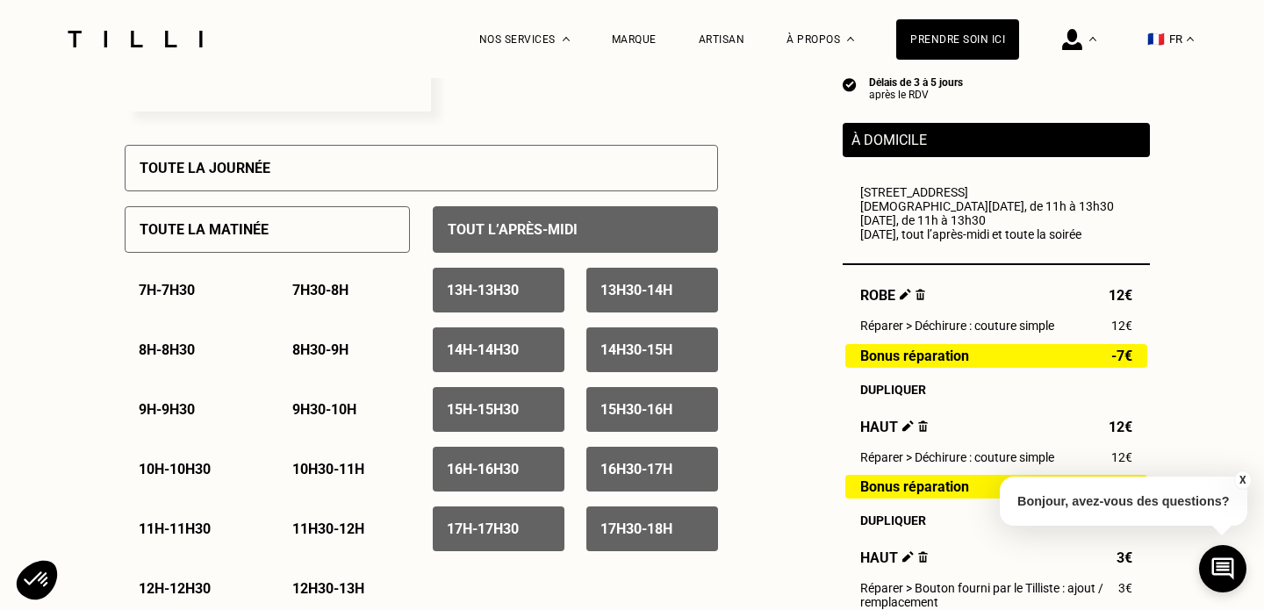
click at [481, 298] on p "13h - 13h30" at bounding box center [483, 290] width 72 height 17
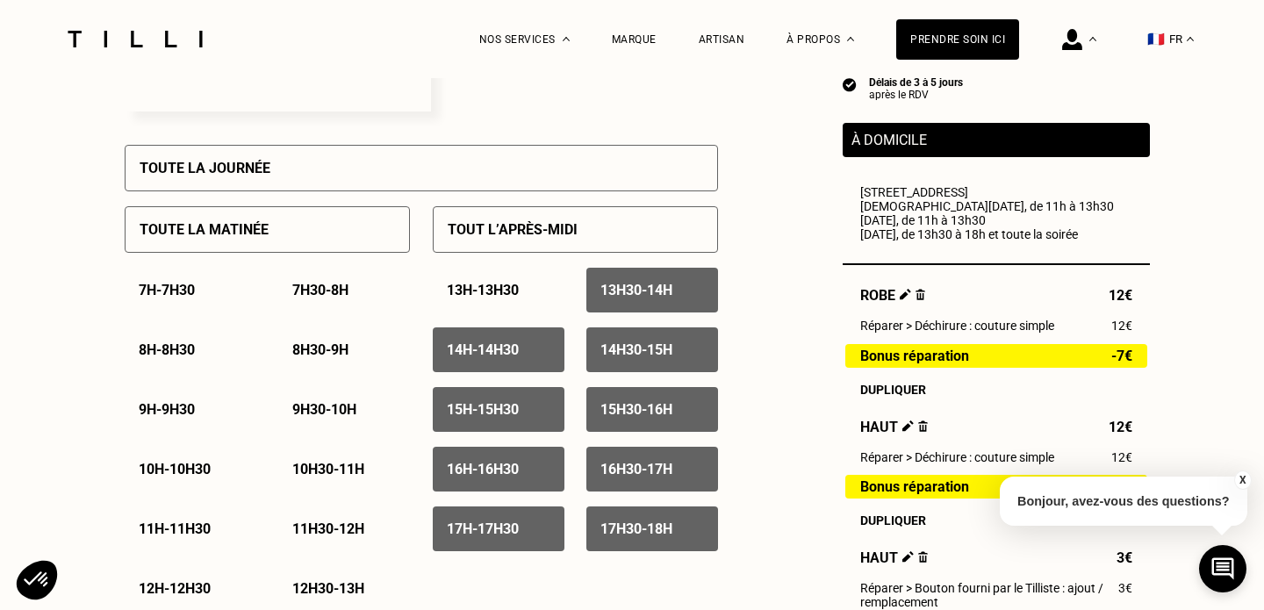
click at [519, 226] on p "Tout l’après-midi" at bounding box center [513, 229] width 130 height 17
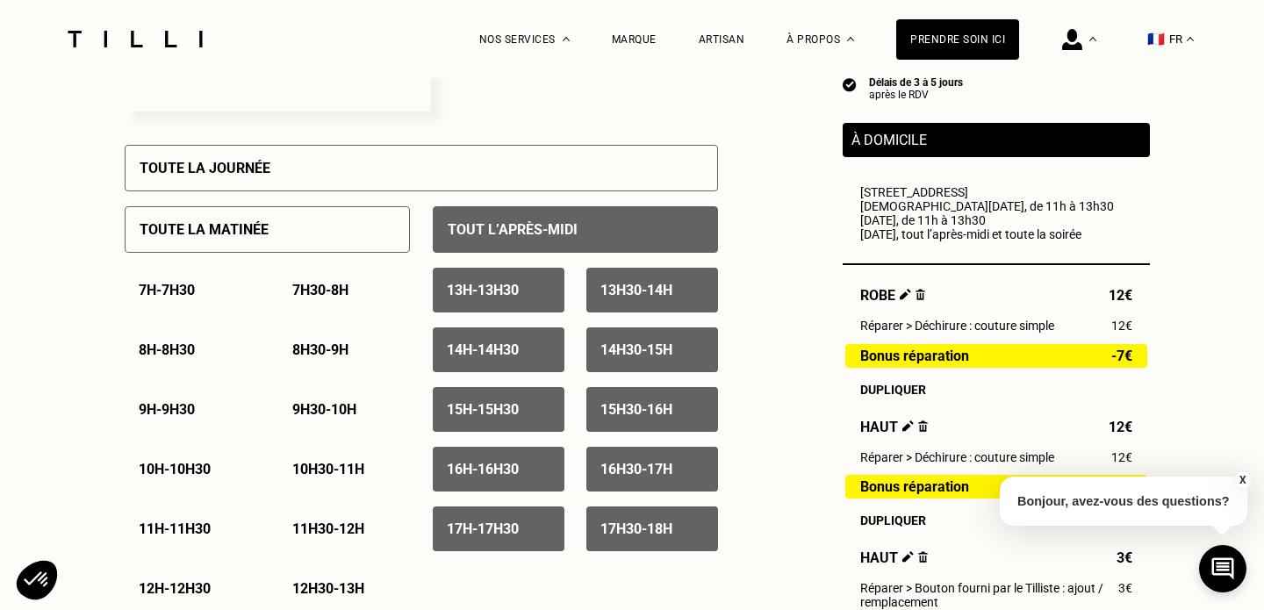
click at [519, 226] on p "Tout l’après-midi" at bounding box center [513, 229] width 130 height 17
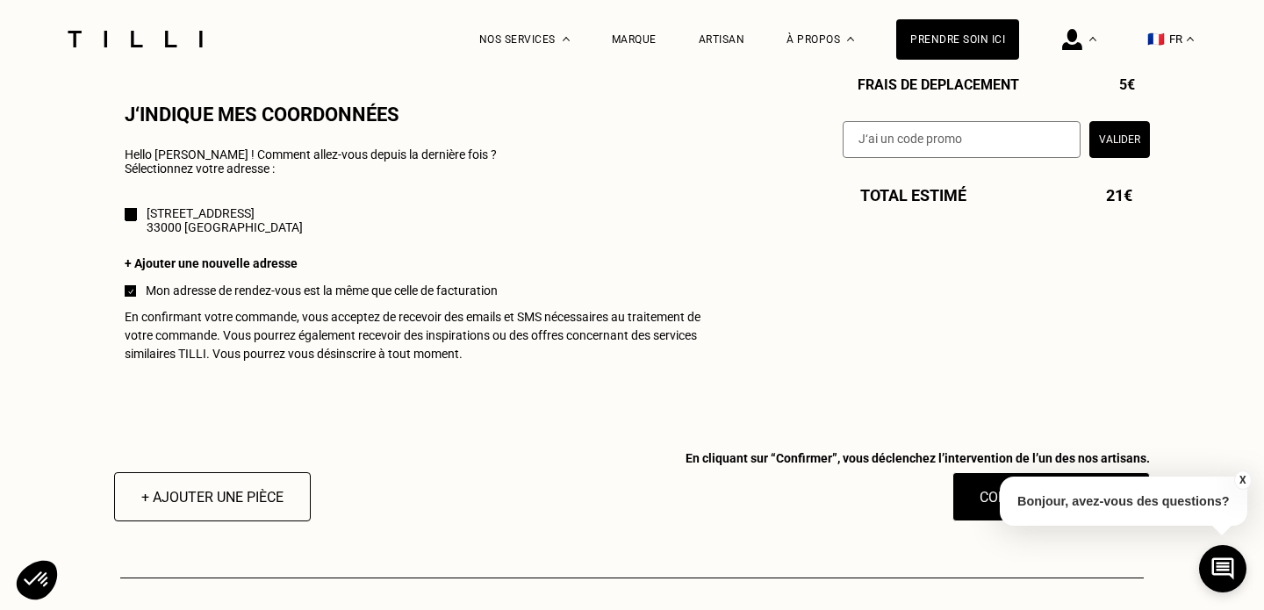
scroll to position [1644, 0]
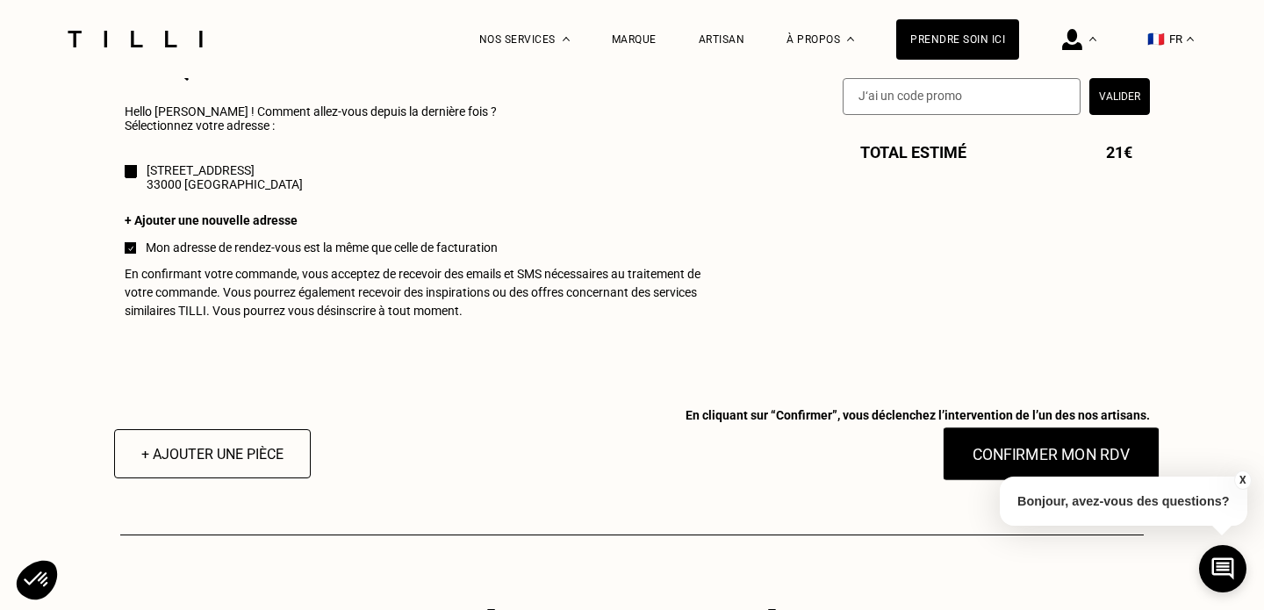
click at [1008, 448] on button "Confirmer mon RDV" at bounding box center [1052, 454] width 218 height 54
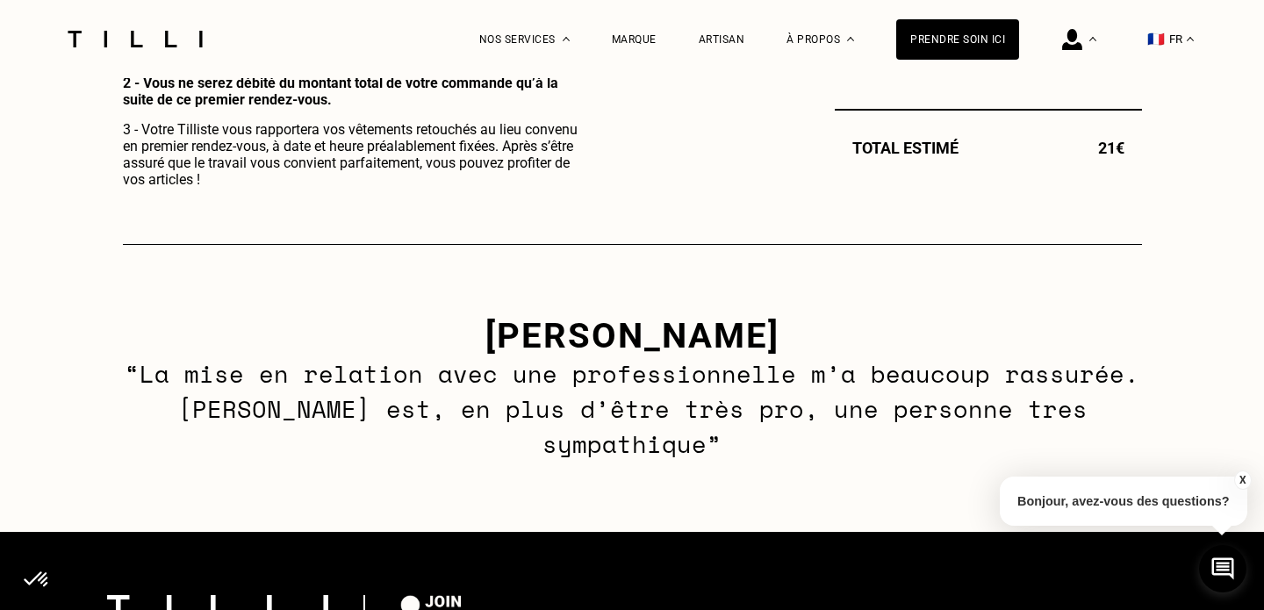
scroll to position [1090, 0]
